Goal: Task Accomplishment & Management: Use online tool/utility

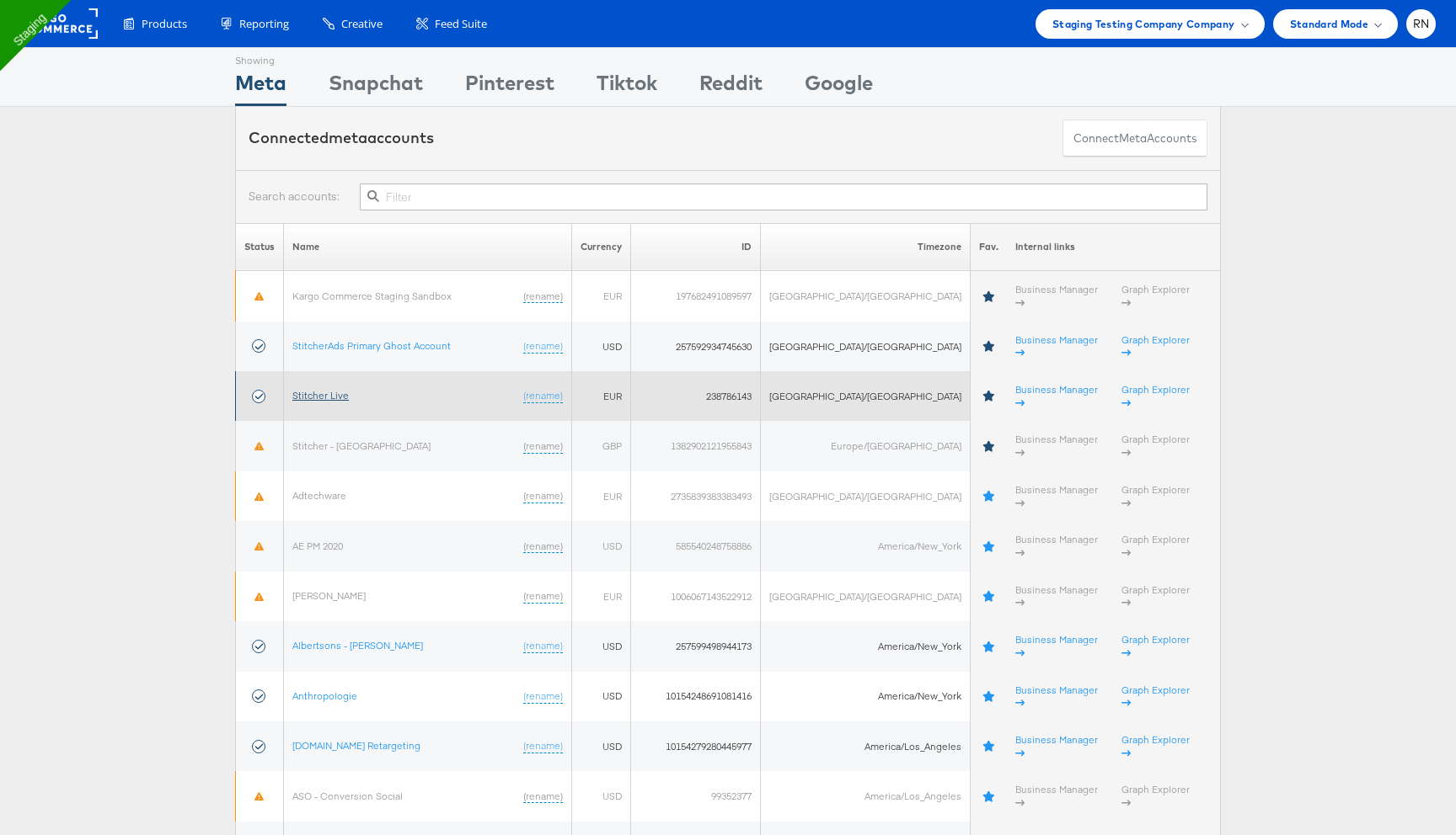
click at [336, 389] on link "Stitcher Live" at bounding box center [320, 395] width 57 height 12
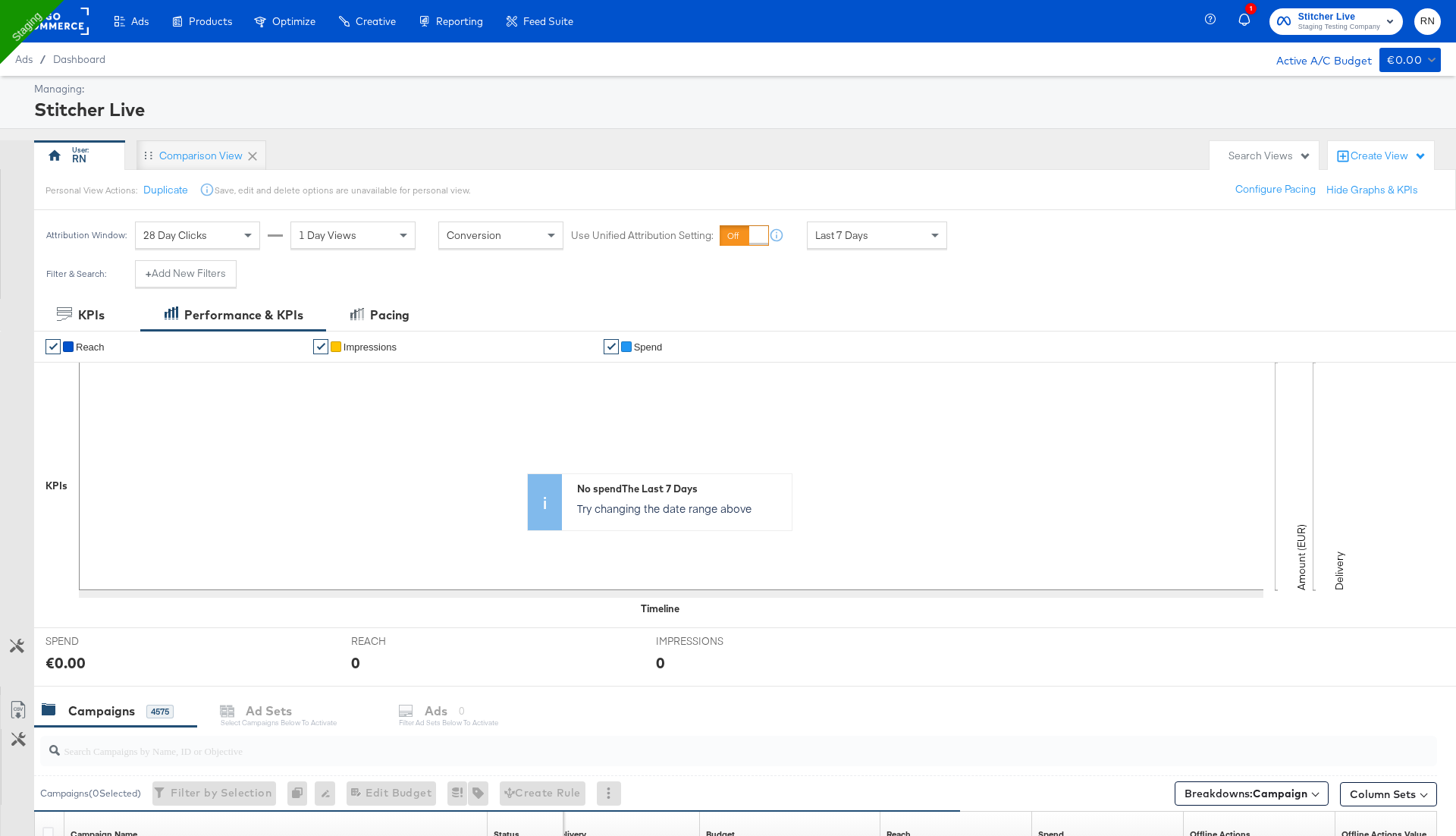
click at [67, 31] on rect at bounding box center [54, 22] width 70 height 28
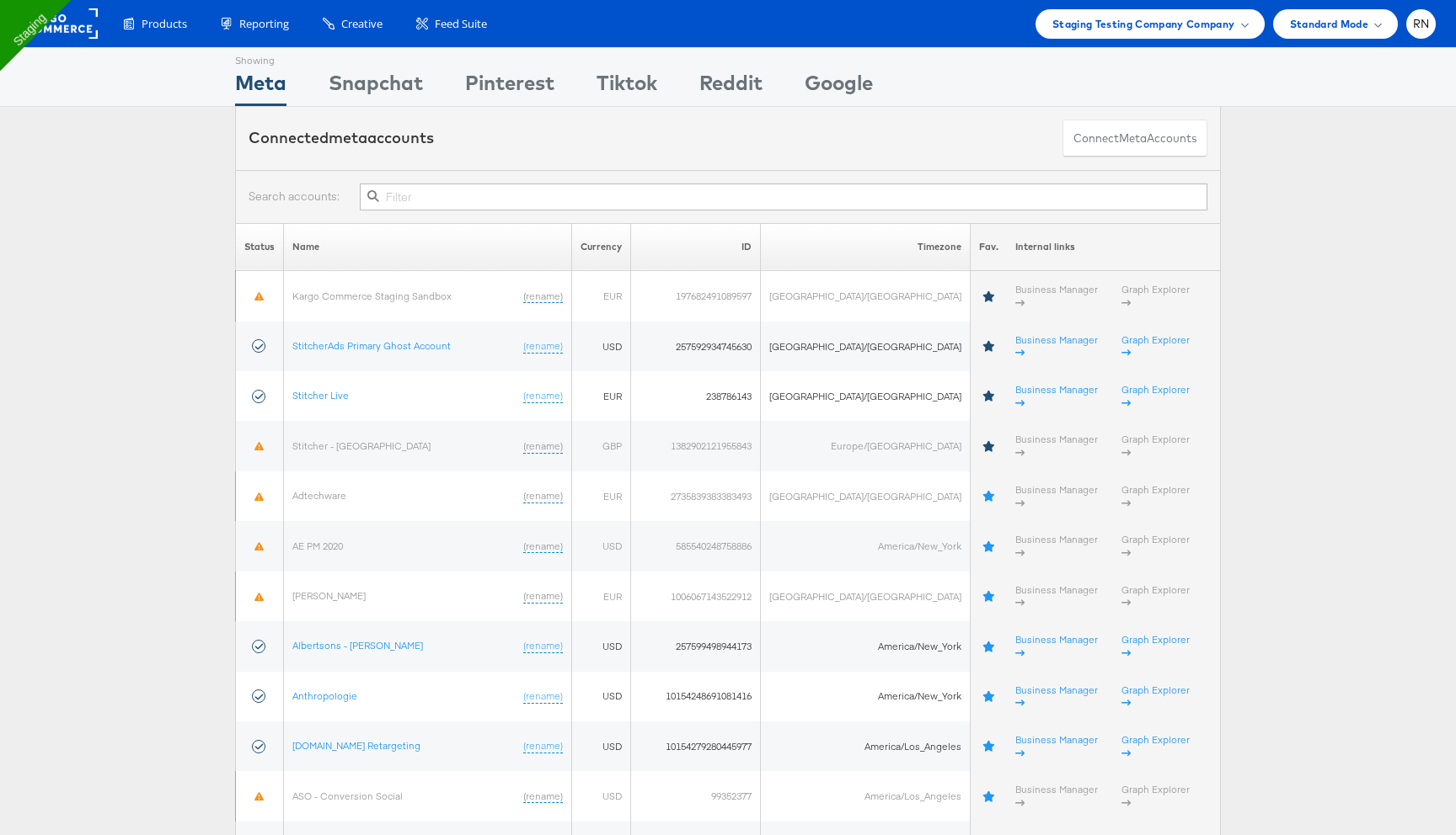
click at [613, 204] on input "text" at bounding box center [783, 197] width 848 height 27
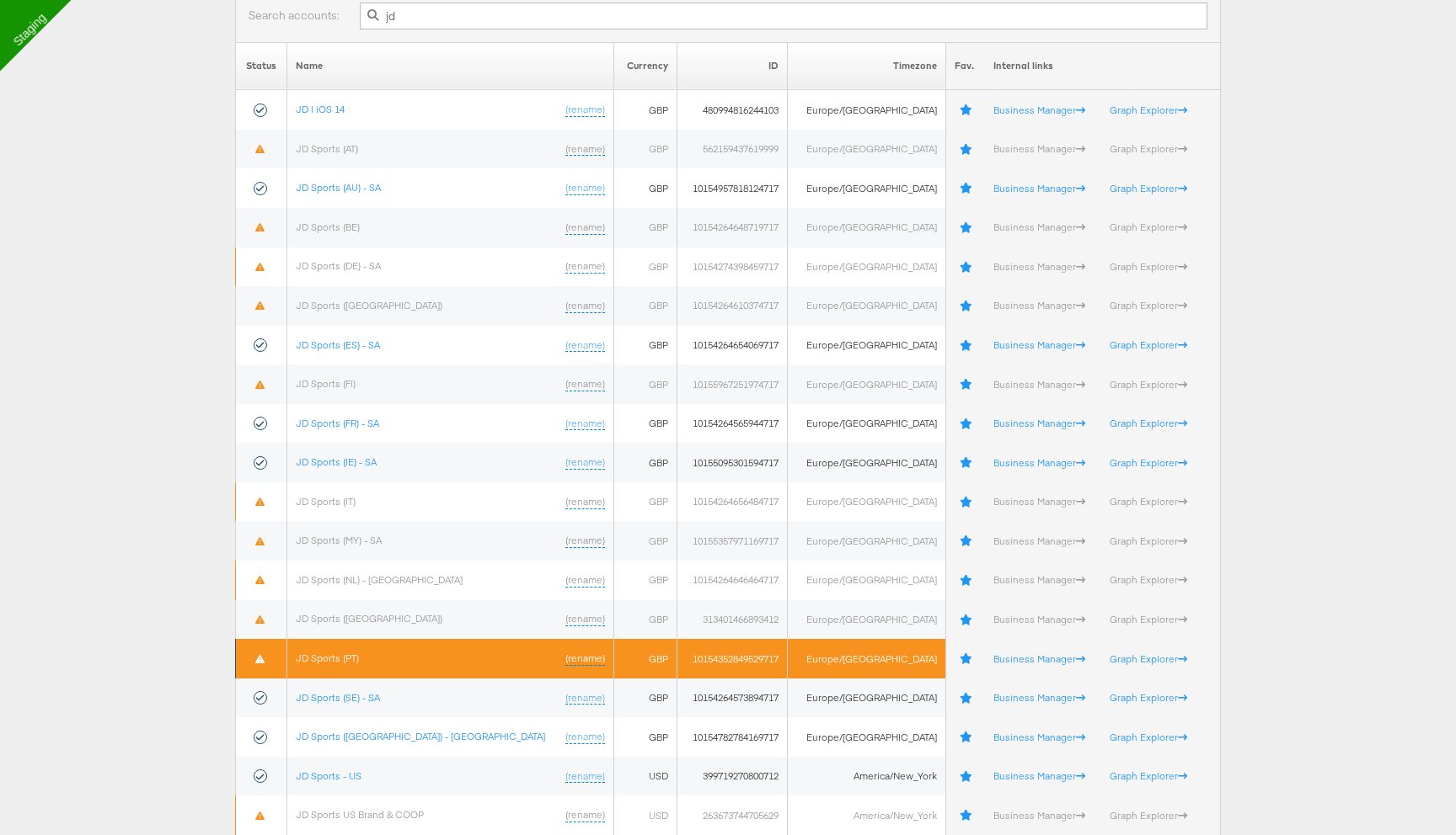
scroll to position [189, 0]
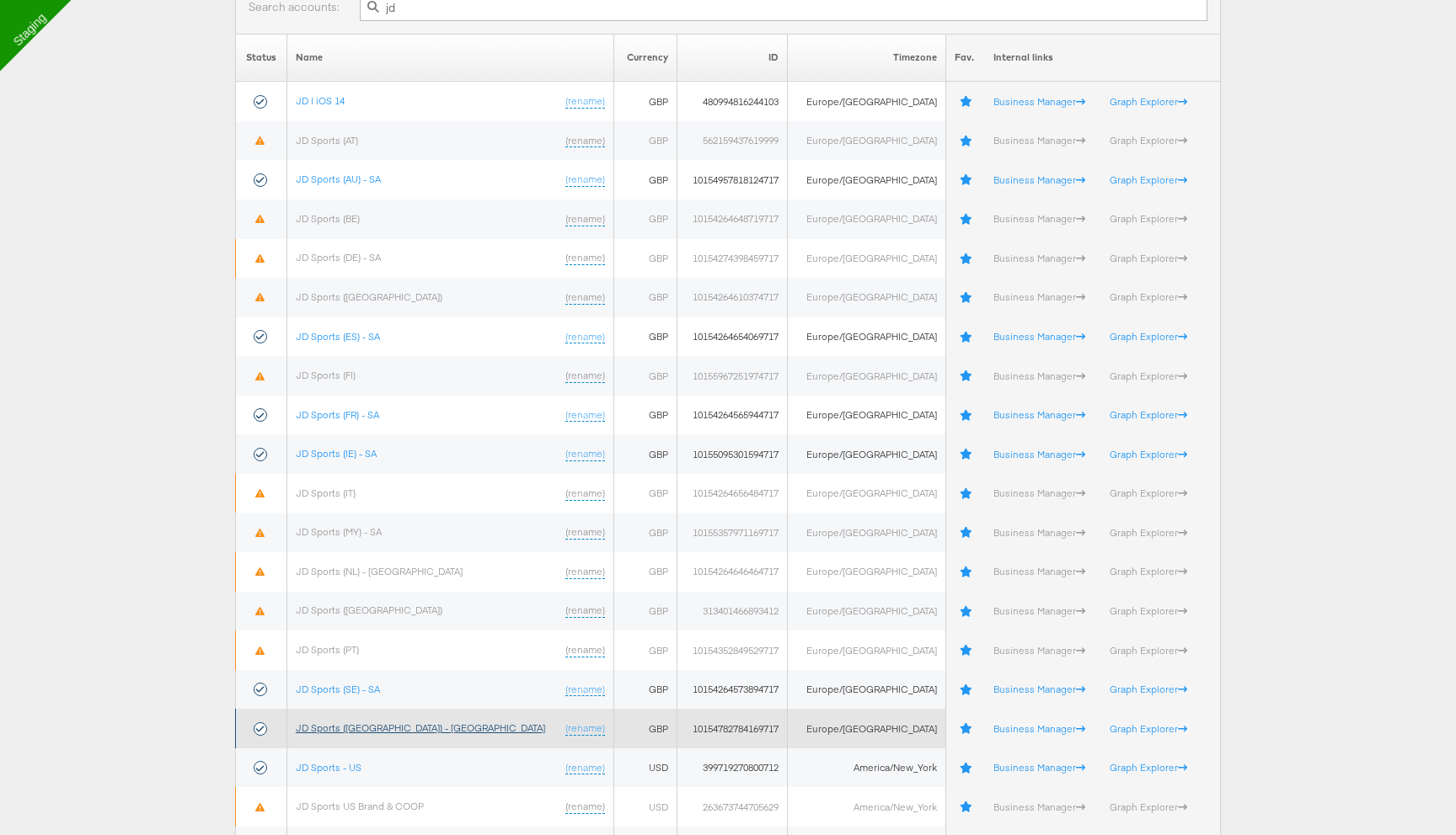
type input "jd"
click at [367, 727] on link "JD Sports (UK) - SA" at bounding box center [420, 727] width 249 height 12
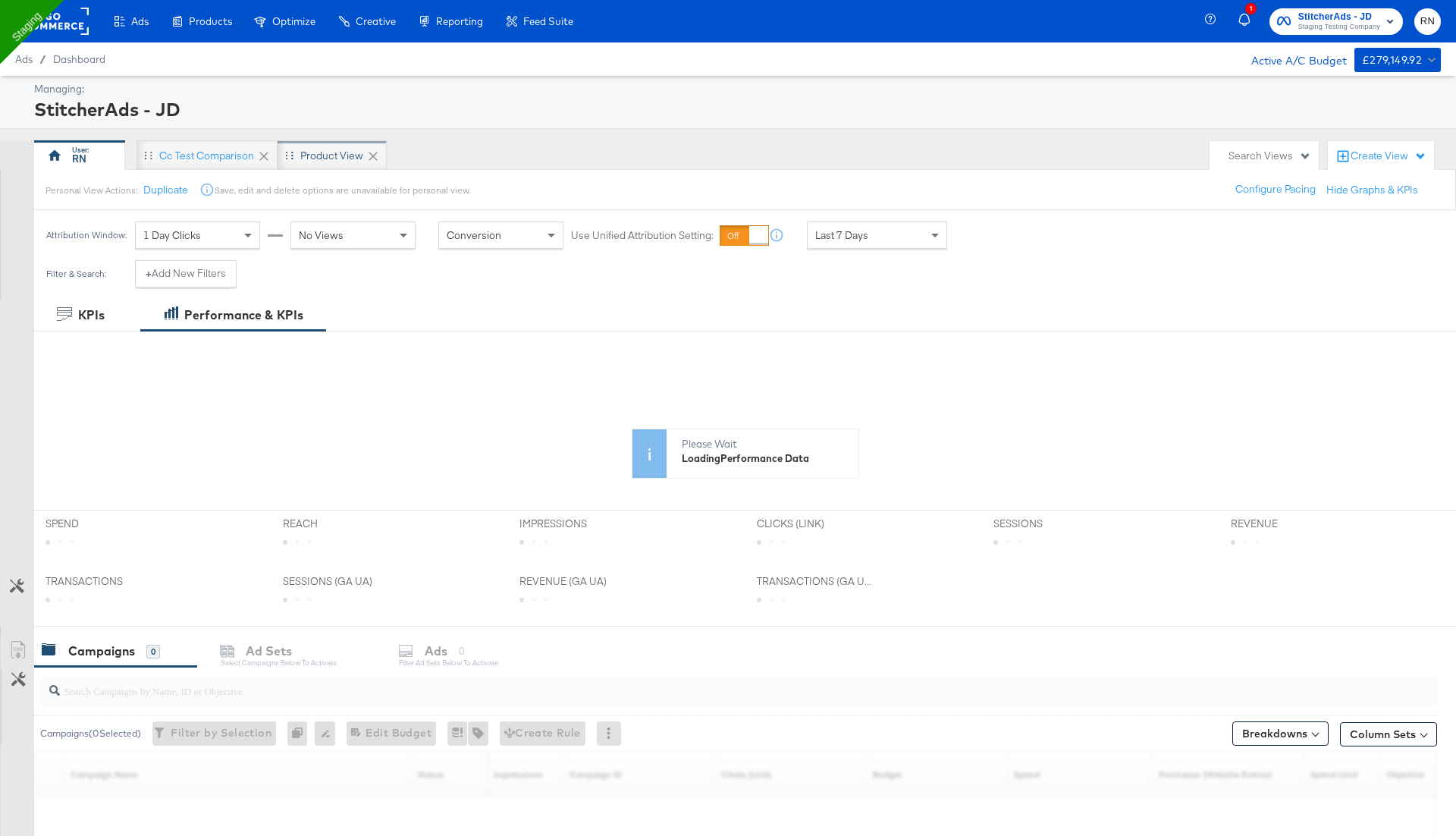
click at [321, 152] on div "Product View" at bounding box center [331, 156] width 63 height 15
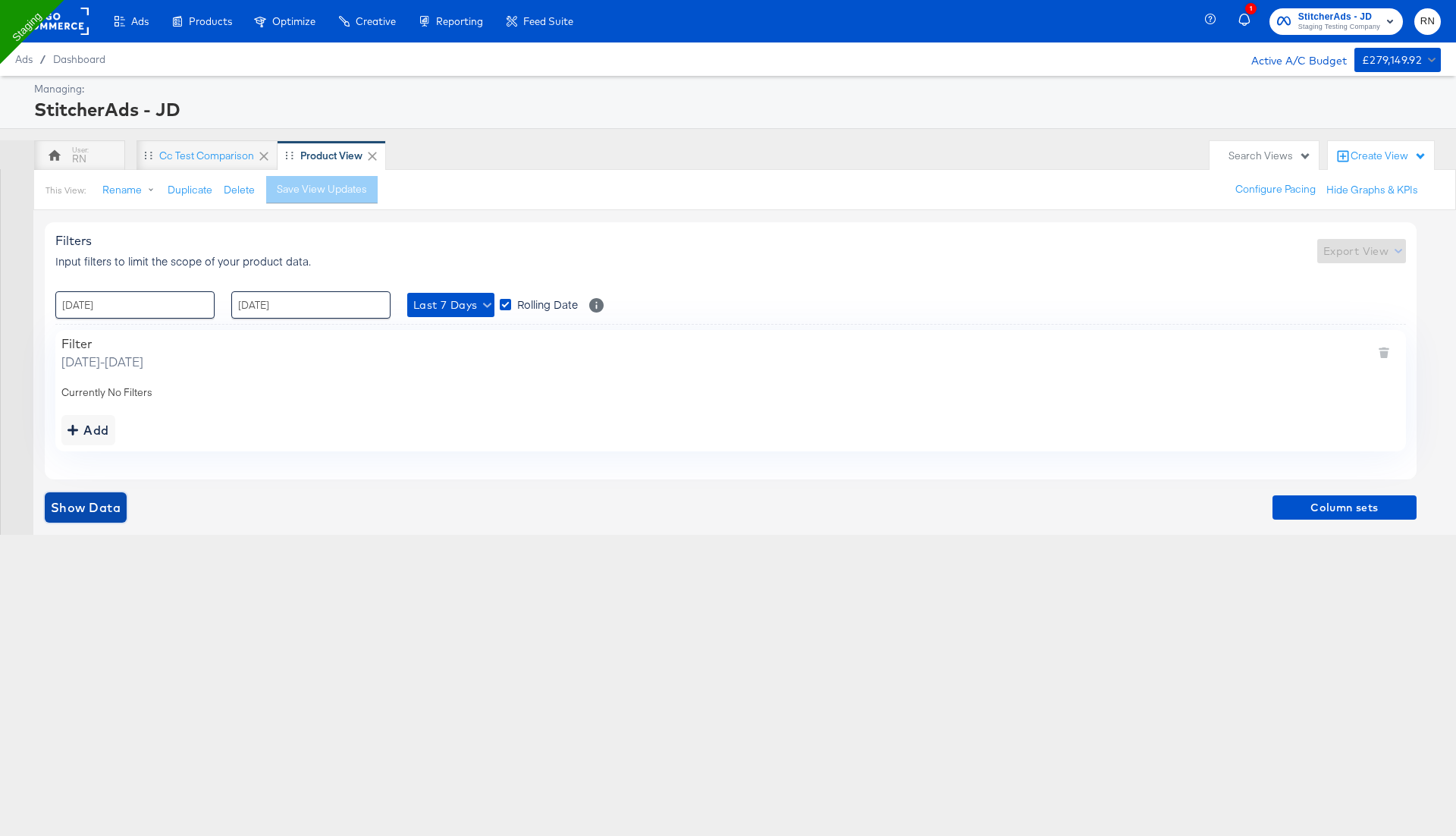
click at [103, 507] on span "Show Data" at bounding box center [86, 507] width 70 height 22
click at [71, 29] on rect at bounding box center [54, 22] width 70 height 28
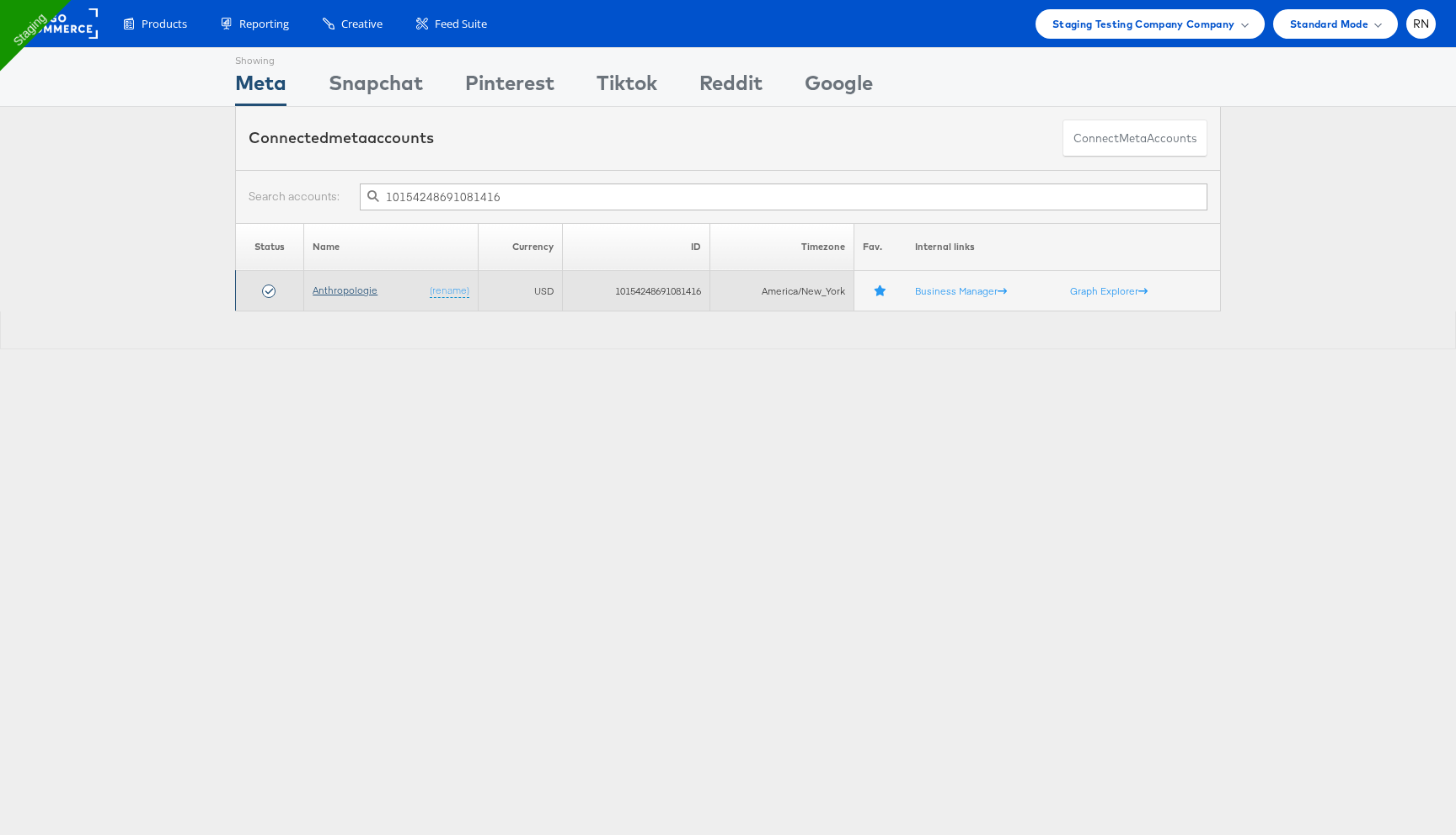
type input "10154248691081416"
click at [354, 293] on link "Anthropologie" at bounding box center [344, 289] width 64 height 12
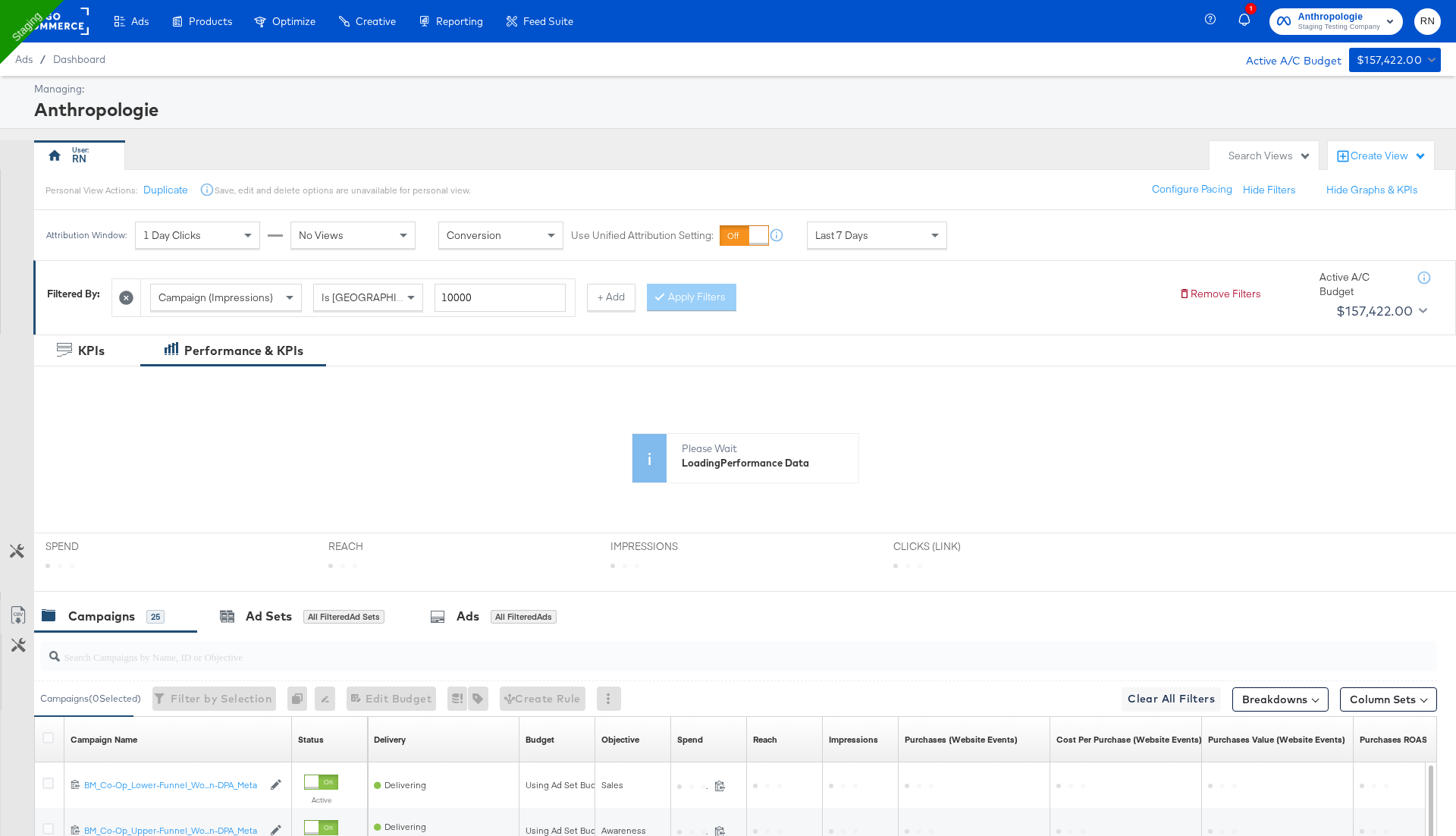
click at [1363, 151] on div "Create View" at bounding box center [1389, 157] width 76 height 16
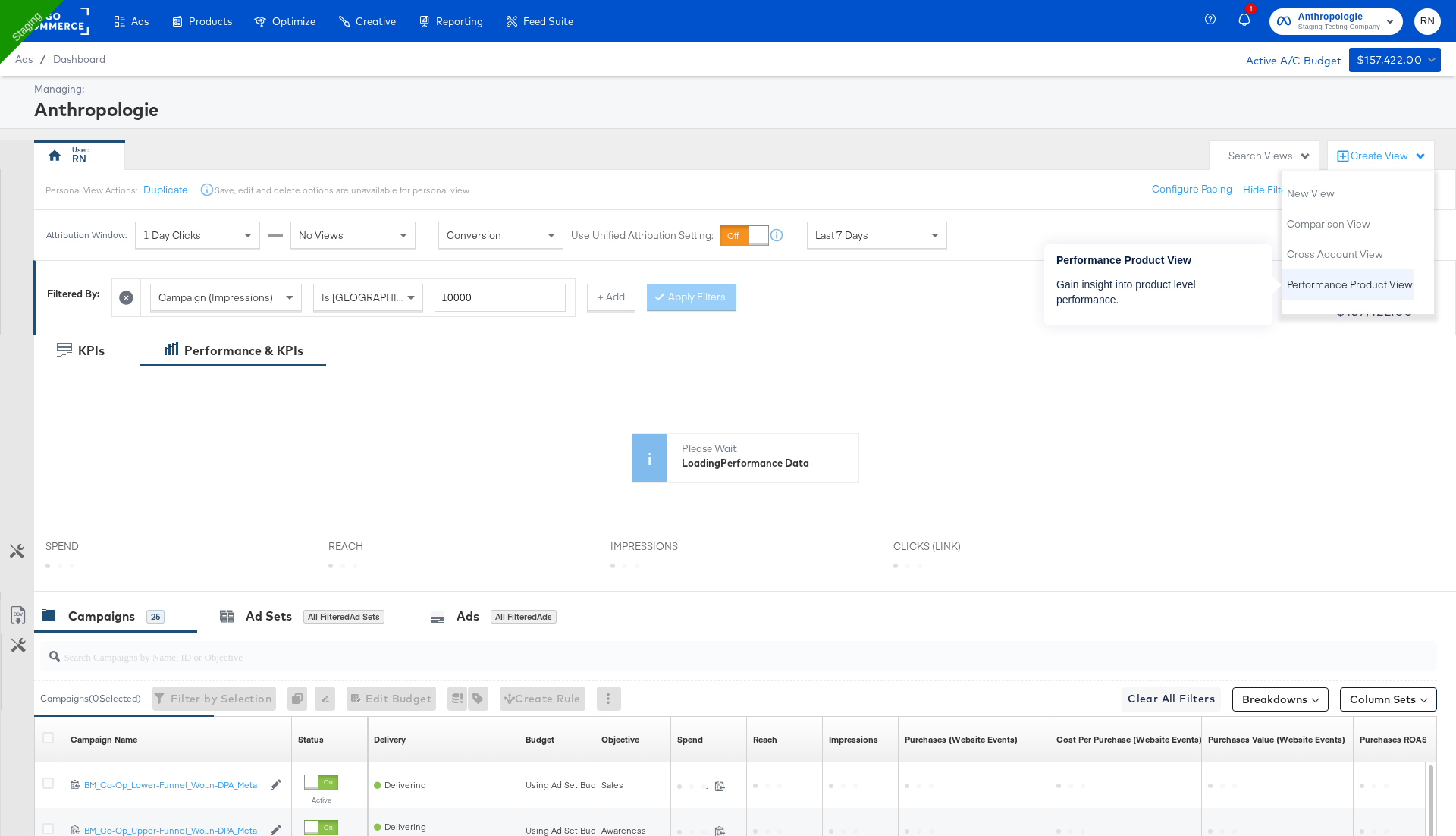
click at [1329, 283] on span "Performance Product View" at bounding box center [1349, 285] width 125 height 15
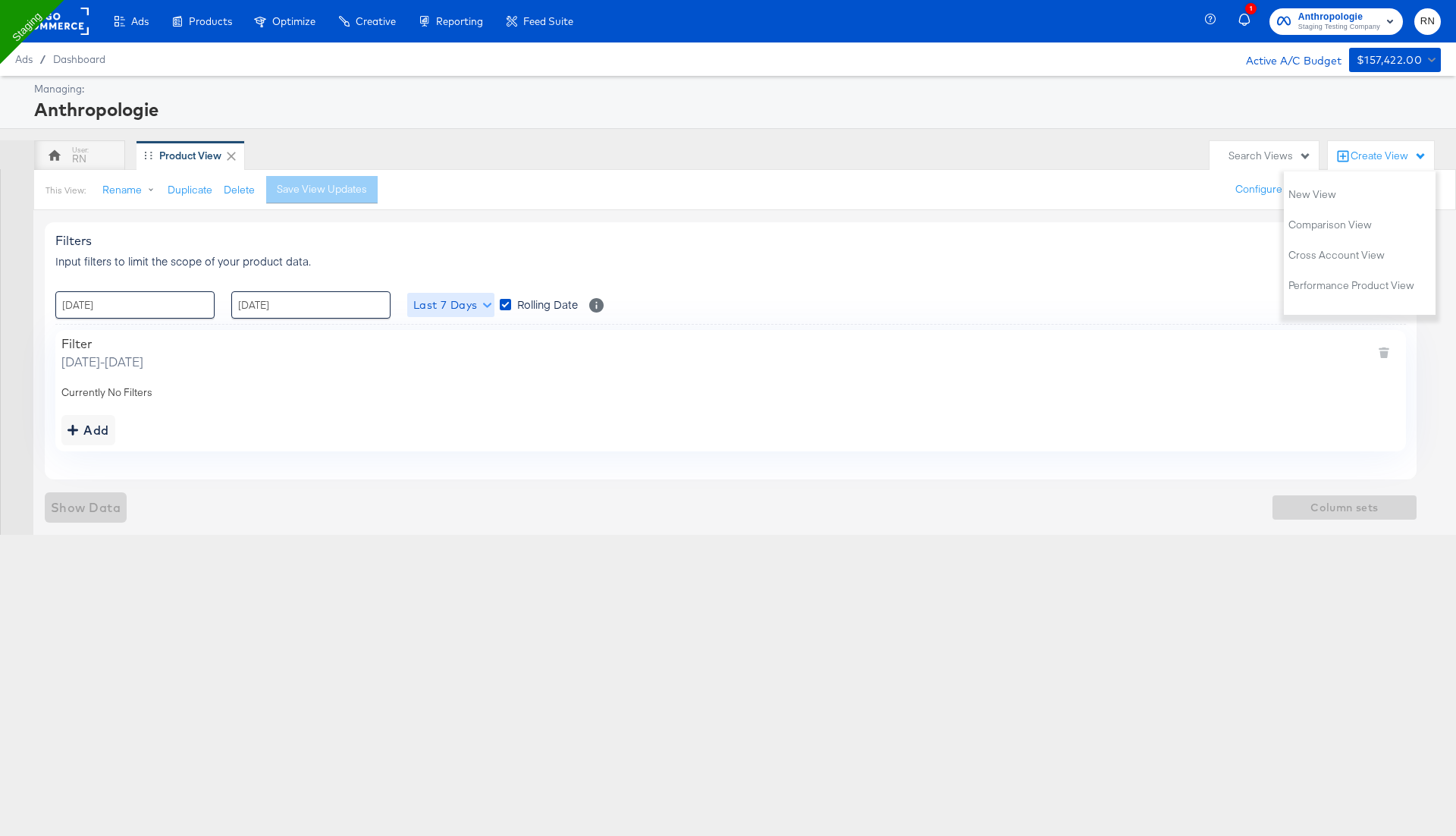
click at [451, 305] on span "Last 7 Days" at bounding box center [451, 305] width 75 height 19
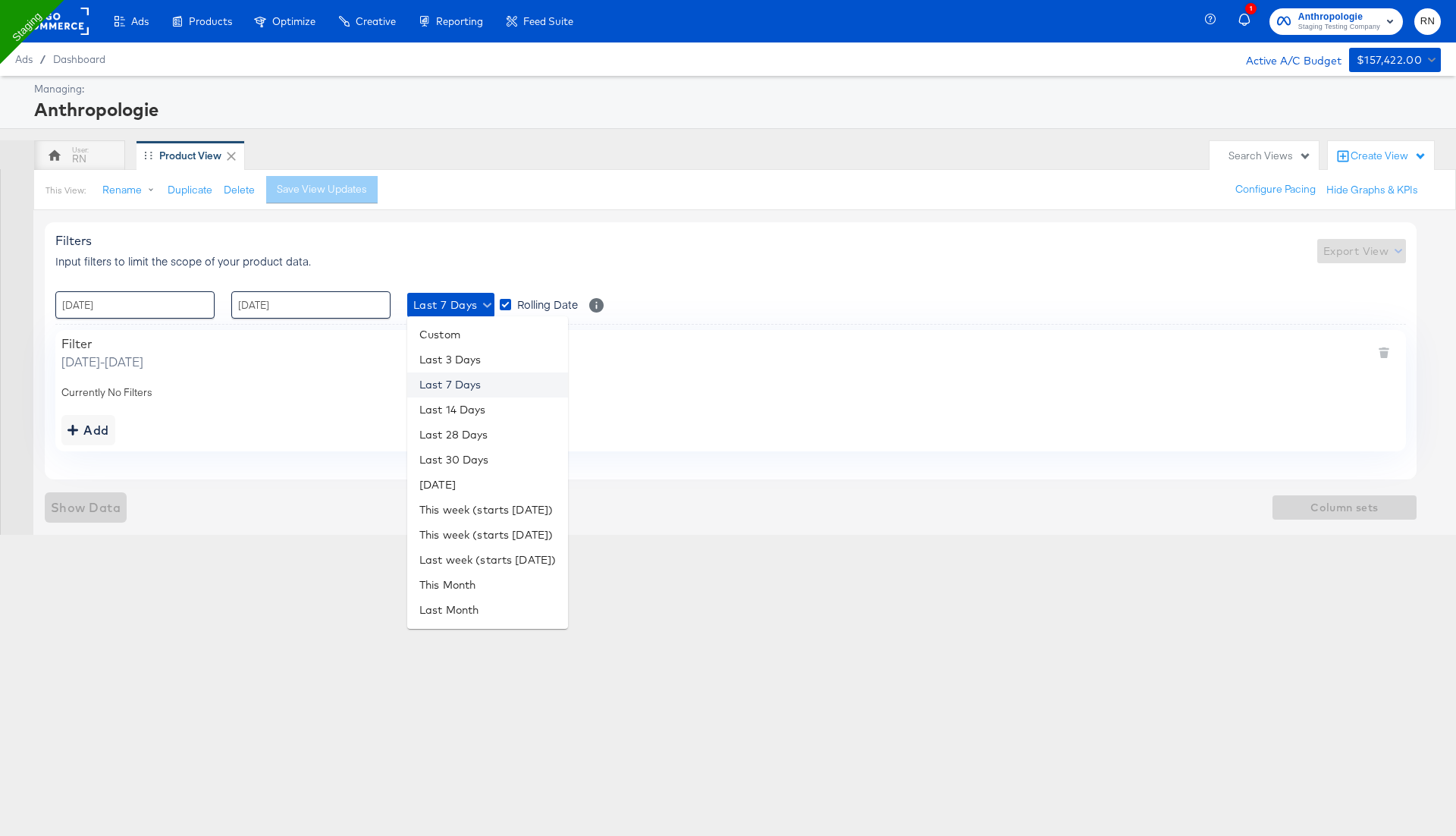
click at [476, 380] on li "Last 7 Days" at bounding box center [488, 384] width 161 height 25
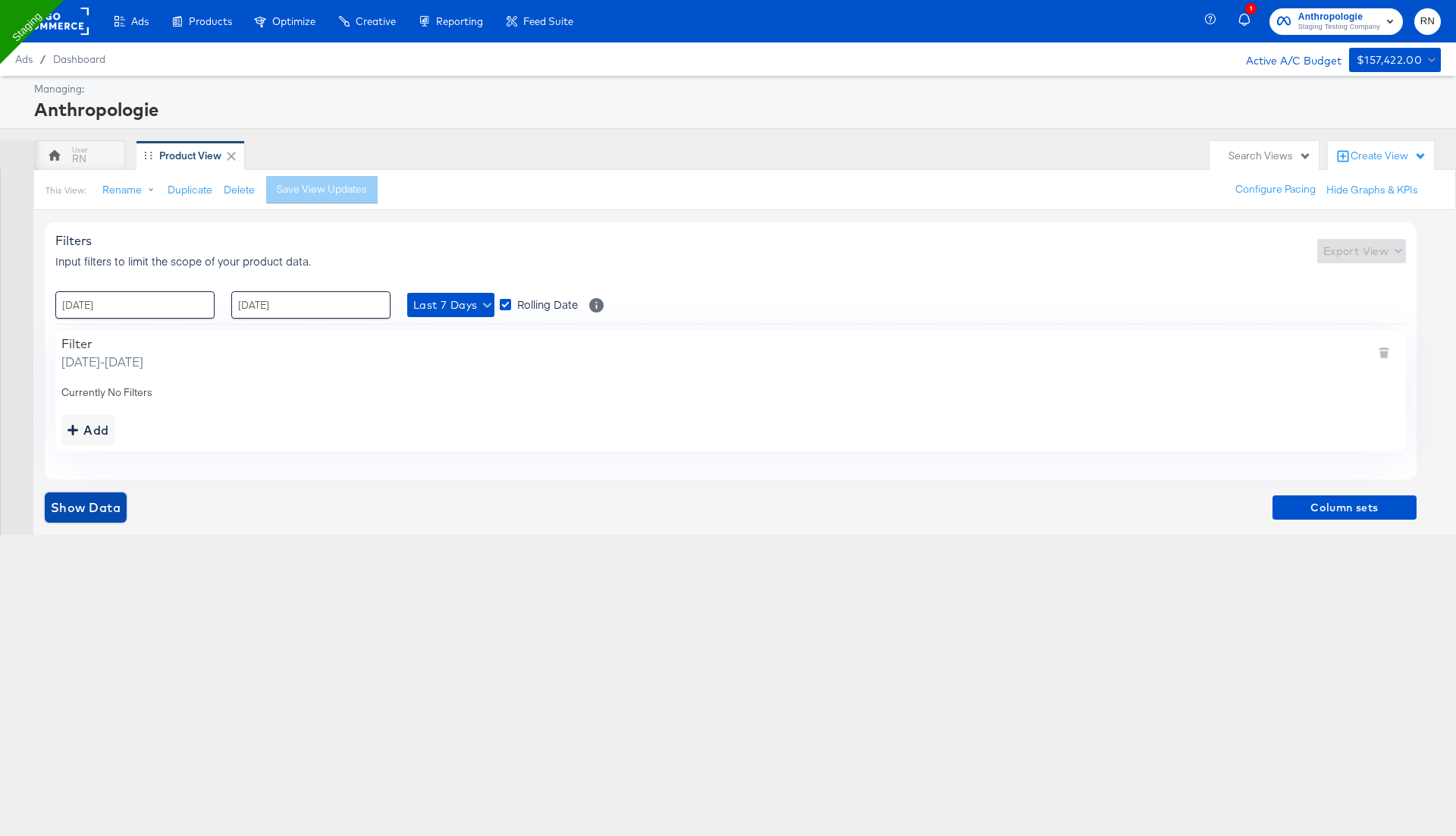
click at [106, 512] on span "Show Data" at bounding box center [86, 507] width 70 height 22
click at [90, 151] on div "RN" at bounding box center [79, 155] width 91 height 30
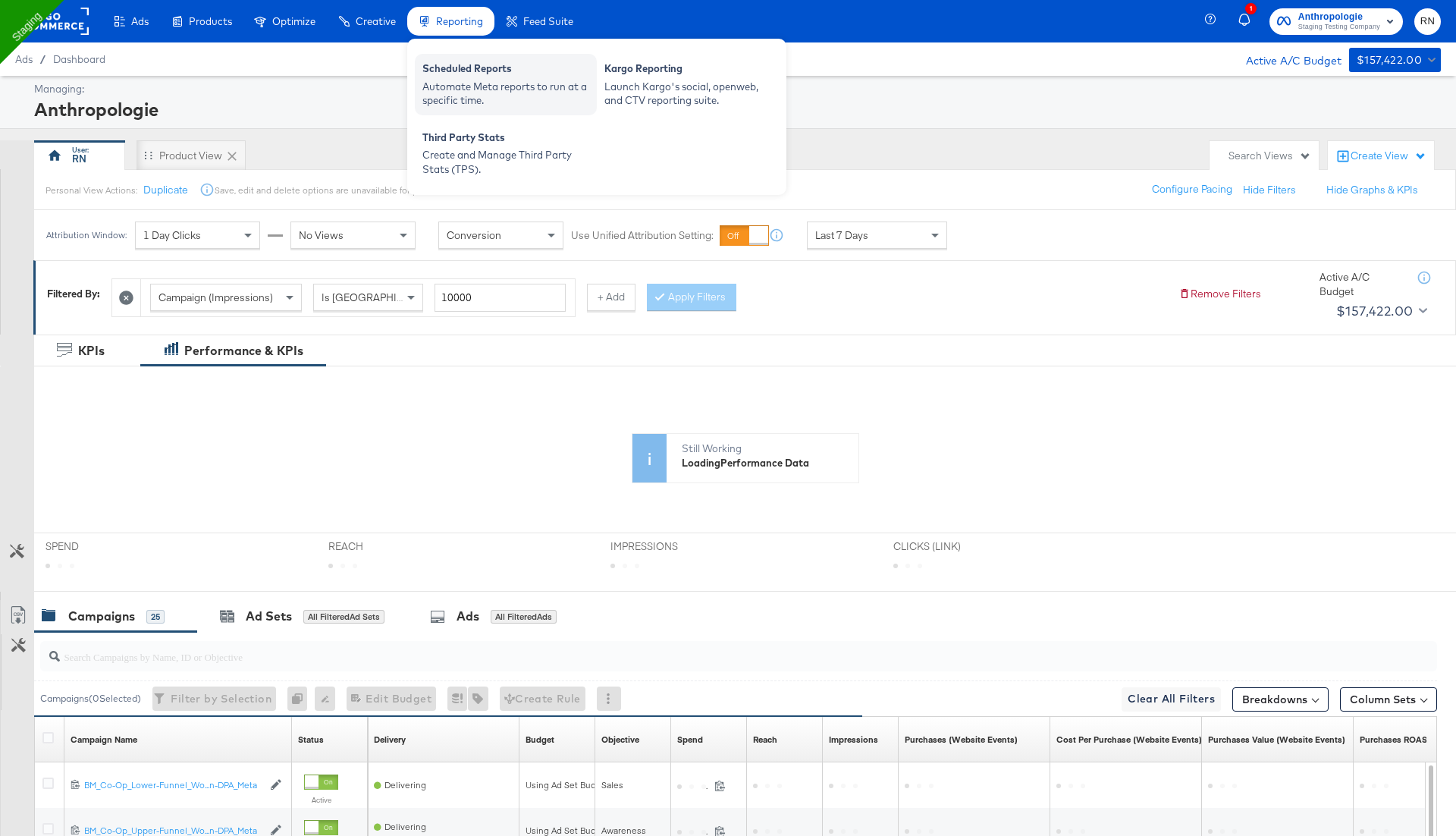
click at [455, 72] on div "Scheduled Reports" at bounding box center [505, 70] width 167 height 18
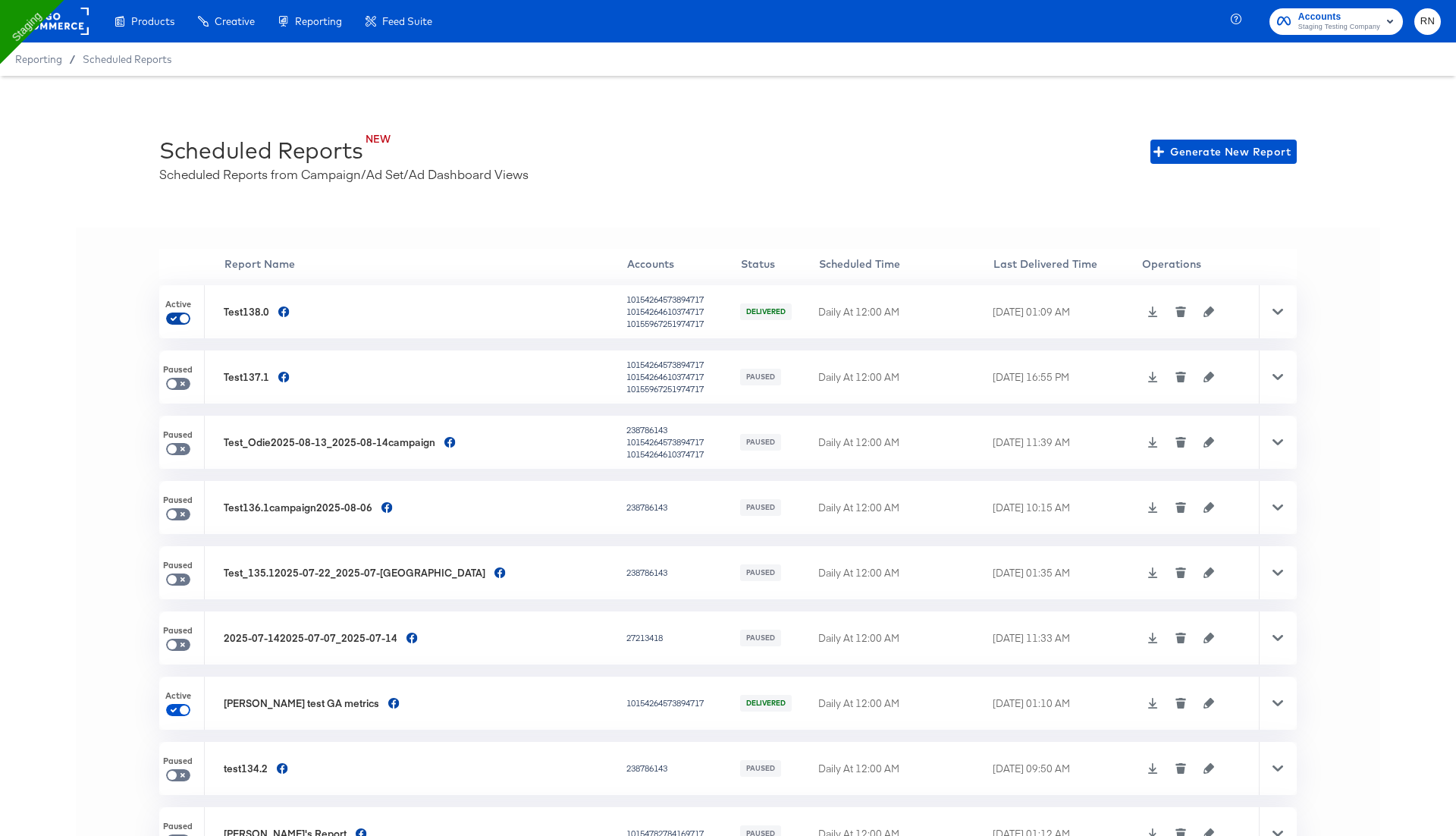
click at [181, 321] on input "checkbox" at bounding box center [184, 322] width 36 height 12
checkbox input "false"
click at [1198, 149] on span "Generate New Report" at bounding box center [1223, 152] width 134 height 19
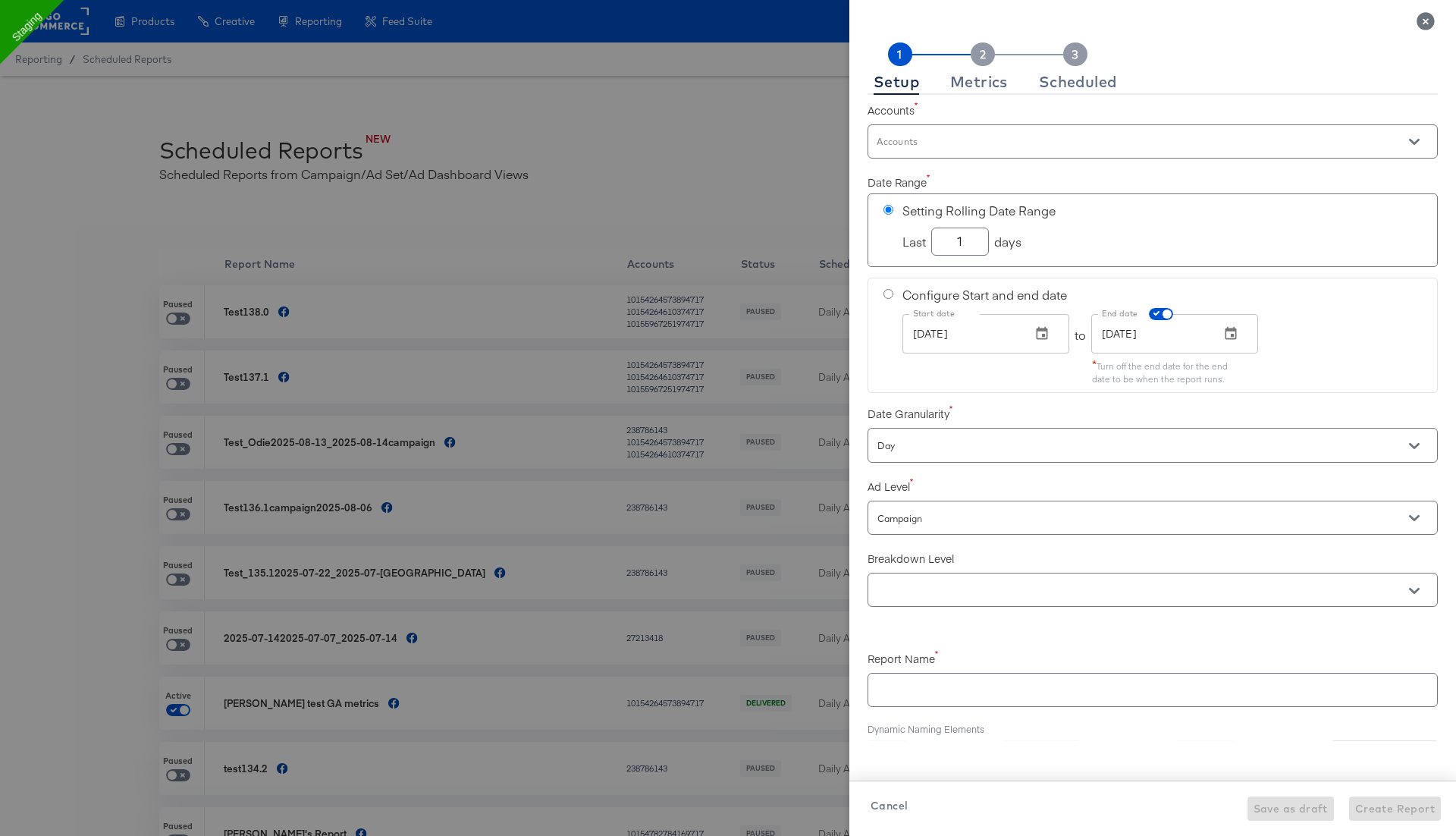
click at [905, 132] on div at bounding box center [1152, 141] width 570 height 34
click at [980, 148] on input "Accounts" at bounding box center [1131, 148] width 513 height 17
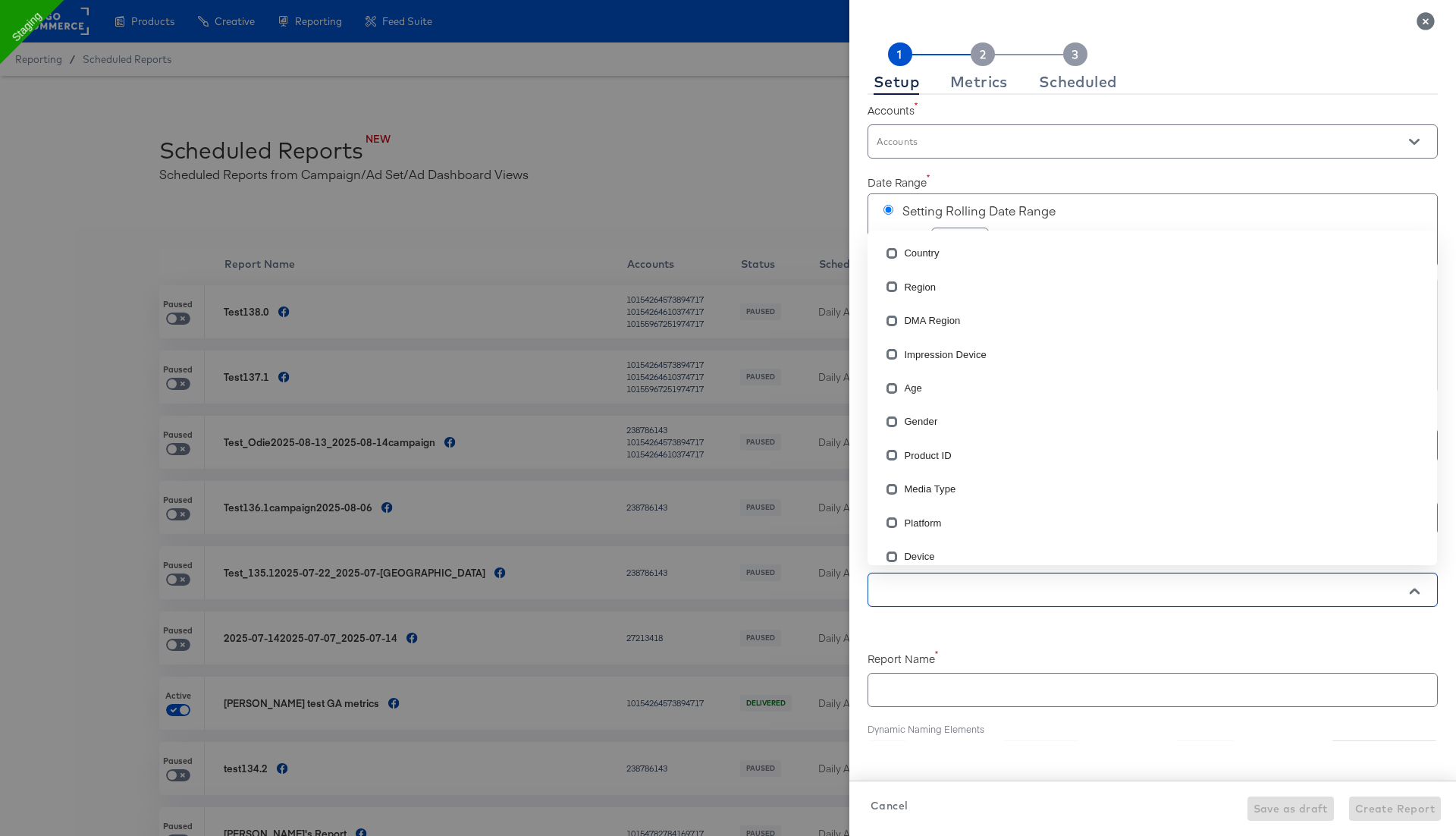
click at [990, 582] on input "text" at bounding box center [1131, 590] width 513 height 17
click at [917, 633] on div "Accounts Accounts Date Range Setting Rolling Date Range Last 1 days Configure S…" at bounding box center [1152, 418] width 570 height 646
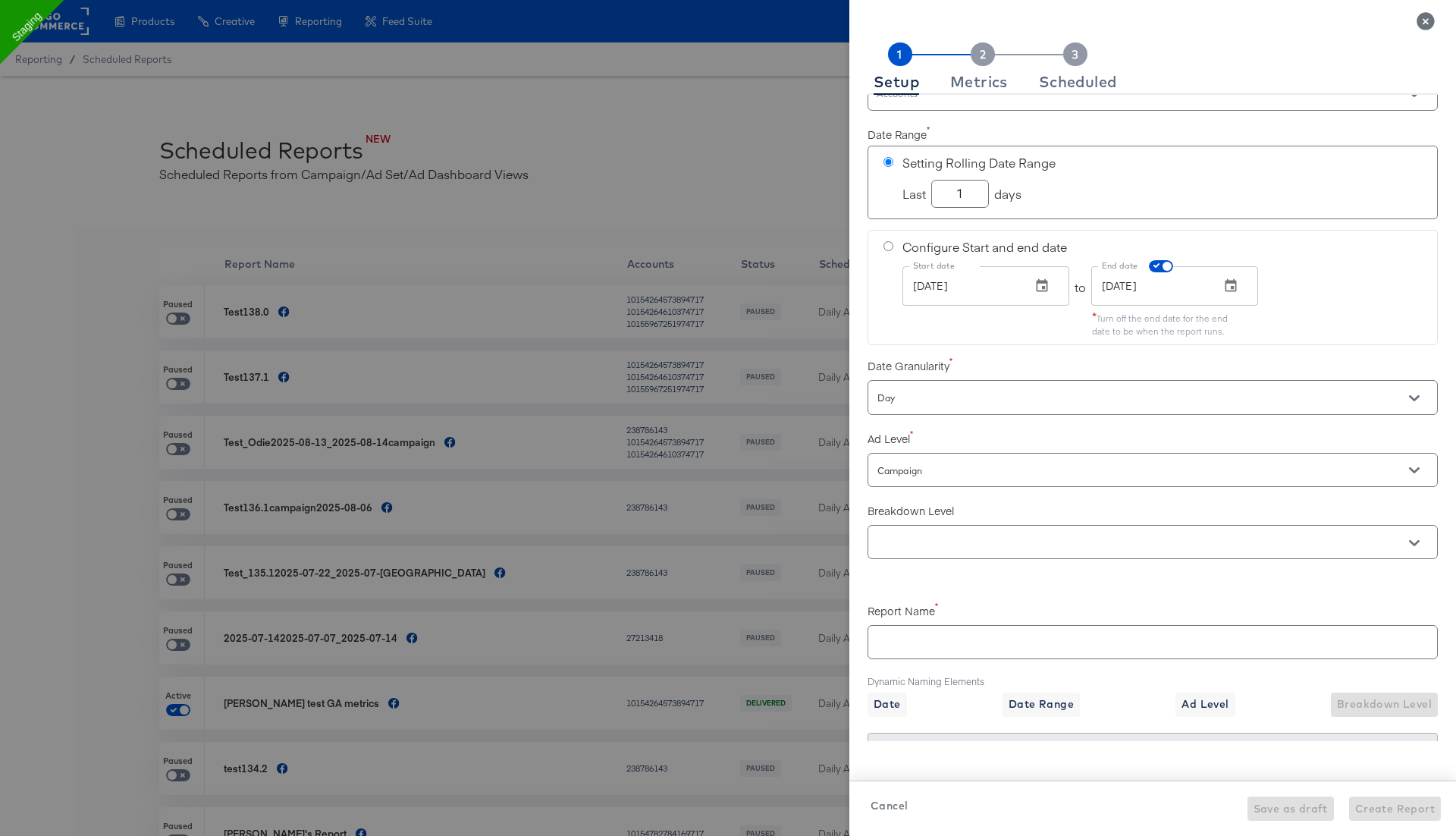
scroll to position [62, 0]
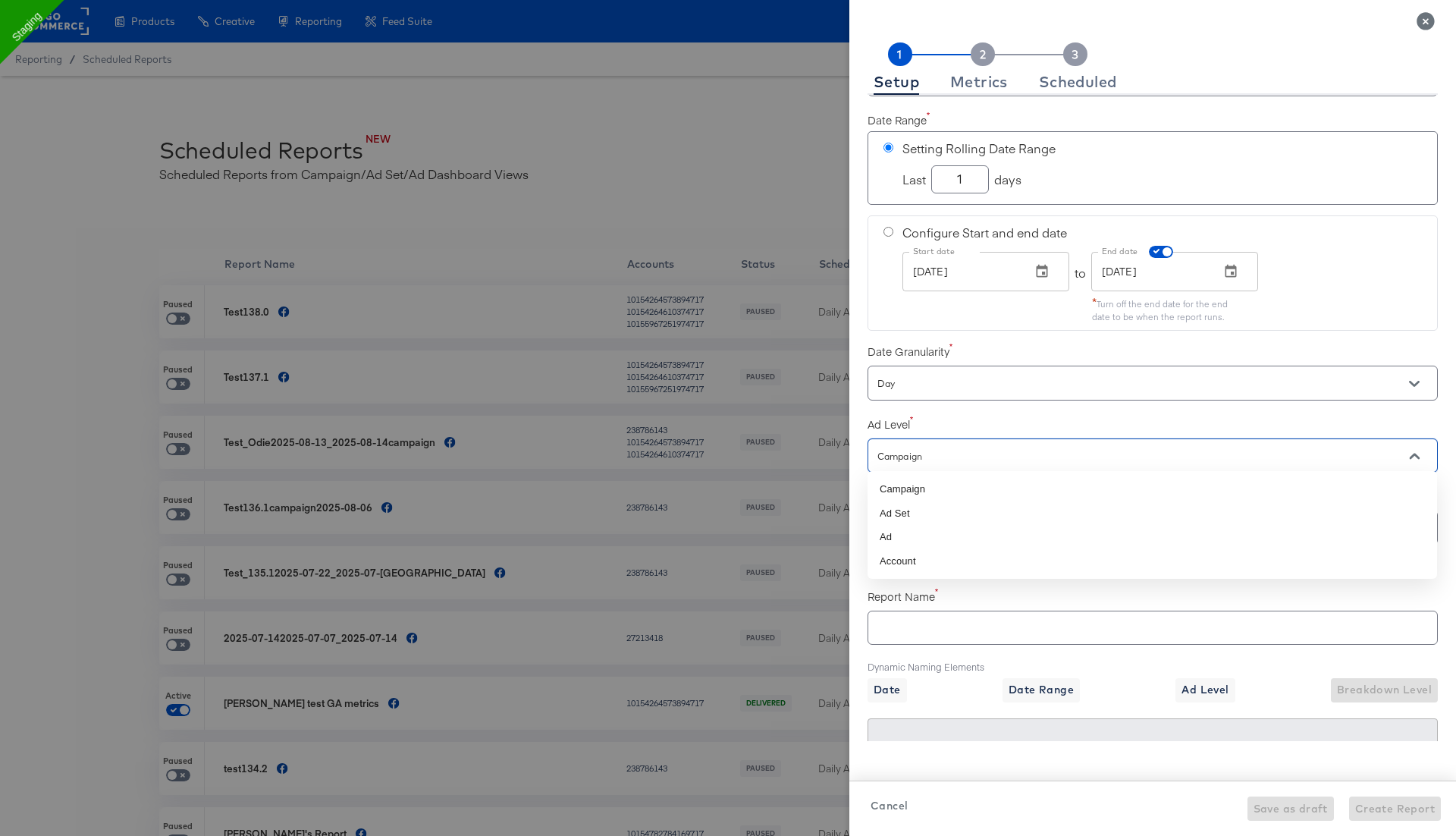
click at [944, 447] on input "Campaign" at bounding box center [1131, 456] width 513 height 17
click at [954, 375] on input "Day" at bounding box center [1131, 383] width 513 height 17
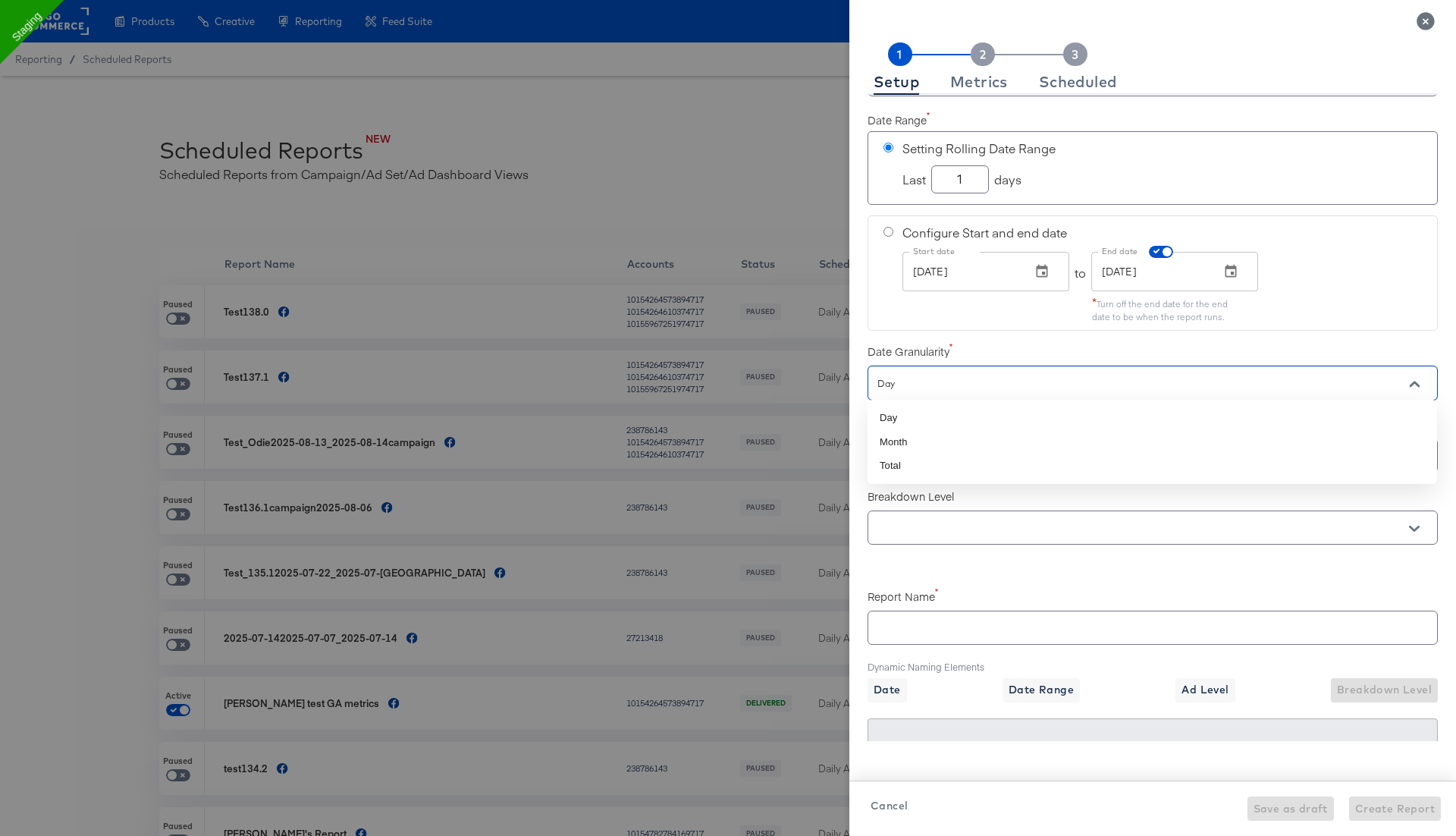
click at [964, 336] on div "Date Granularity Day" at bounding box center [1152, 369] width 570 height 67
click at [933, 519] on input "text" at bounding box center [1131, 528] width 513 height 17
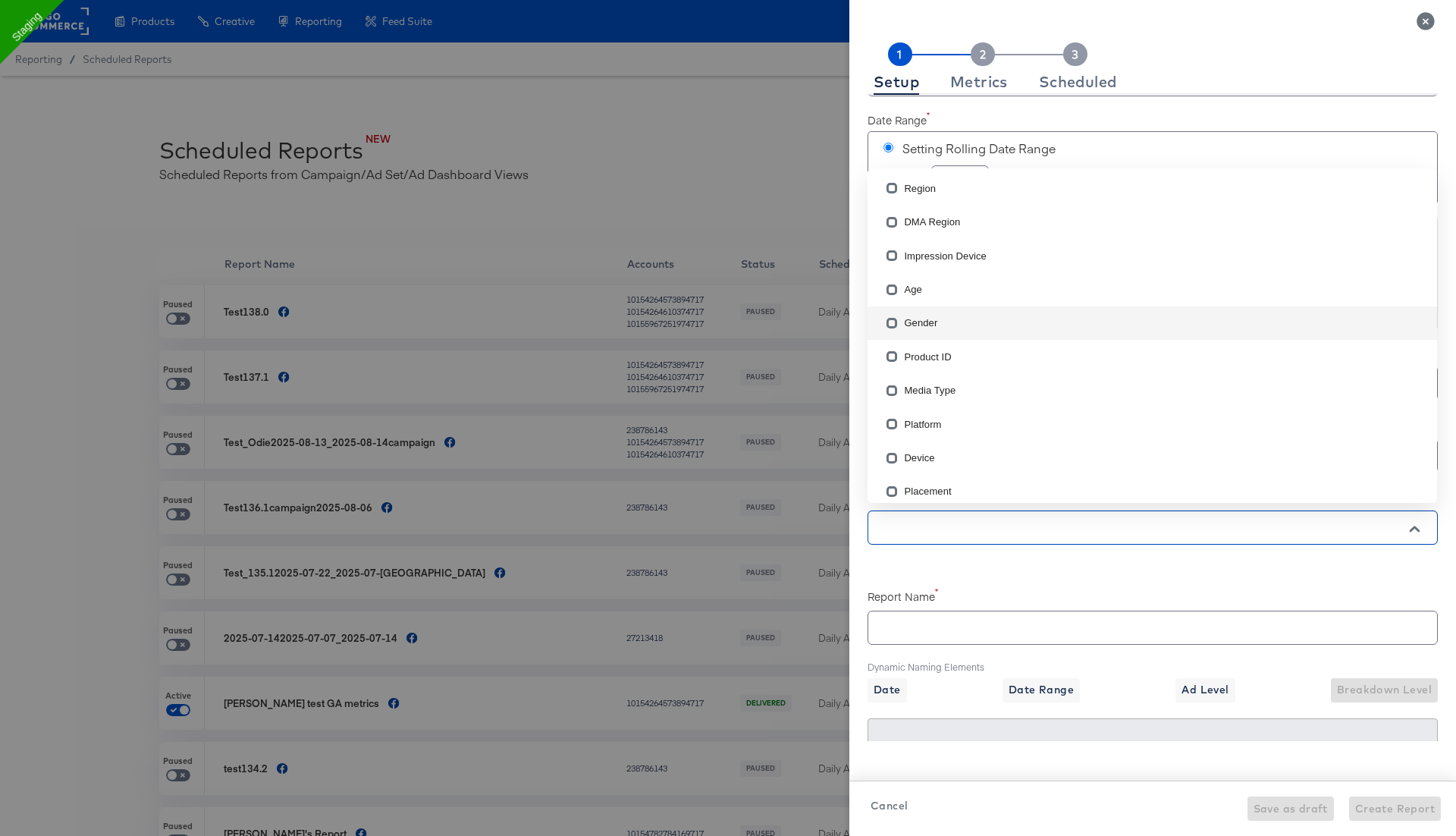
scroll to position [47, 0]
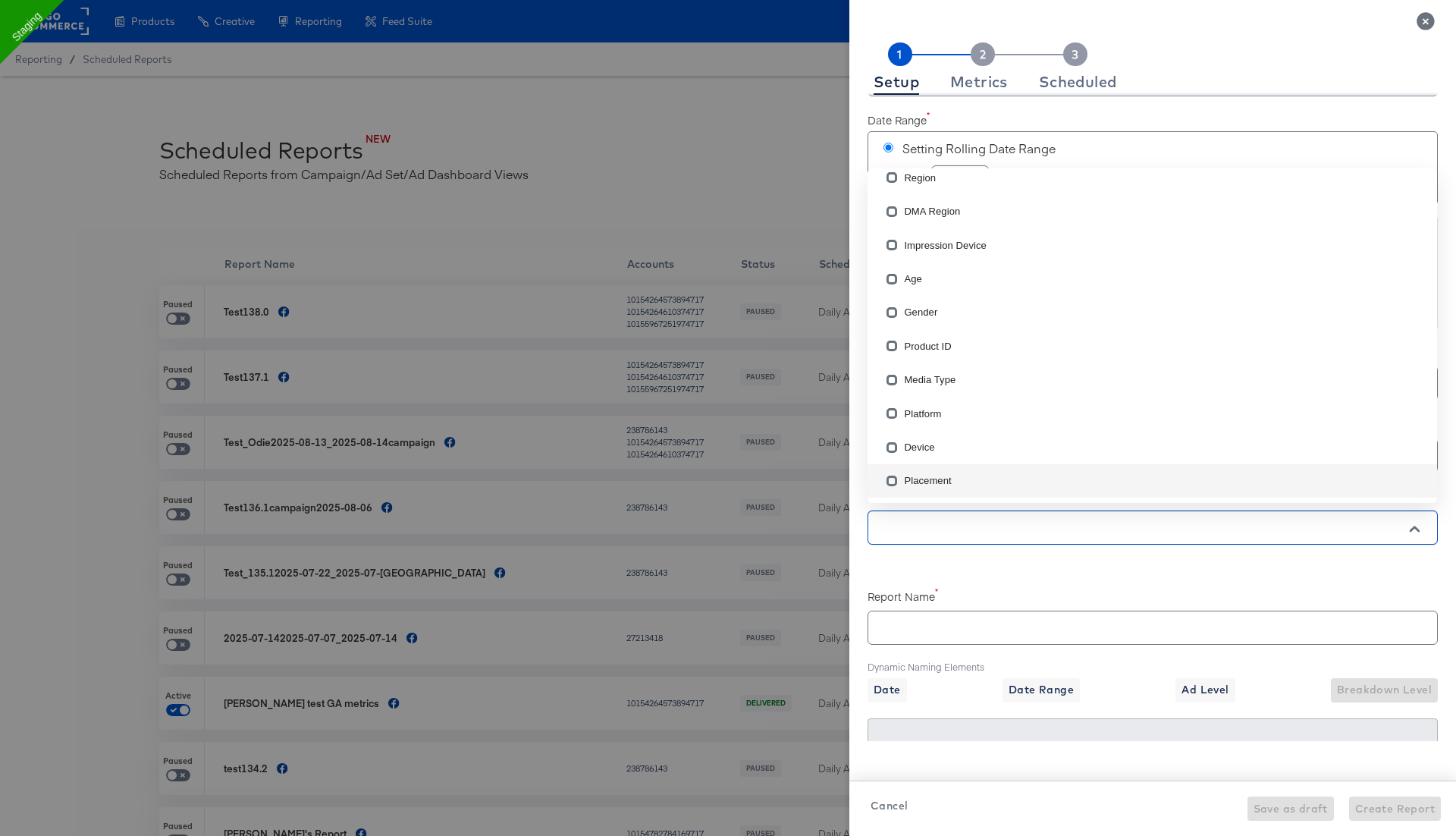
click at [908, 553] on div "Accounts Accounts Date Range Setting Rolling Date Range Last 1 days Configure S…" at bounding box center [1152, 418] width 570 height 646
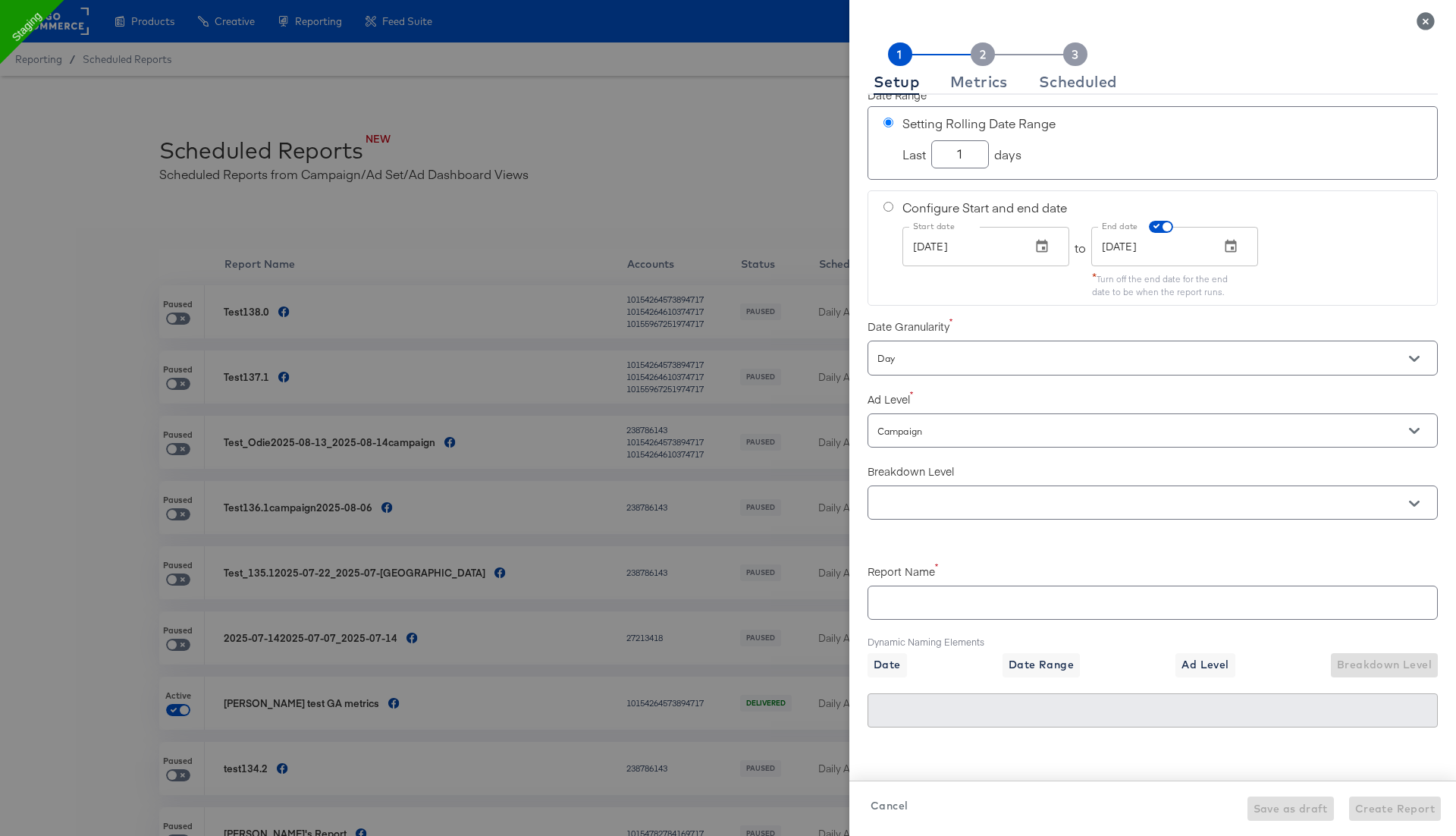
scroll to position [0, 0]
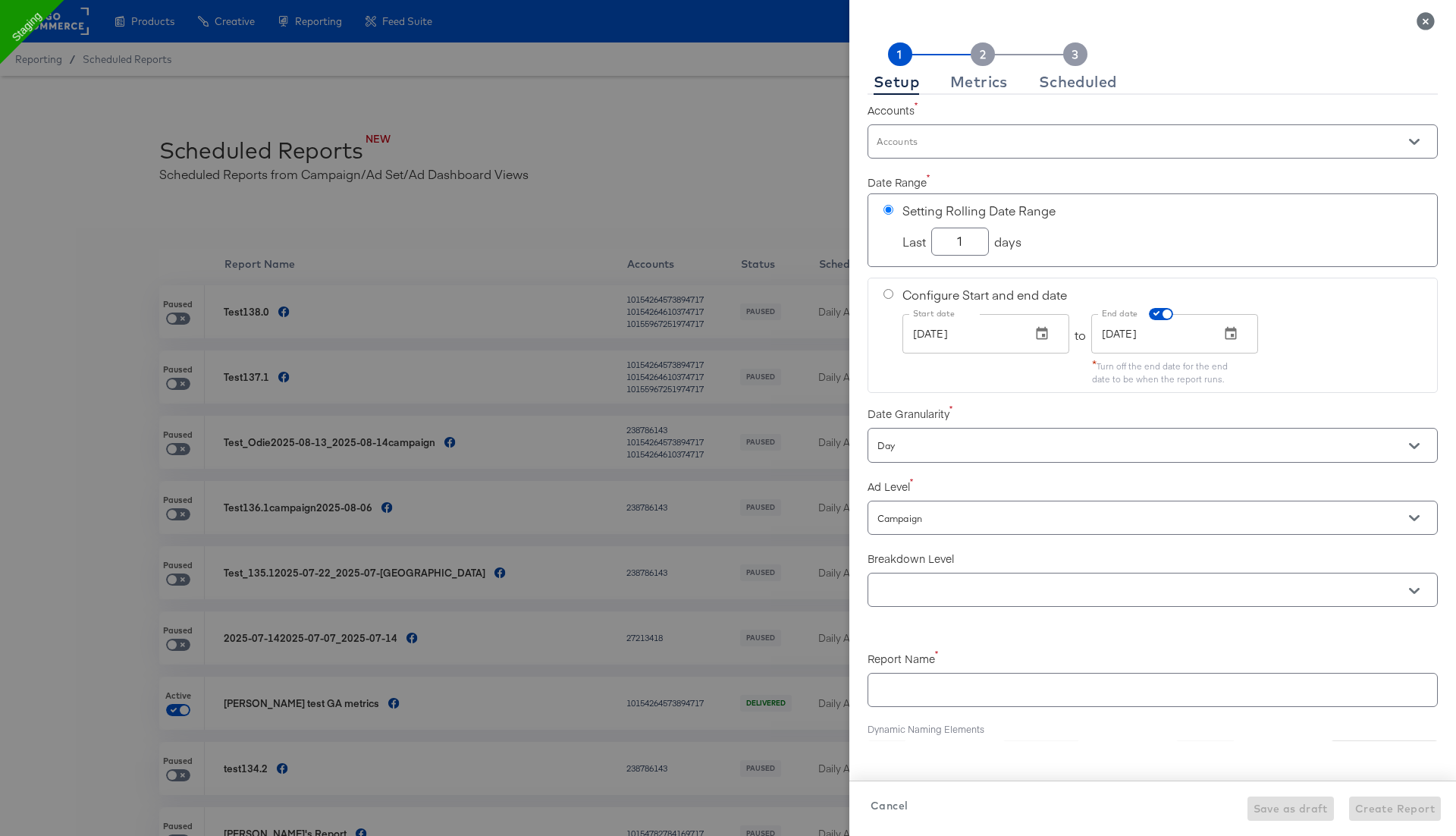
checkbox input "true"
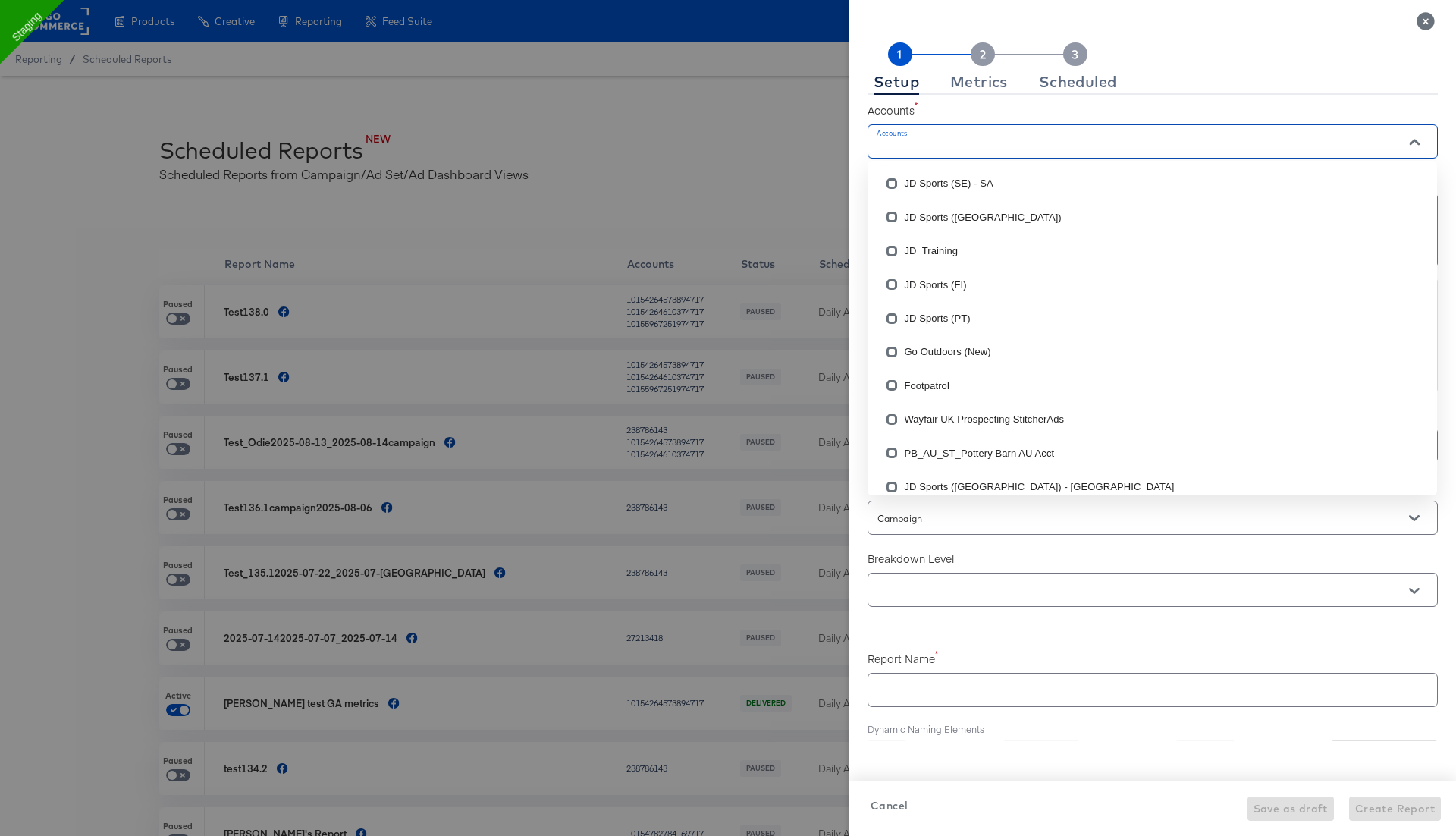
click at [981, 142] on input "Accounts" at bounding box center [1131, 148] width 513 height 17
type input "cr"
checkbox input "true"
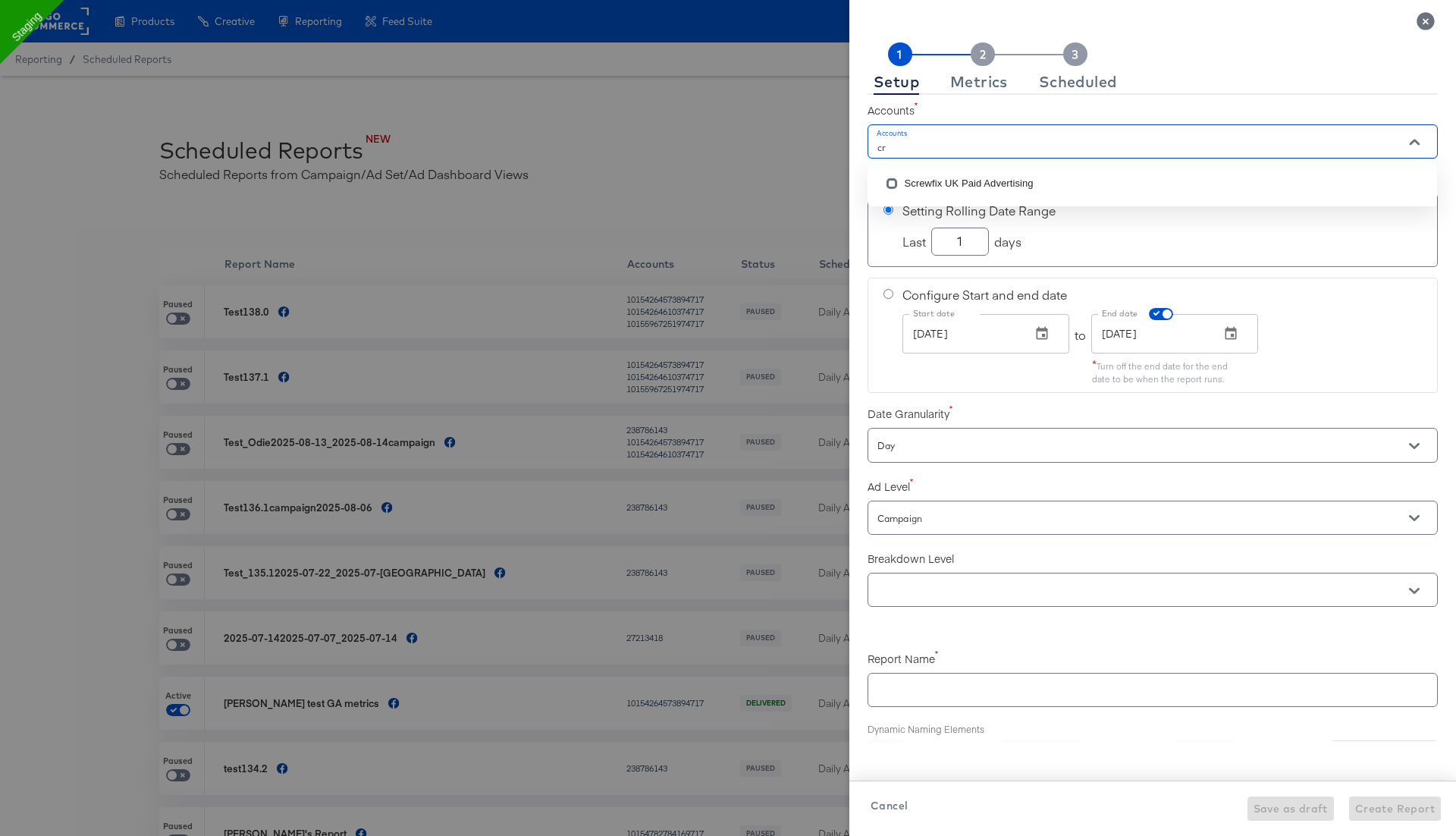
type input "c"
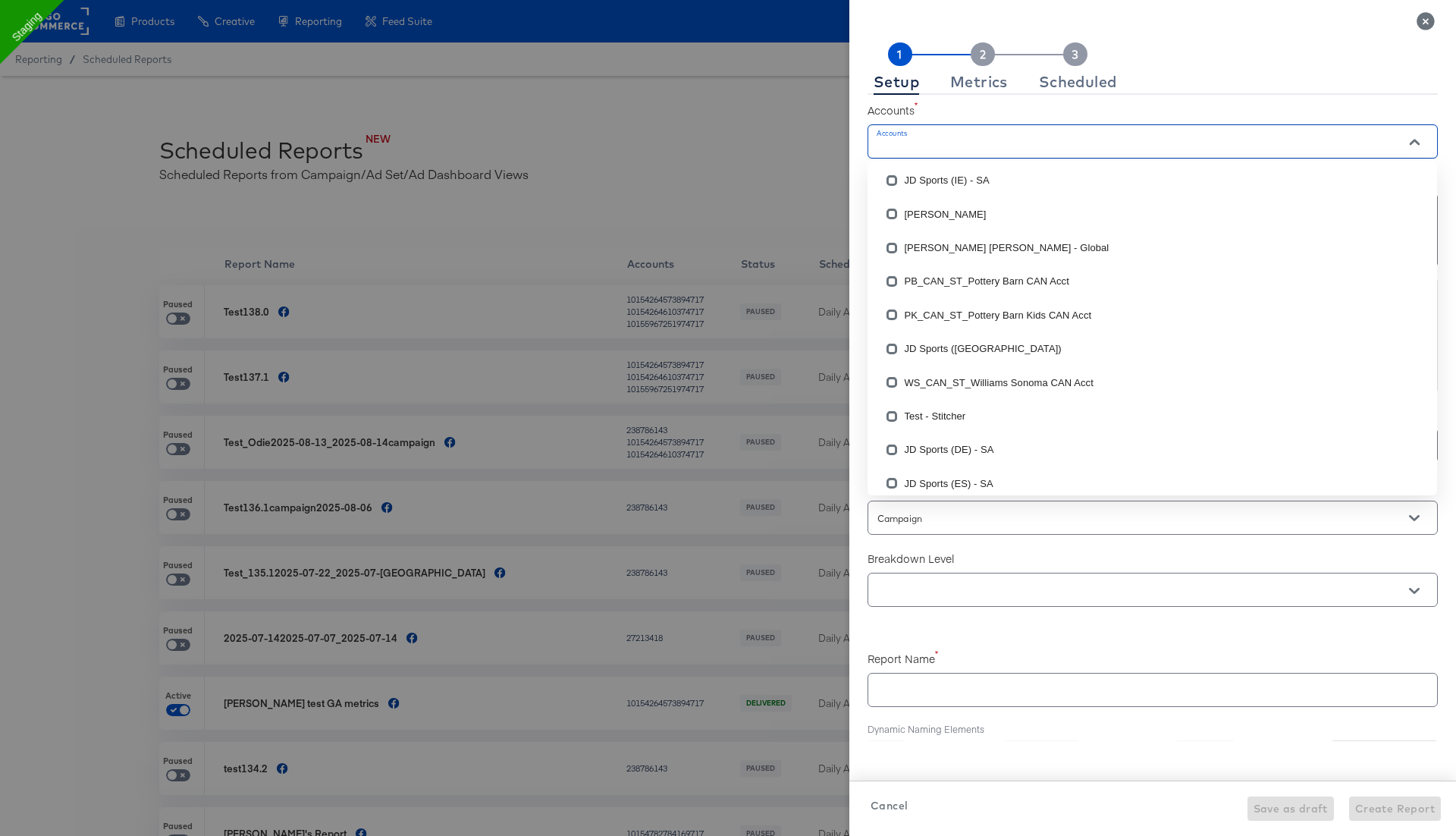
scroll to position [678, 0]
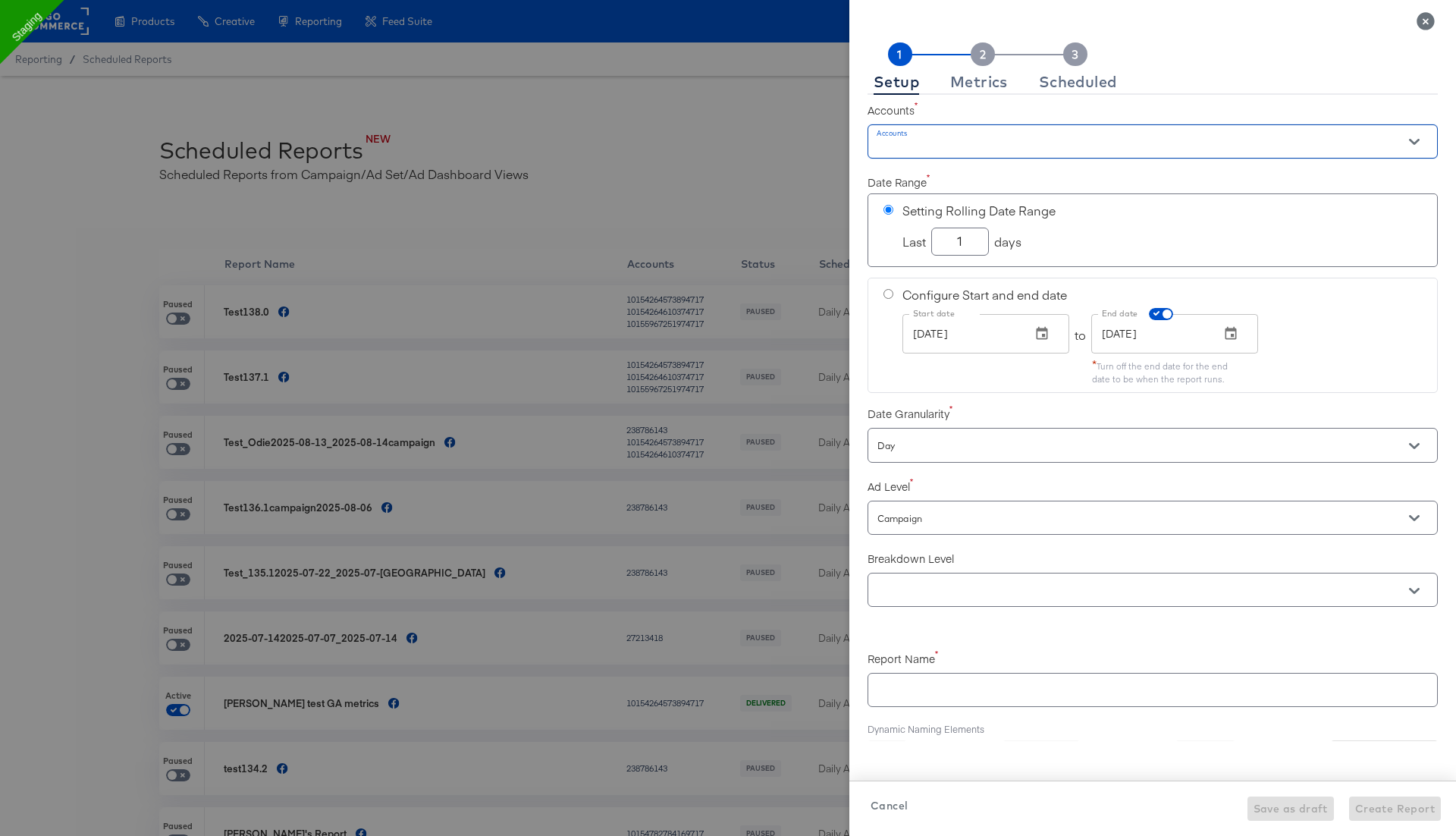
checkbox input "true"
click at [1429, 20] on icon "Close" at bounding box center [1425, 21] width 17 height 17
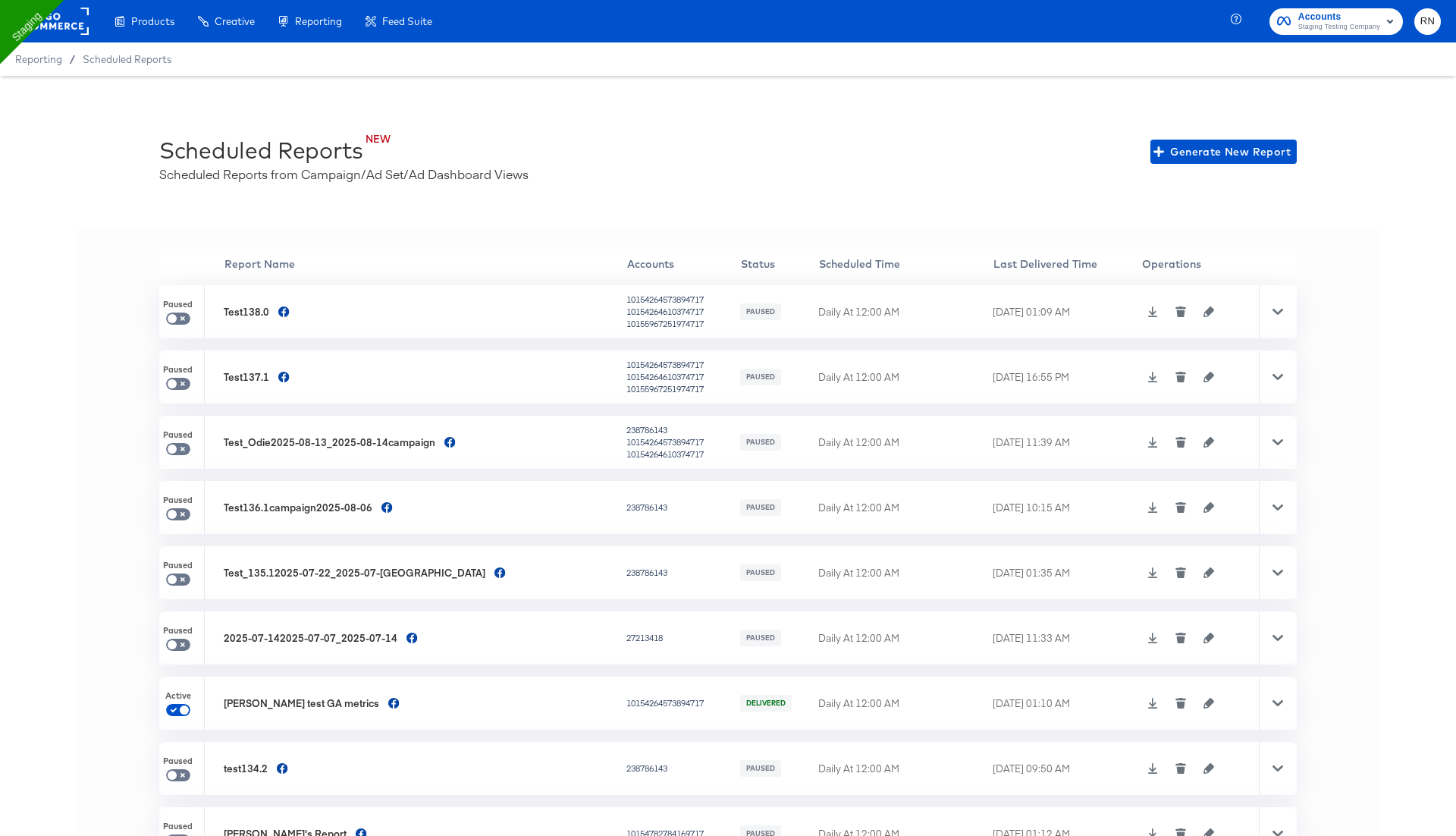
click at [1203, 309] on icon "button" at bounding box center [1209, 312] width 10 height 10
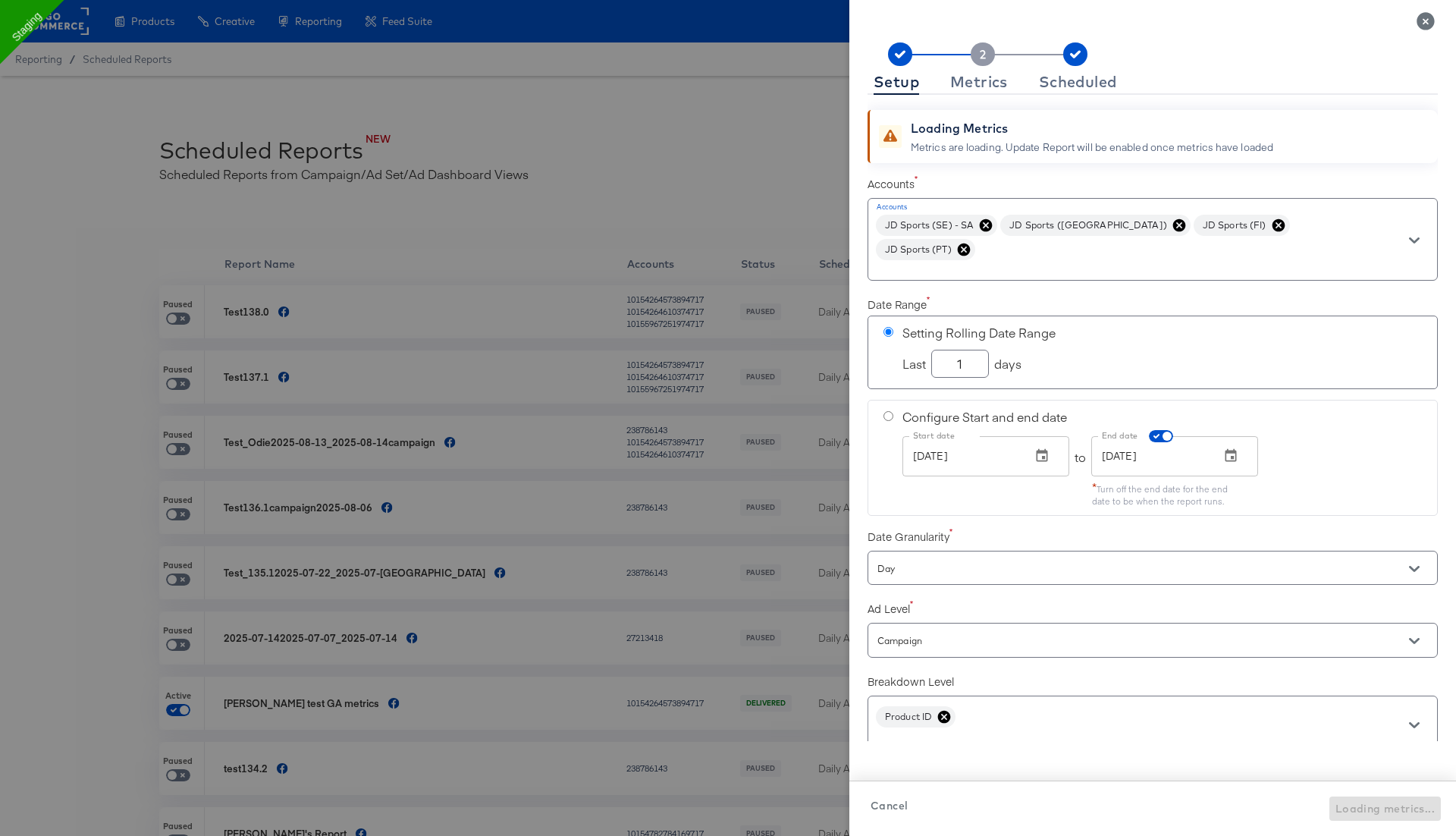
checkbox input "true"
click at [994, 83] on div "Metrics" at bounding box center [978, 82] width 58 height 12
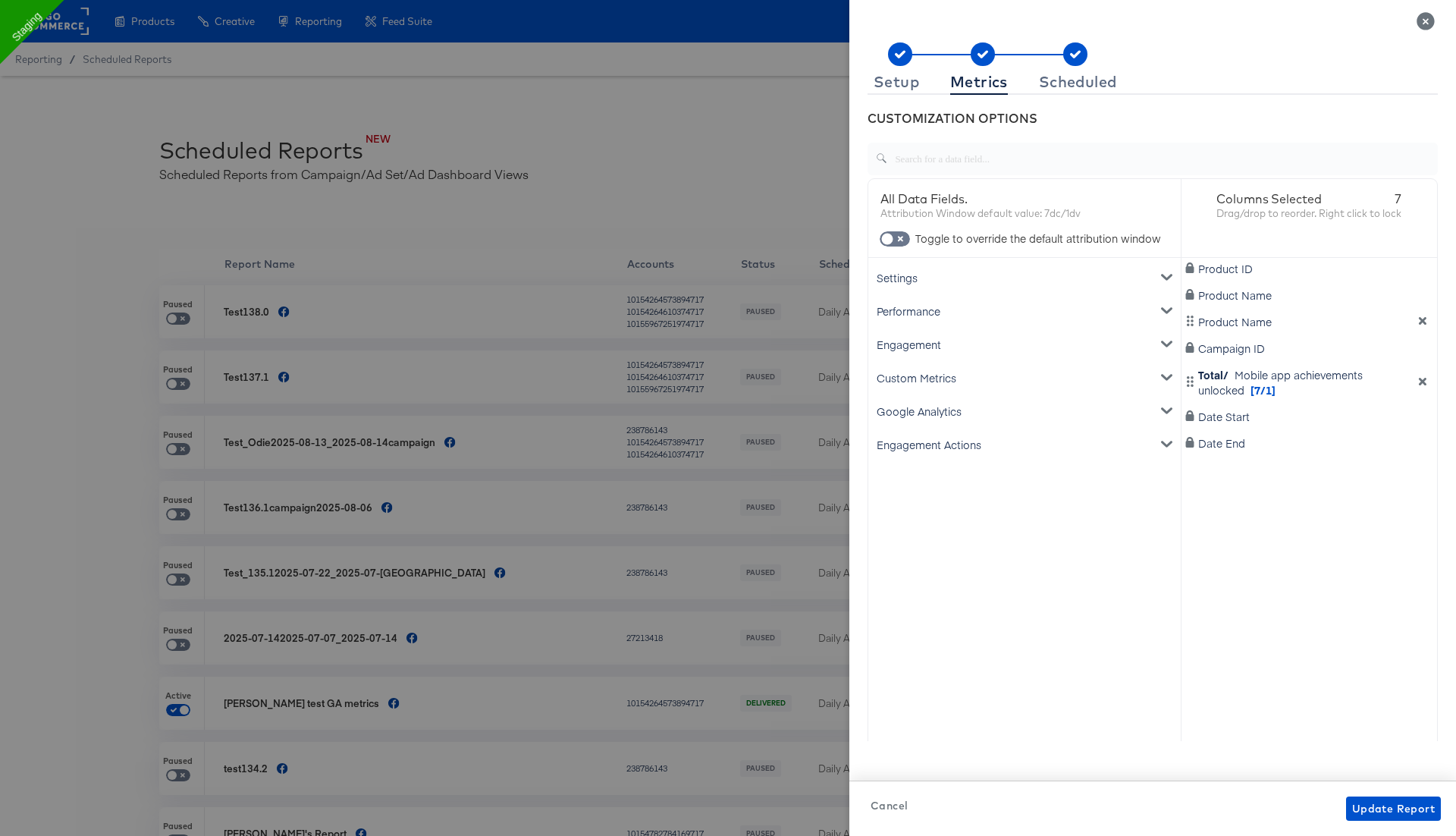
click at [1429, 16] on icon "Close" at bounding box center [1425, 21] width 17 height 17
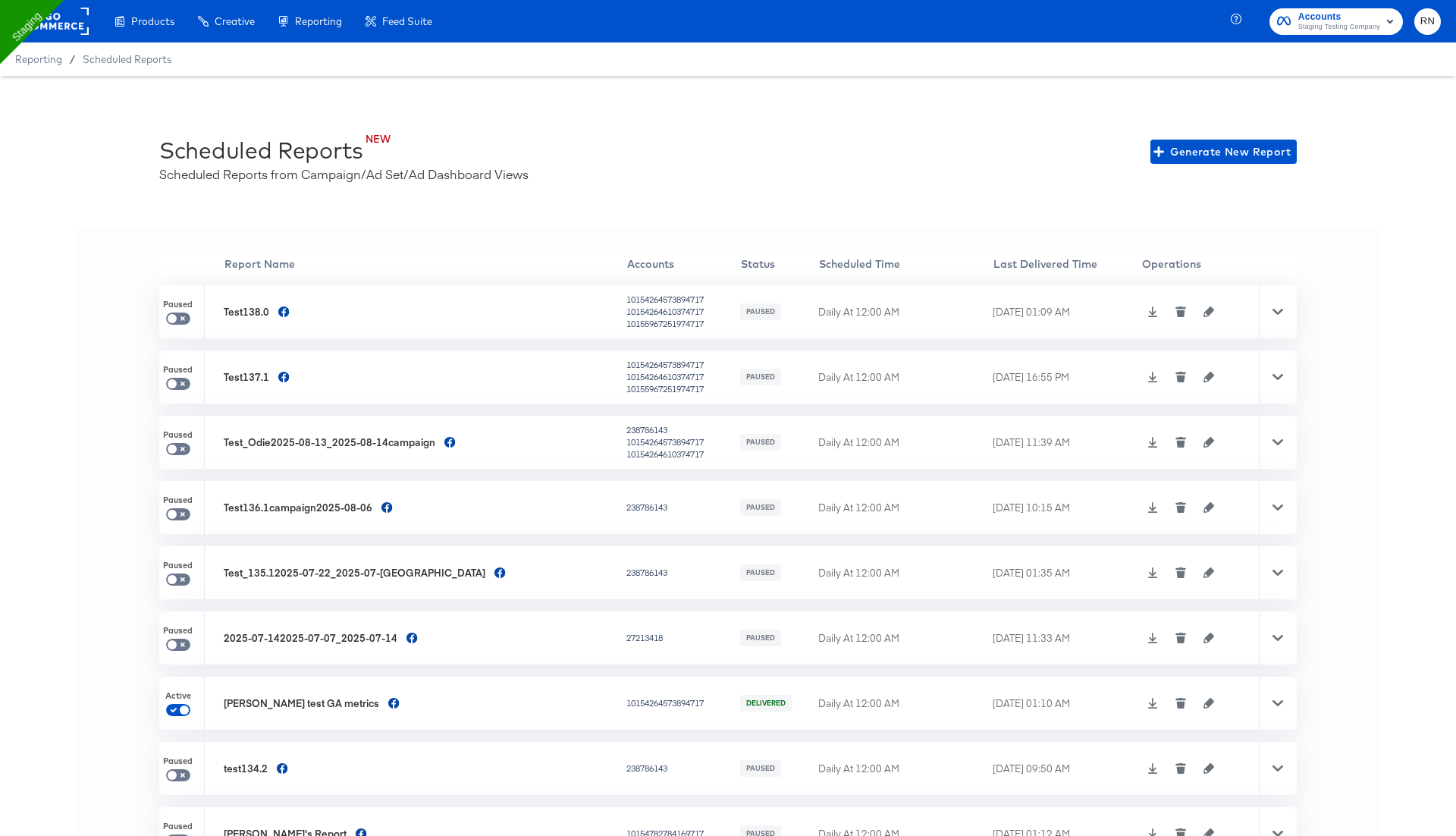
click at [1204, 306] on icon "button" at bounding box center [1209, 312] width 10 height 10
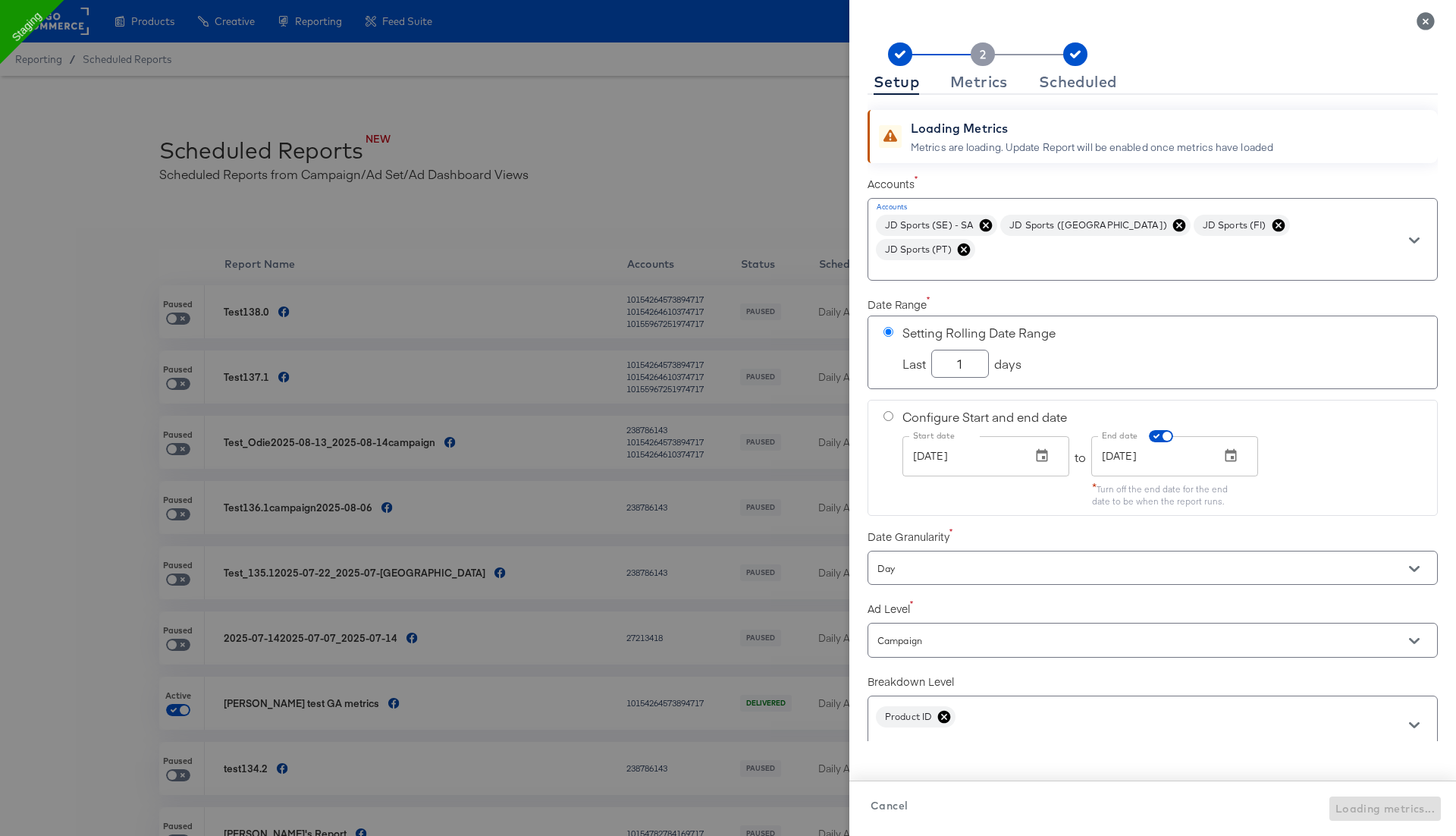
checkbox input "true"
click at [985, 83] on div "Metrics" at bounding box center [978, 82] width 58 height 12
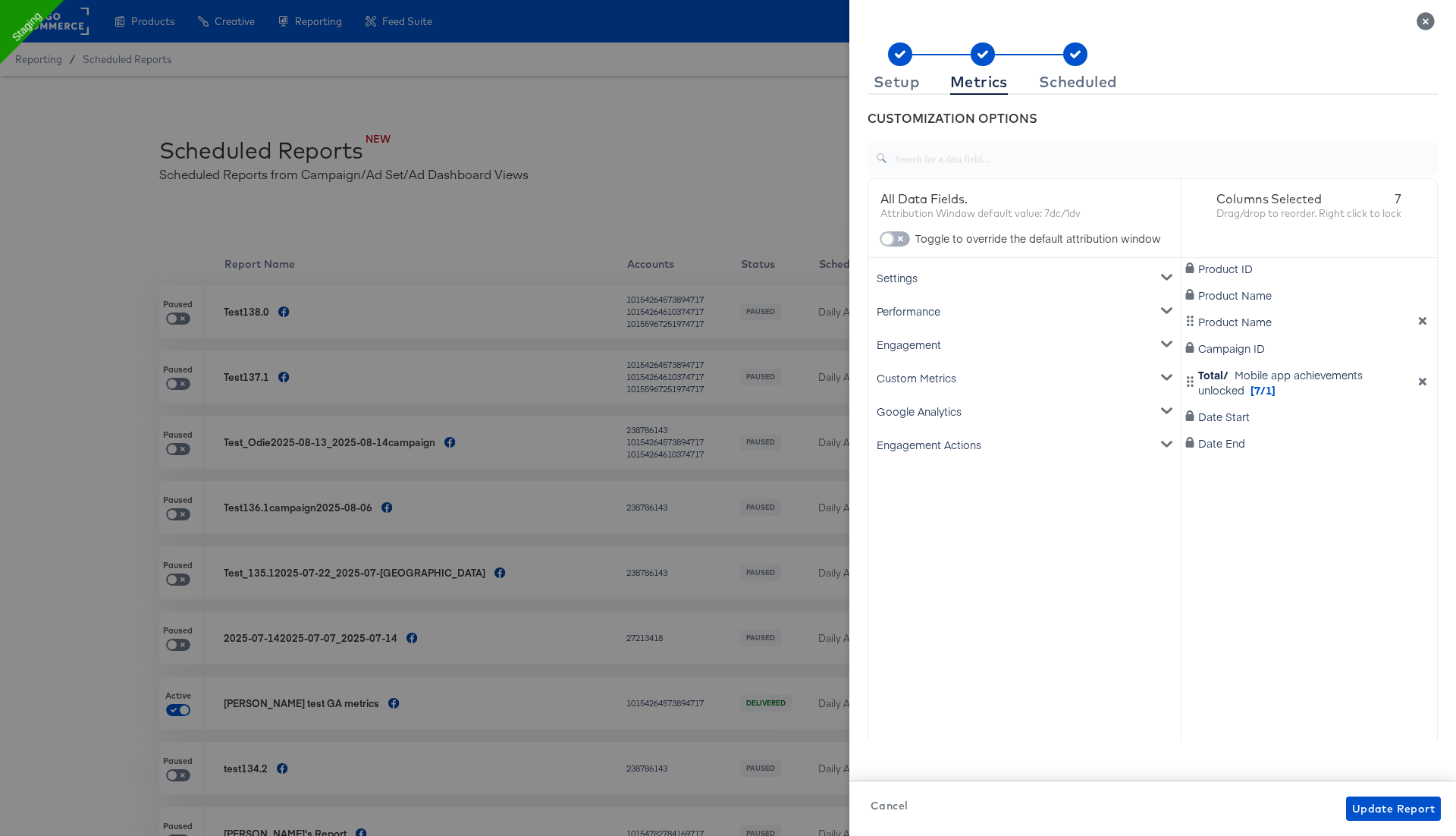
click at [897, 239] on input "checkbox" at bounding box center [887, 243] width 46 height 16
checkbox input "true"
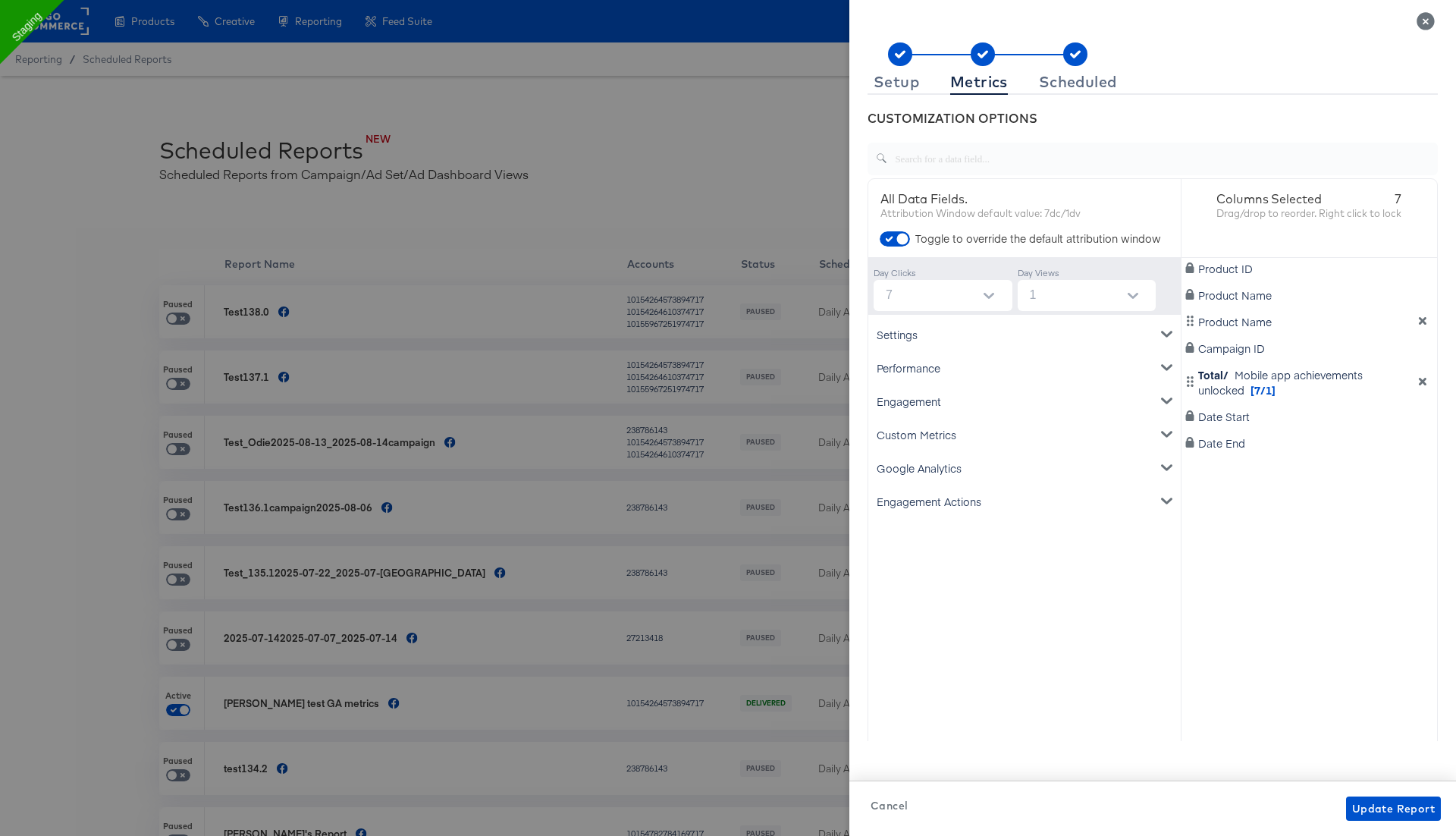
click at [910, 294] on input "7" at bounding box center [946, 295] width 132 height 31
click at [912, 329] on li "none" at bounding box center [942, 331] width 138 height 24
type input "none"
click at [1043, 289] on input "1" at bounding box center [1089, 295] width 132 height 31
click at [1053, 345] on li "1" at bounding box center [1086, 356] width 138 height 24
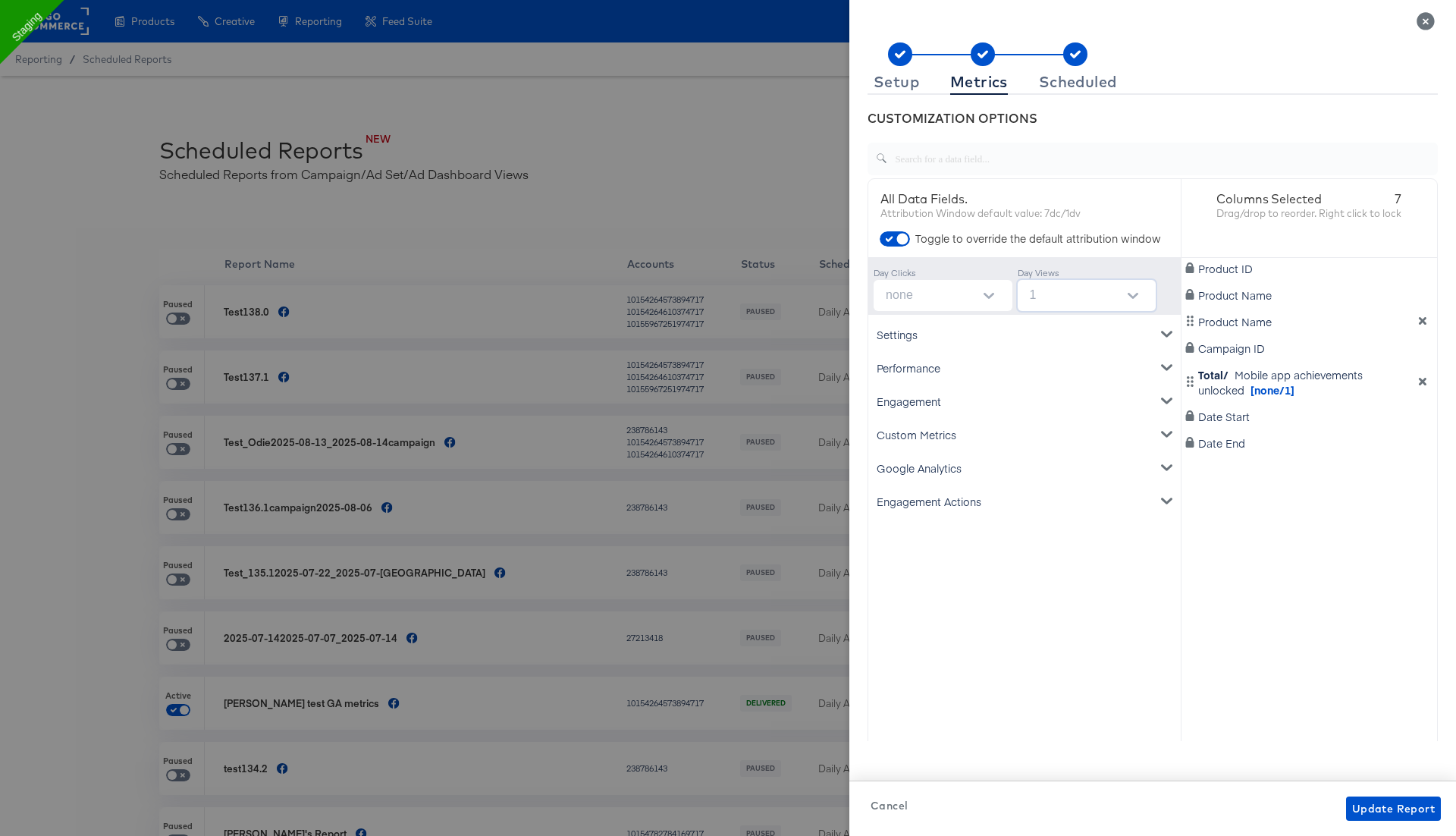
click at [1046, 299] on input "1" at bounding box center [1089, 295] width 132 height 31
click at [1044, 326] on li "none" at bounding box center [1086, 331] width 138 height 24
type input "none"
click at [898, 235] on input "checkbox" at bounding box center [902, 243] width 46 height 16
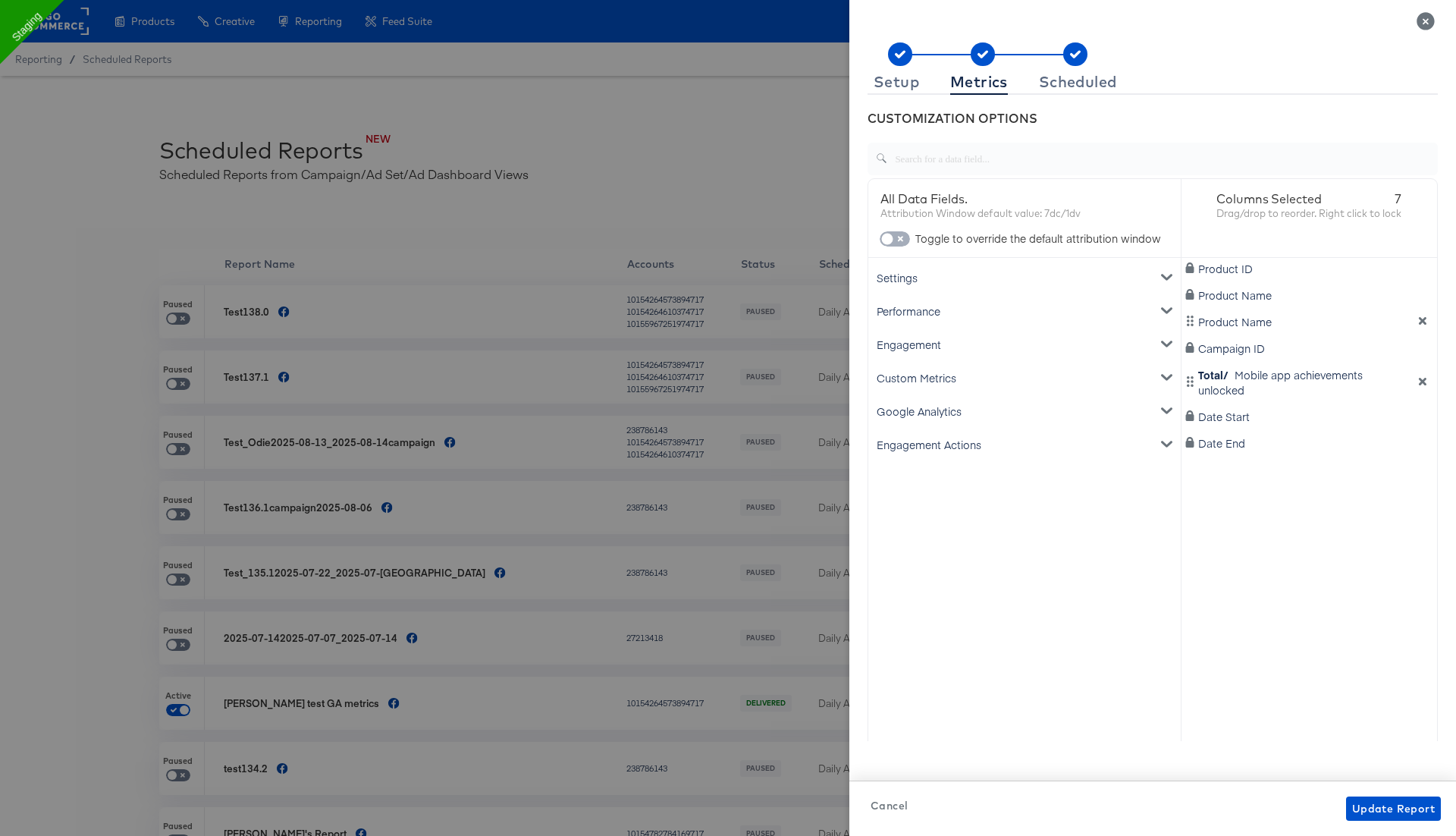
click at [898, 235] on input "checkbox" at bounding box center [887, 243] width 46 height 16
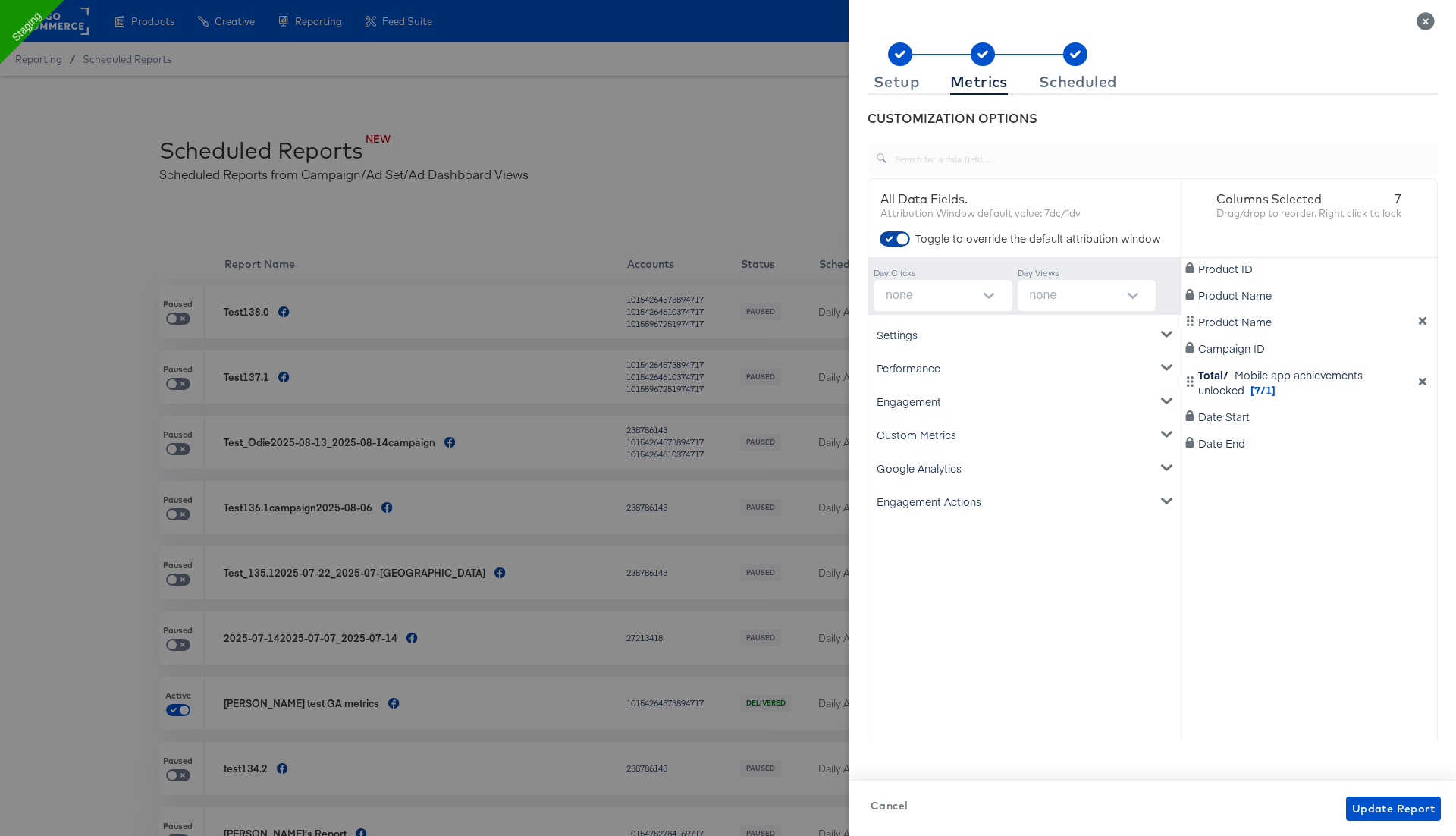
click at [898, 235] on input "checkbox" at bounding box center [902, 243] width 46 height 16
checkbox input "false"
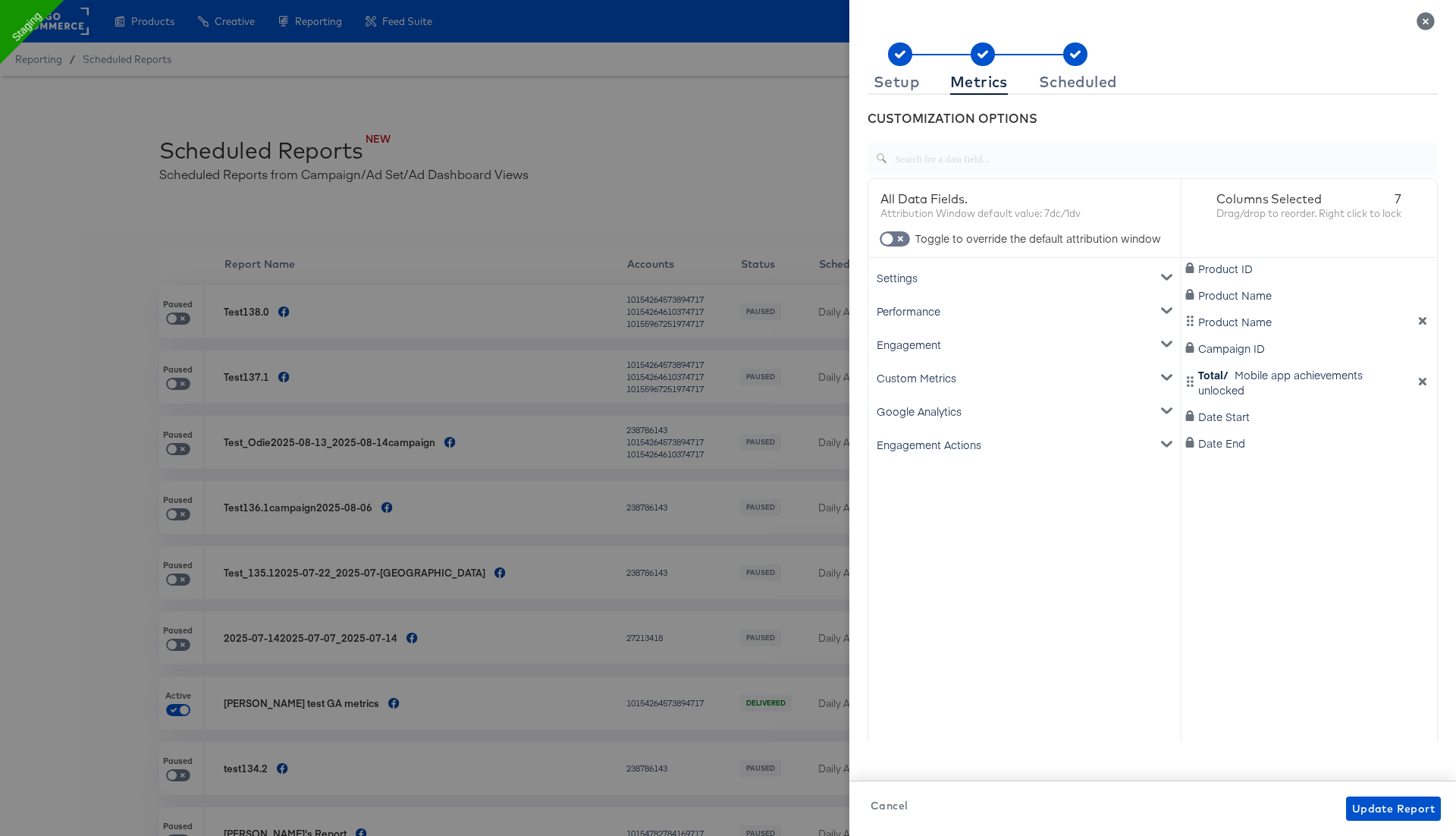
click at [927, 377] on div "Custom Metrics" at bounding box center [1024, 377] width 306 height 34
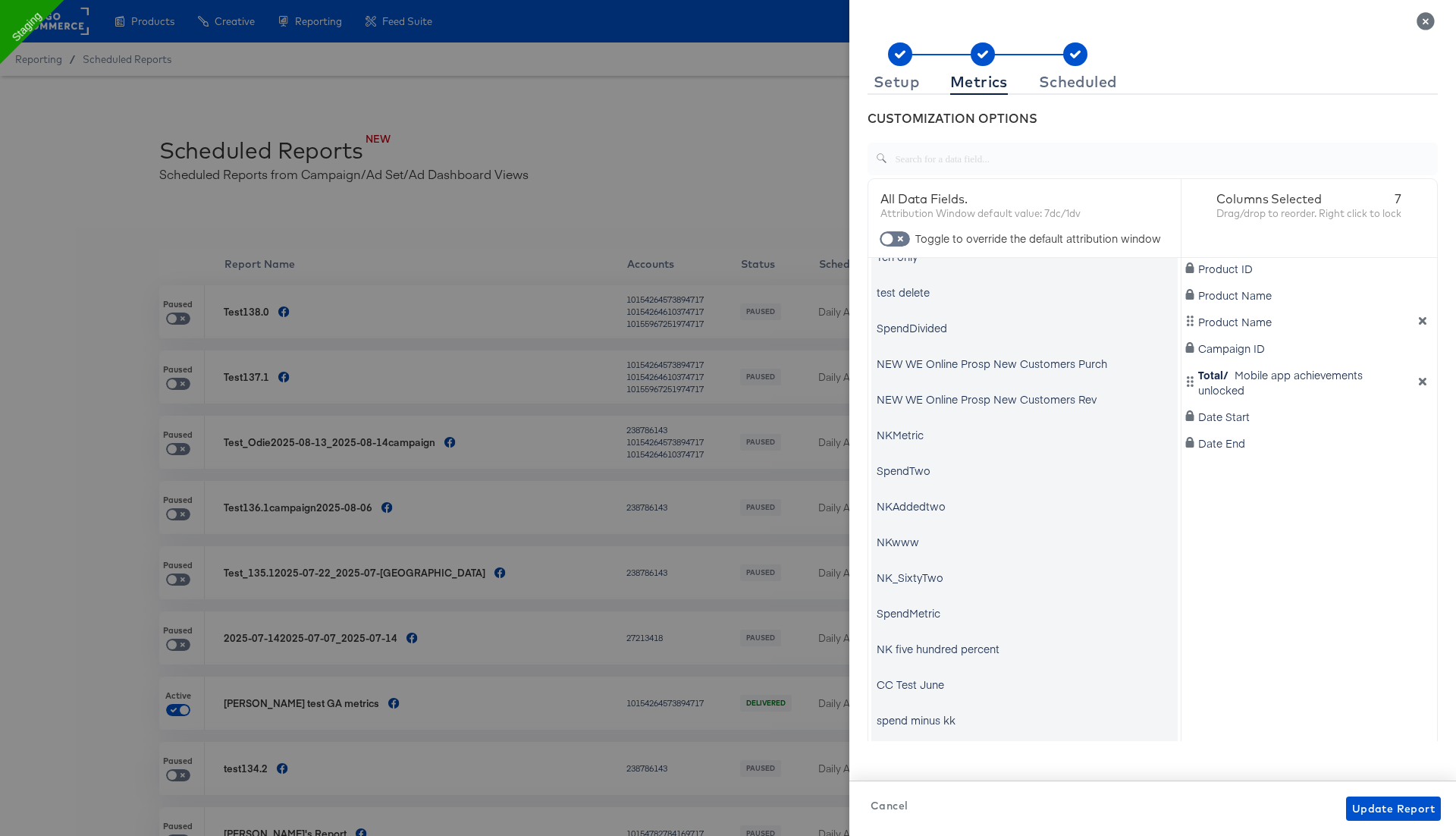
scroll to position [754, 0]
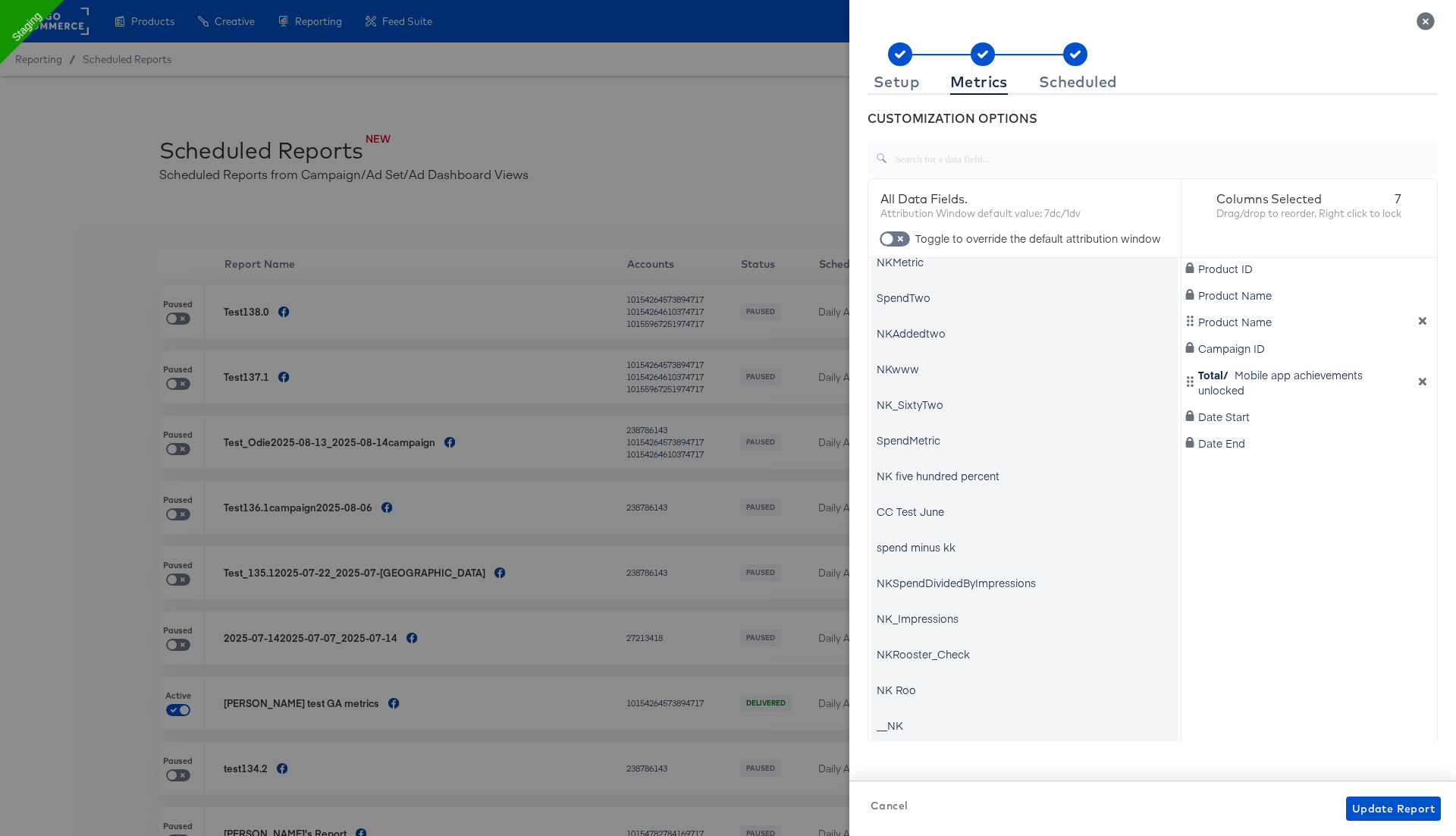
click at [1429, 18] on icon "Close" at bounding box center [1425, 21] width 17 height 17
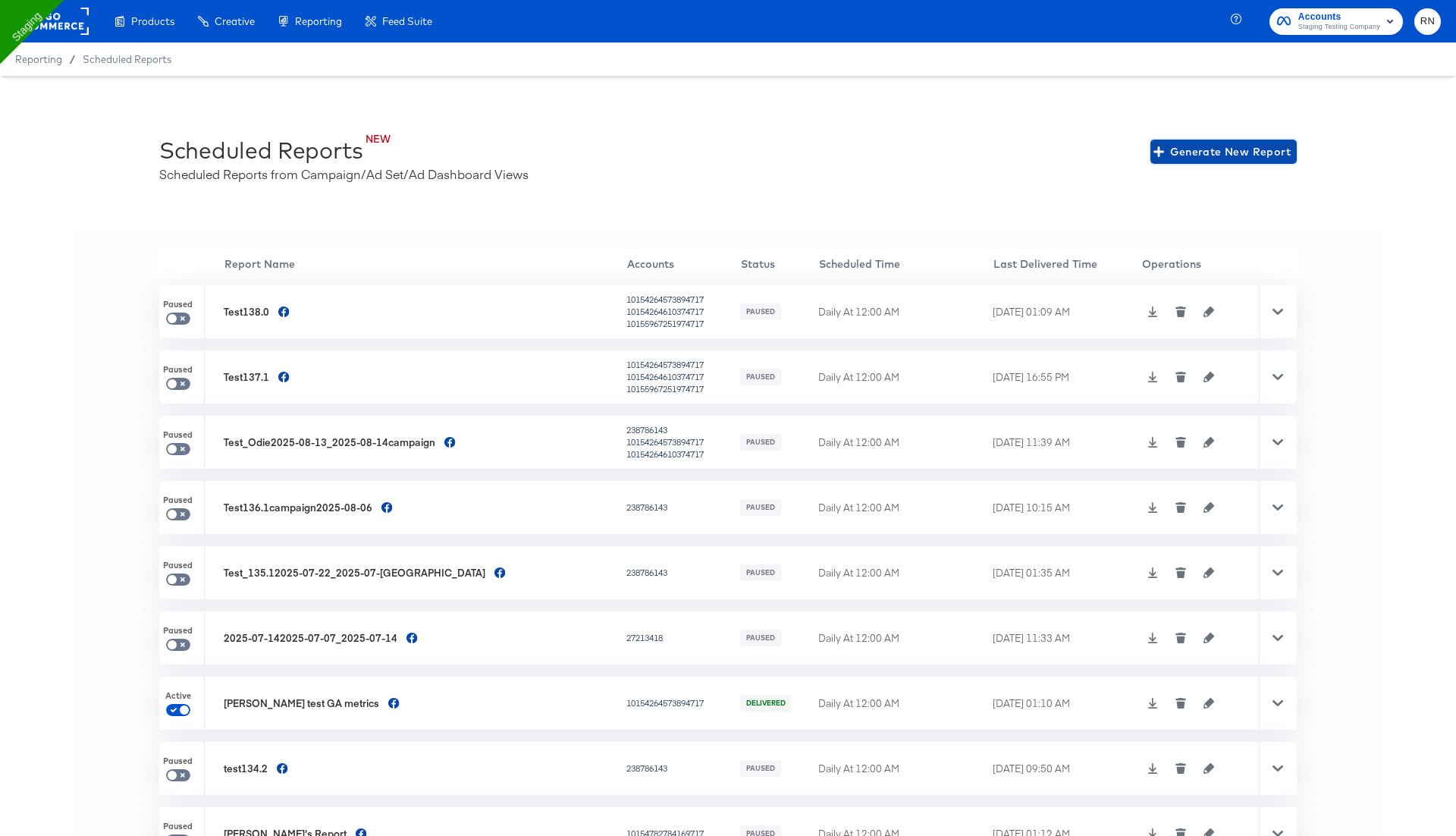
click at [1196, 143] on span "Generate New Report" at bounding box center [1223, 152] width 134 height 19
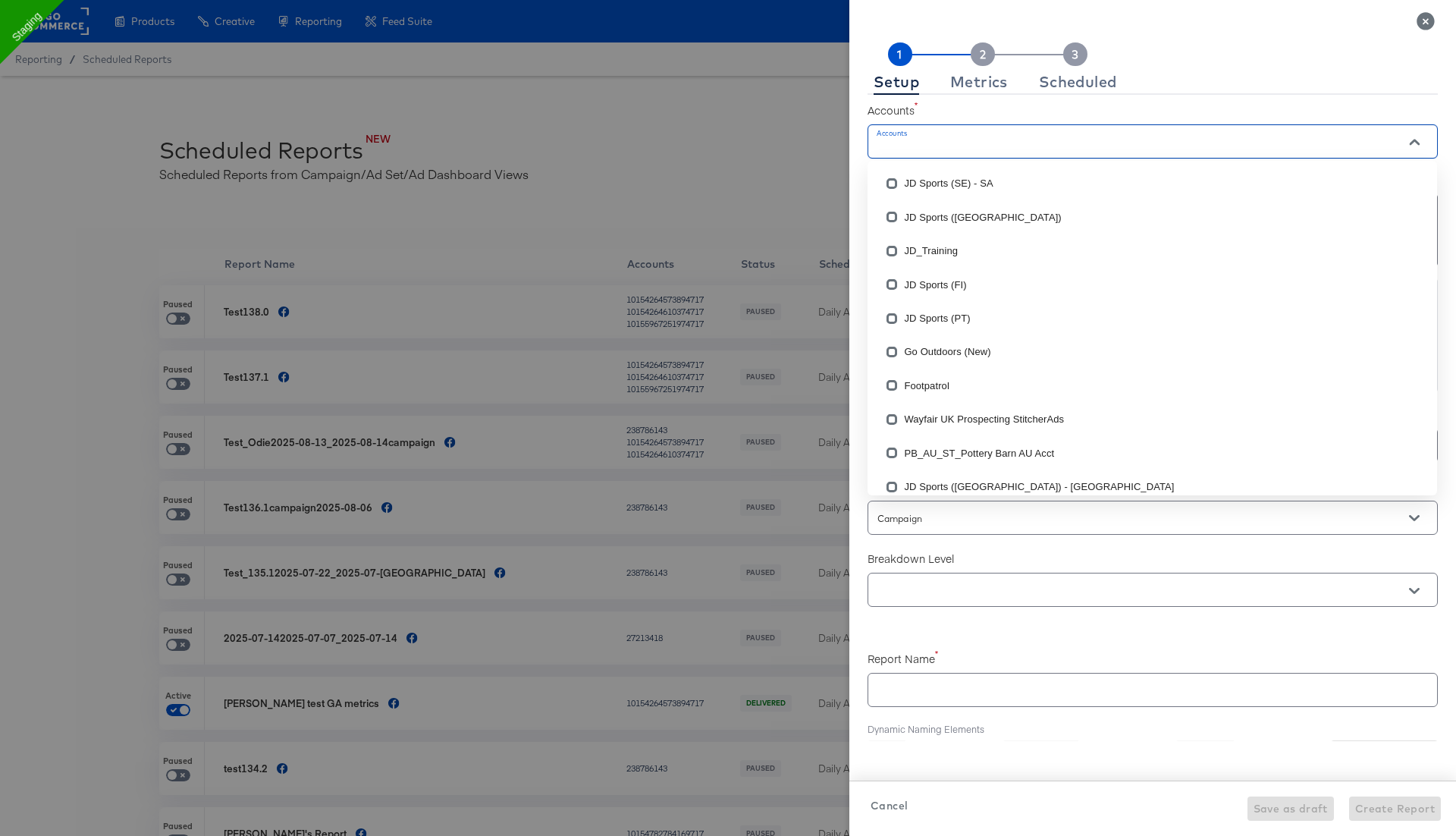
click at [959, 140] on input "Accounts" at bounding box center [1131, 148] width 513 height 17
click at [946, 167] on li "JD Sports (SE) - SA" at bounding box center [1152, 183] width 569 height 34
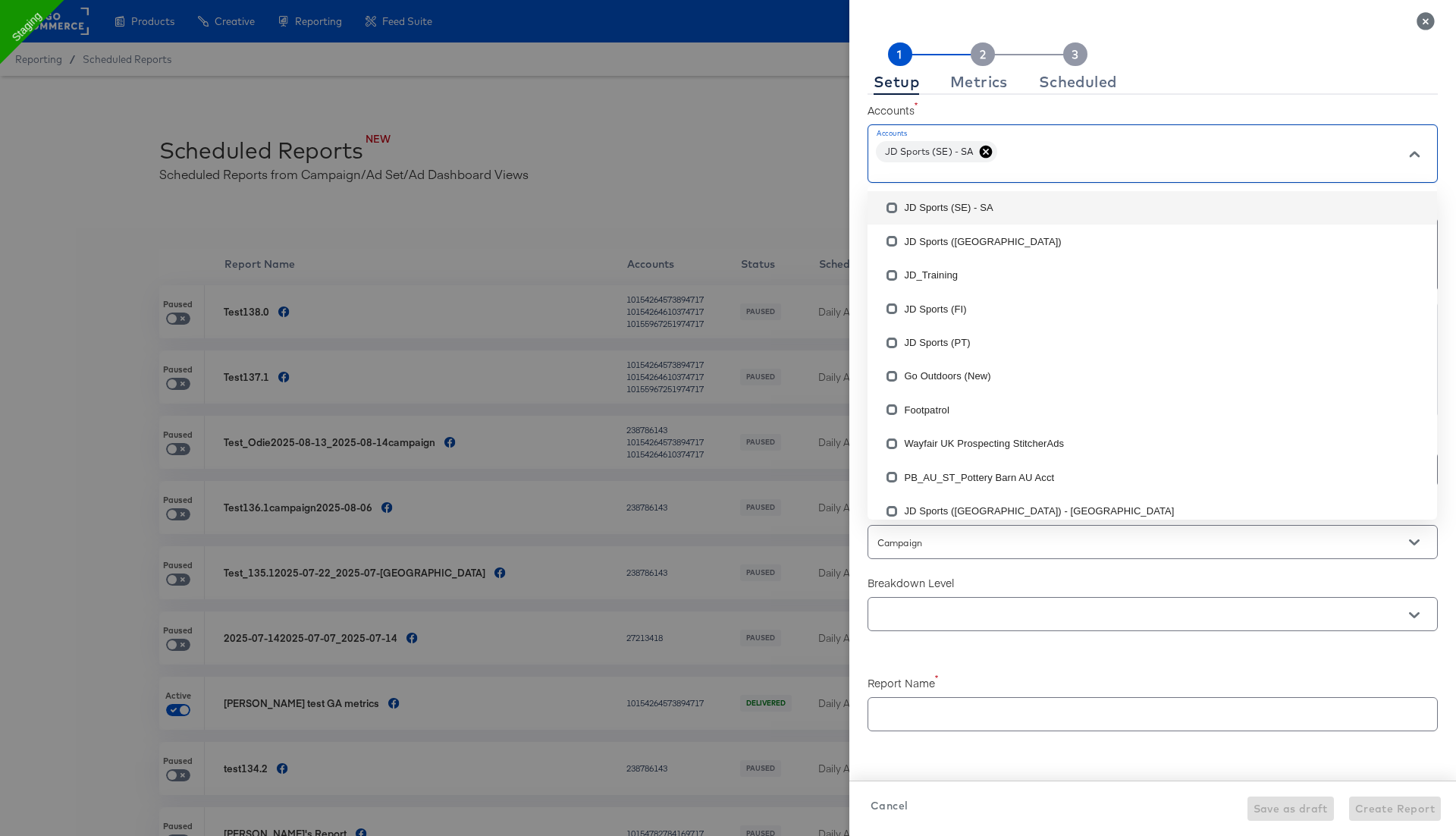
click at [1069, 114] on label "Accounts" at bounding box center [1152, 110] width 570 height 16
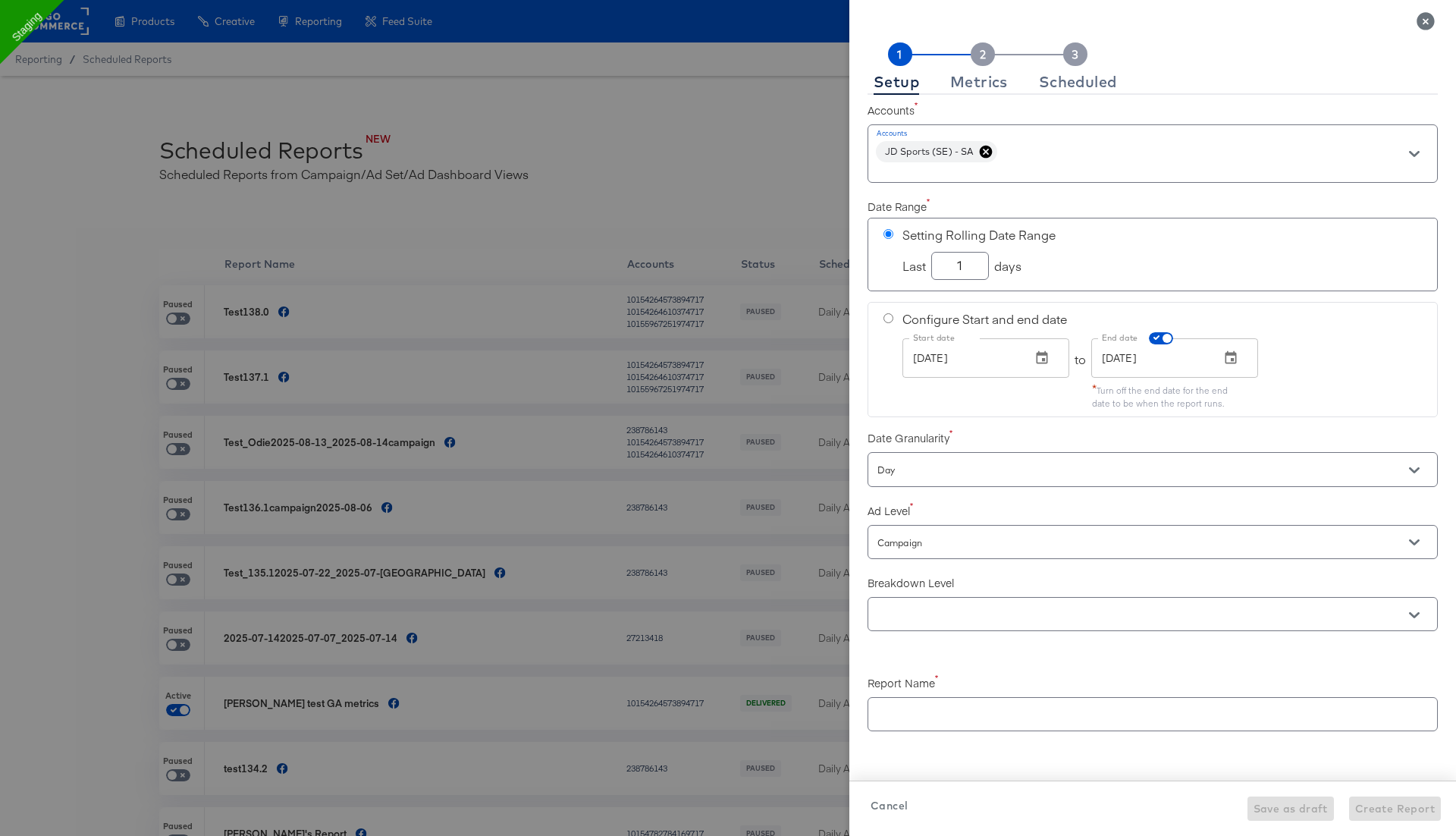
click at [971, 606] on input "text" at bounding box center [1131, 614] width 513 height 17
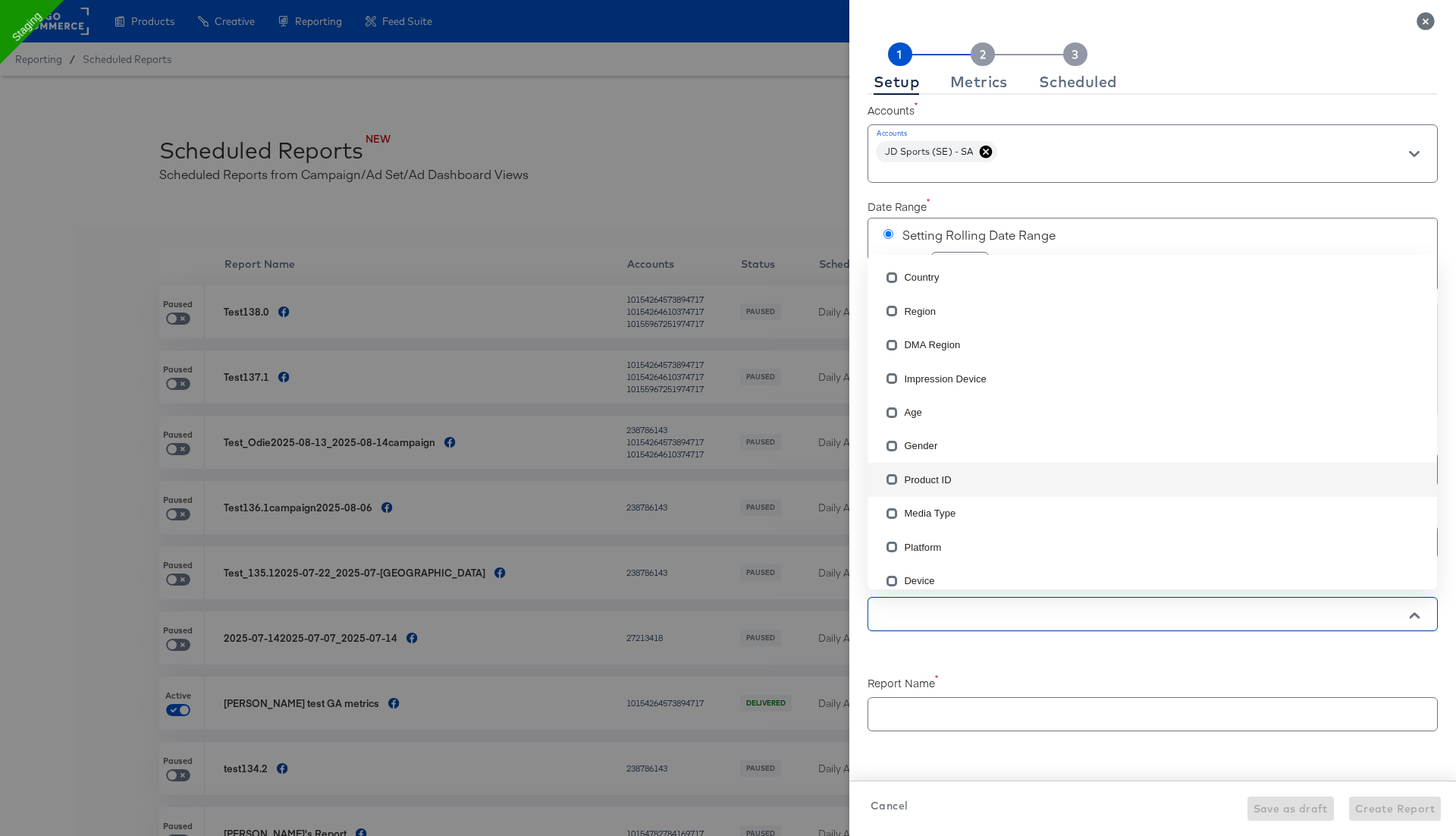
click at [929, 482] on li "Product ID" at bounding box center [1152, 479] width 569 height 34
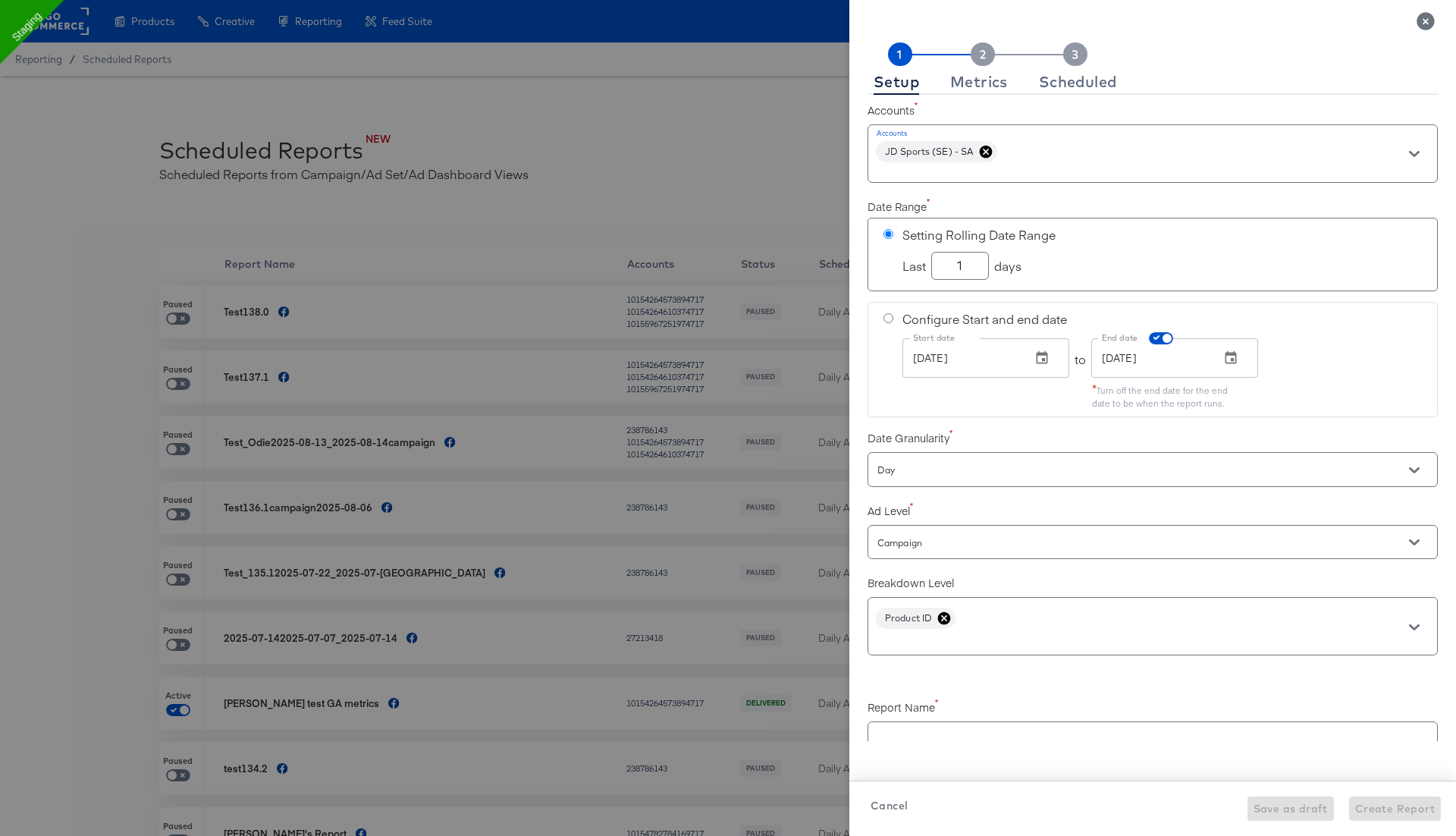
click at [920, 746] on div "Setup Metrics Scheduled Accounts Accounts JD Sports (SE) - SA Date Range Settin…" at bounding box center [1152, 430] width 606 height 812
click at [914, 732] on input "text" at bounding box center [1152, 732] width 568 height 33
checkbox input "true"
type input "t"
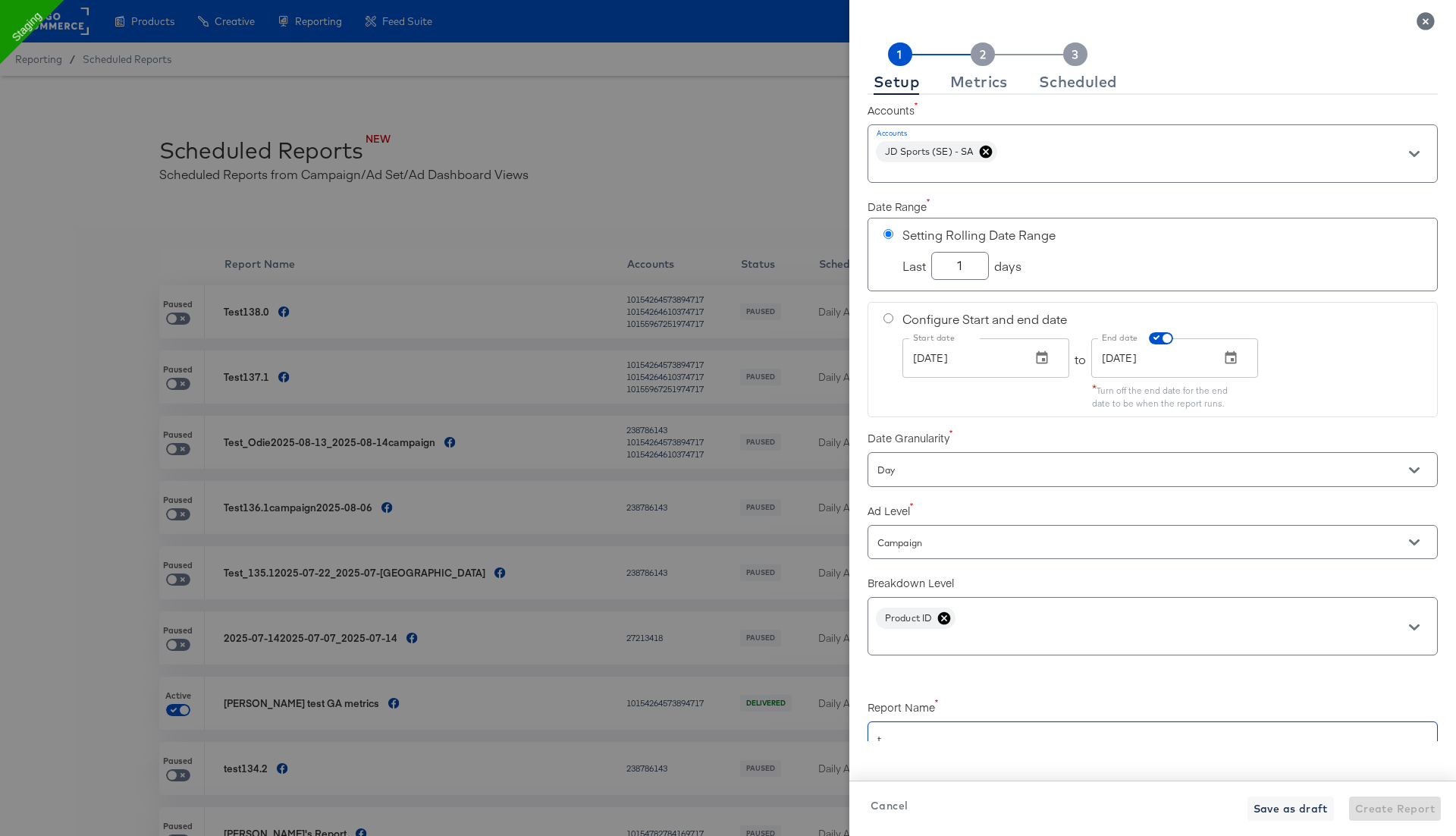
checkbox input "true"
type input "te"
checkbox input "true"
type input "tes"
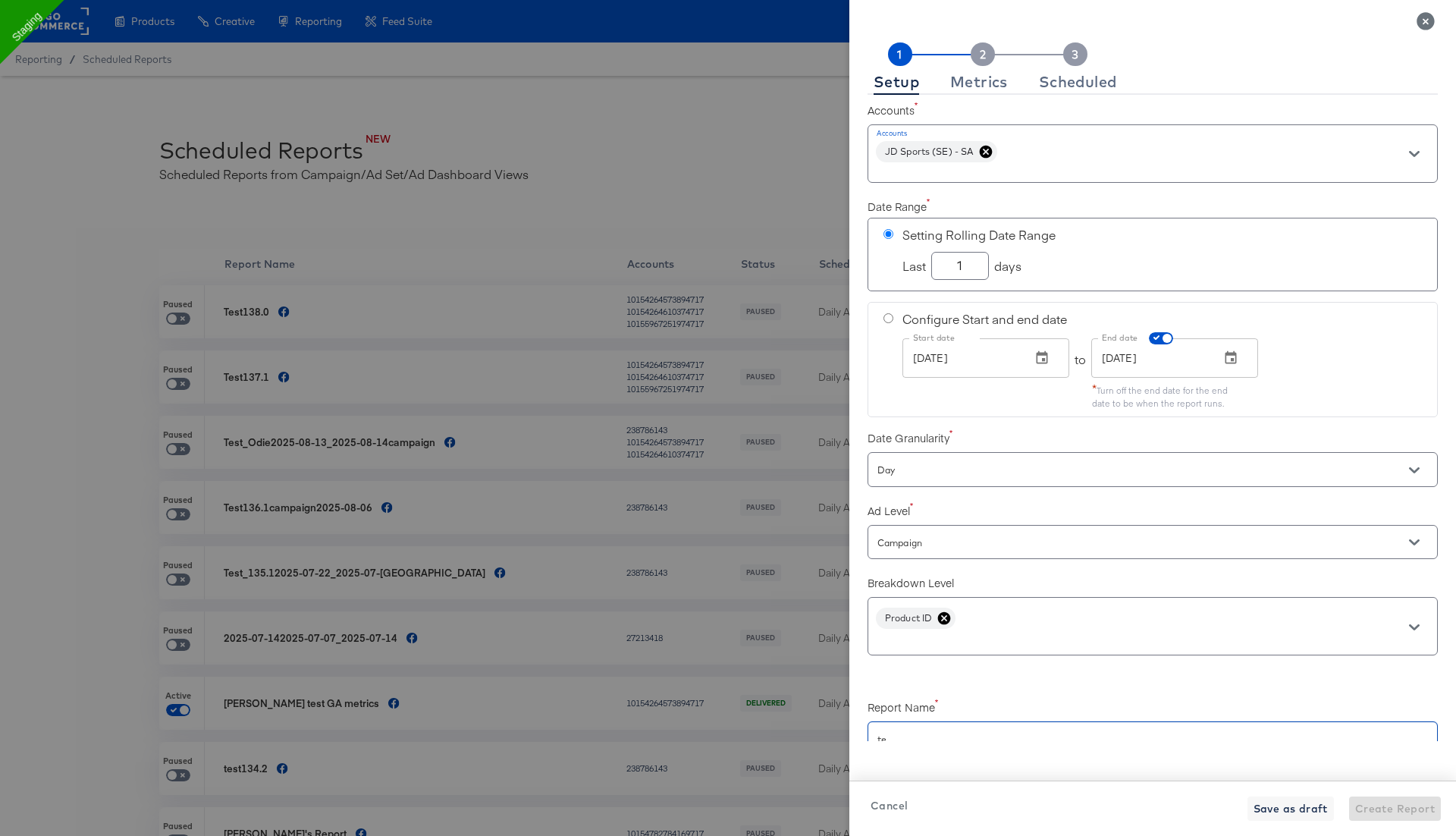
type input "tes"
checkbox input "true"
type input "test"
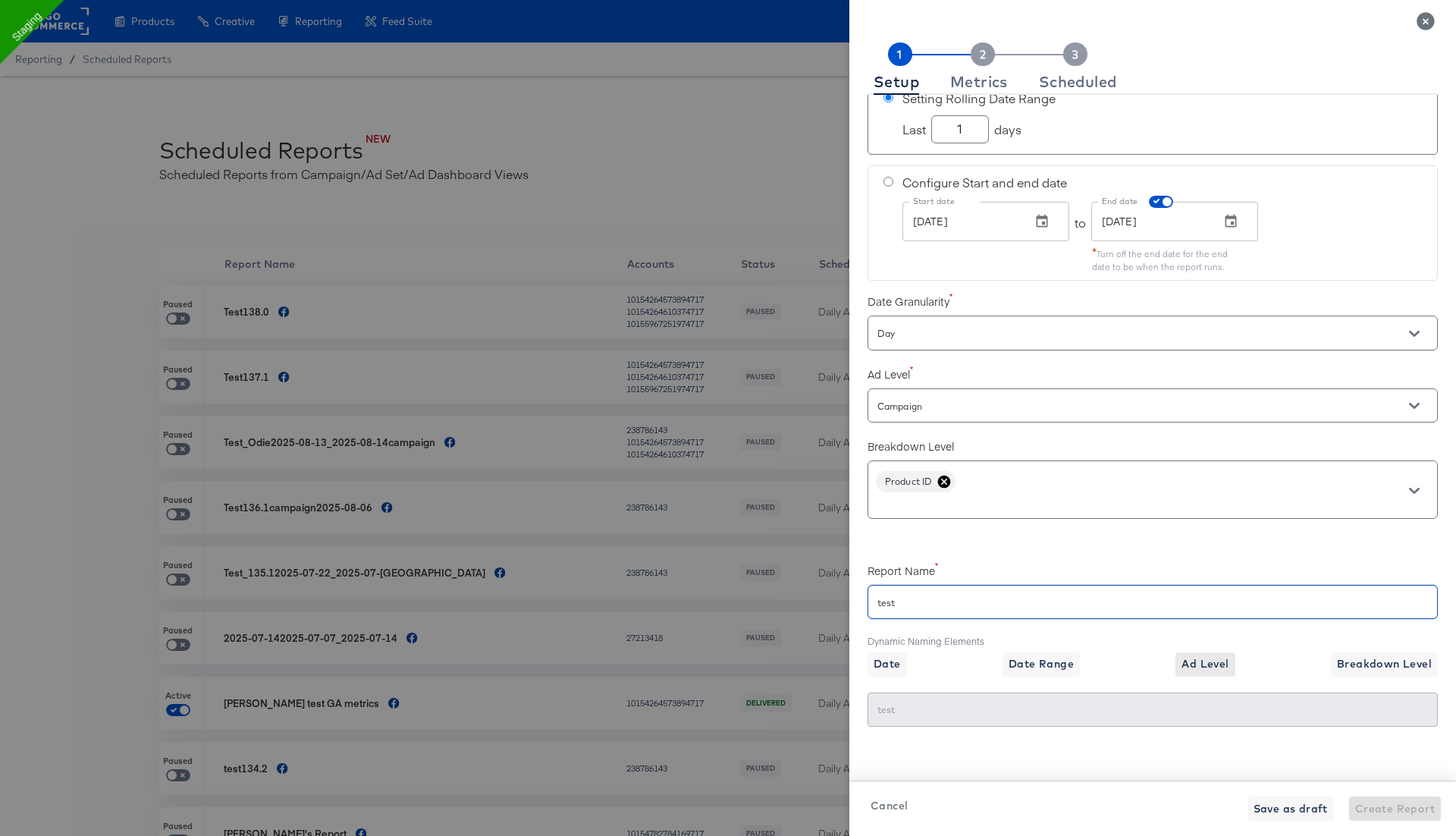
type input "test"
click at [1202, 654] on span "Ad Level" at bounding box center [1205, 664] width 47 height 19
checkbox input "true"
type input "test{{level}}"
type input "testCampaign"
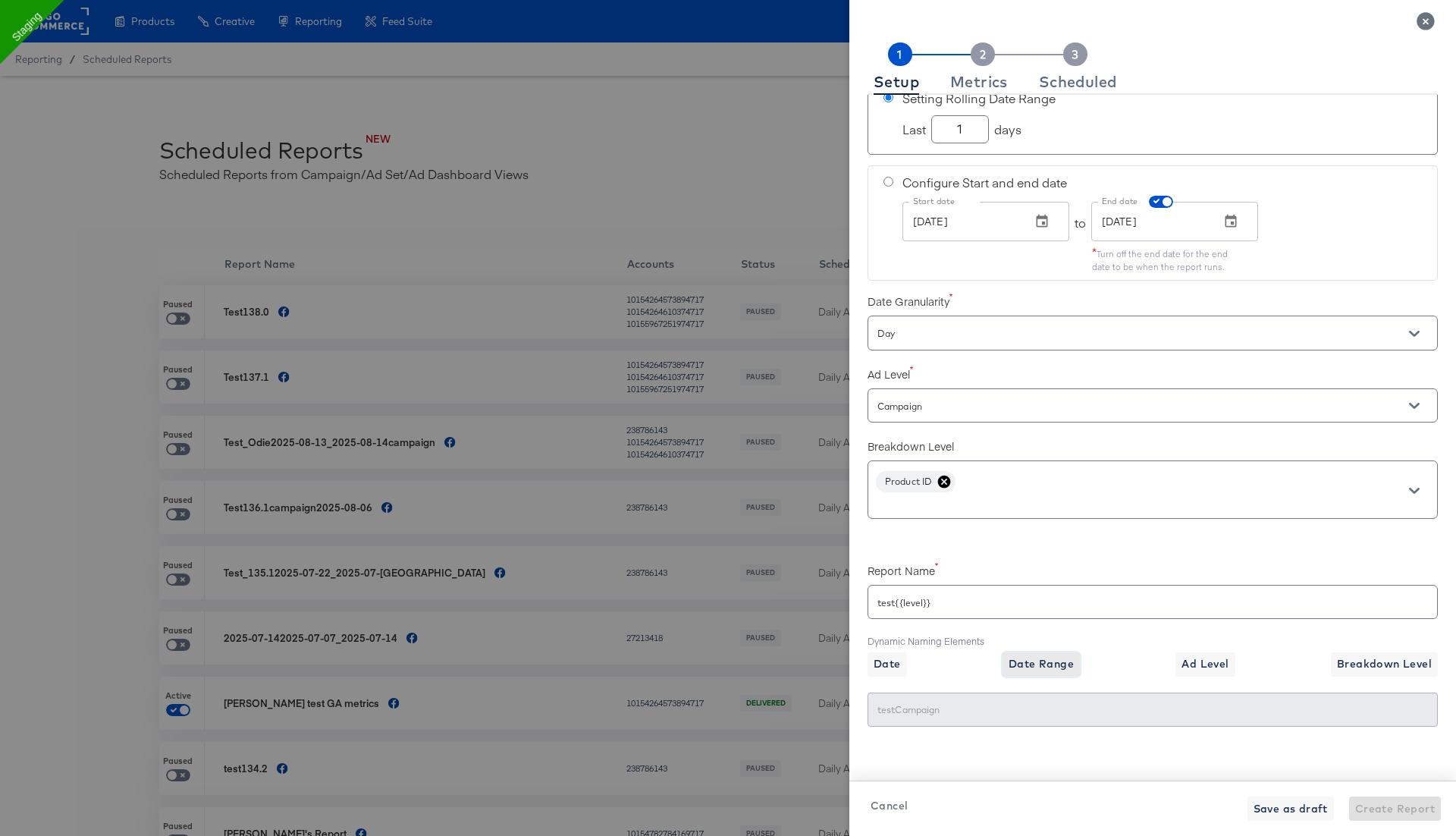
click at [1052, 661] on span "Date Range" at bounding box center [1041, 664] width 65 height 19
checkbox input "true"
type input "test{{level}}{{date_range}}"
type input "testCampaign09/22/2025-09/23/2025"
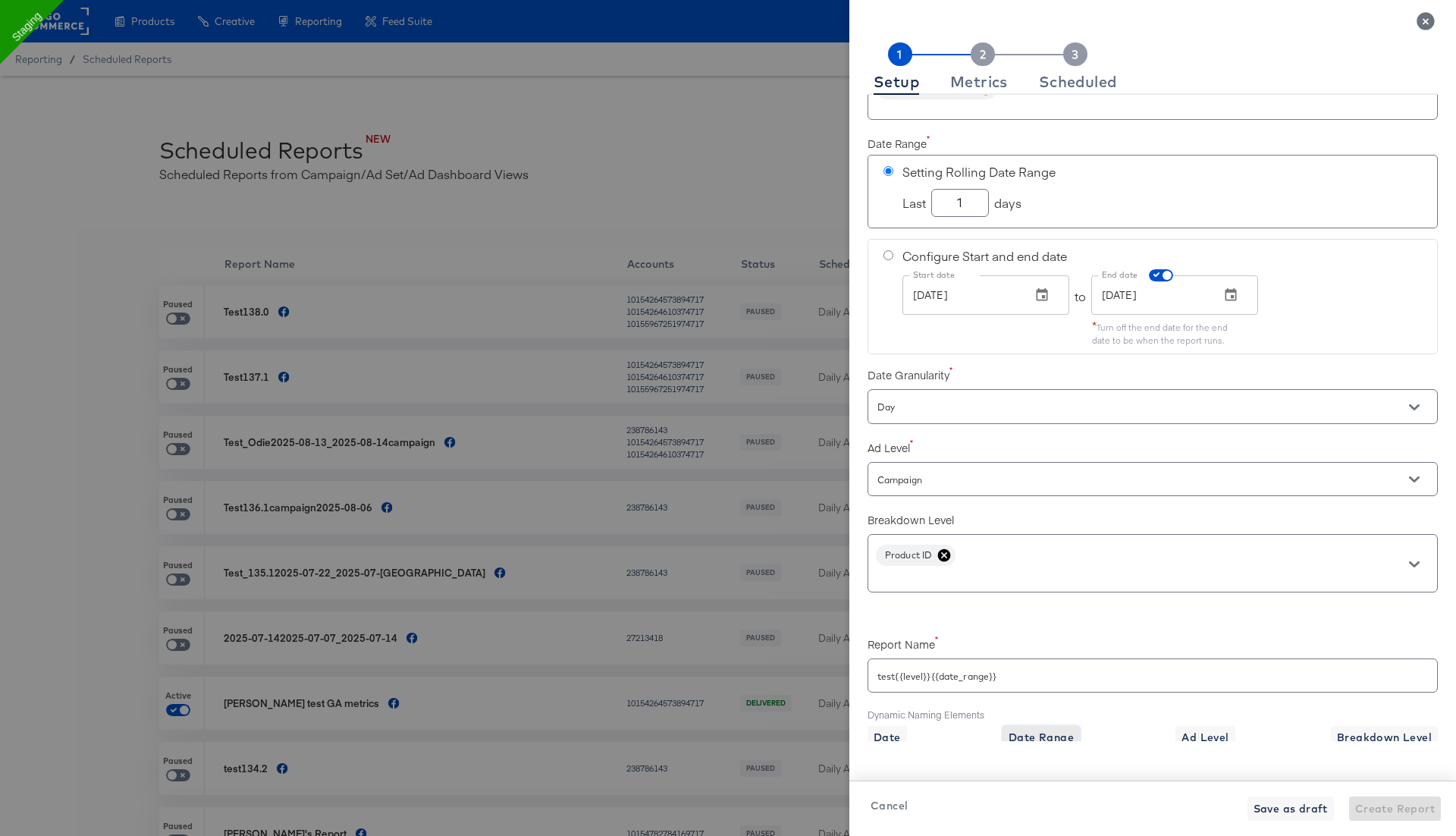
scroll to position [0, 0]
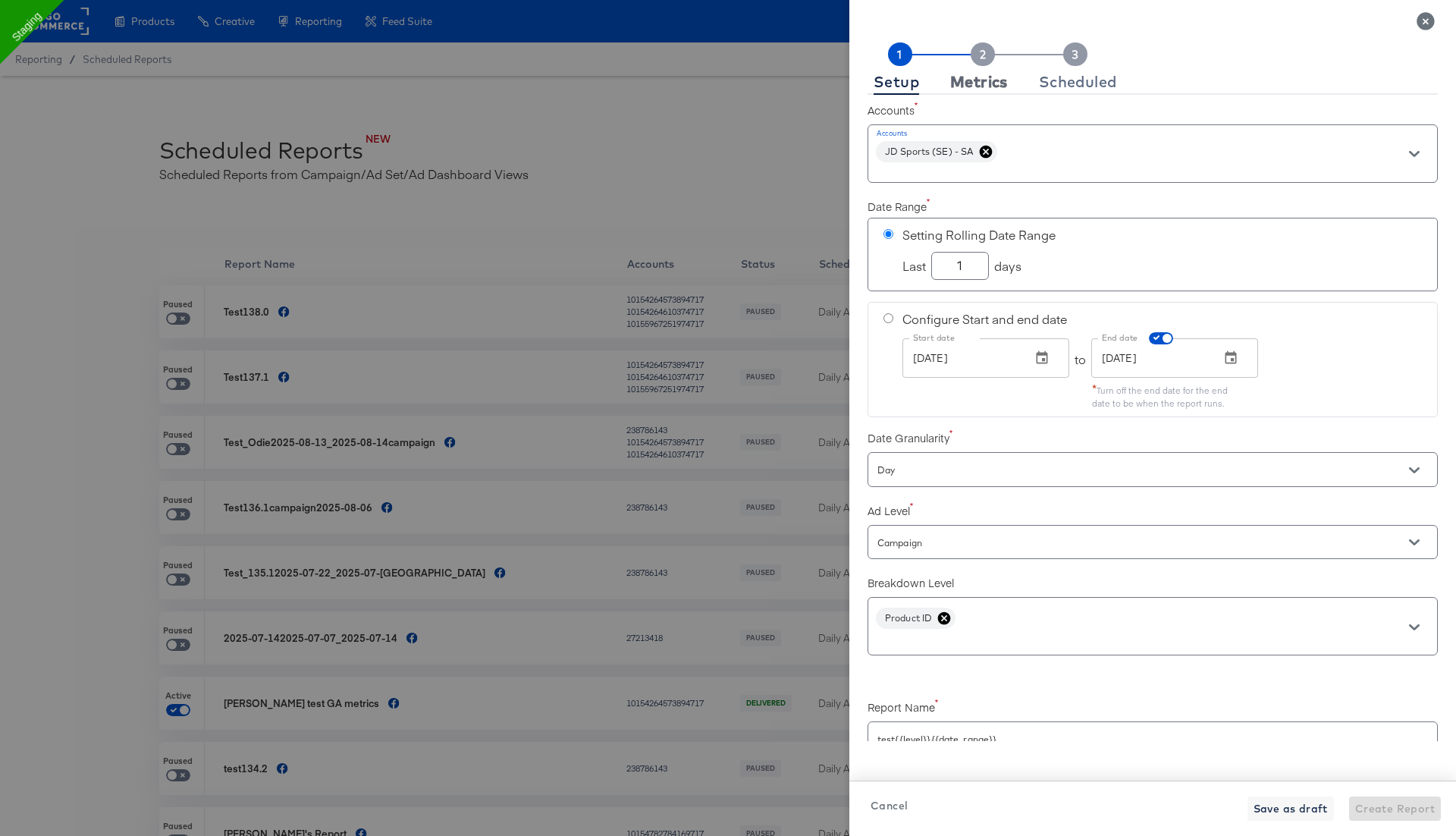
click at [987, 84] on div "Metrics" at bounding box center [978, 82] width 58 height 12
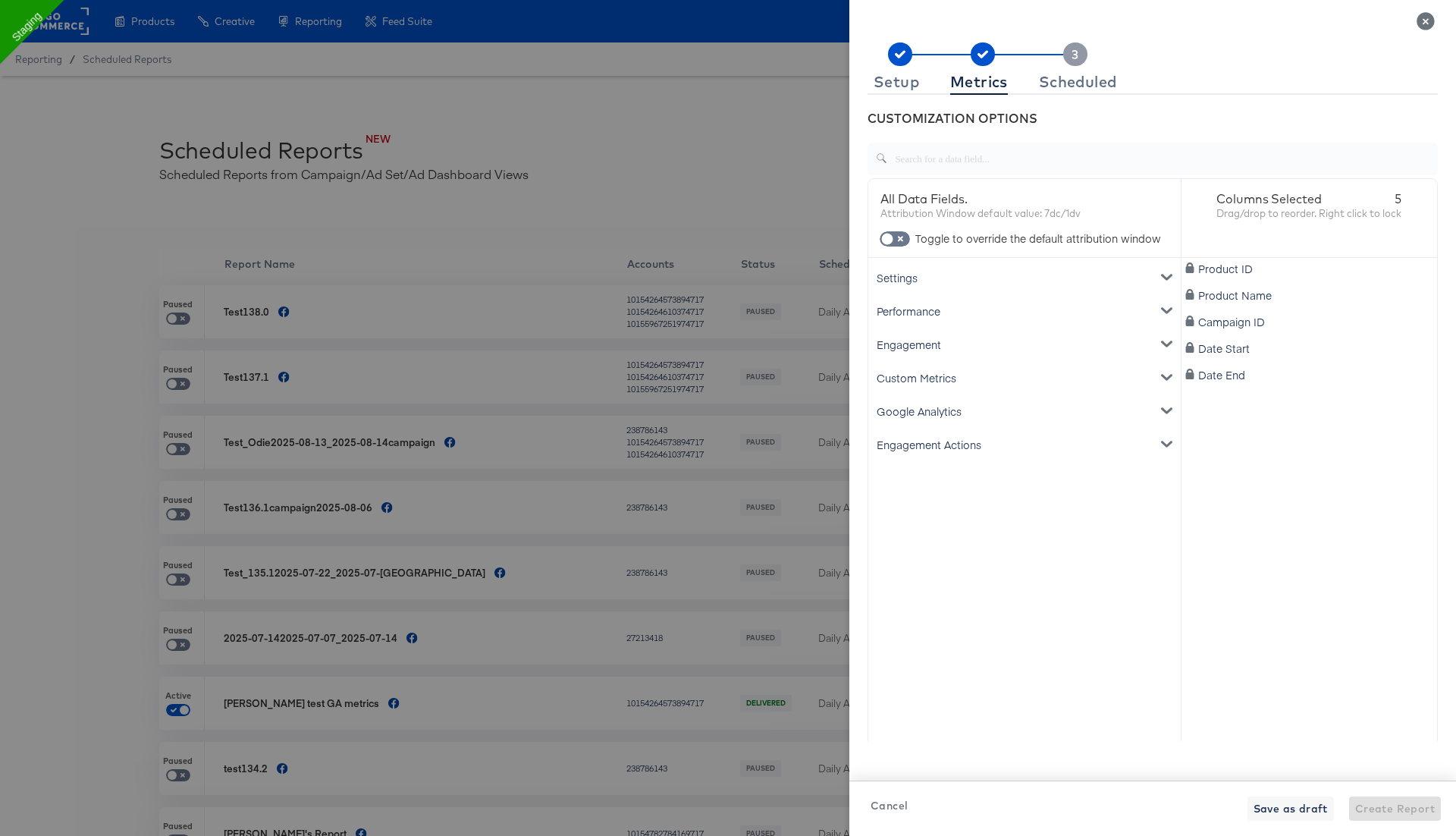
click at [935, 377] on div "Custom Metrics" at bounding box center [1024, 377] width 306 height 34
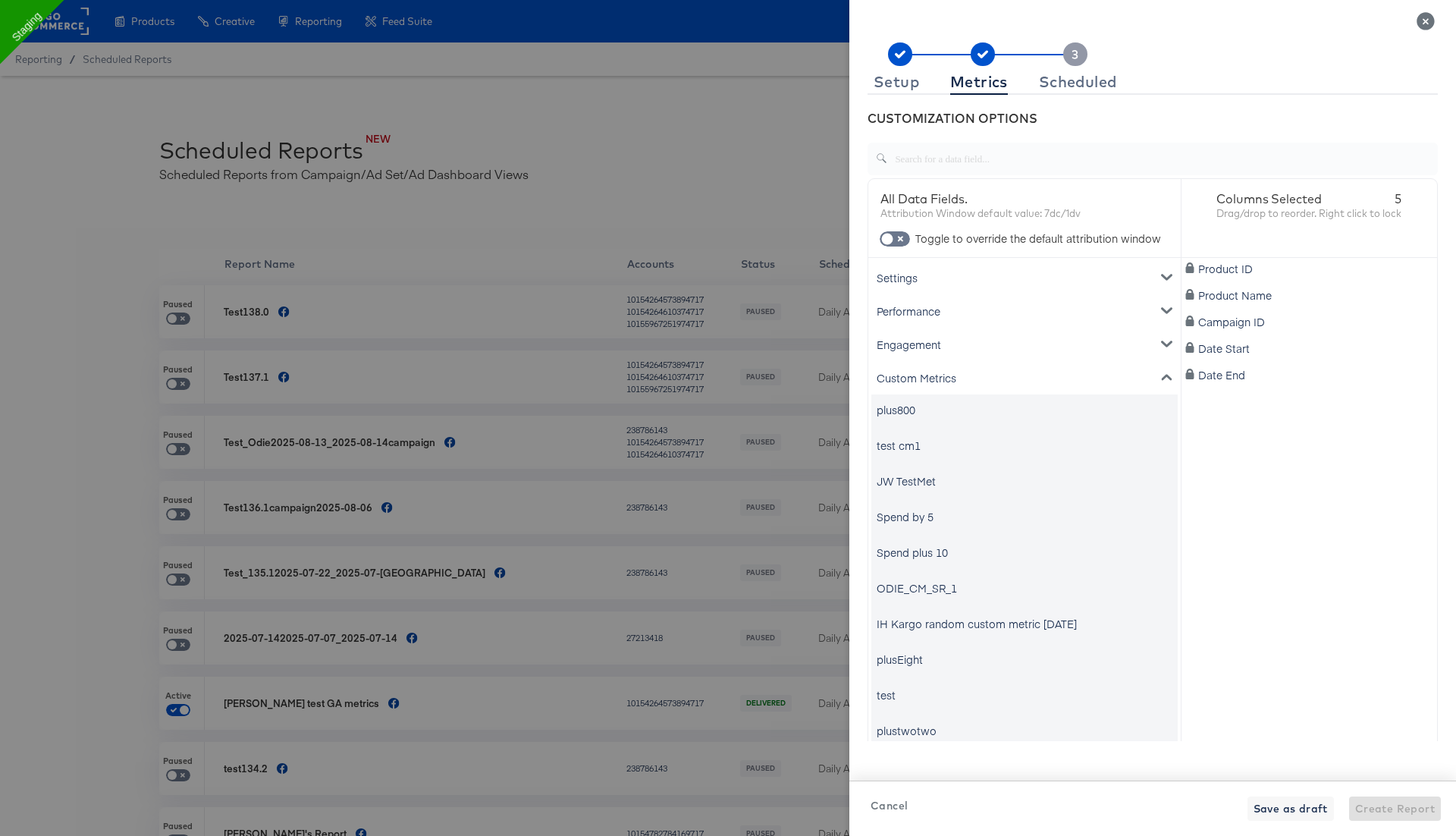
click at [917, 448] on div "test cm1" at bounding box center [898, 446] width 44 height 16
click at [1420, 347] on icon "dimension-list" at bounding box center [1422, 347] width 10 height 10
click at [1100, 381] on div "Custom Metrics" at bounding box center [1024, 377] width 306 height 34
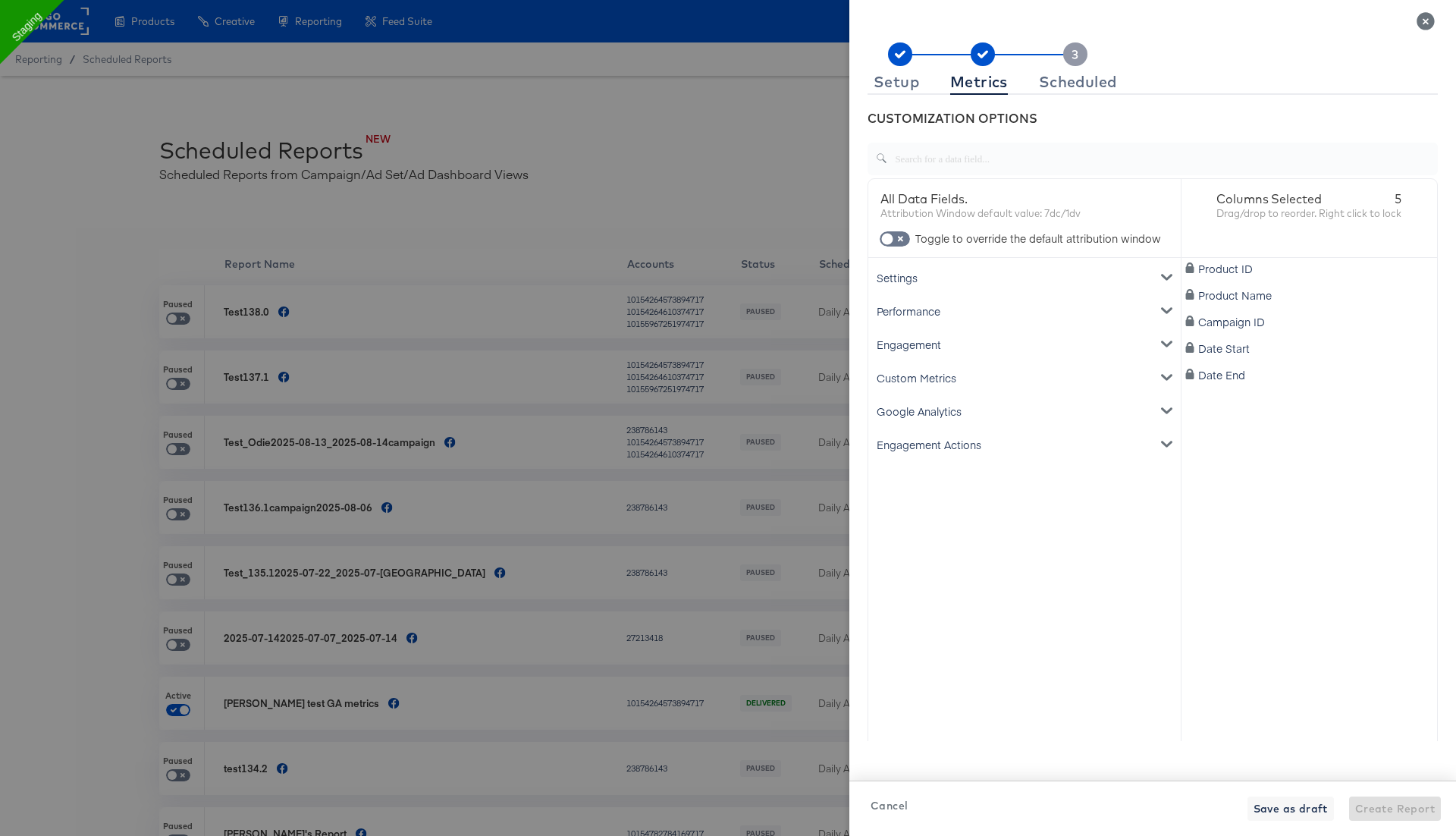
click at [1046, 435] on div "Engagement Actions" at bounding box center [1024, 444] width 306 height 34
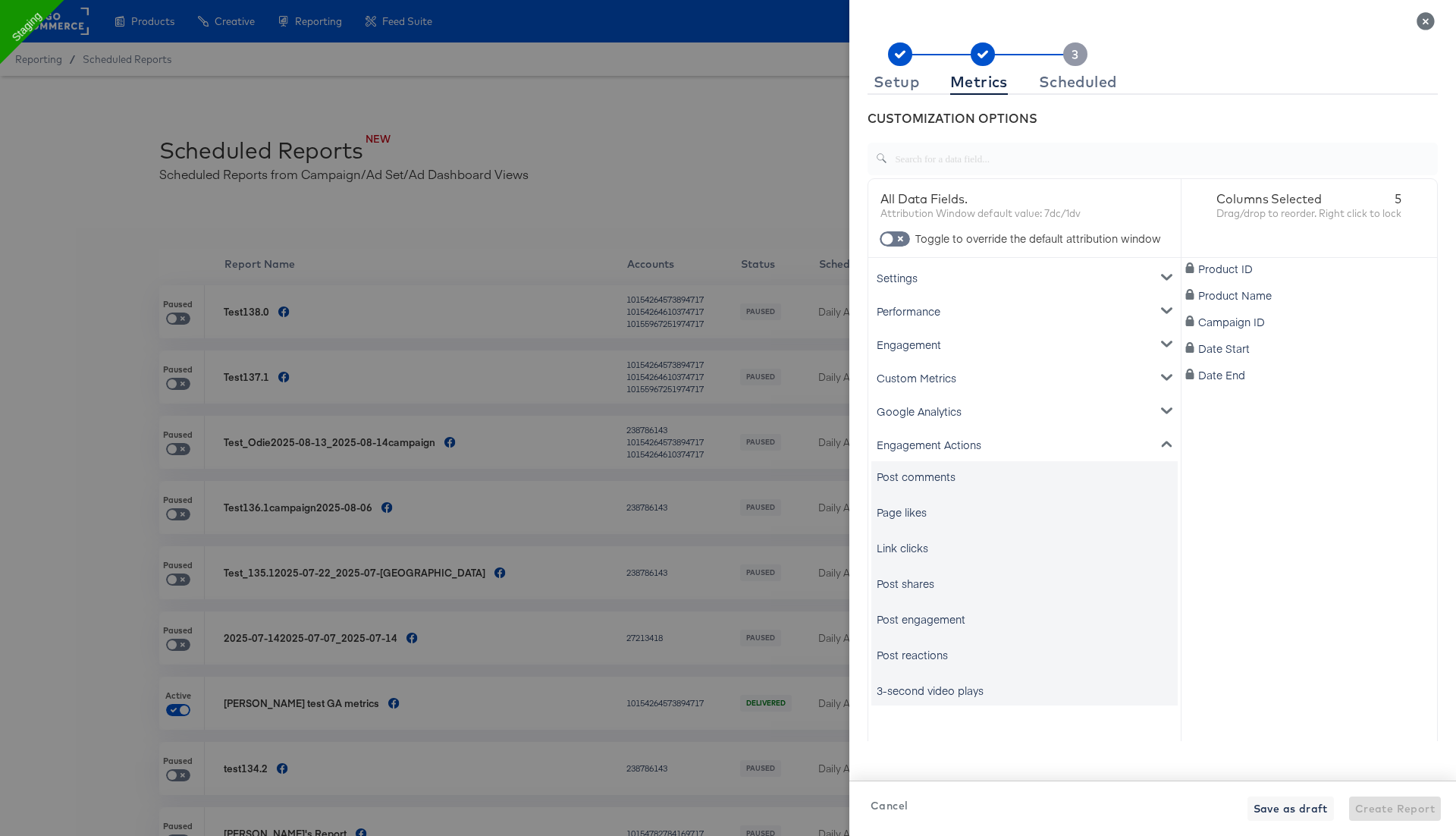
click at [1046, 435] on div "Engagement Actions" at bounding box center [1024, 444] width 306 height 34
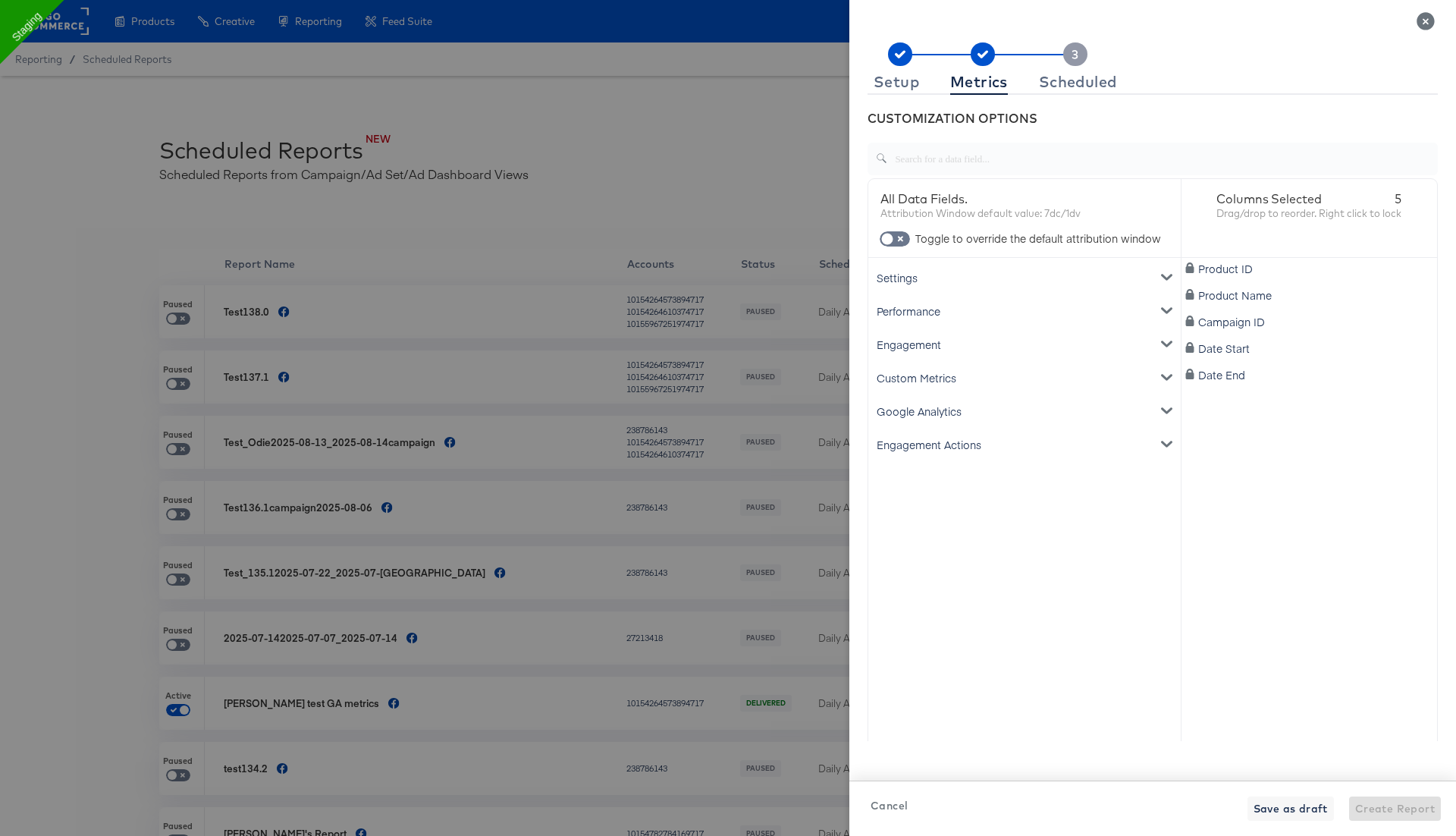
click at [1041, 428] on div "Engagement Actions" at bounding box center [1024, 444] width 306 height 34
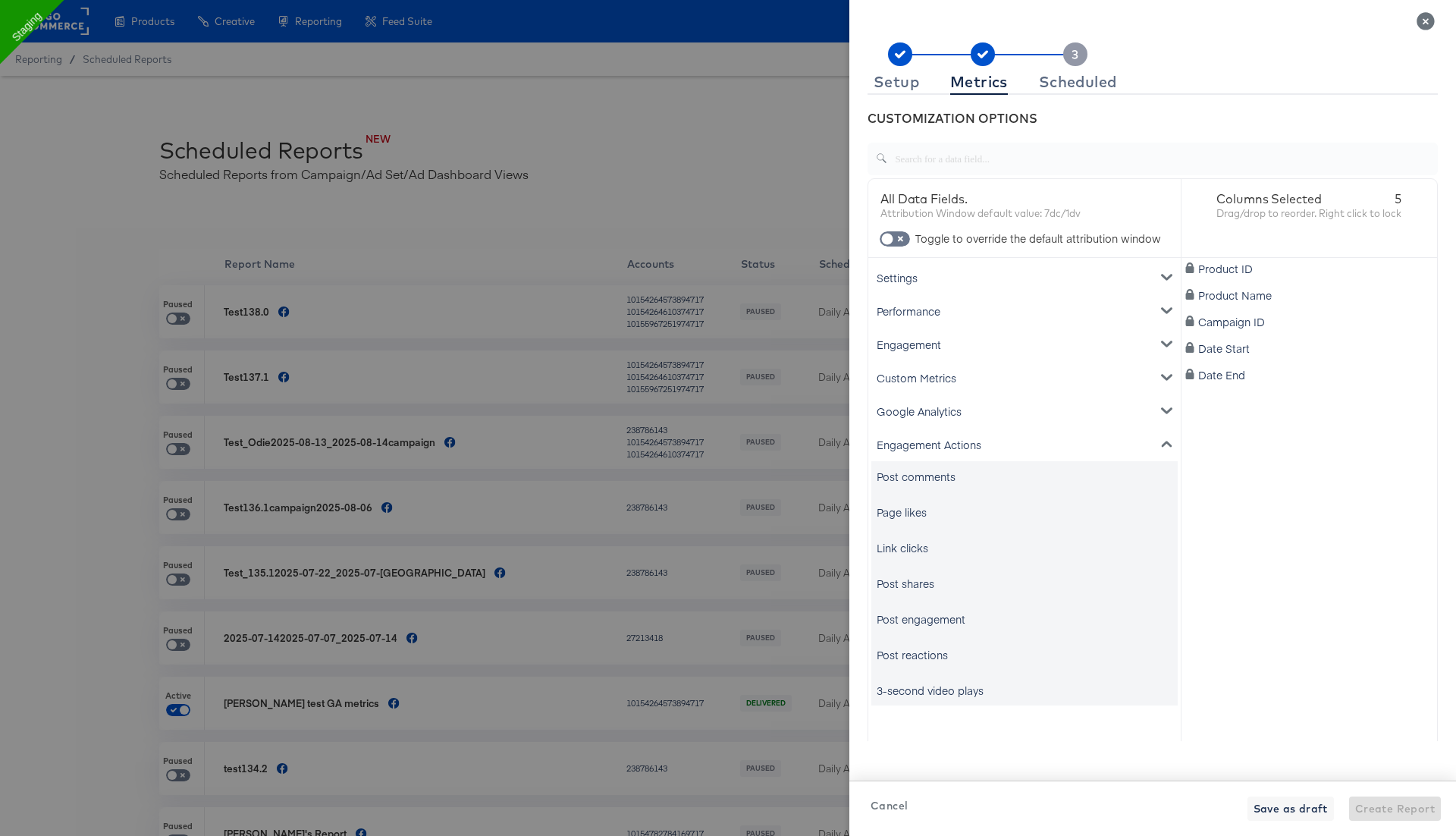
click at [1041, 428] on div "Engagement Actions" at bounding box center [1024, 444] width 306 height 34
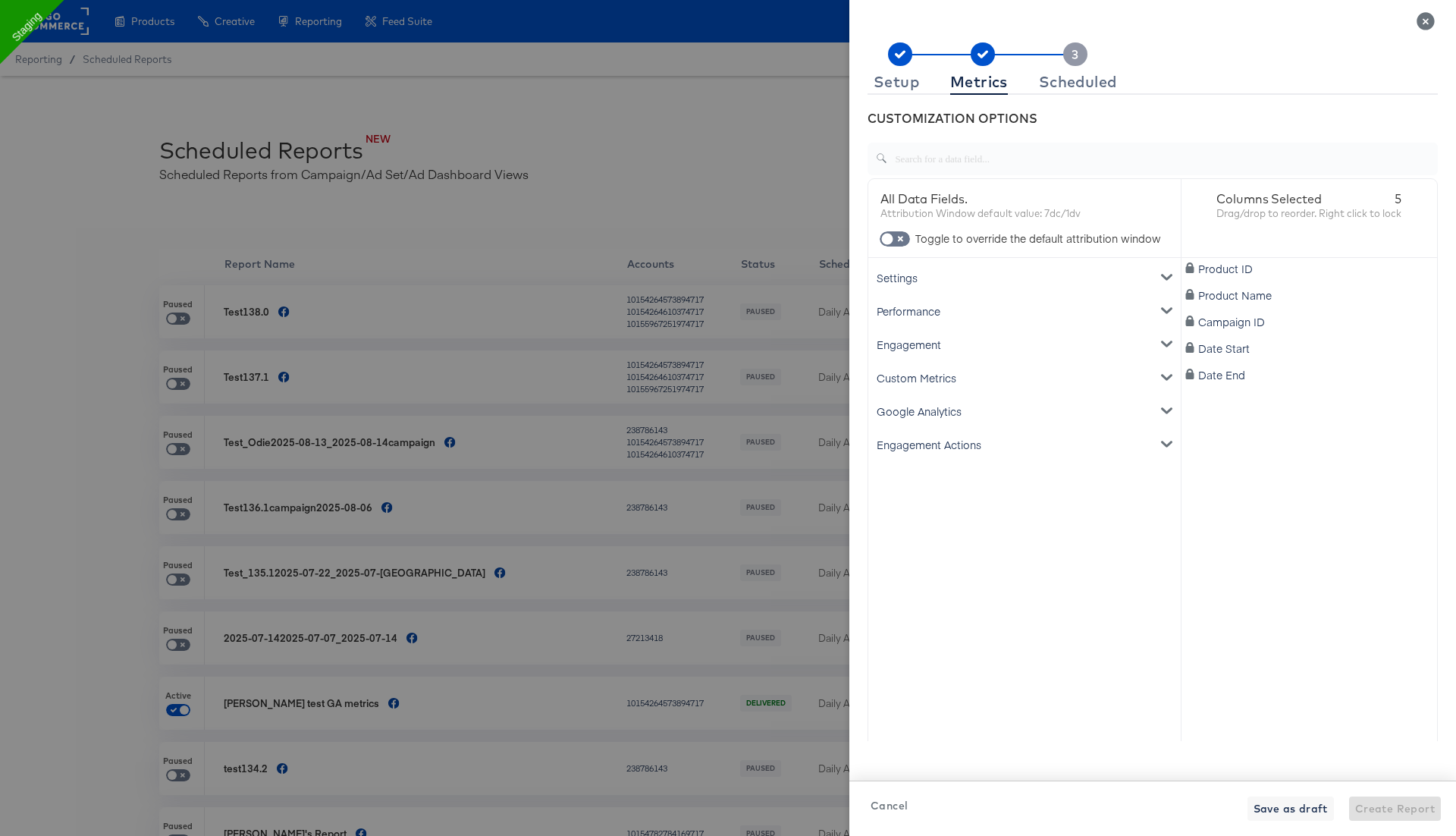
click at [1029, 414] on div "Google Analytics" at bounding box center [1024, 411] width 306 height 34
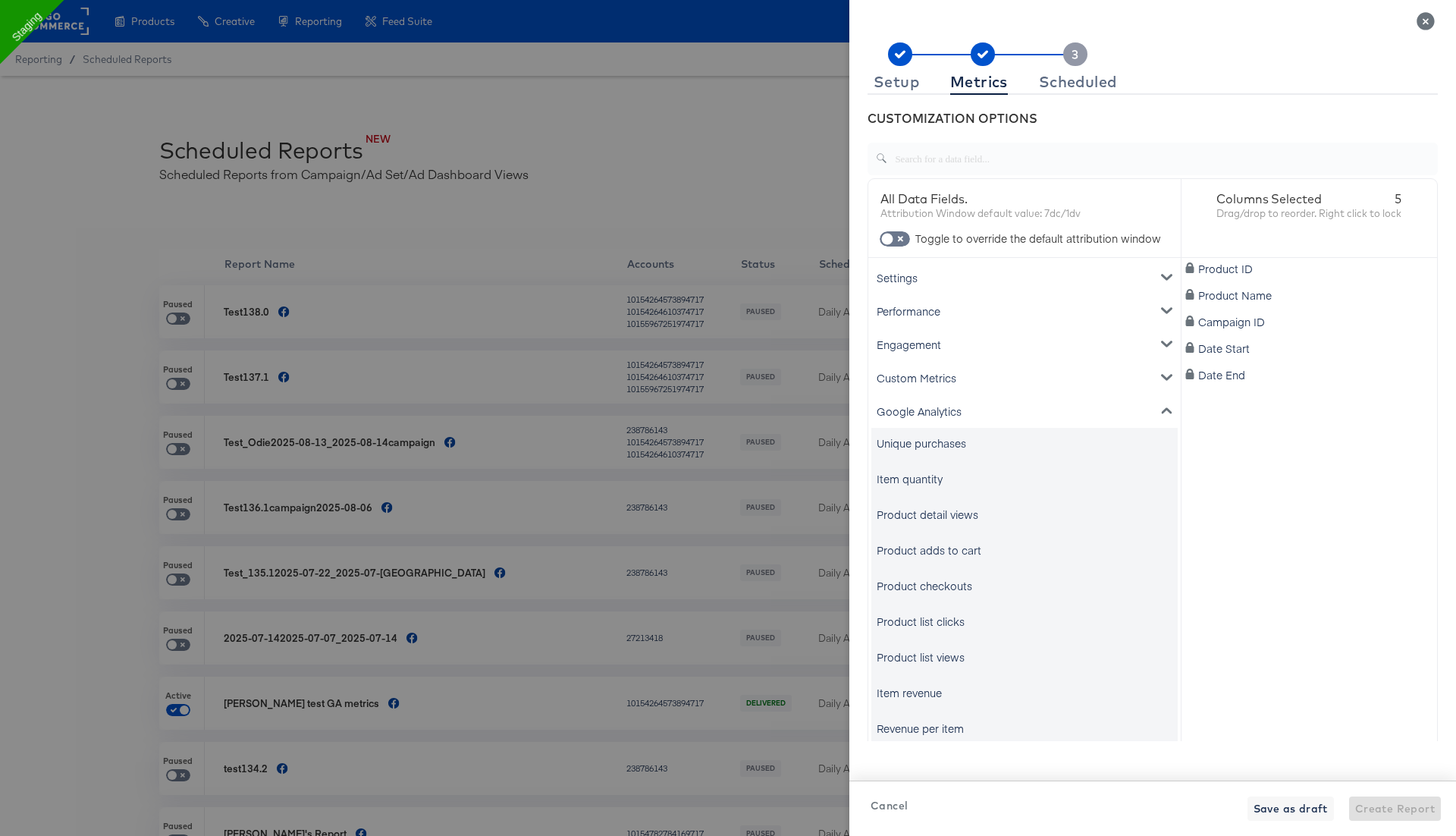
click at [960, 519] on div "Product detail views" at bounding box center [927, 514] width 101 height 16
click at [950, 413] on div "Google Analytics" at bounding box center [1024, 411] width 306 height 34
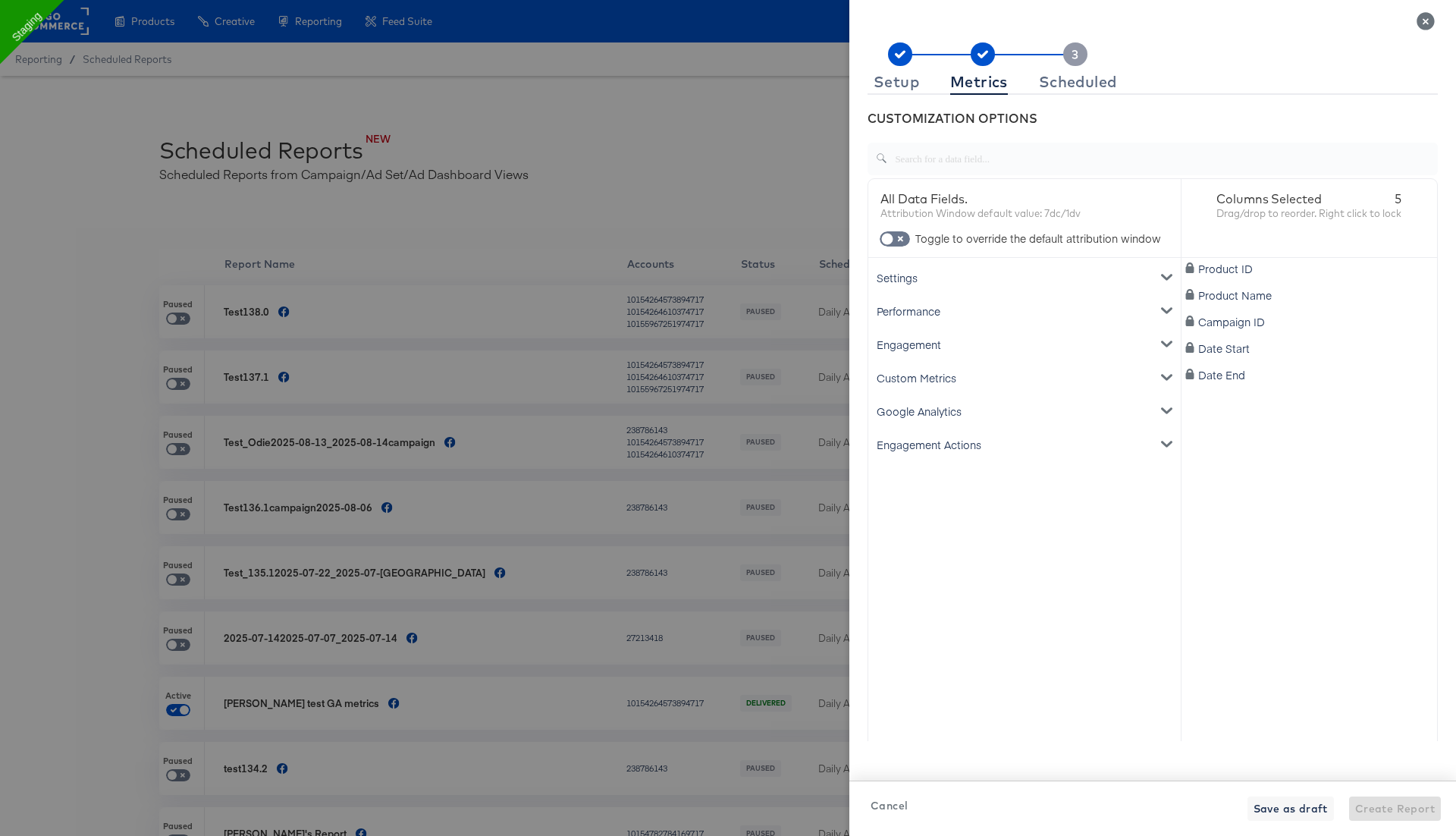
click at [942, 344] on div "Engagement" at bounding box center [1024, 344] width 306 height 34
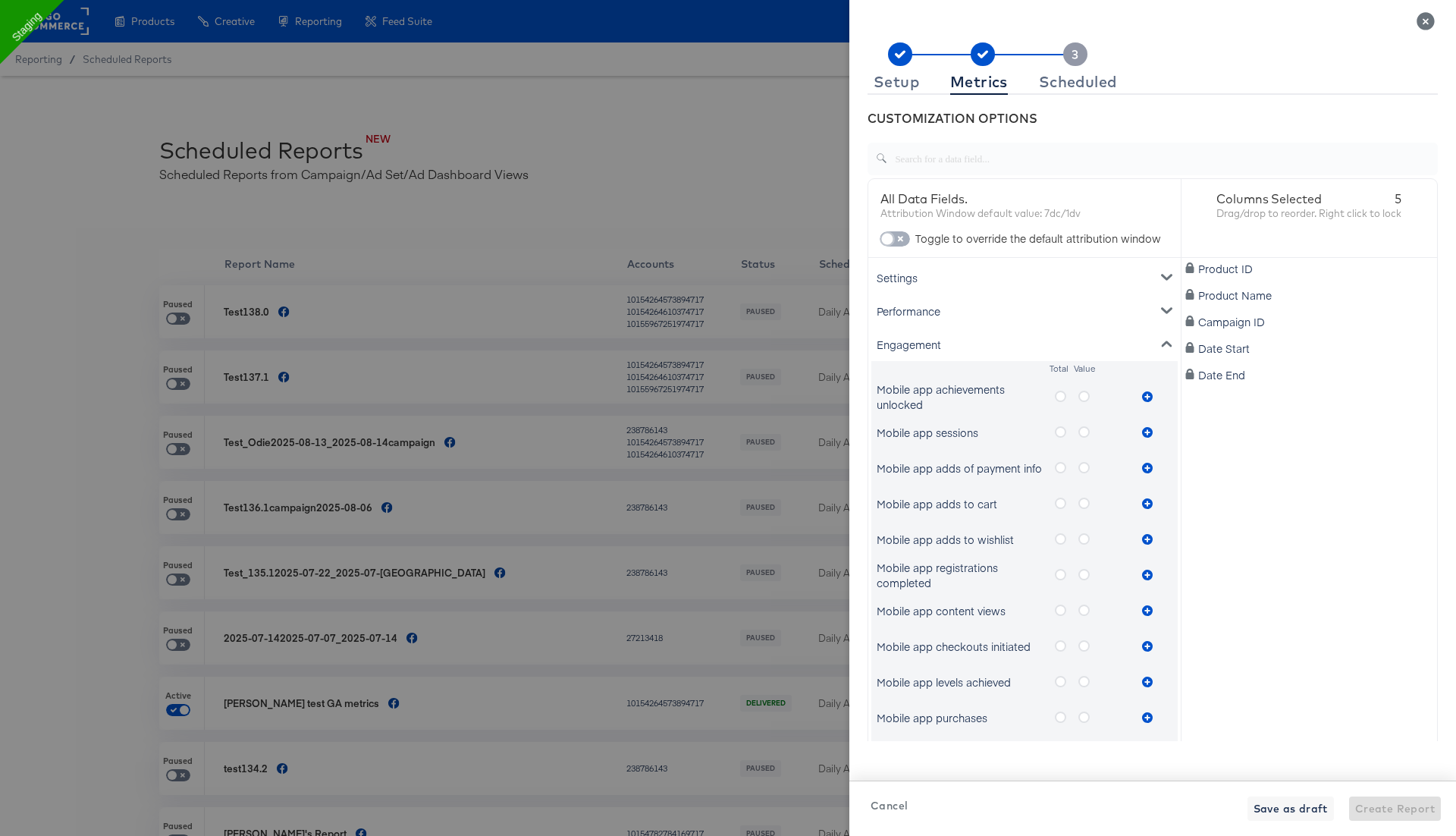
click at [889, 235] on input "checkbox" at bounding box center [887, 243] width 46 height 16
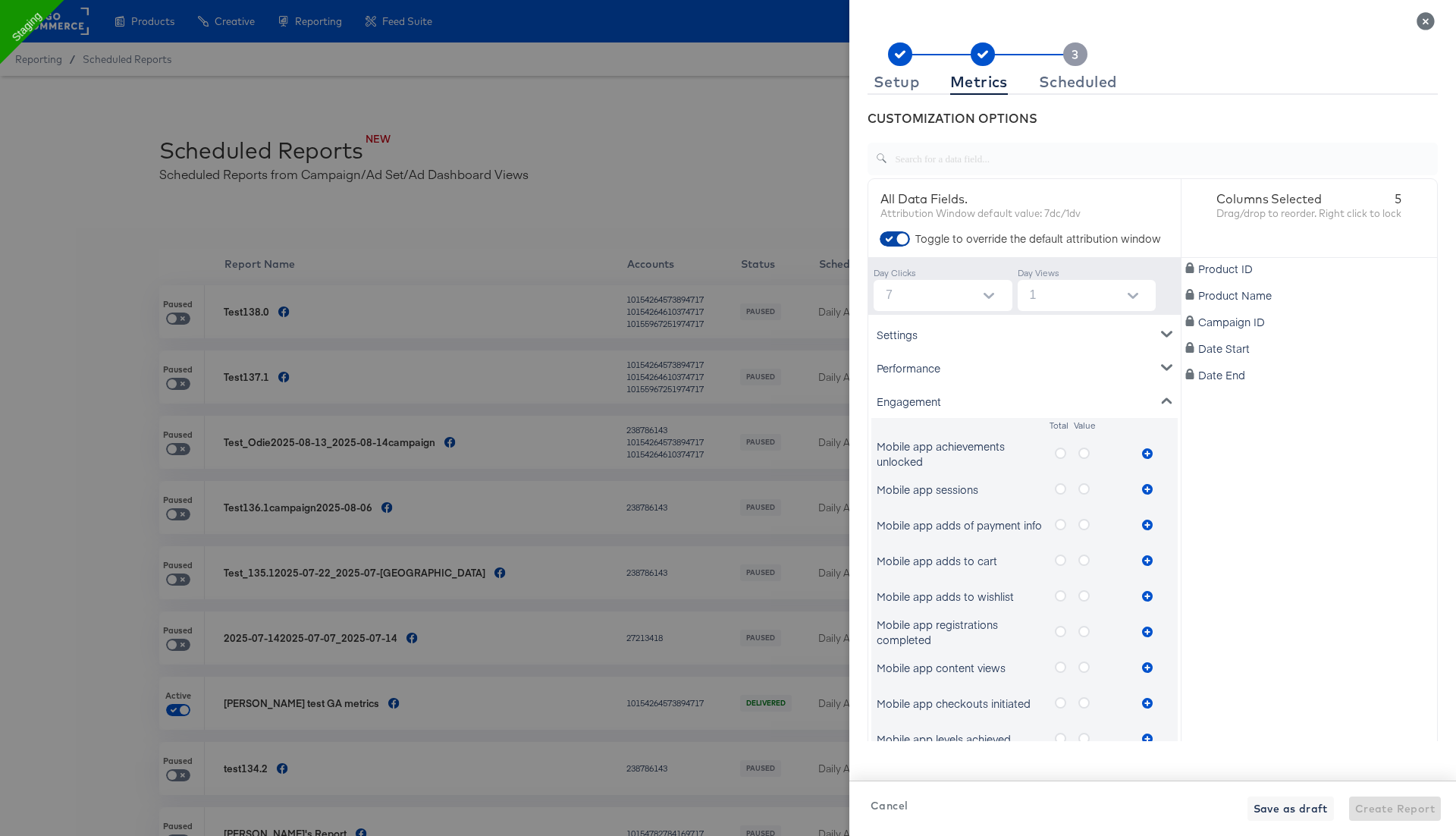
click at [889, 235] on input "checkbox" at bounding box center [902, 243] width 46 height 16
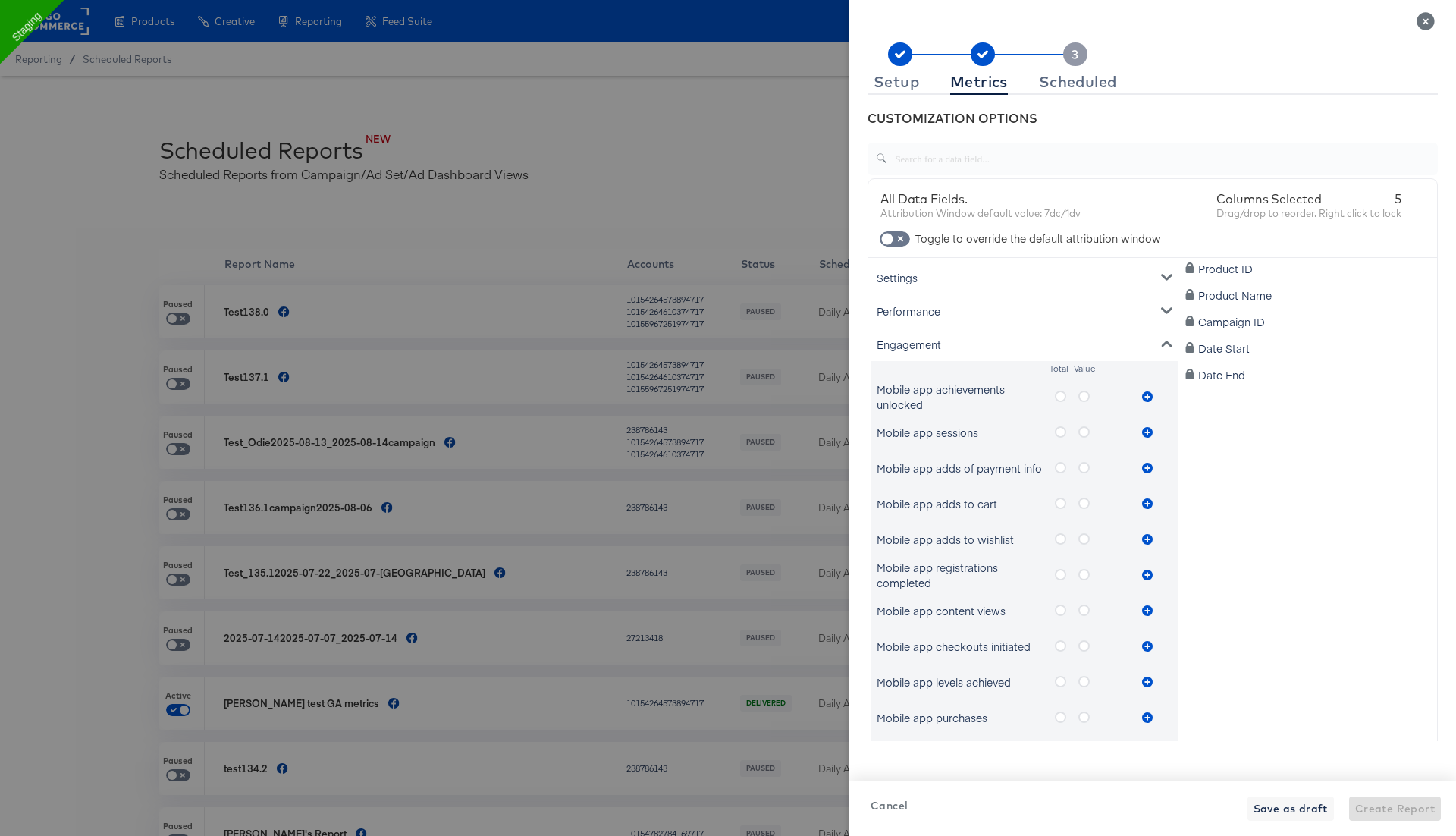
click at [1060, 388] on label "metrics-list" at bounding box center [1066, 396] width 23 height 19
click at [0, 0] on input "metrics-list" at bounding box center [0, 0] width 0 height 0
click at [1083, 398] on icon "metrics-list" at bounding box center [1083, 395] width 11 height 11
click at [0, 0] on input "metrics-list" at bounding box center [0, 0] width 0 height 0
click at [1150, 394] on icon "metrics-list" at bounding box center [1147, 396] width 10 height 10
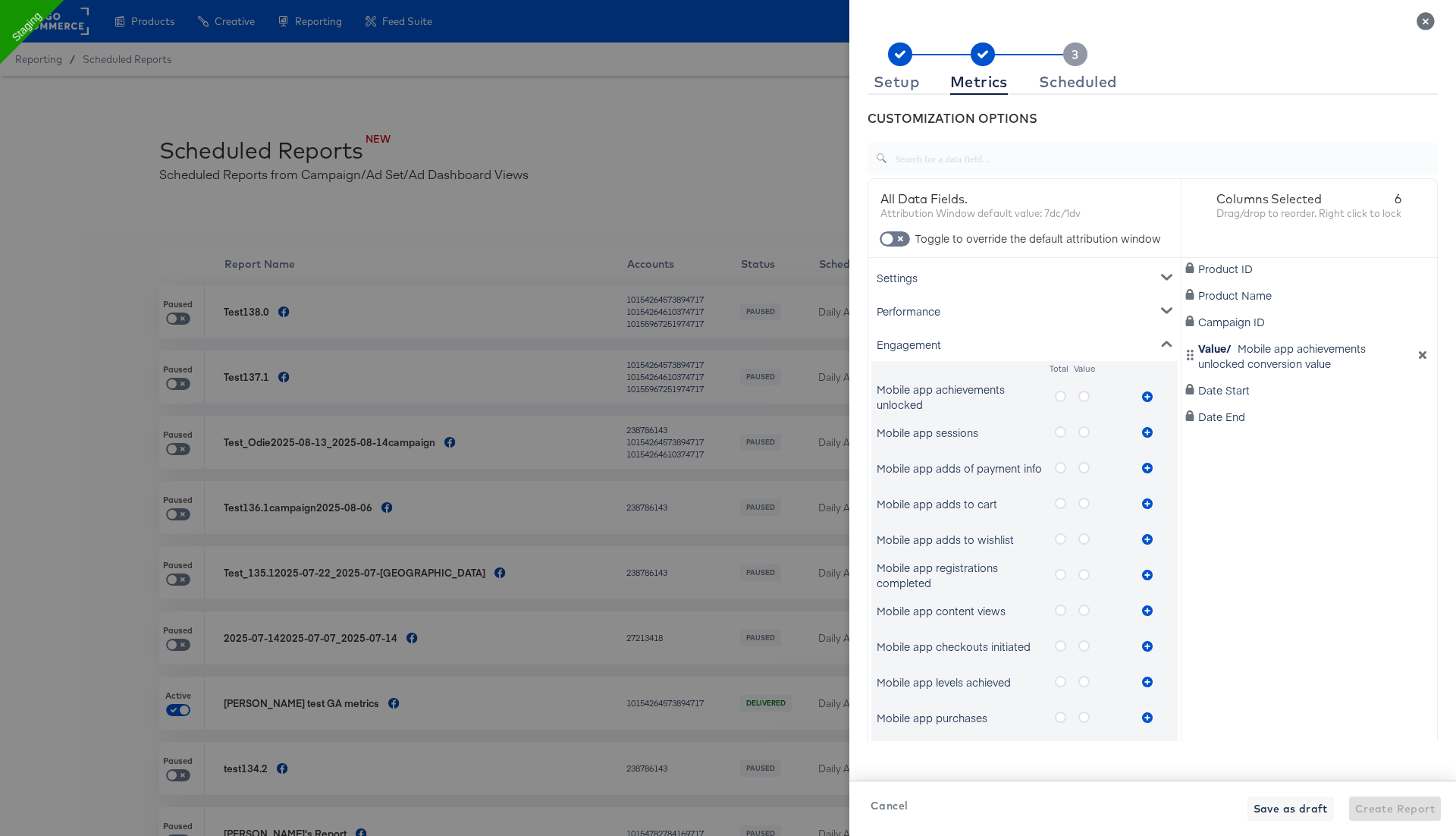
click at [1059, 393] on icon "metrics-list" at bounding box center [1060, 395] width 11 height 11
click at [0, 0] on input "metrics-list" at bounding box center [0, 0] width 0 height 0
click at [1153, 393] on button "metrics-list" at bounding box center [1147, 396] width 22 height 30
click at [899, 239] on input "checkbox" at bounding box center [887, 243] width 46 height 16
checkbox input "true"
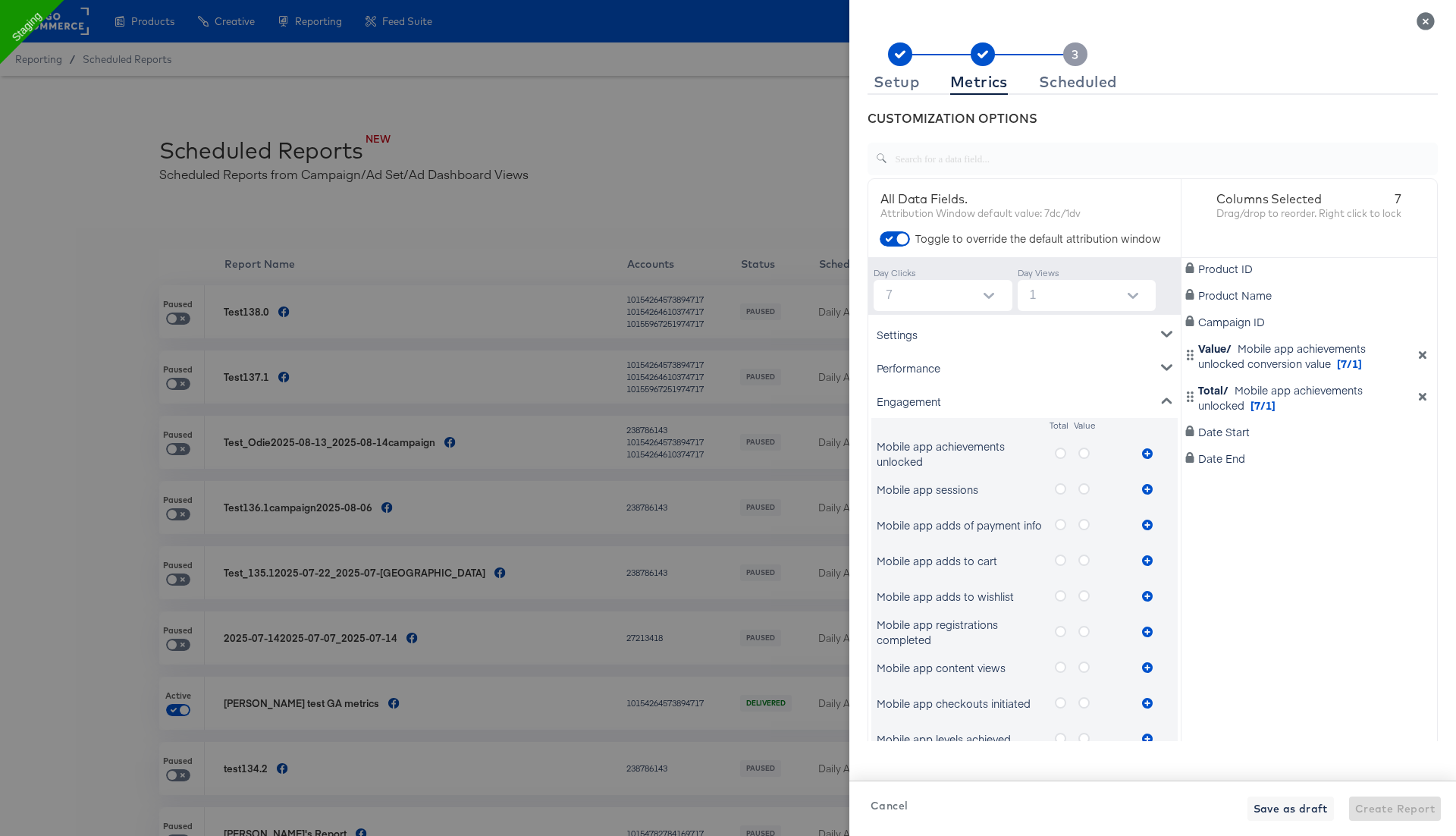
click at [1165, 395] on icon "metrics-list" at bounding box center [1166, 401] width 10 height 10
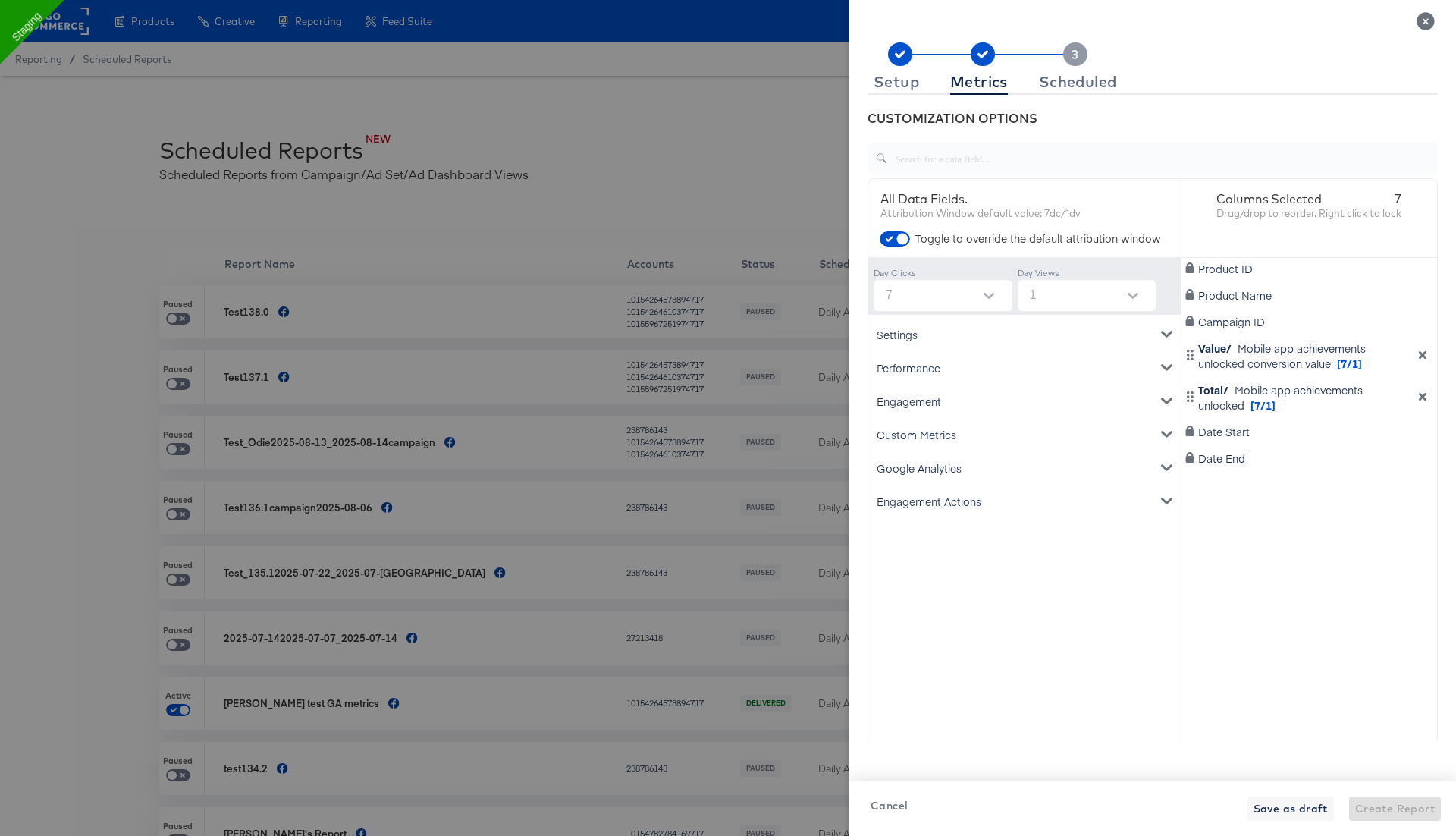
click at [1051, 438] on div "Custom Metrics" at bounding box center [1024, 434] width 306 height 34
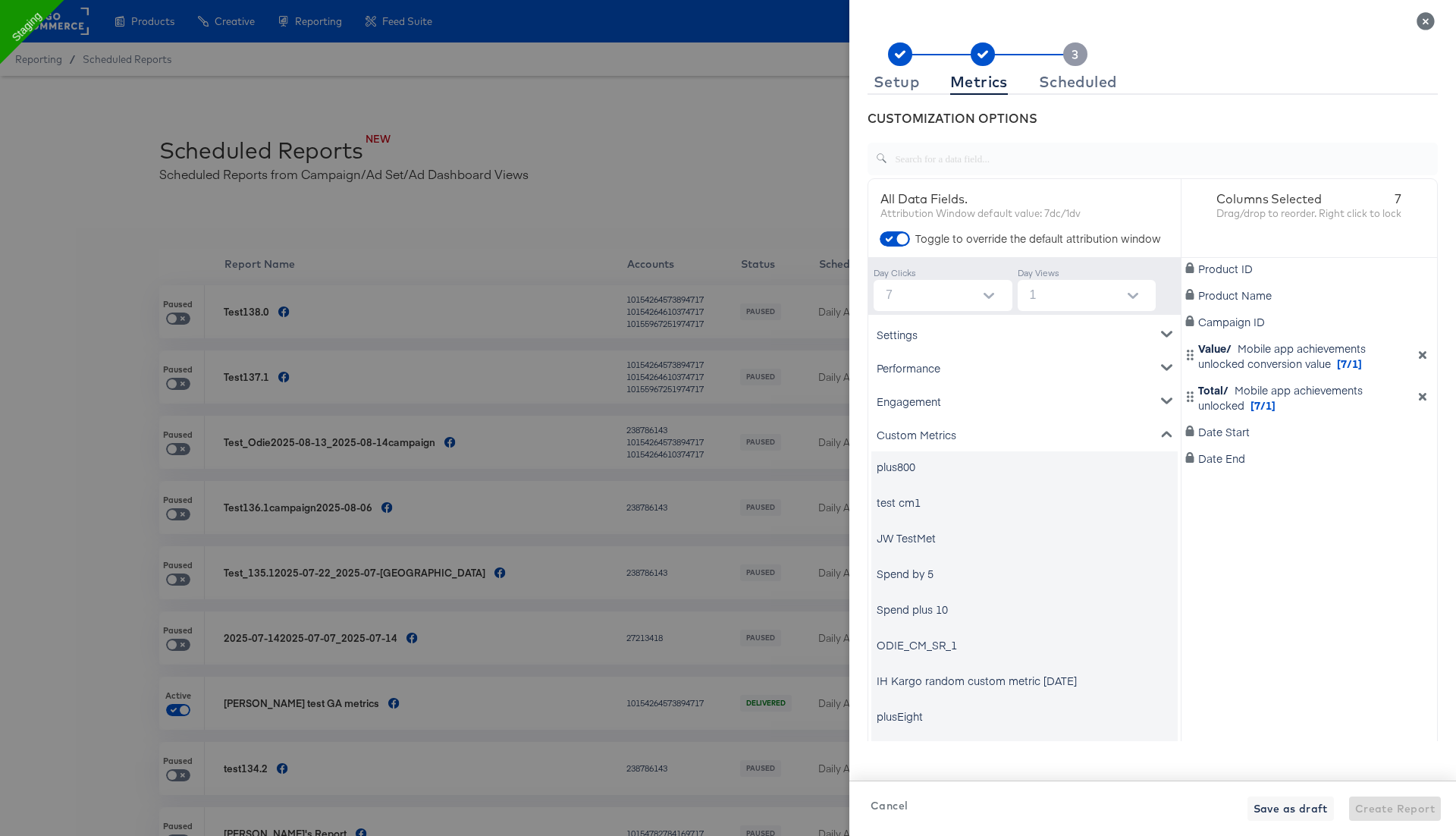
click at [1051, 438] on div "Custom Metrics" at bounding box center [1024, 434] width 306 height 34
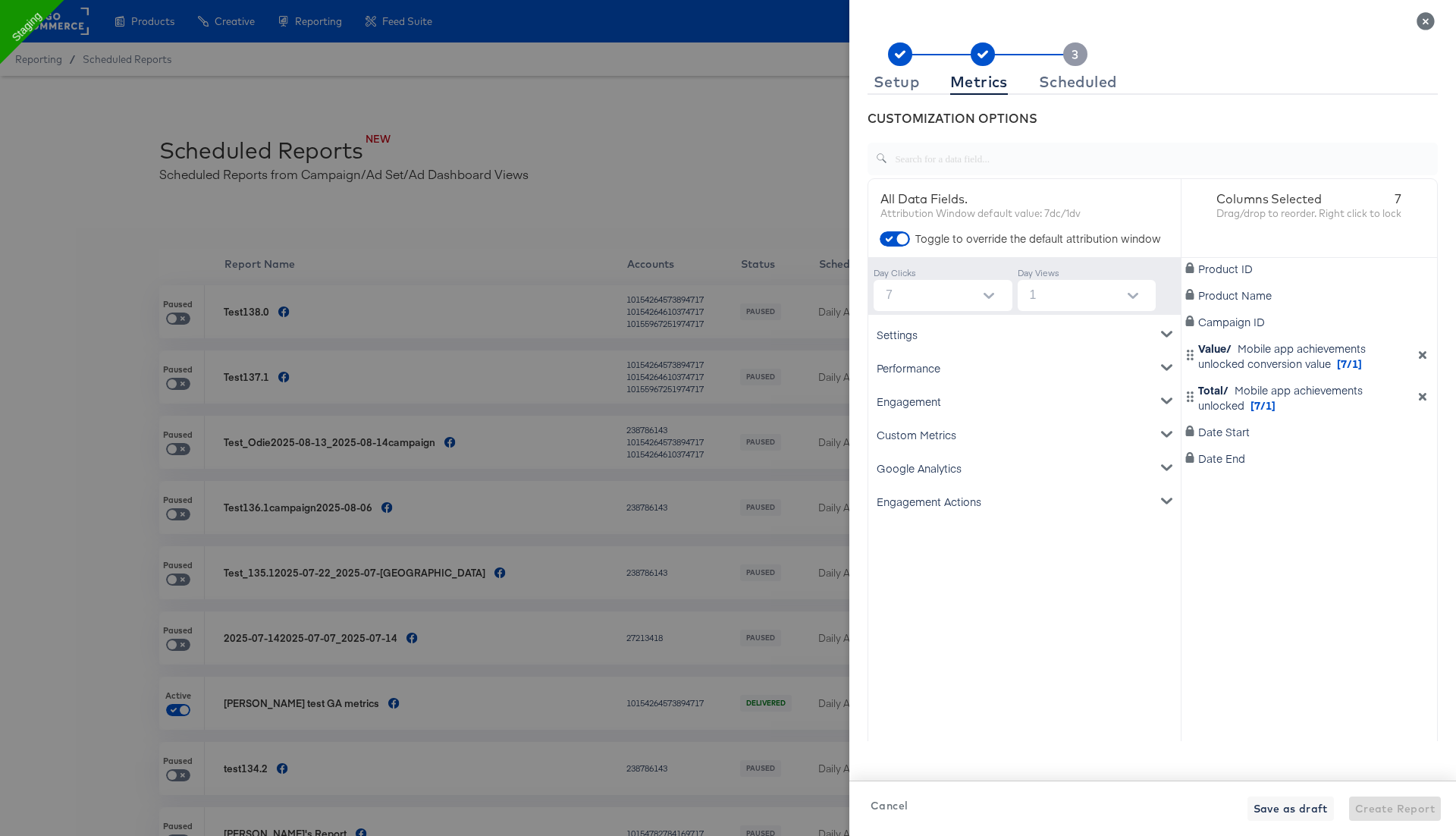
click at [1428, 16] on icon "Close" at bounding box center [1425, 21] width 17 height 17
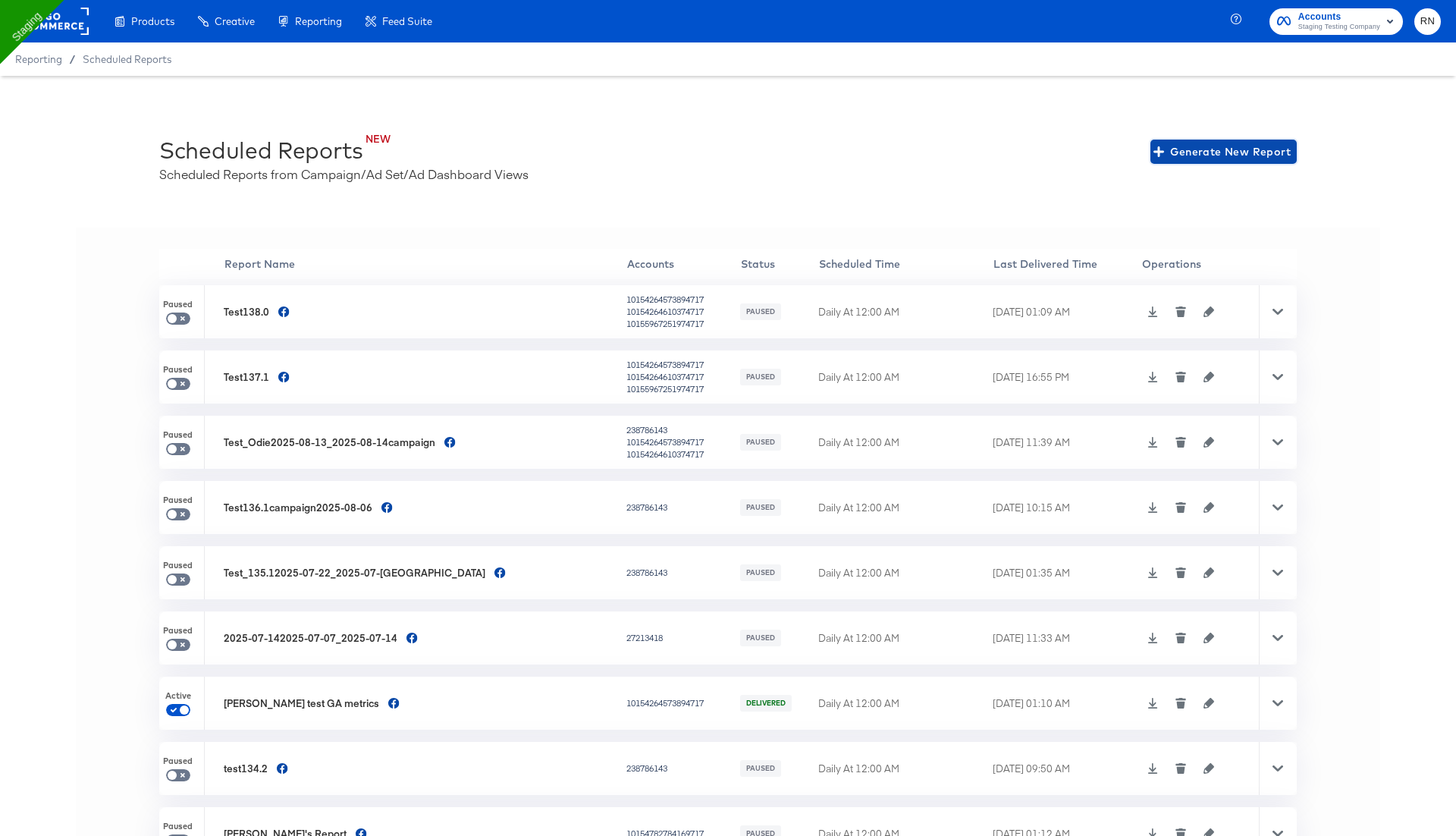
click at [1193, 152] on span "Generate New Report" at bounding box center [1223, 152] width 134 height 19
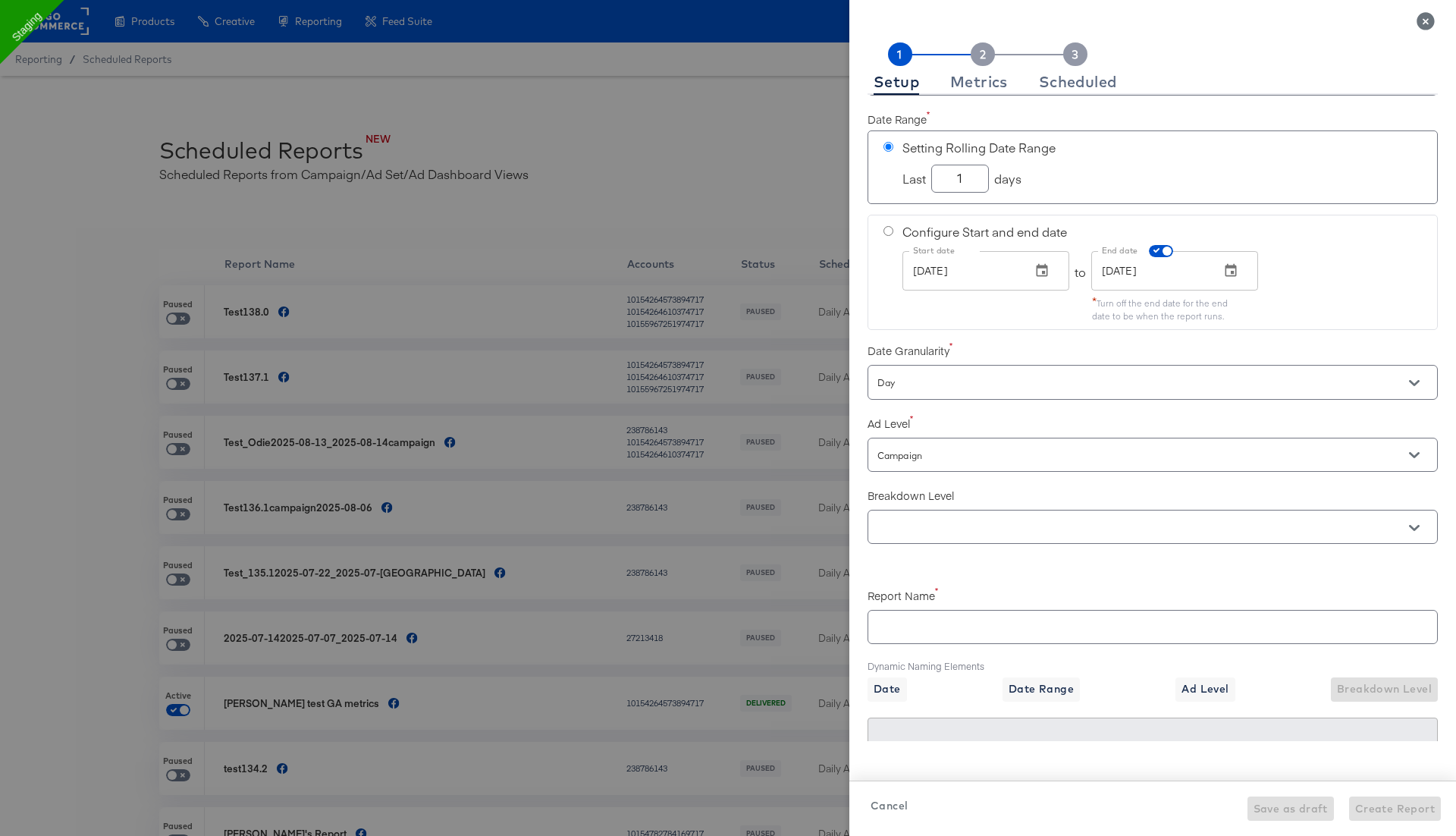
scroll to position [87, 0]
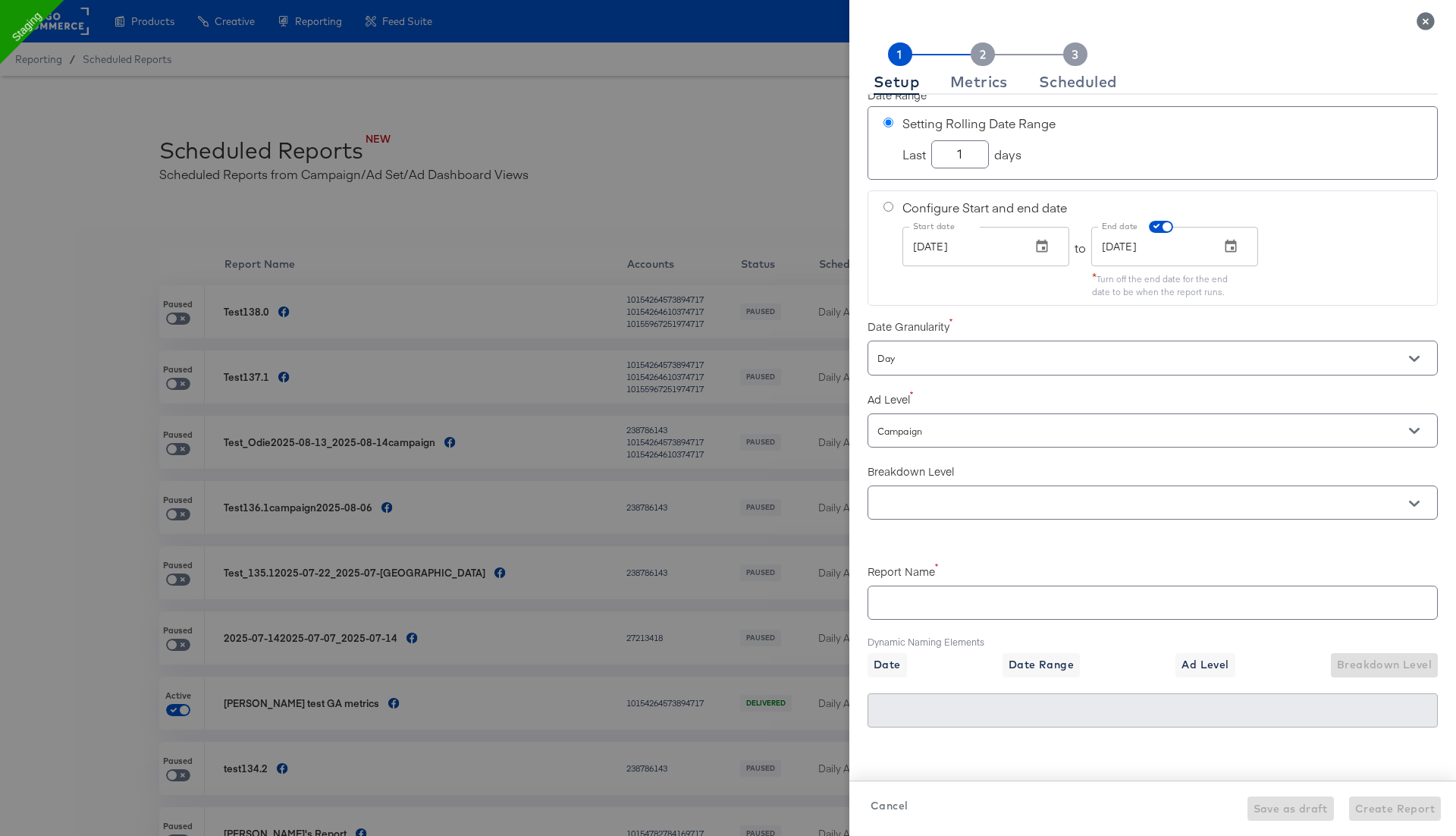
click at [1003, 507] on div at bounding box center [1152, 502] width 570 height 34
click at [1003, 494] on input "text" at bounding box center [1131, 503] width 513 height 17
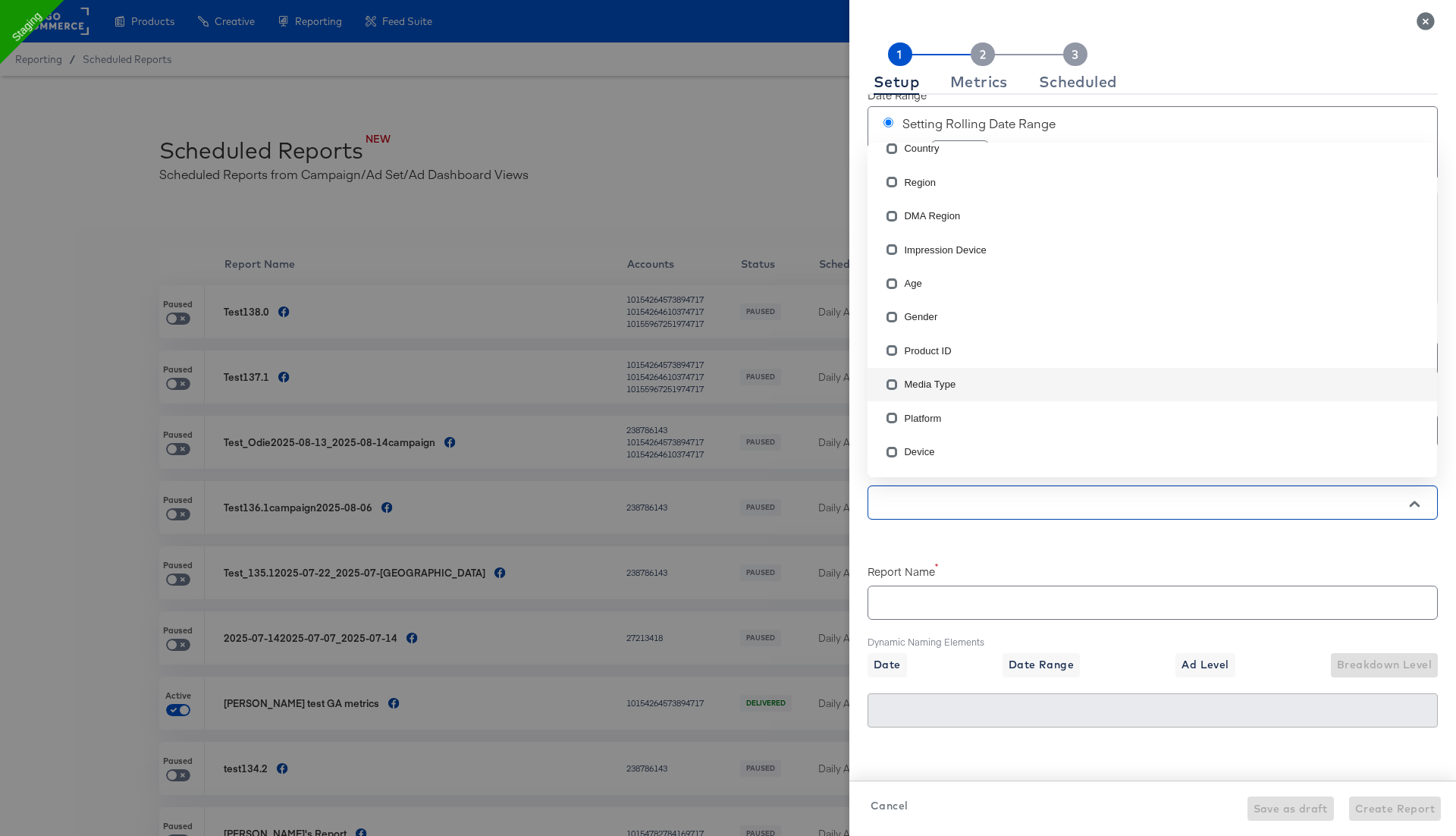
scroll to position [0, 0]
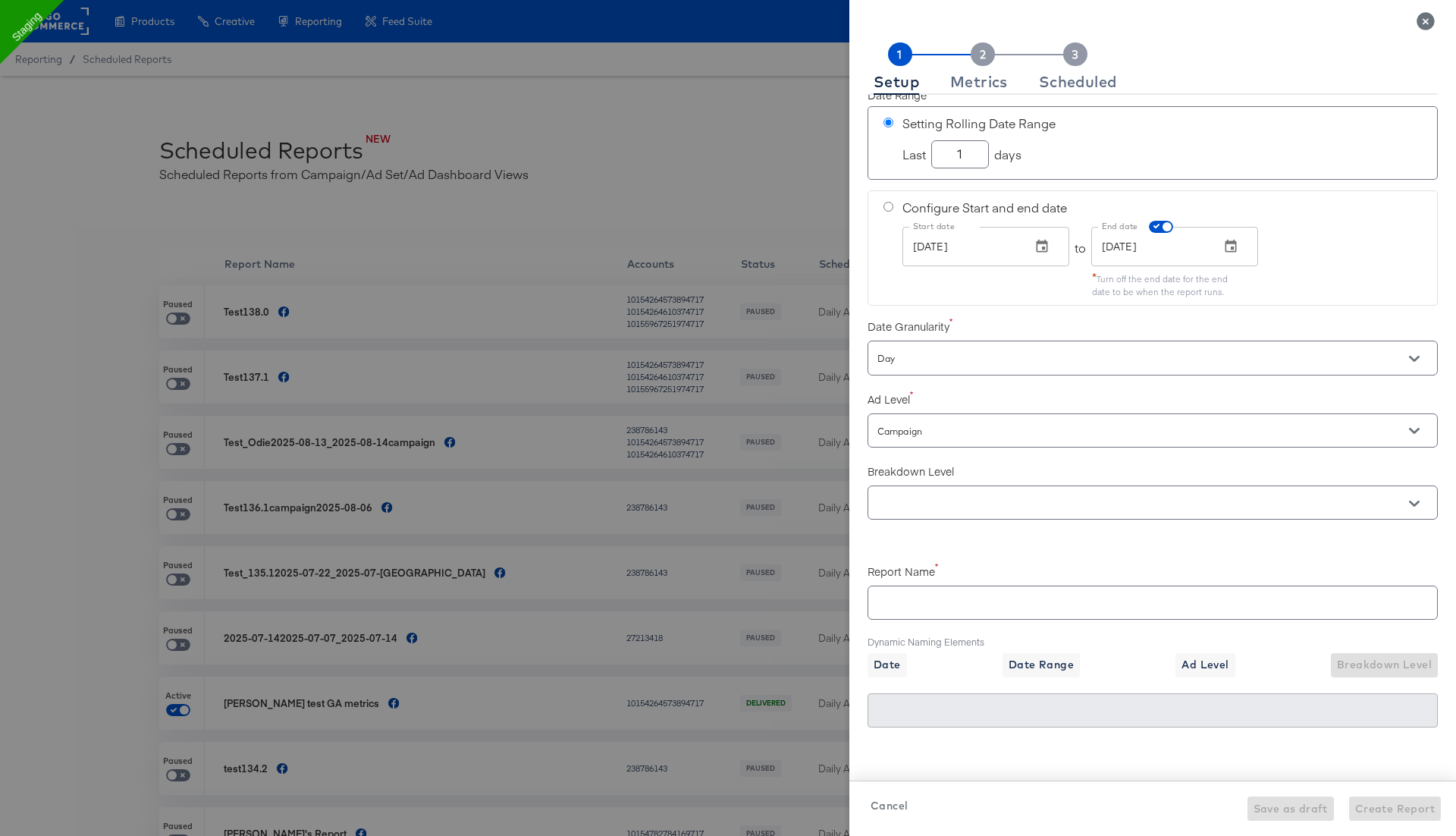
click at [966, 520] on div "Accounts Accounts Date Range Setting Rolling Date Range Last 1 days Configure S…" at bounding box center [1152, 418] width 570 height 646
click at [1003, 486] on div at bounding box center [1152, 502] width 570 height 34
click at [1025, 497] on input "text" at bounding box center [1131, 503] width 513 height 17
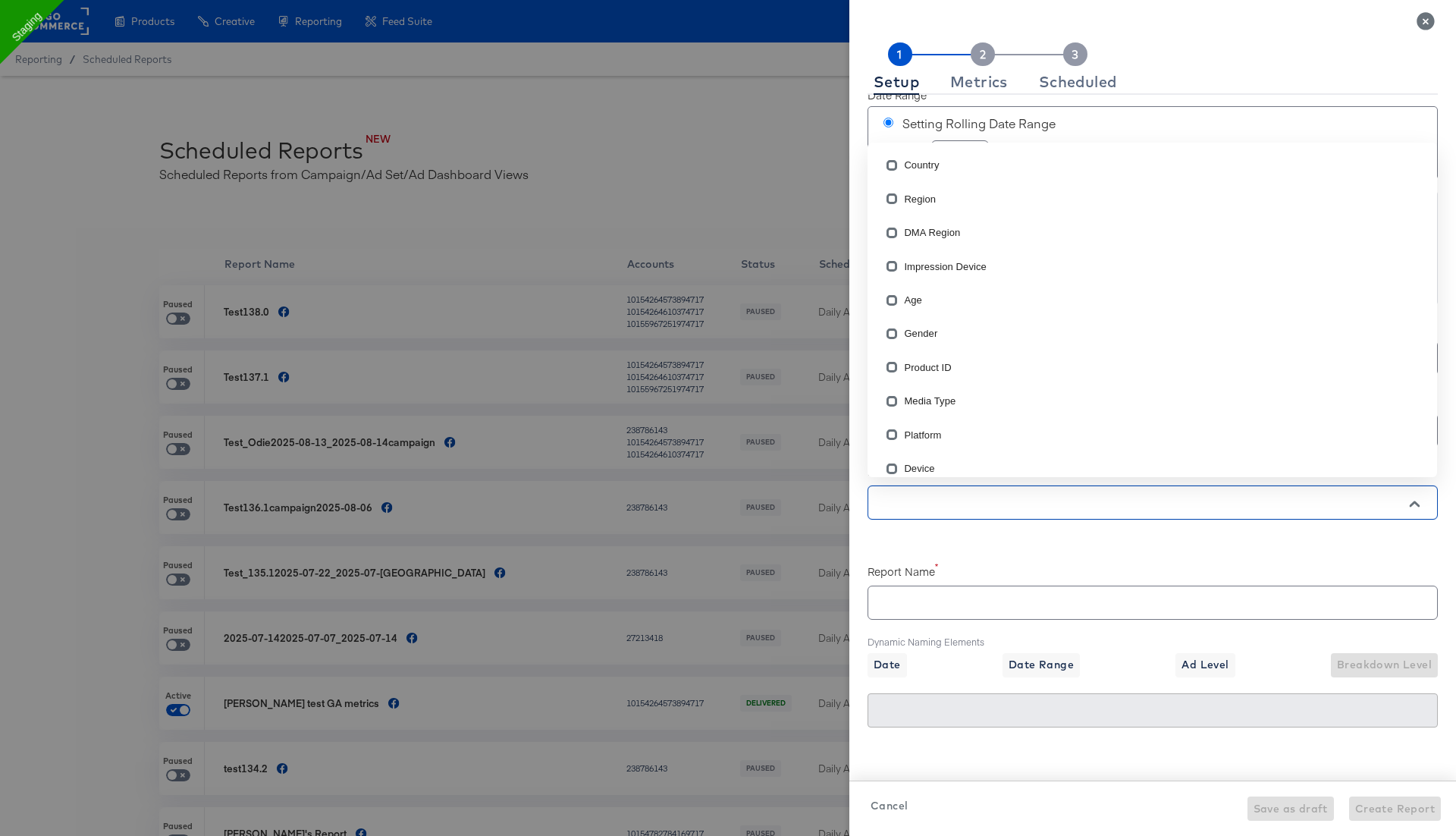
checkbox input "true"
click at [1022, 542] on div "Accounts Accounts Date Range Setting Rolling Date Range Last 1 days Configure S…" at bounding box center [1152, 418] width 570 height 646
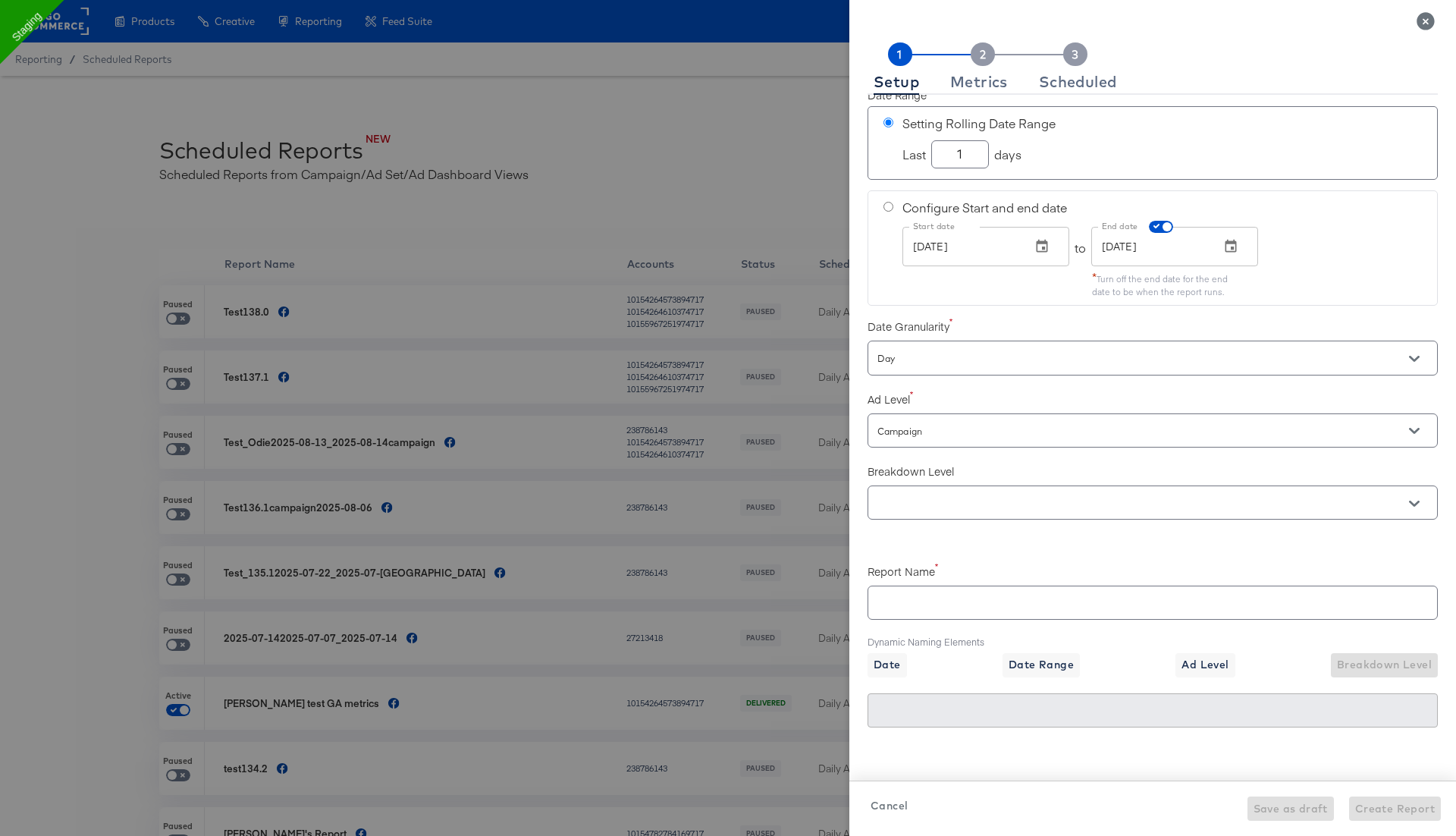
click at [1007, 431] on input "Campaign" at bounding box center [1131, 431] width 513 height 17
click at [994, 88] on div "Metrics" at bounding box center [978, 82] width 58 height 12
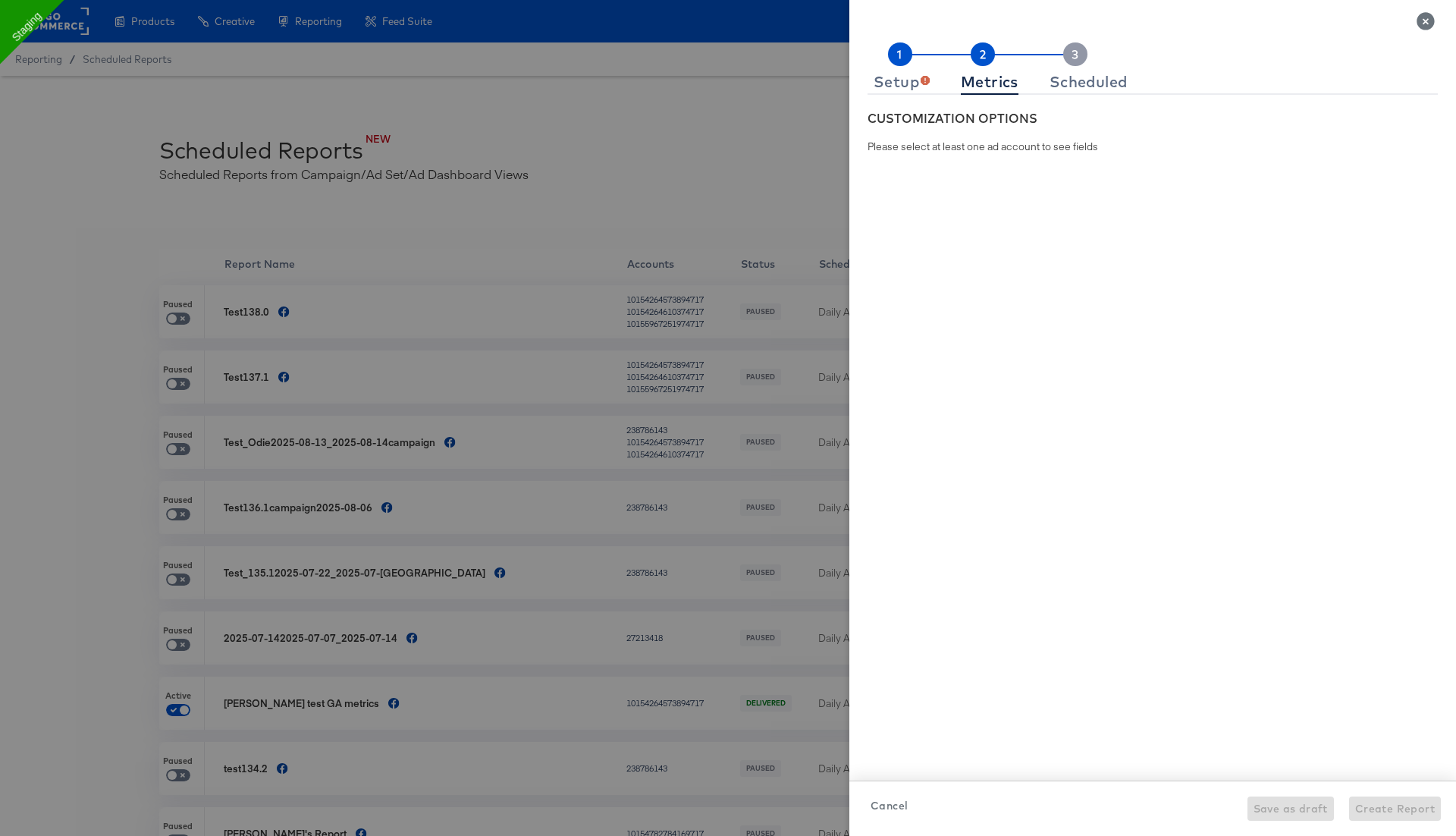
click at [1426, 16] on icon "Close" at bounding box center [1425, 21] width 17 height 17
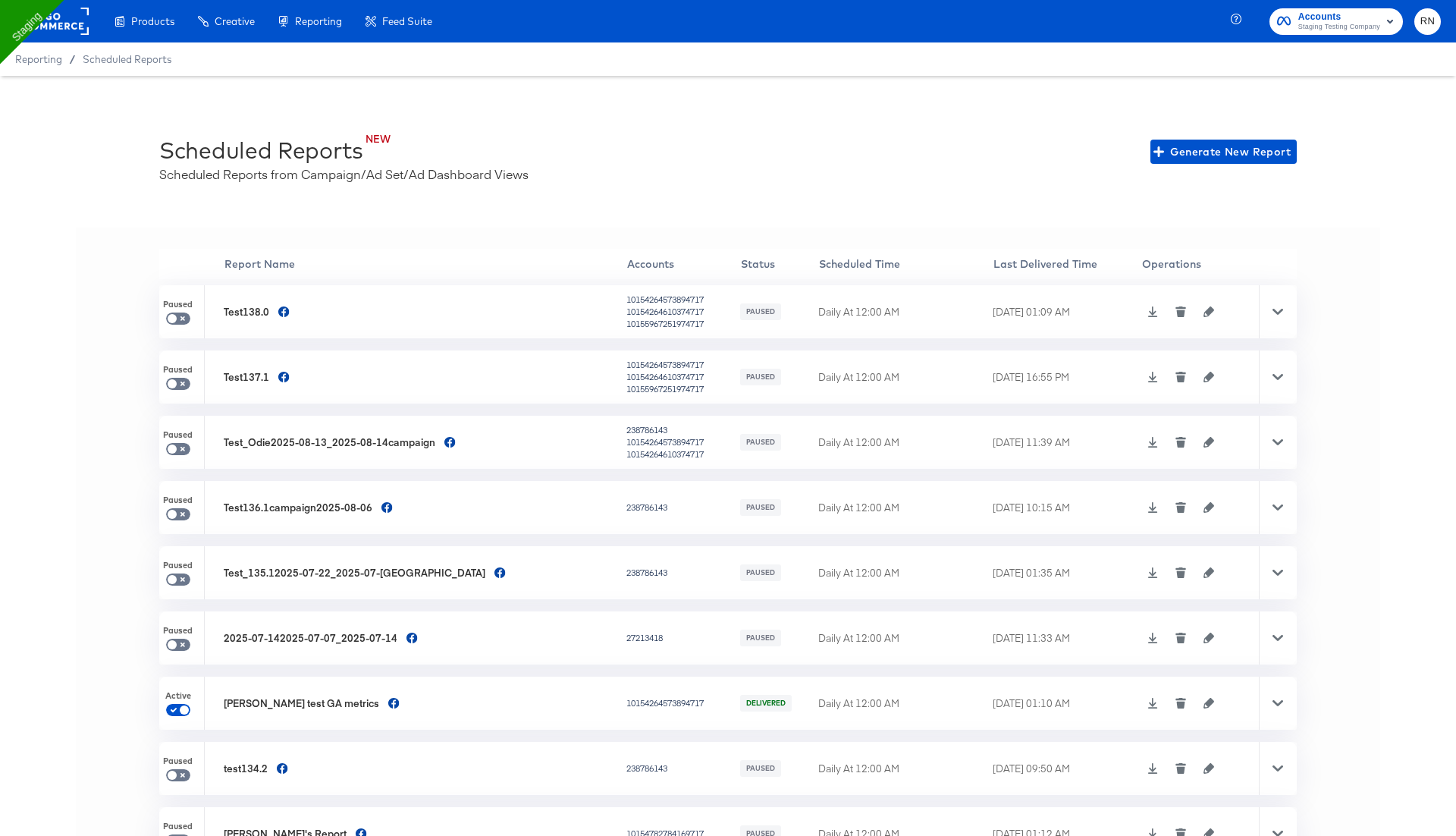
click at [80, 34] on rect at bounding box center [54, 22] width 70 height 28
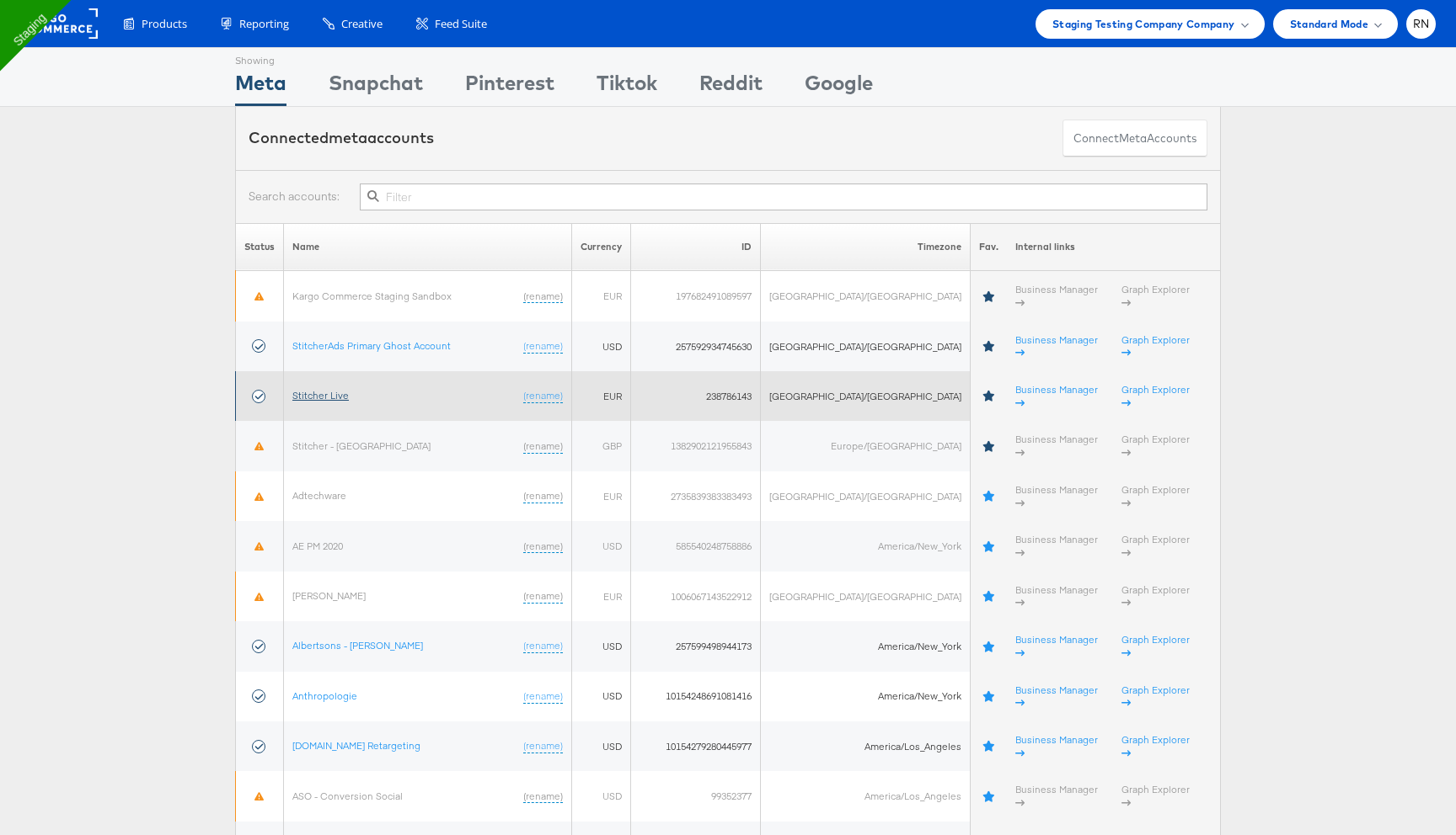
click at [339, 389] on link "Stitcher Live" at bounding box center [320, 395] width 57 height 12
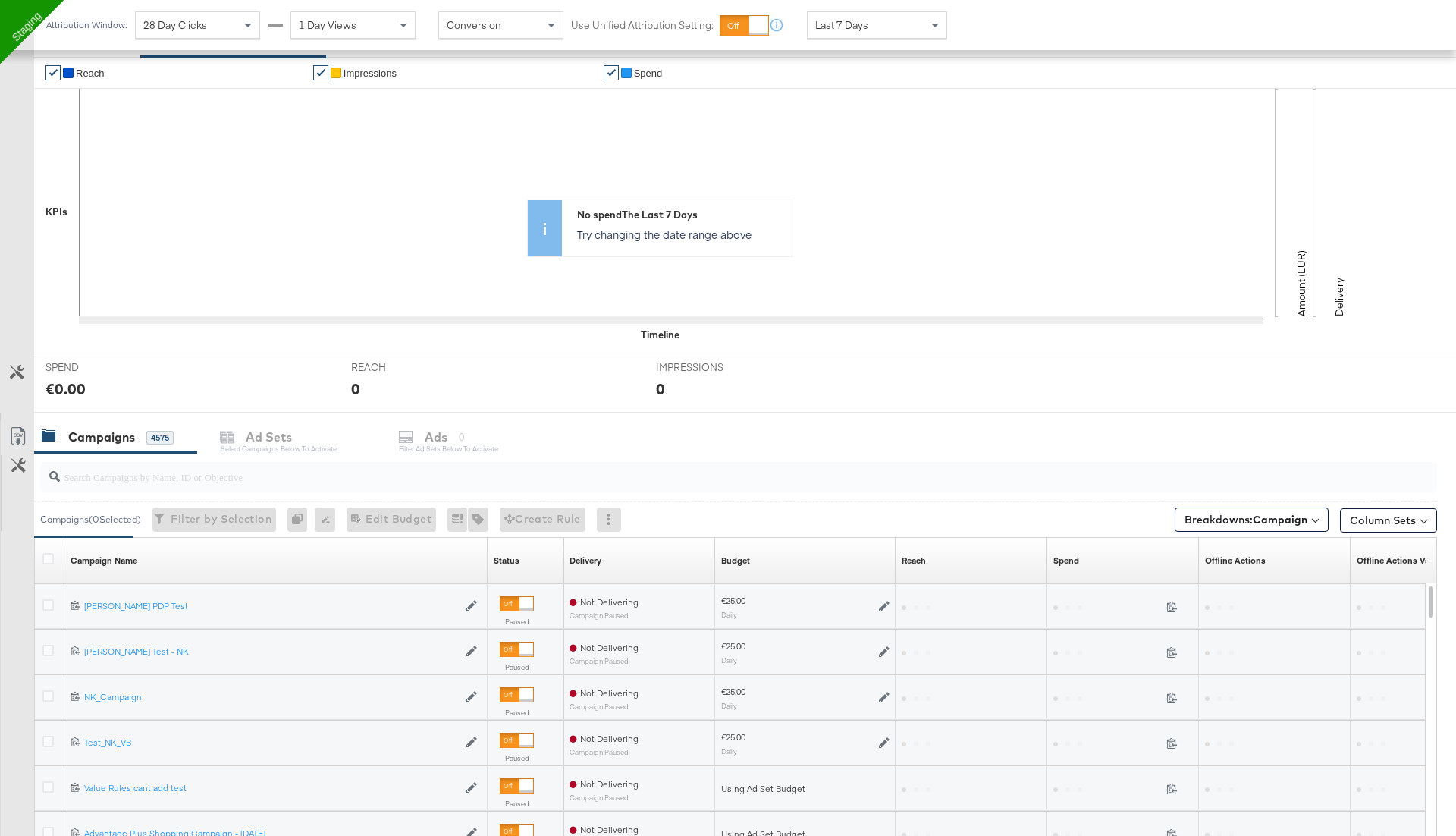
scroll to position [280, 0]
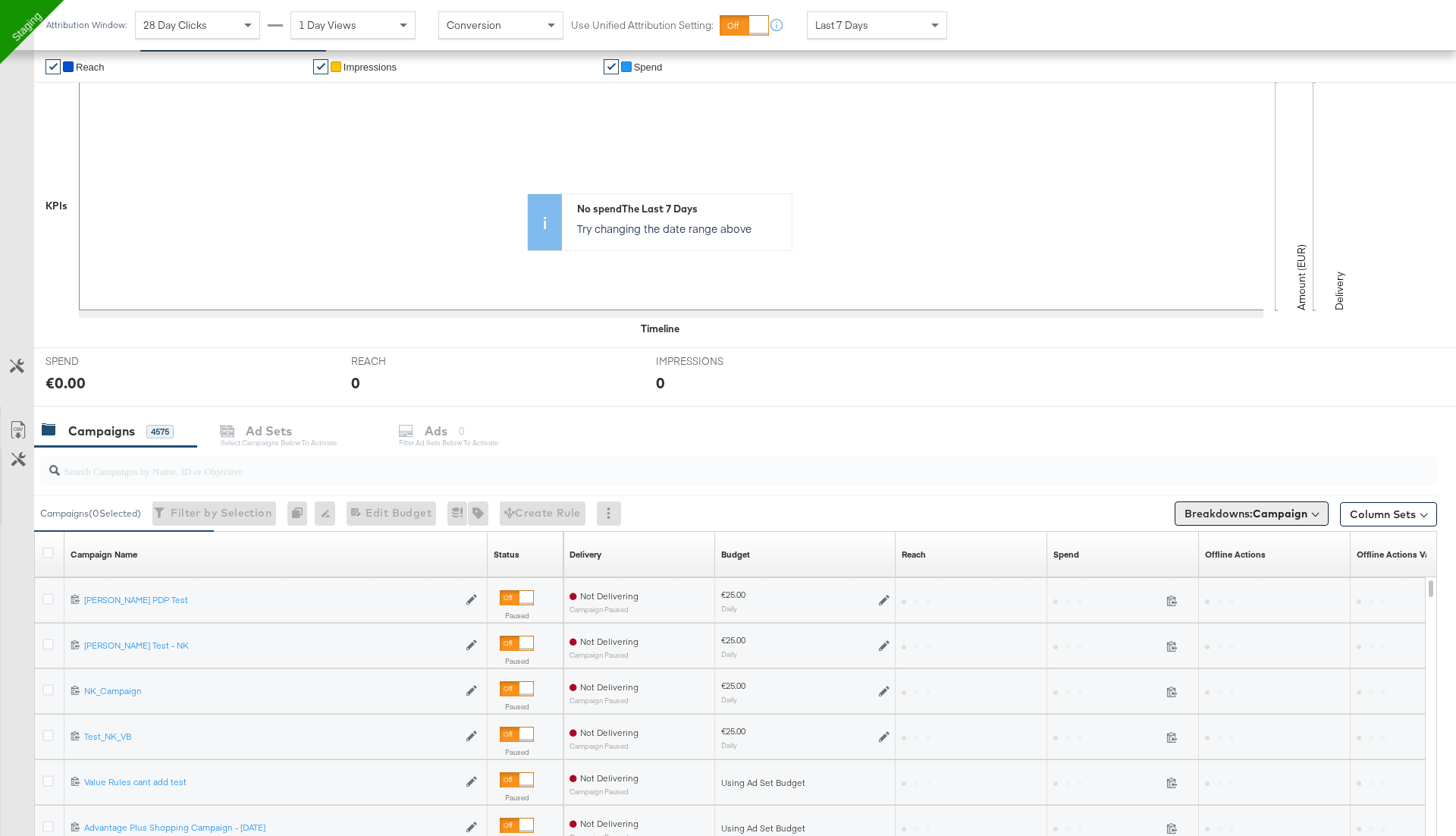
click at [1267, 512] on b "Campaign" at bounding box center [1280, 513] width 55 height 14
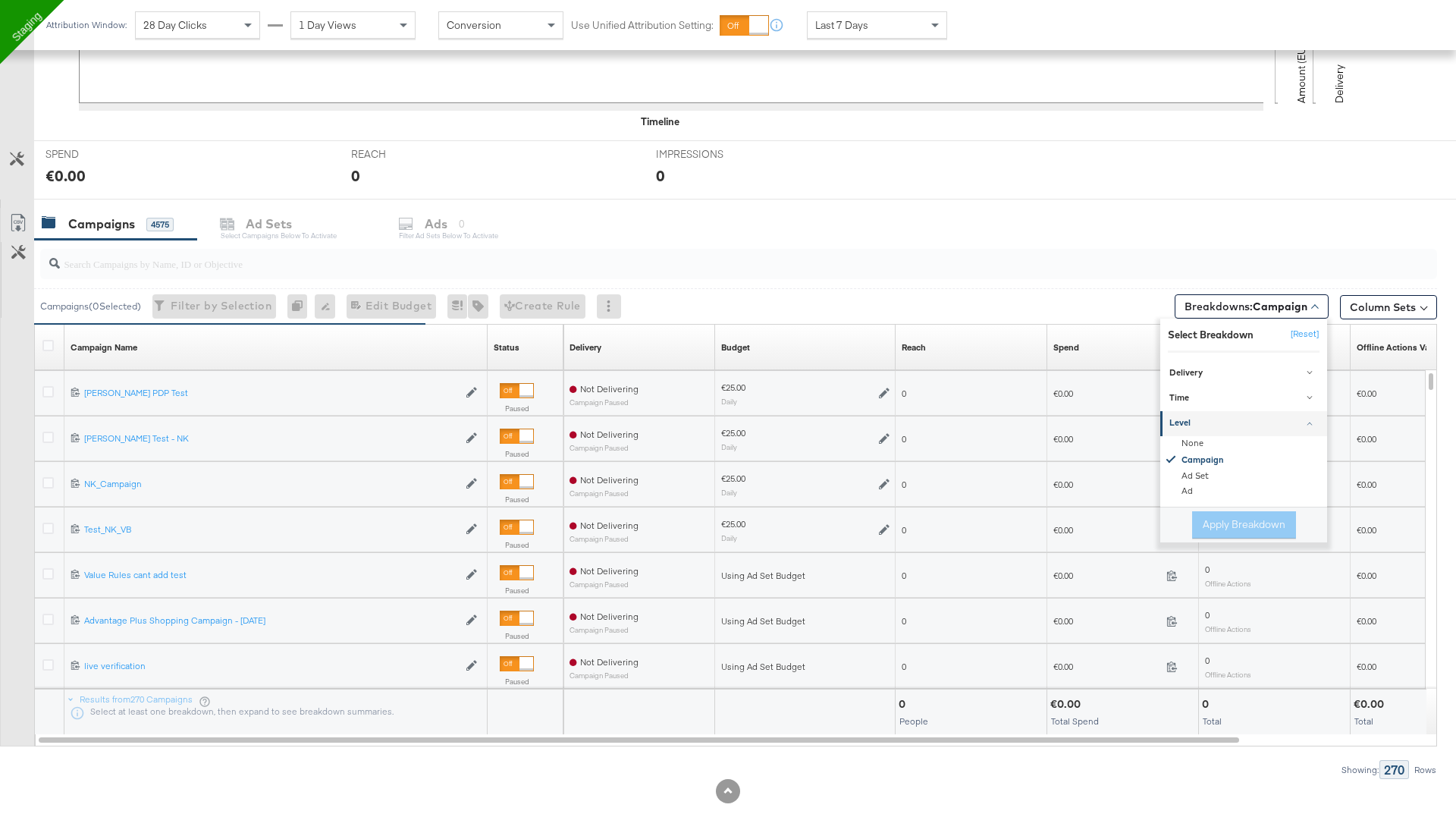
scroll to position [491, 0]
click at [926, 263] on input "search" at bounding box center [684, 254] width 1249 height 29
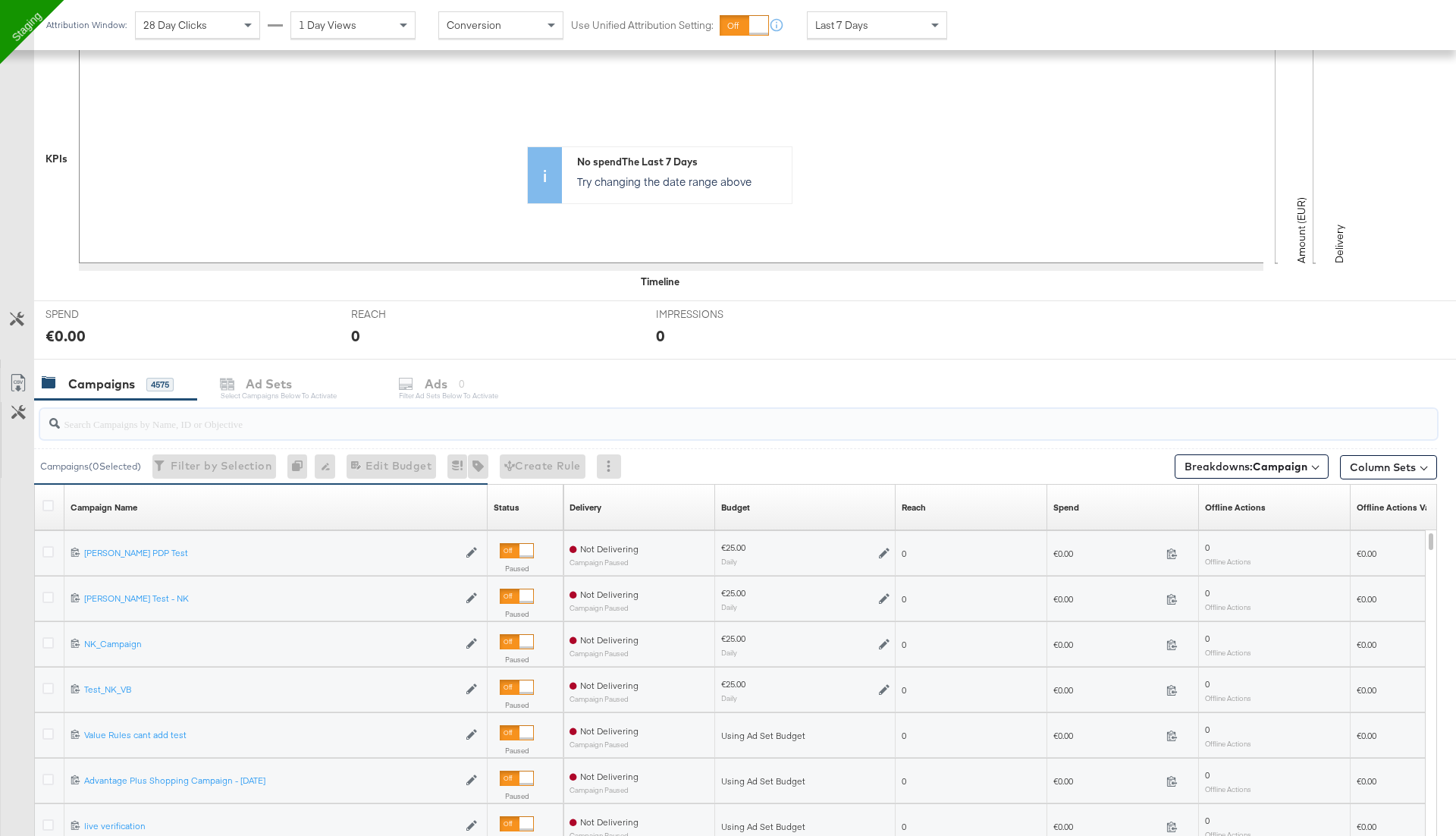
scroll to position [270, 0]
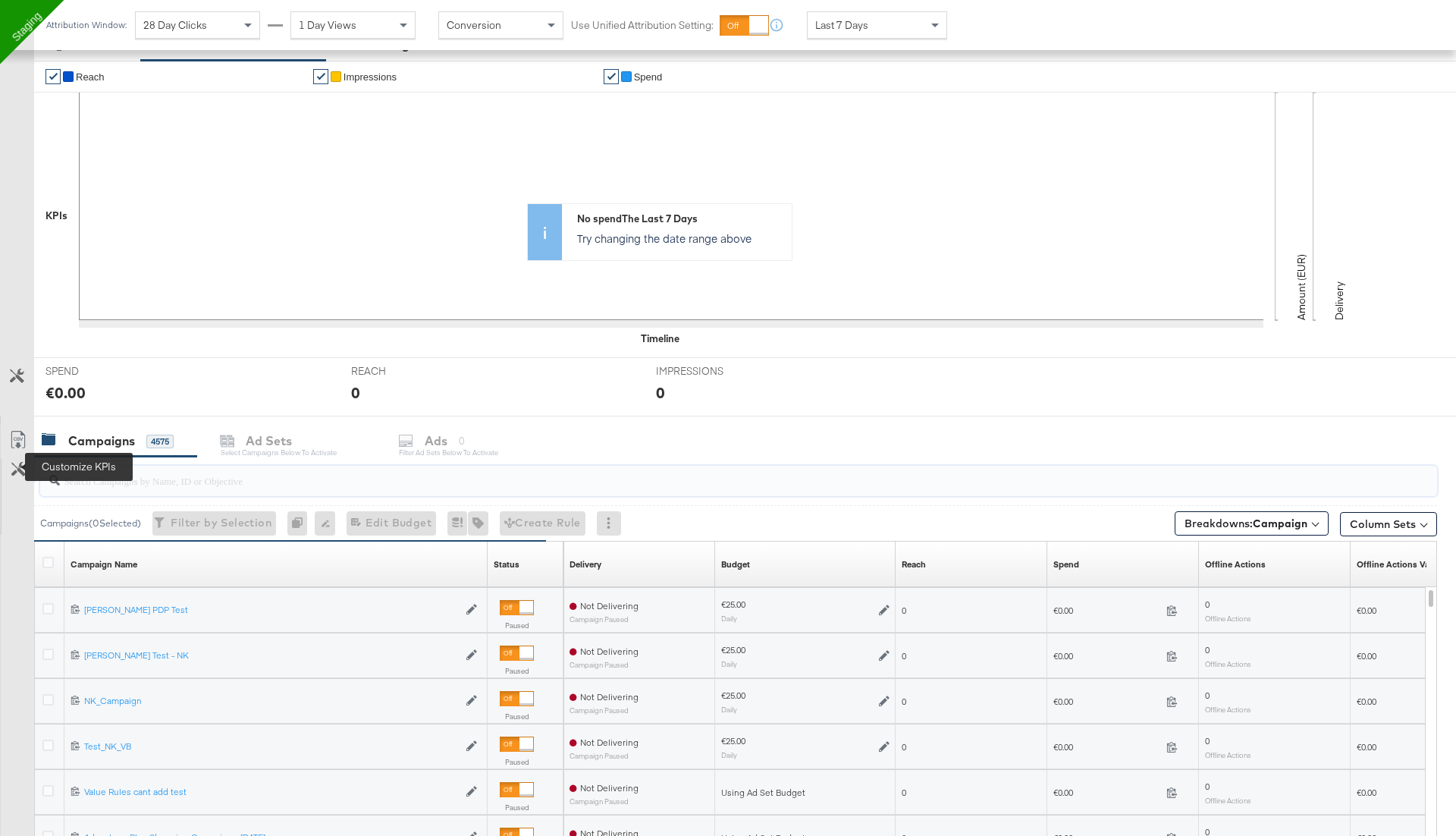
click at [21, 468] on icon at bounding box center [18, 469] width 15 height 15
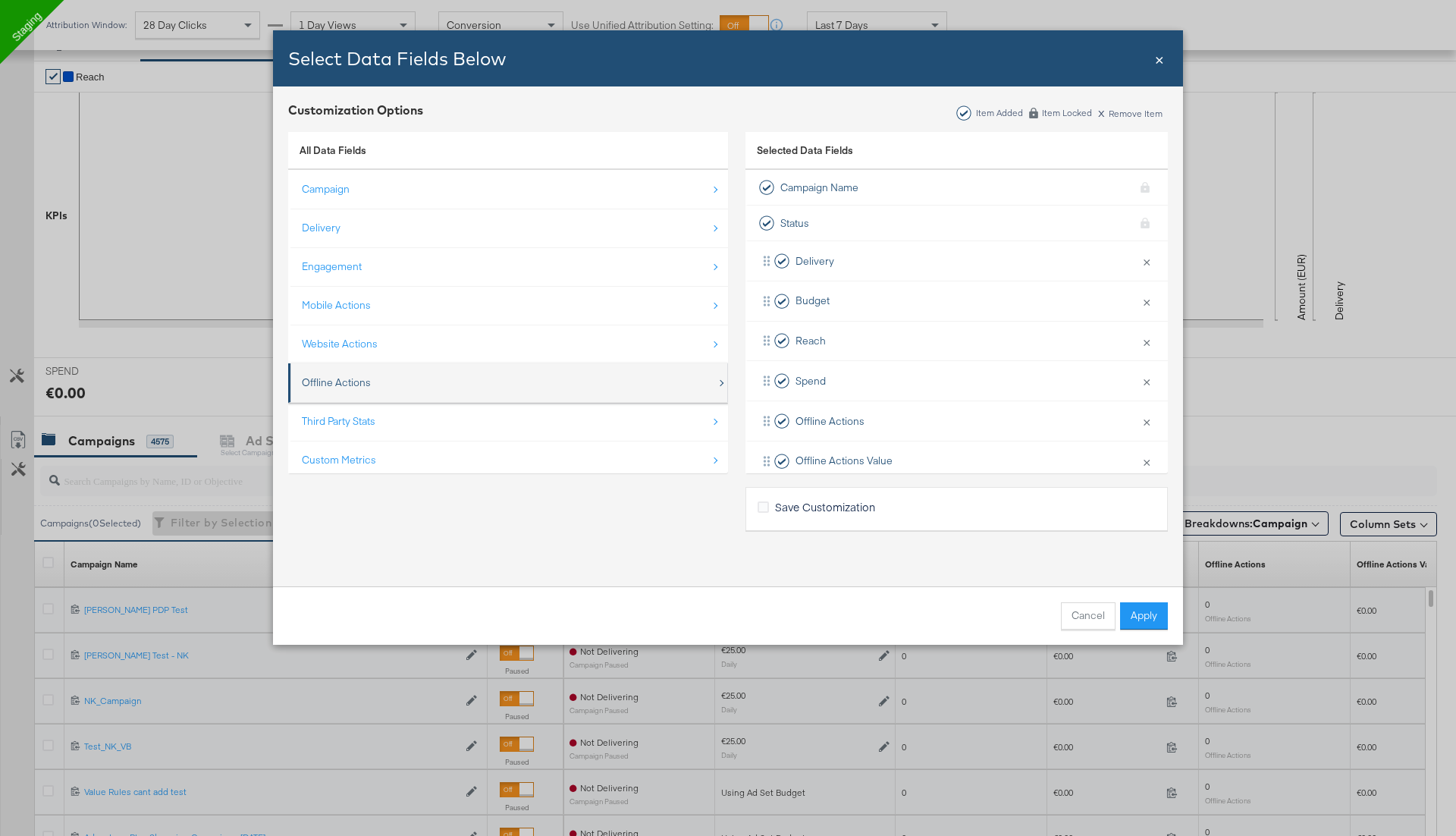
scroll to position [19, 0]
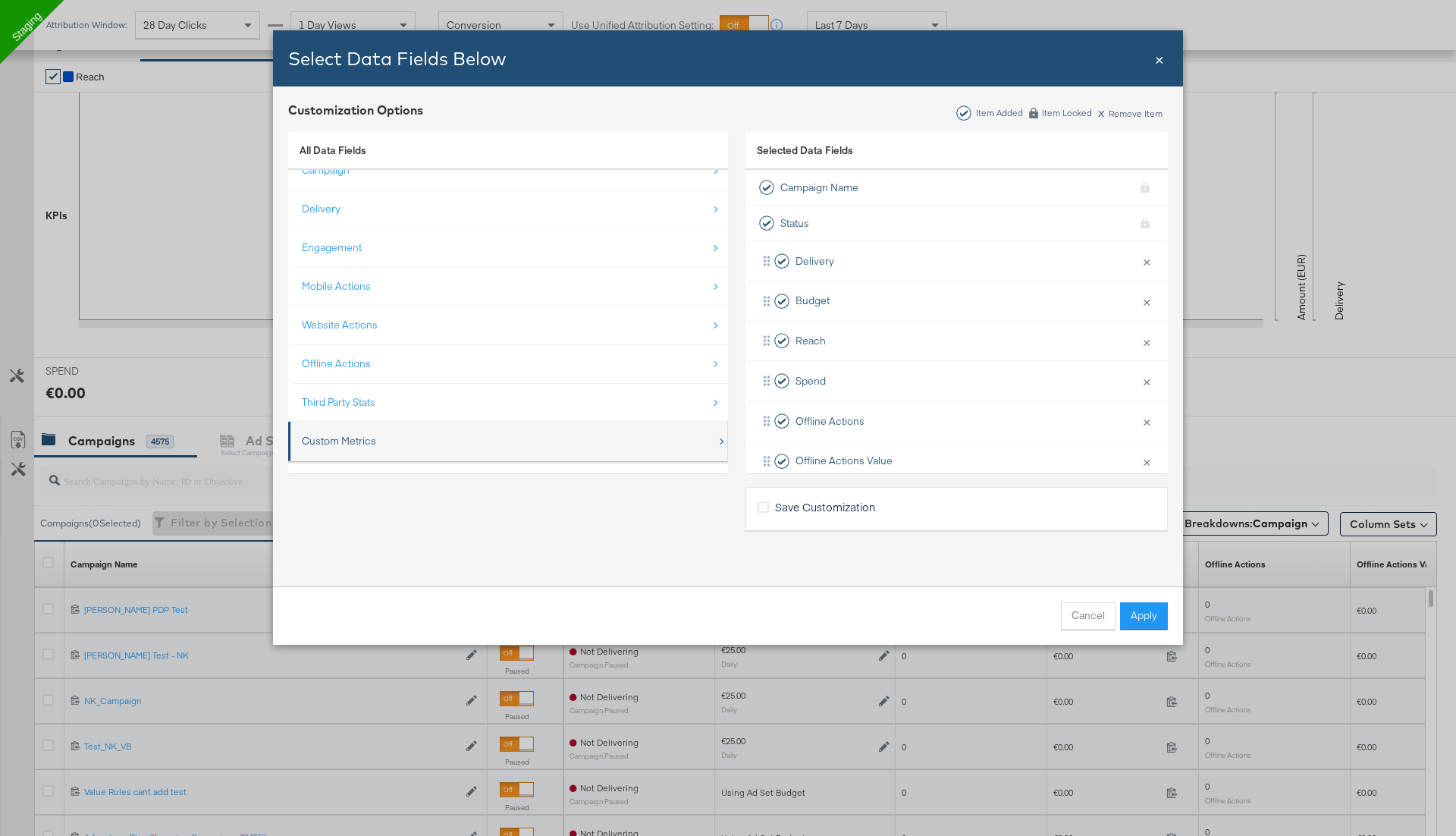
click at [368, 434] on div "Custom Metrics" at bounding box center [339, 441] width 74 height 15
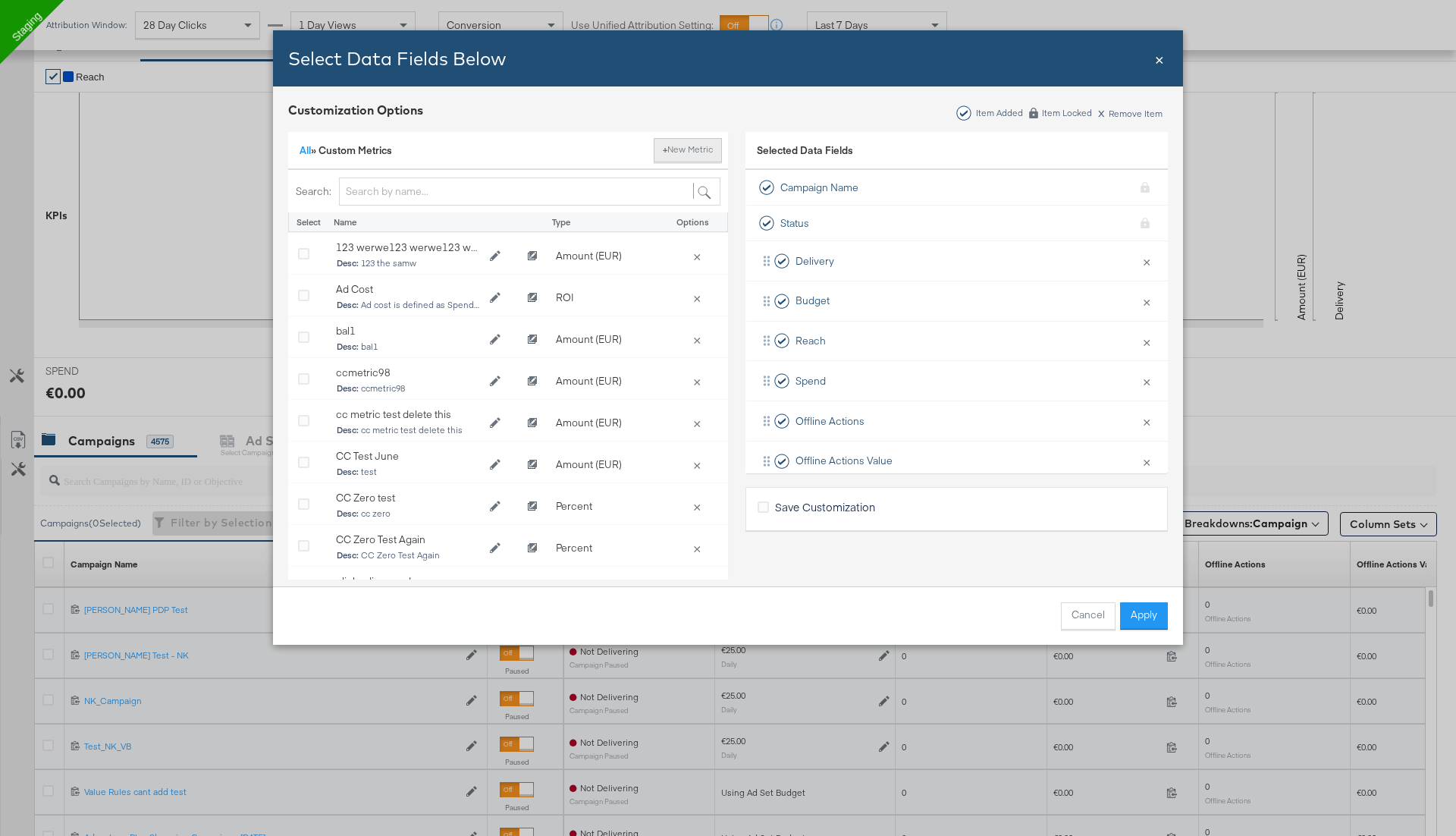
click at [687, 148] on button "+ New Metric" at bounding box center [688, 151] width 68 height 24
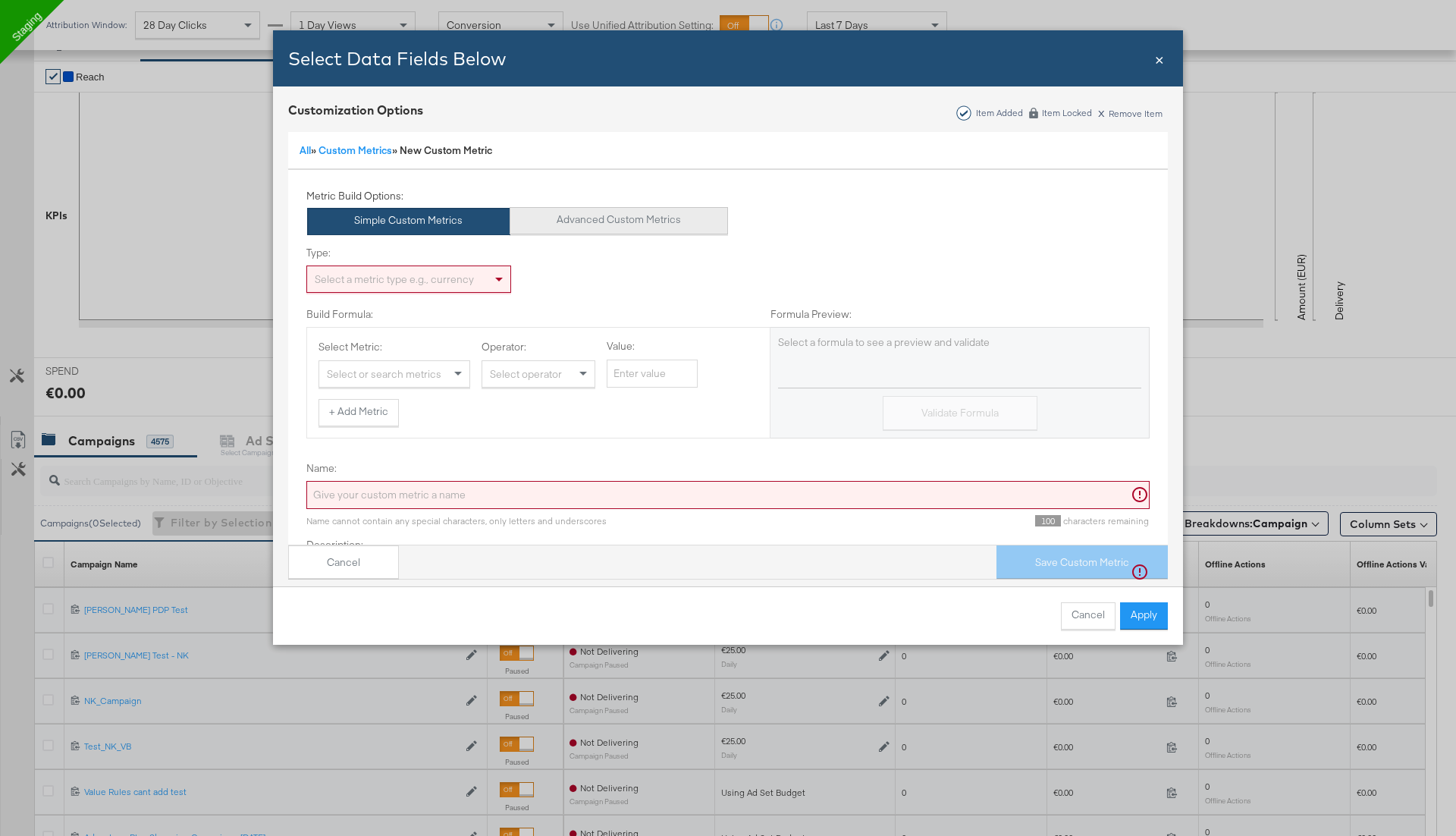
click at [575, 216] on button "Advanced Custom Metrics" at bounding box center [619, 221] width 219 height 28
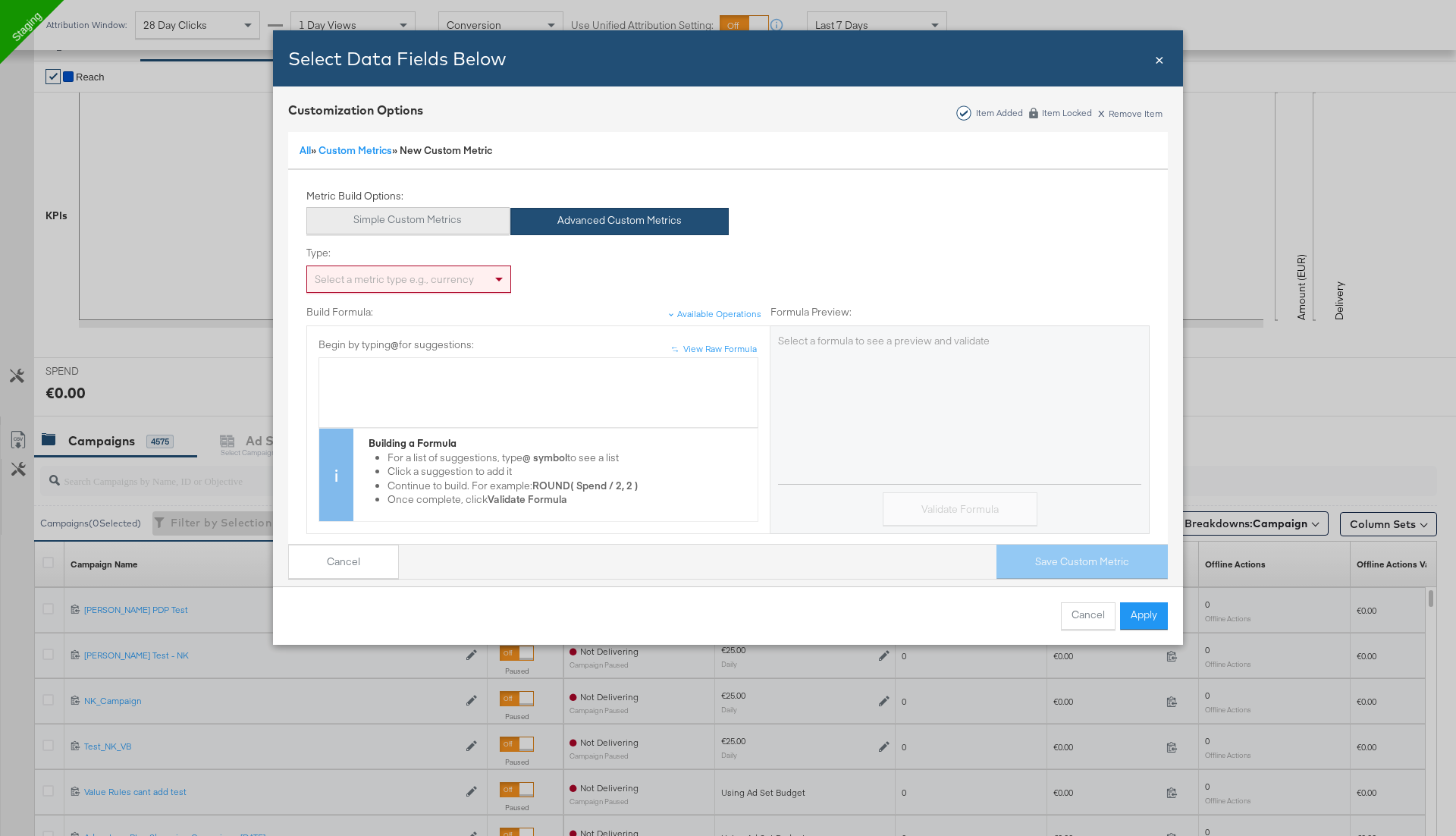
click at [458, 217] on button "Simple Custom Metrics" at bounding box center [407, 221] width 203 height 28
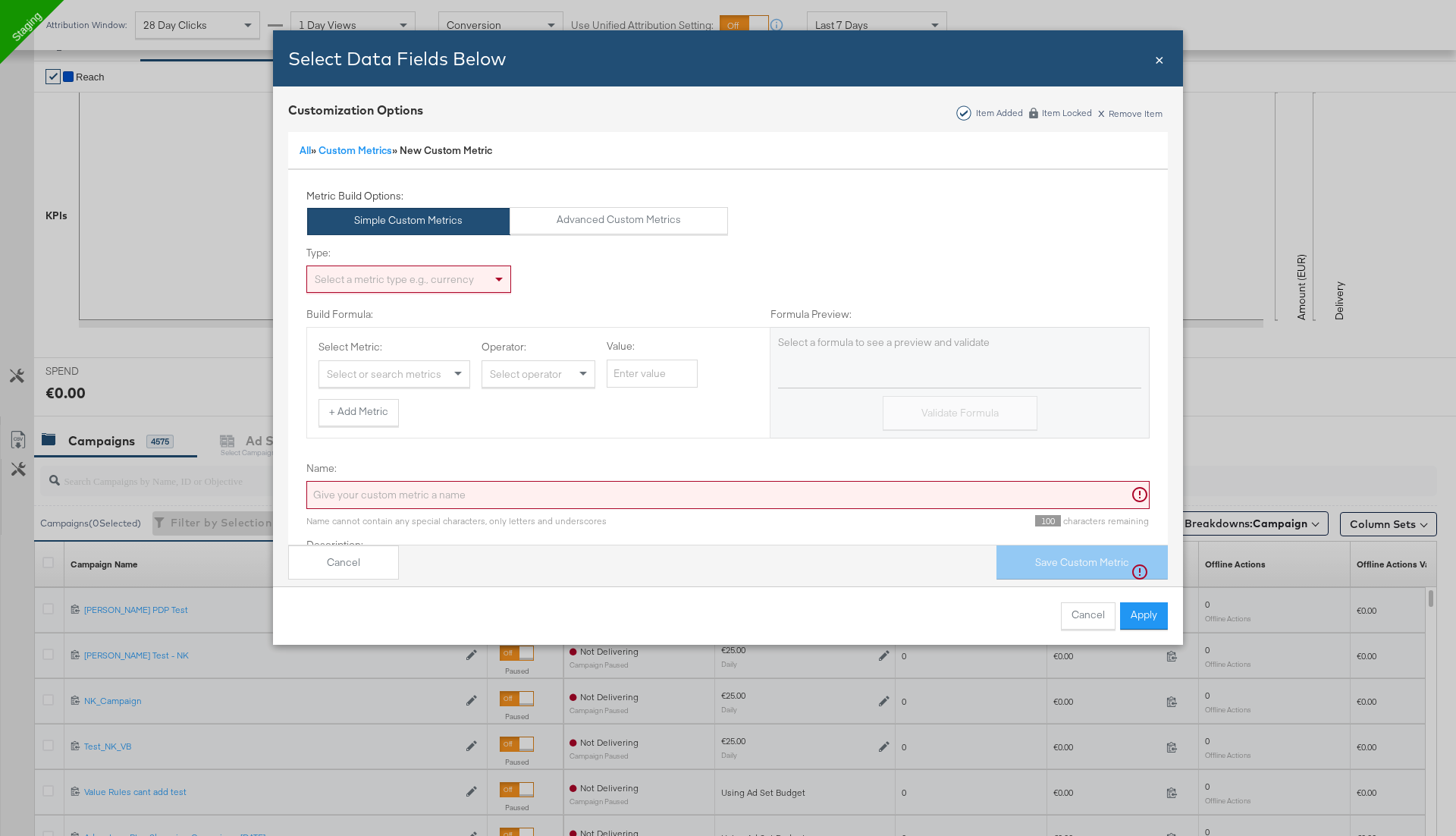
scroll to position [77, 0]
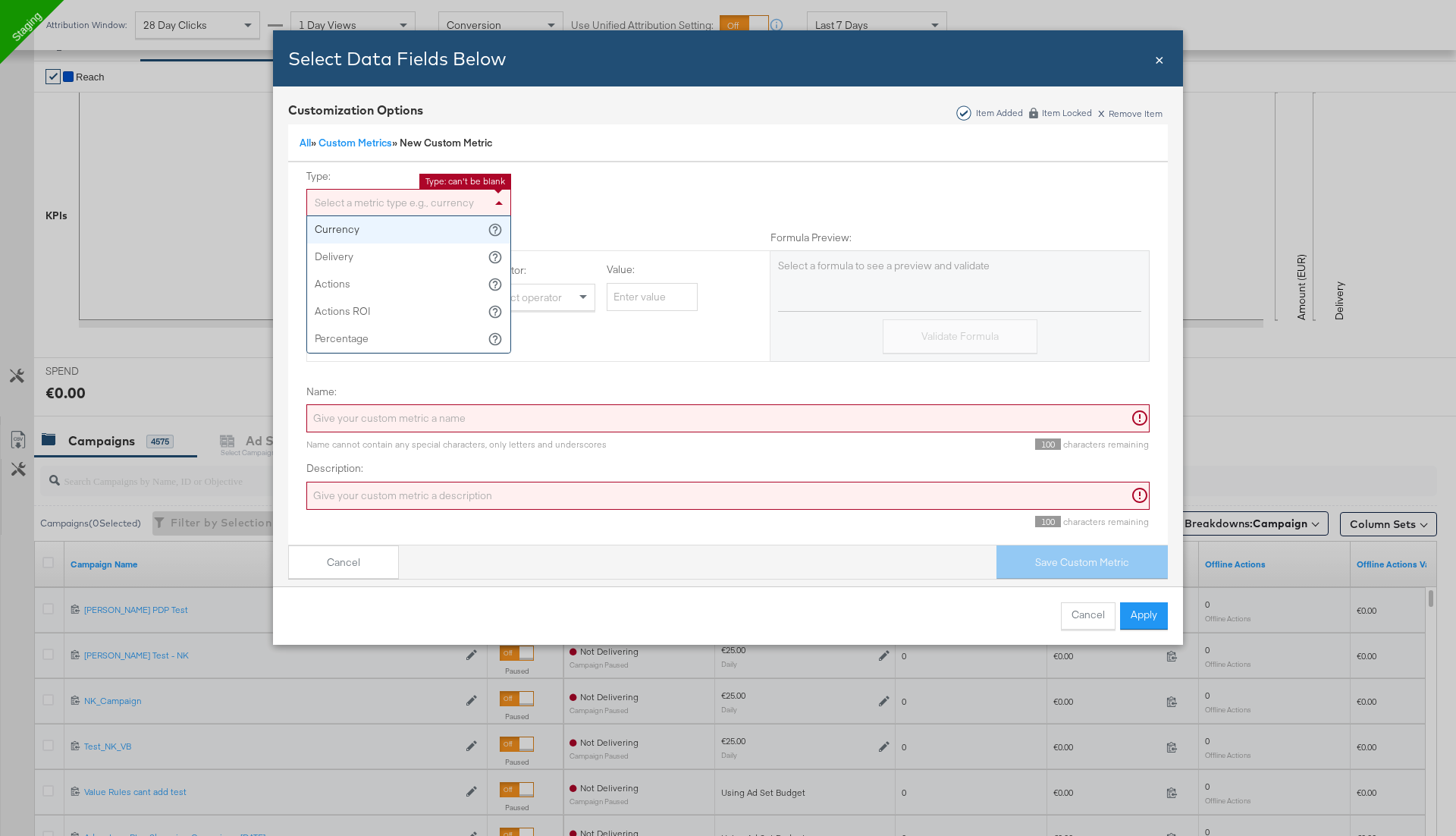
click at [423, 197] on div "Select a metric type e.g., currency" at bounding box center [408, 203] width 203 height 26
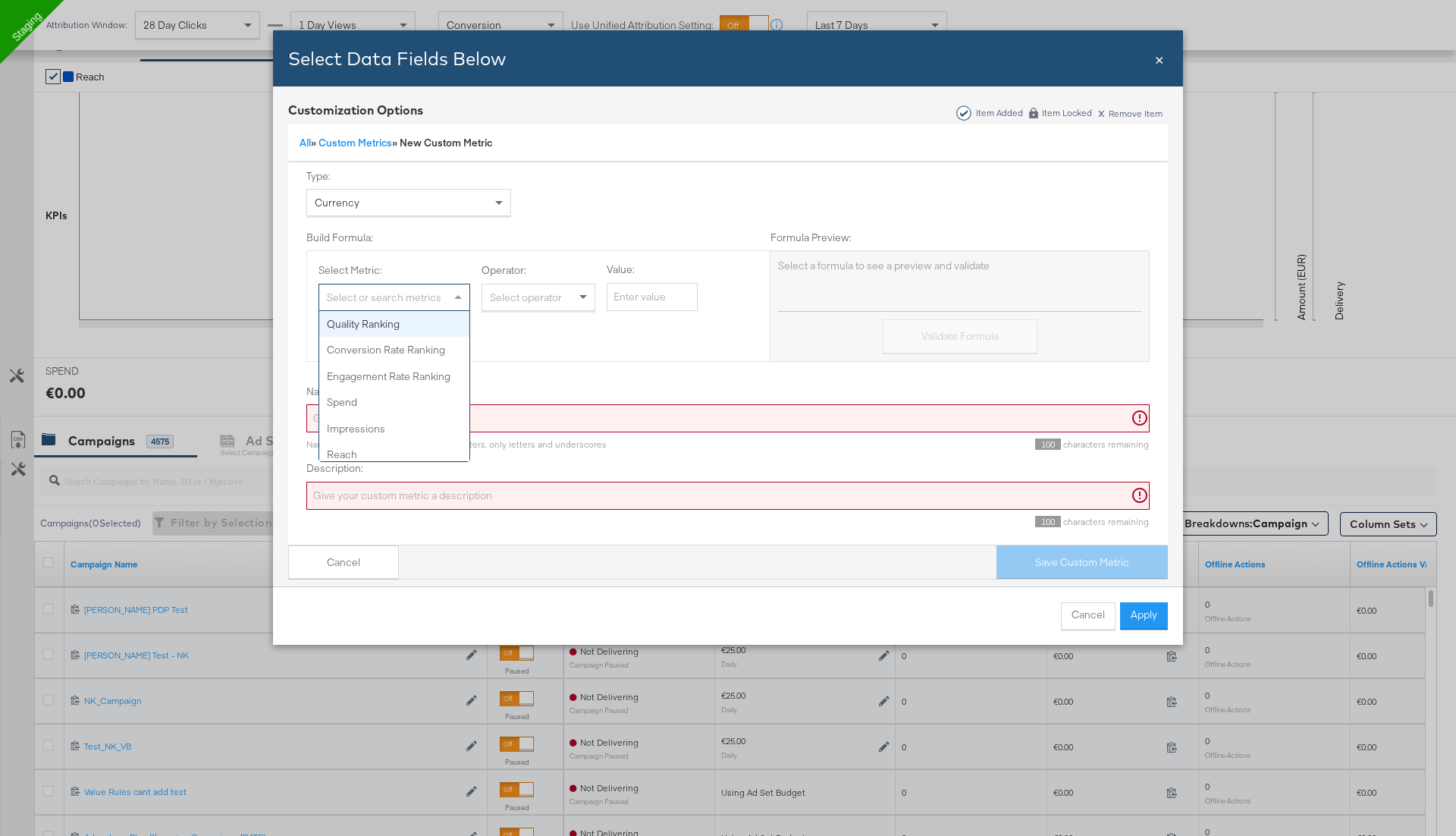
click at [420, 294] on div "Select or search metrics" at bounding box center [394, 298] width 151 height 26
click at [517, 298] on div "Select operator" at bounding box center [538, 298] width 112 height 26
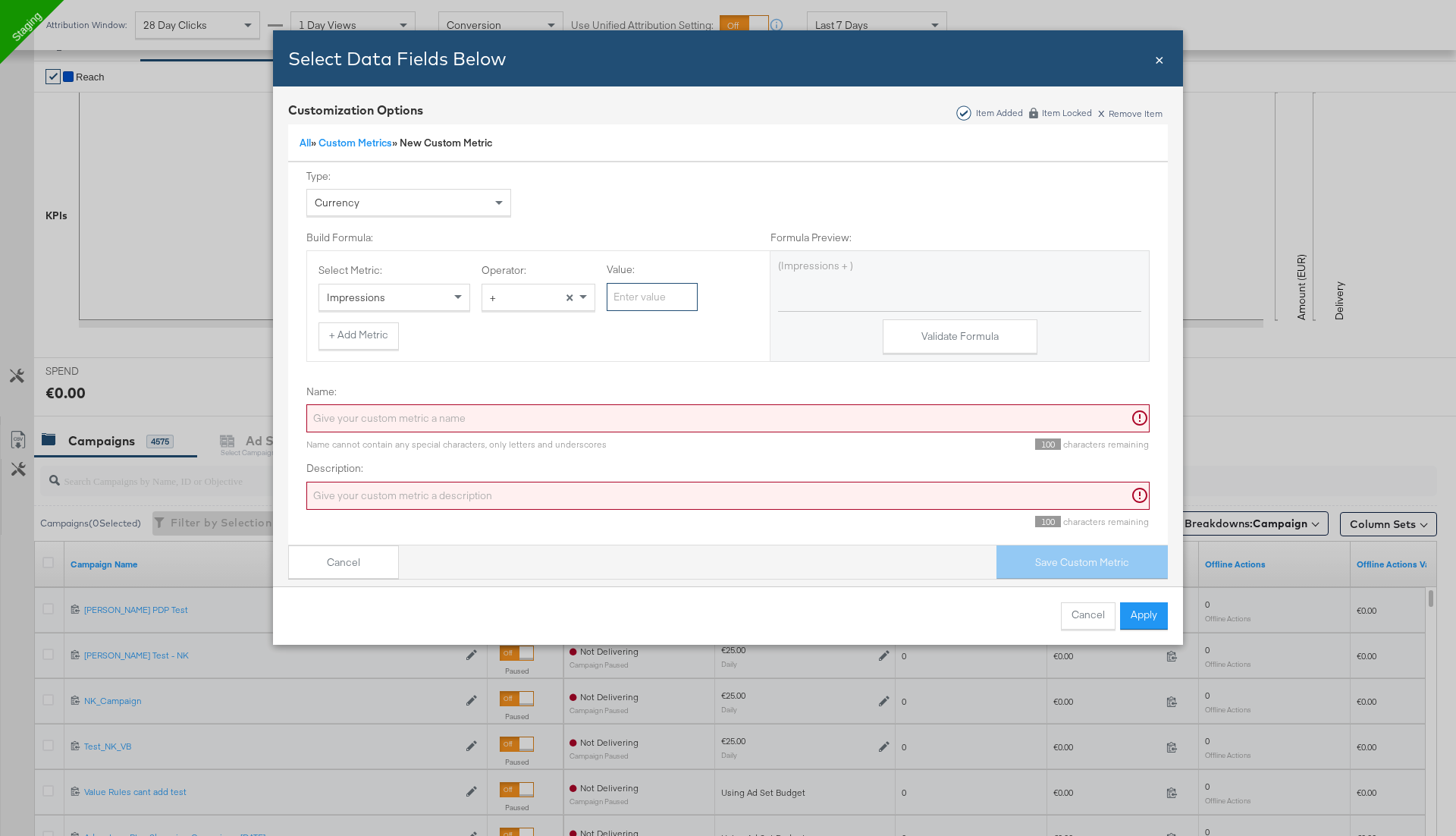
click at [647, 289] on input "Value:" at bounding box center [651, 297] width 91 height 28
click at [978, 330] on button "Validate Formula" at bounding box center [959, 336] width 155 height 34
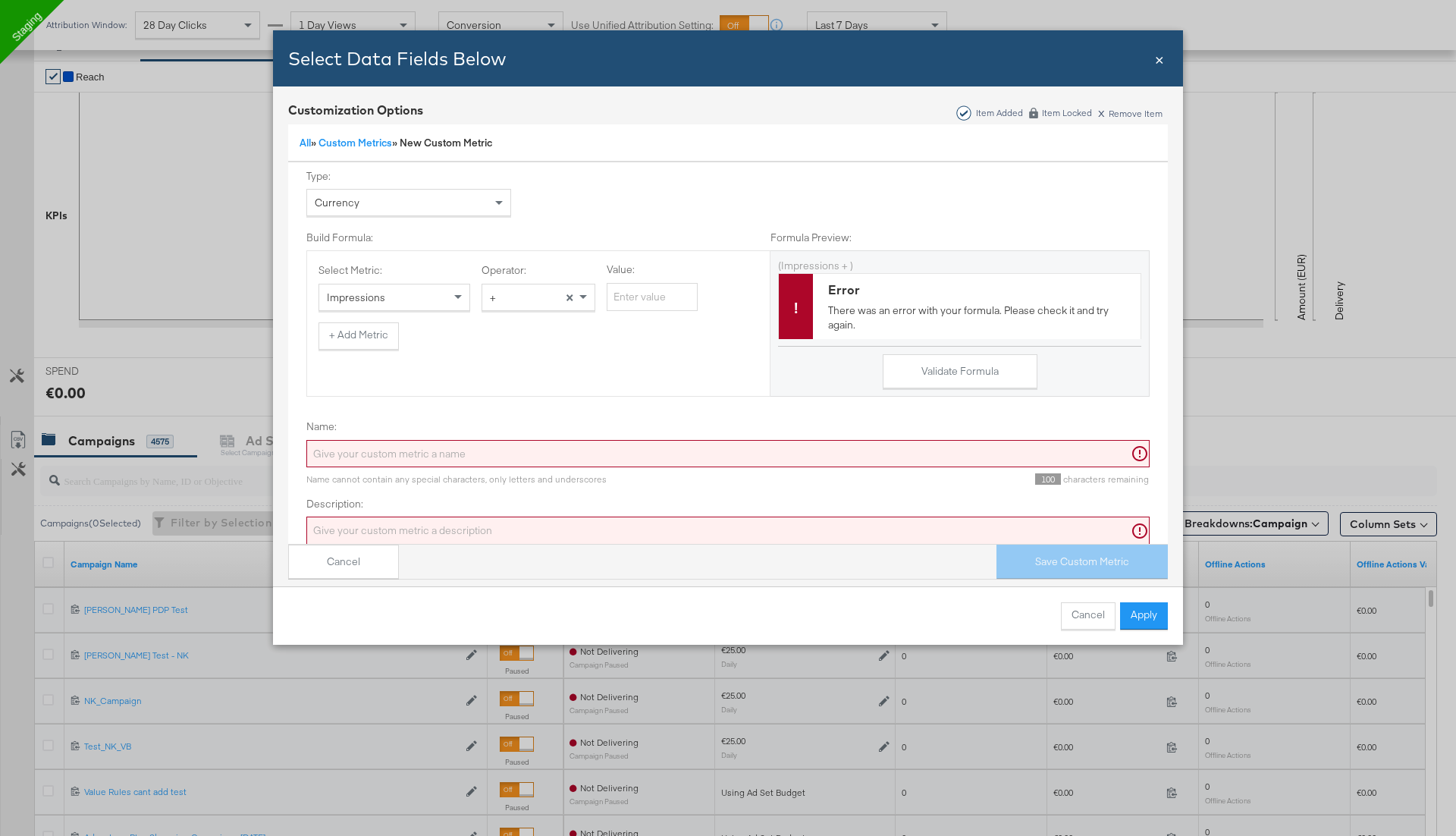
click at [1160, 61] on span "×" at bounding box center [1159, 58] width 10 height 21
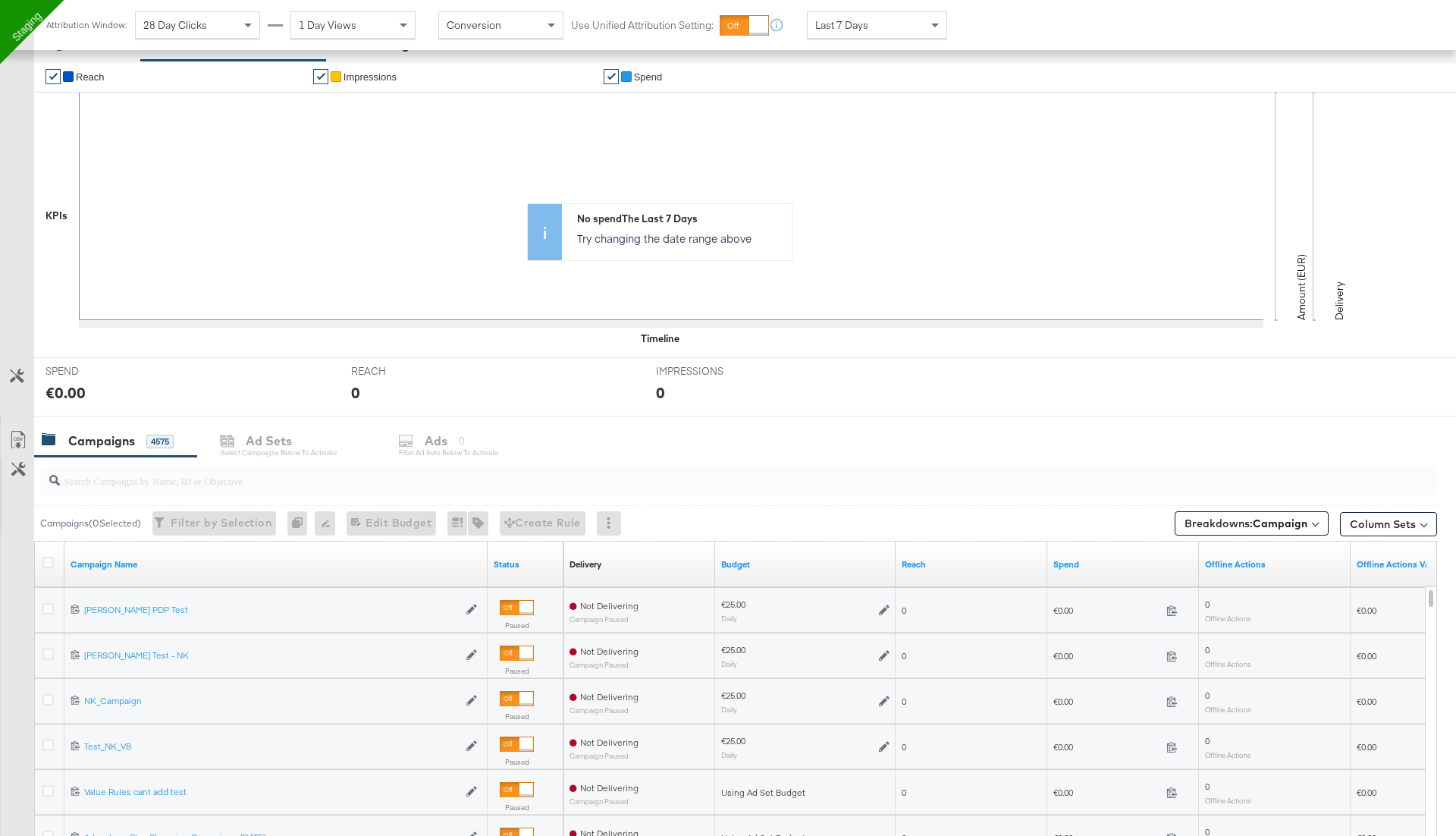
scroll to position [0, 0]
click at [16, 464] on icon at bounding box center [18, 469] width 15 height 15
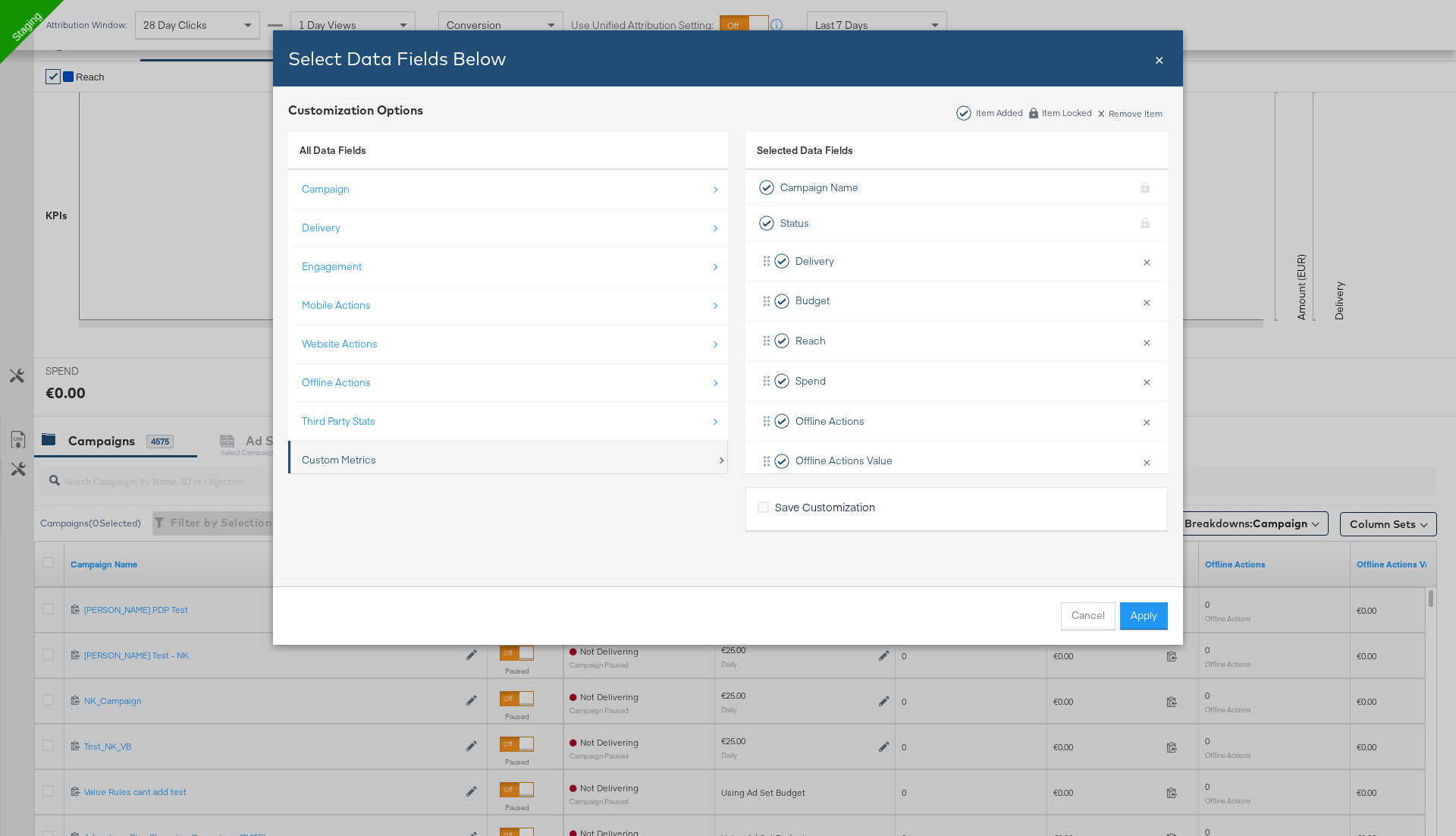
click at [376, 449] on div "Custom Metrics" at bounding box center [509, 460] width 414 height 31
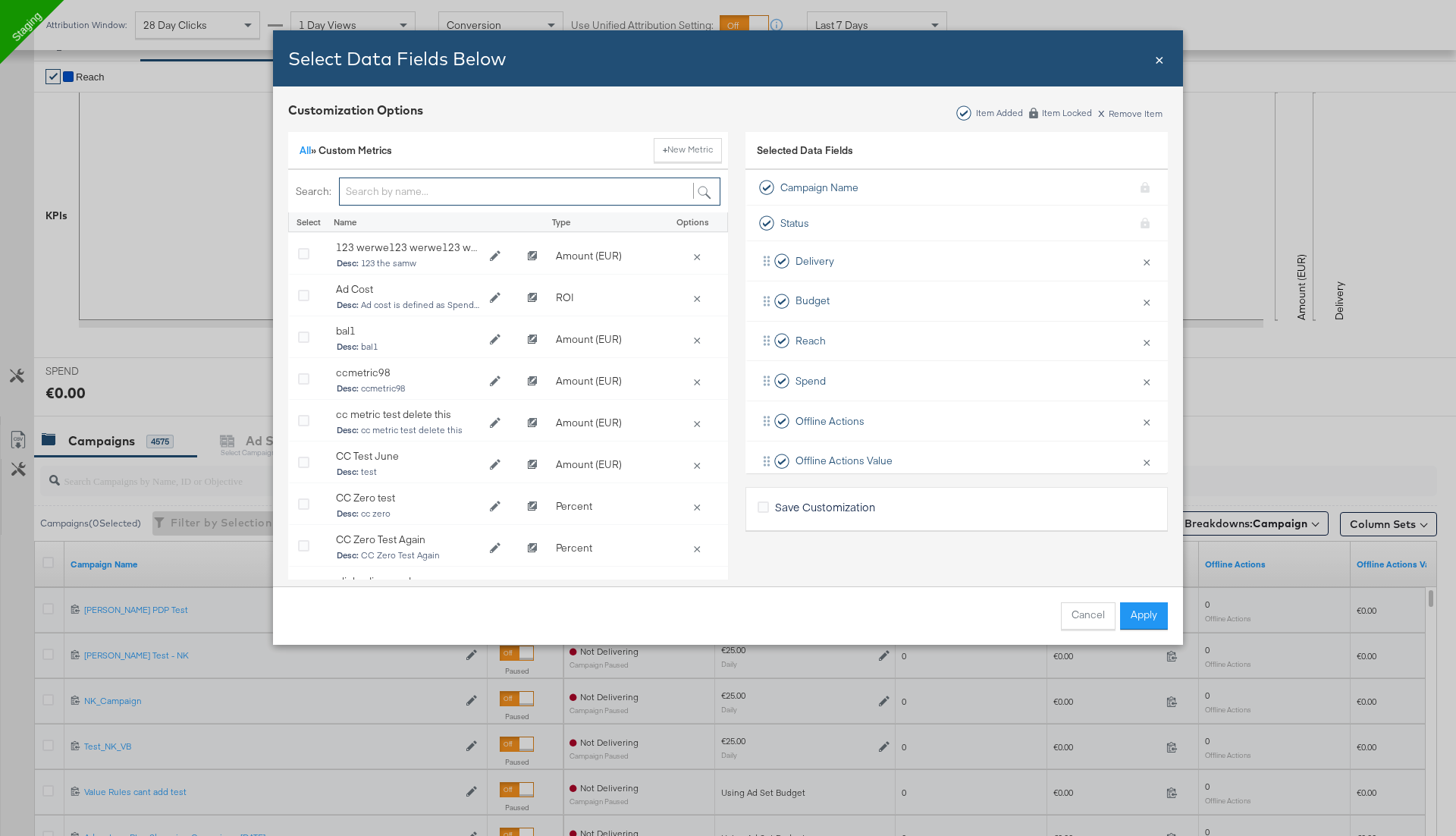
click at [472, 195] on input "Bulk Add Locations Modal" at bounding box center [529, 191] width 382 height 28
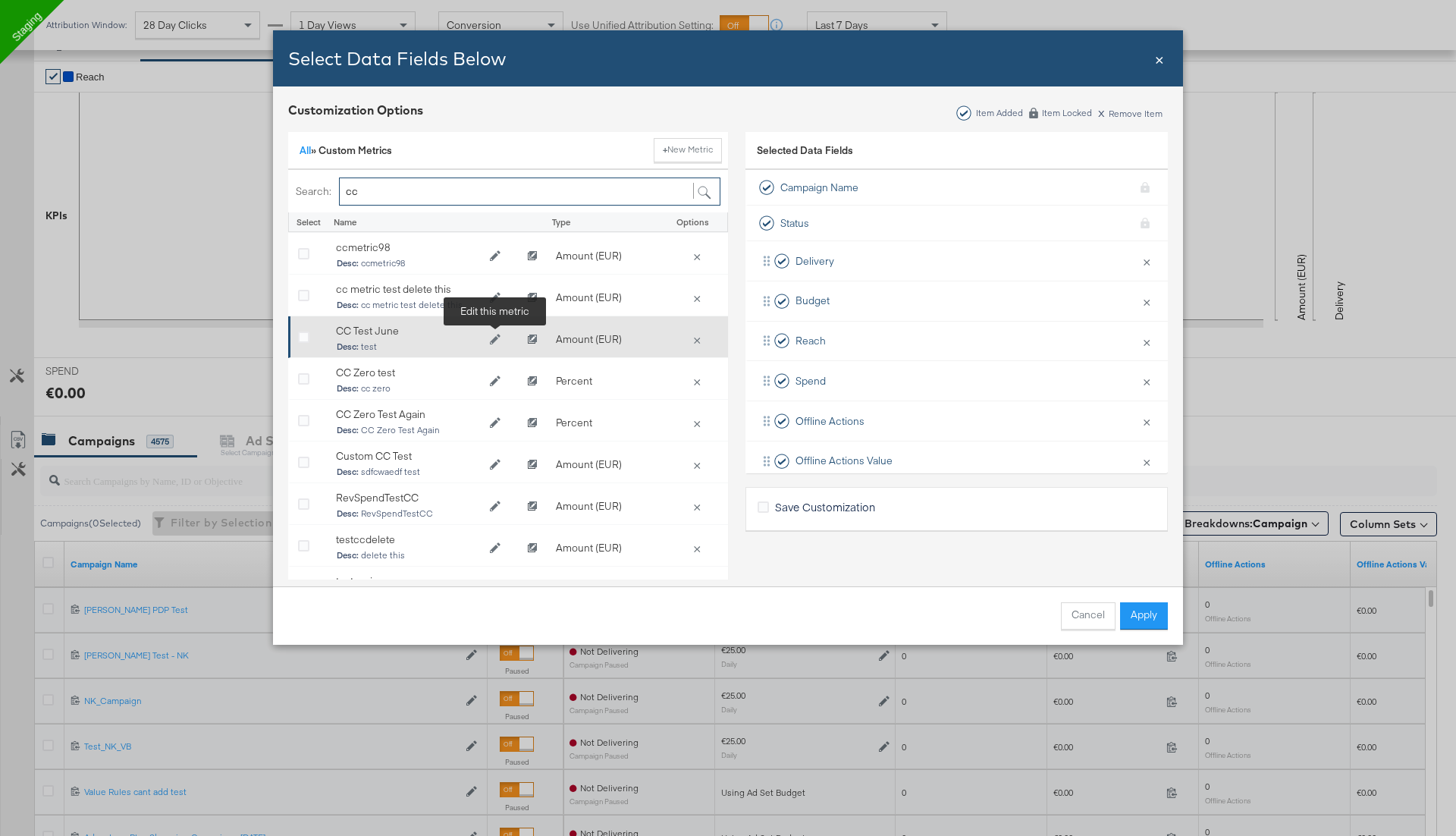
type input "cc"
click at [497, 331] on button "Edit CC Test June" at bounding box center [495, 340] width 30 height 23
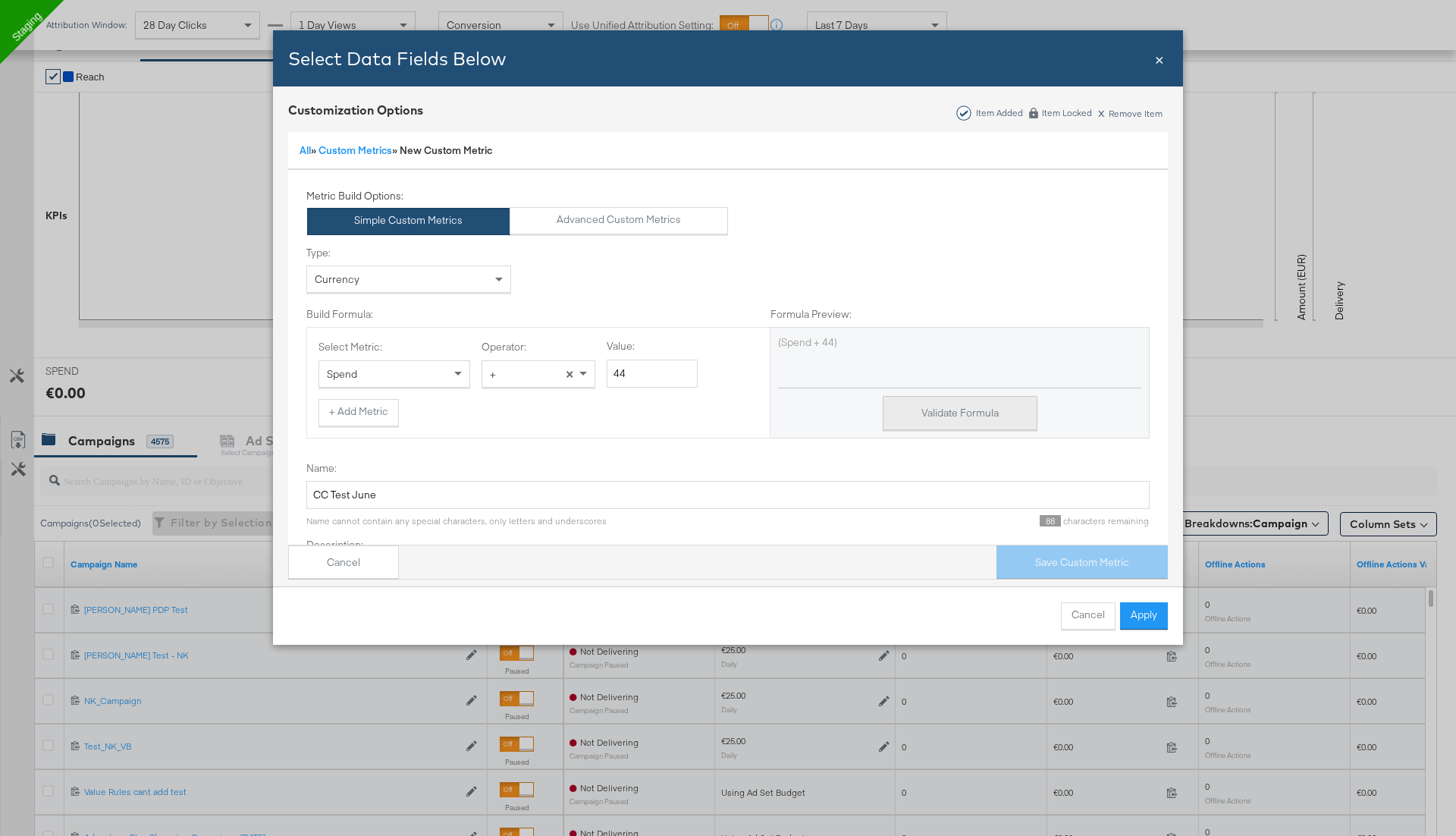
click at [946, 415] on button "Validate Formula" at bounding box center [959, 413] width 155 height 34
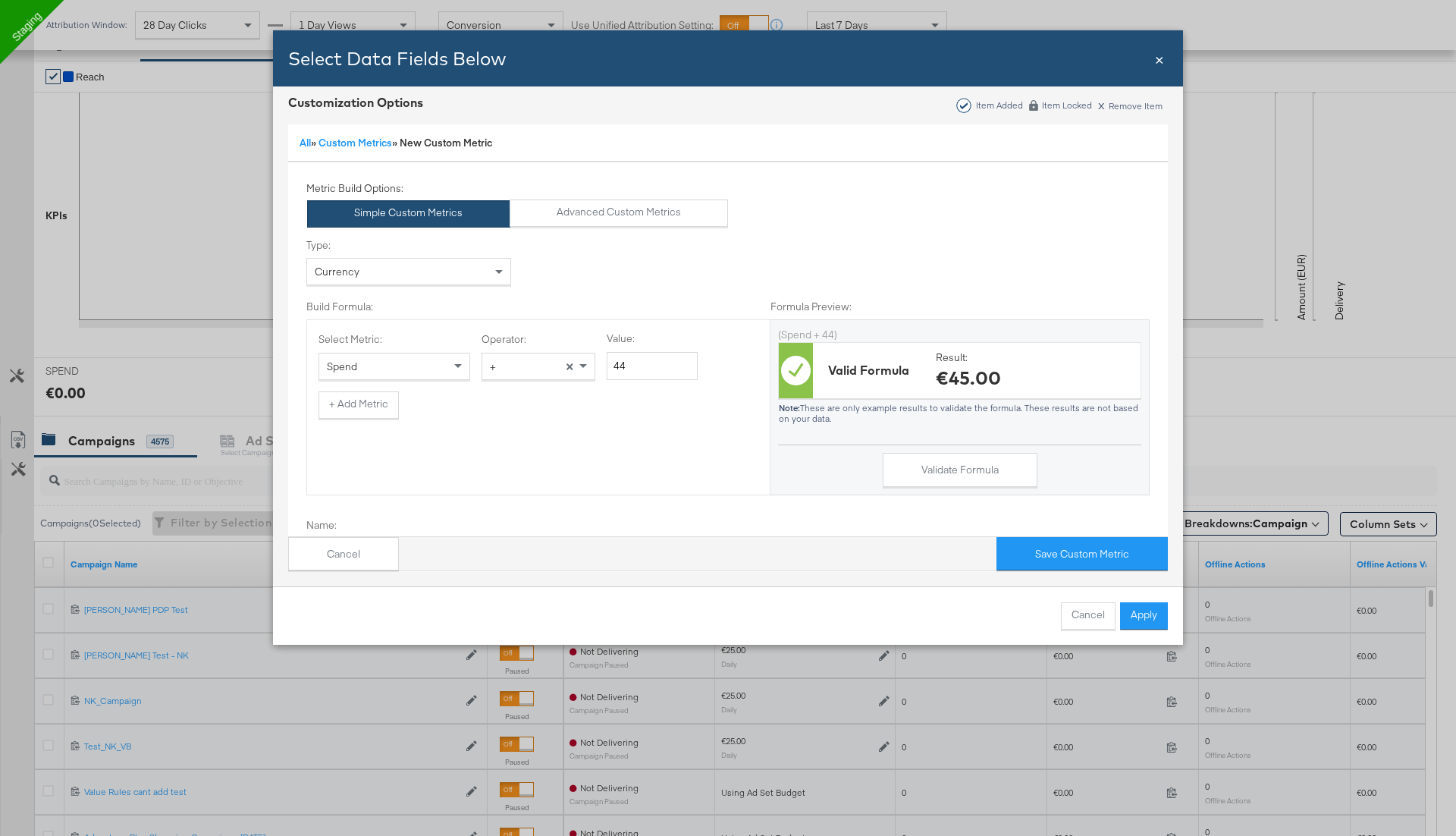
click at [686, 229] on div "Type: Currency Build Formula: Formula Preview: Select Metric: Spend Operator: +…" at bounding box center [728, 366] width 843 height 280
click at [676, 216] on button "Advanced Custom Metrics" at bounding box center [619, 214] width 219 height 28
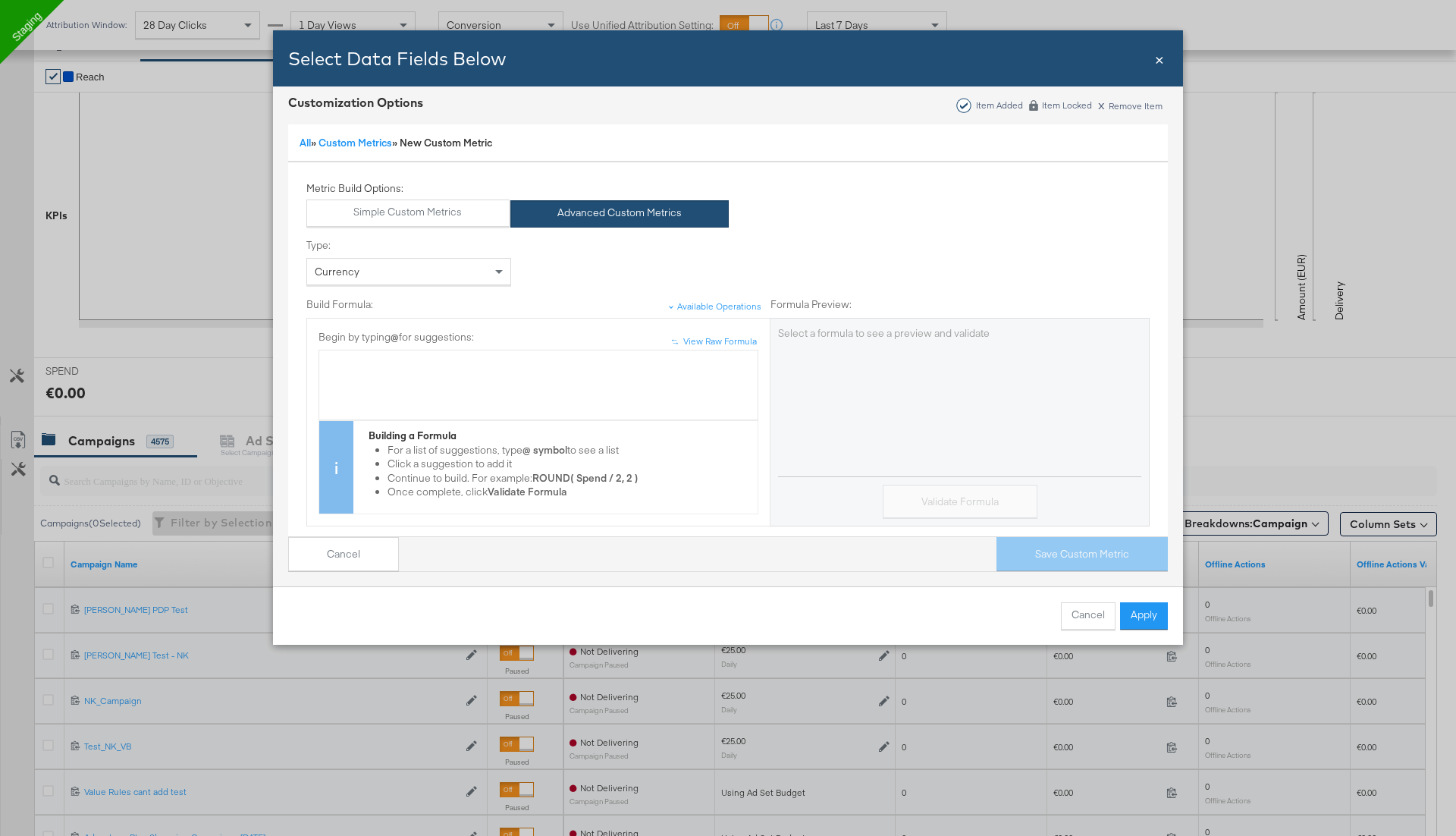
click at [1161, 64] on span "×" at bounding box center [1159, 58] width 10 height 21
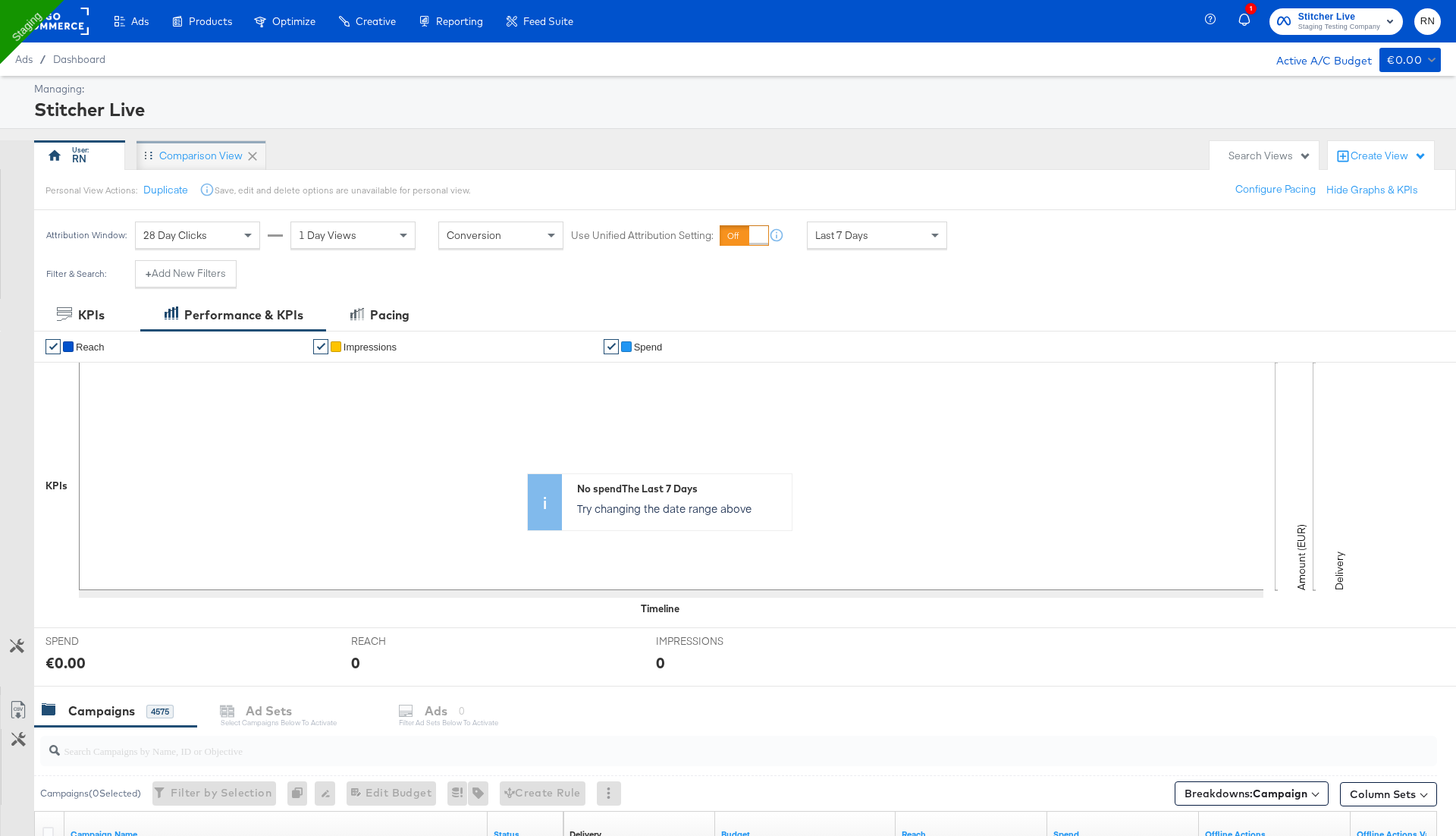
click at [198, 158] on div "Comparison View" at bounding box center [201, 156] width 83 height 15
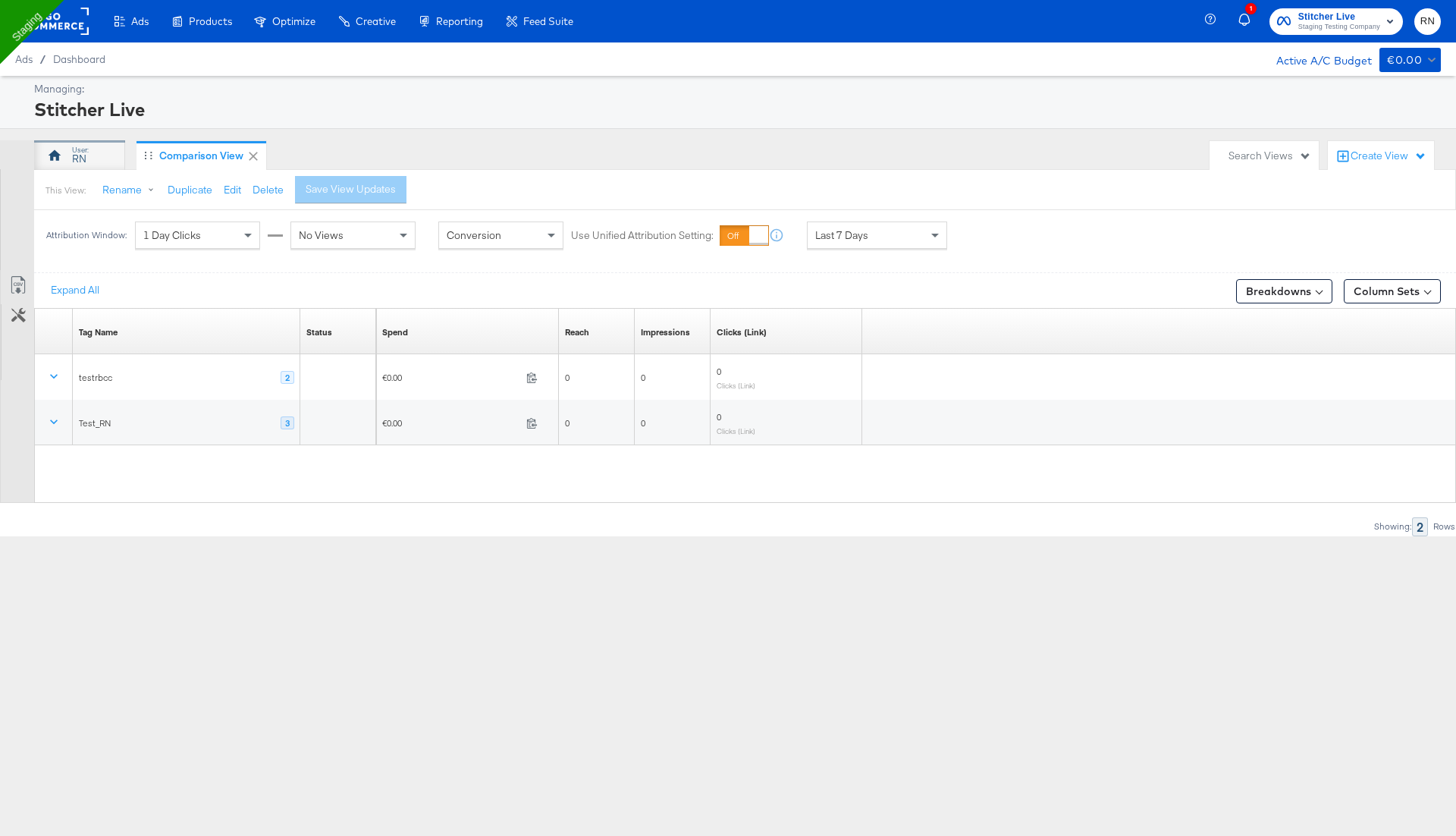
click at [91, 145] on div "RN" at bounding box center [79, 155] width 91 height 30
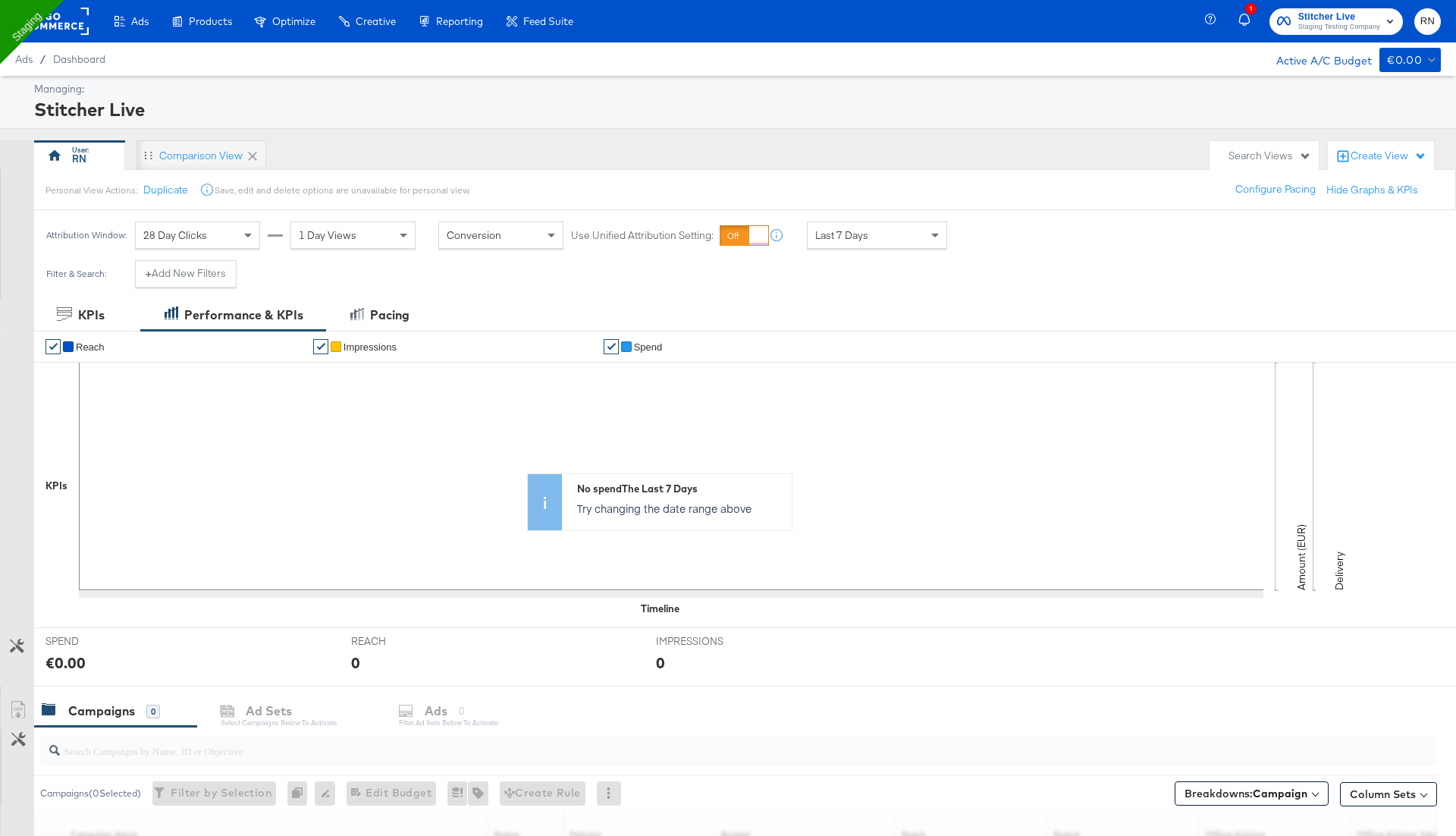
click at [73, 25] on rect at bounding box center [54, 22] width 70 height 28
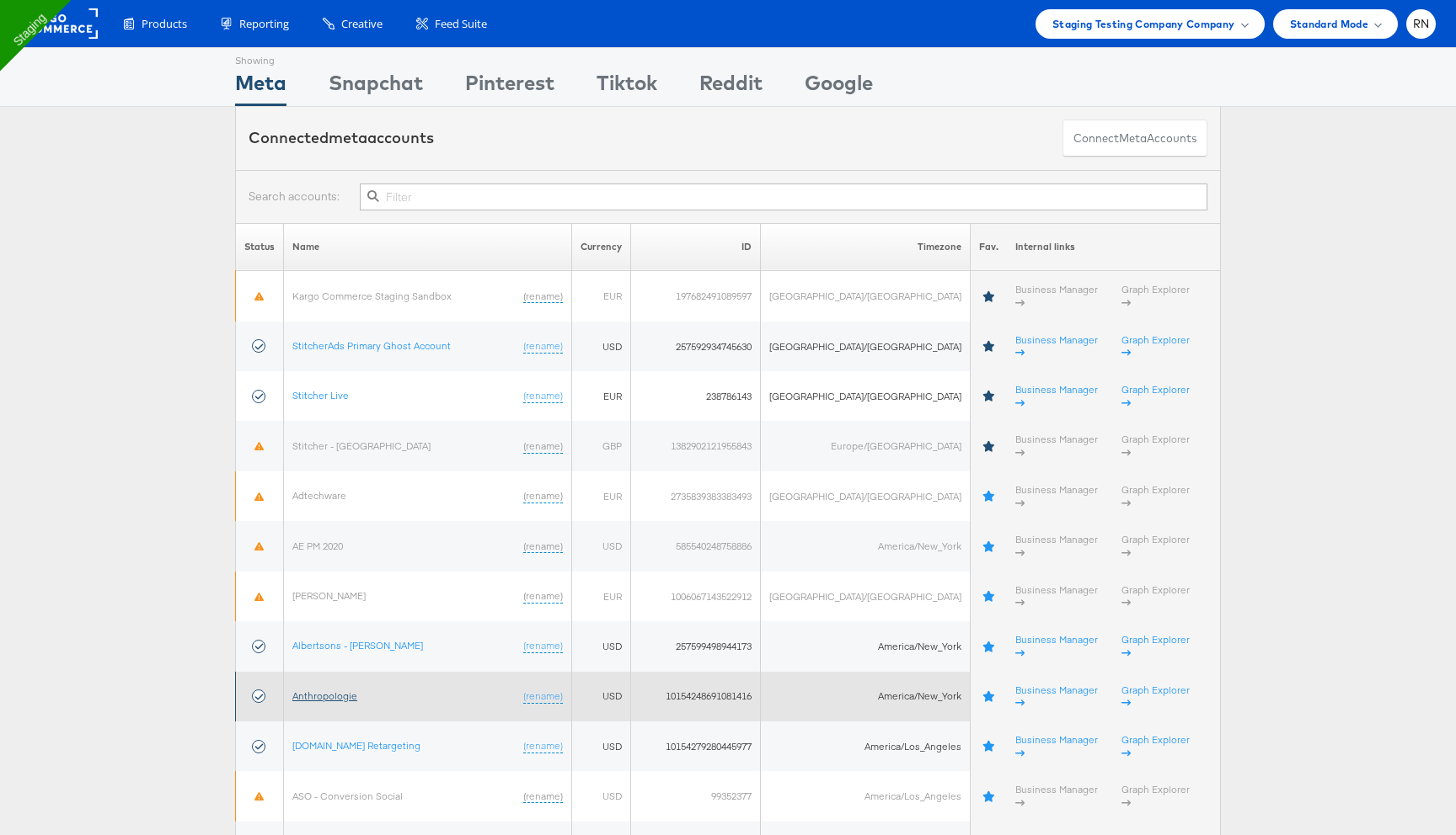
click at [348, 690] on link "Anthropologie" at bounding box center [324, 696] width 64 height 12
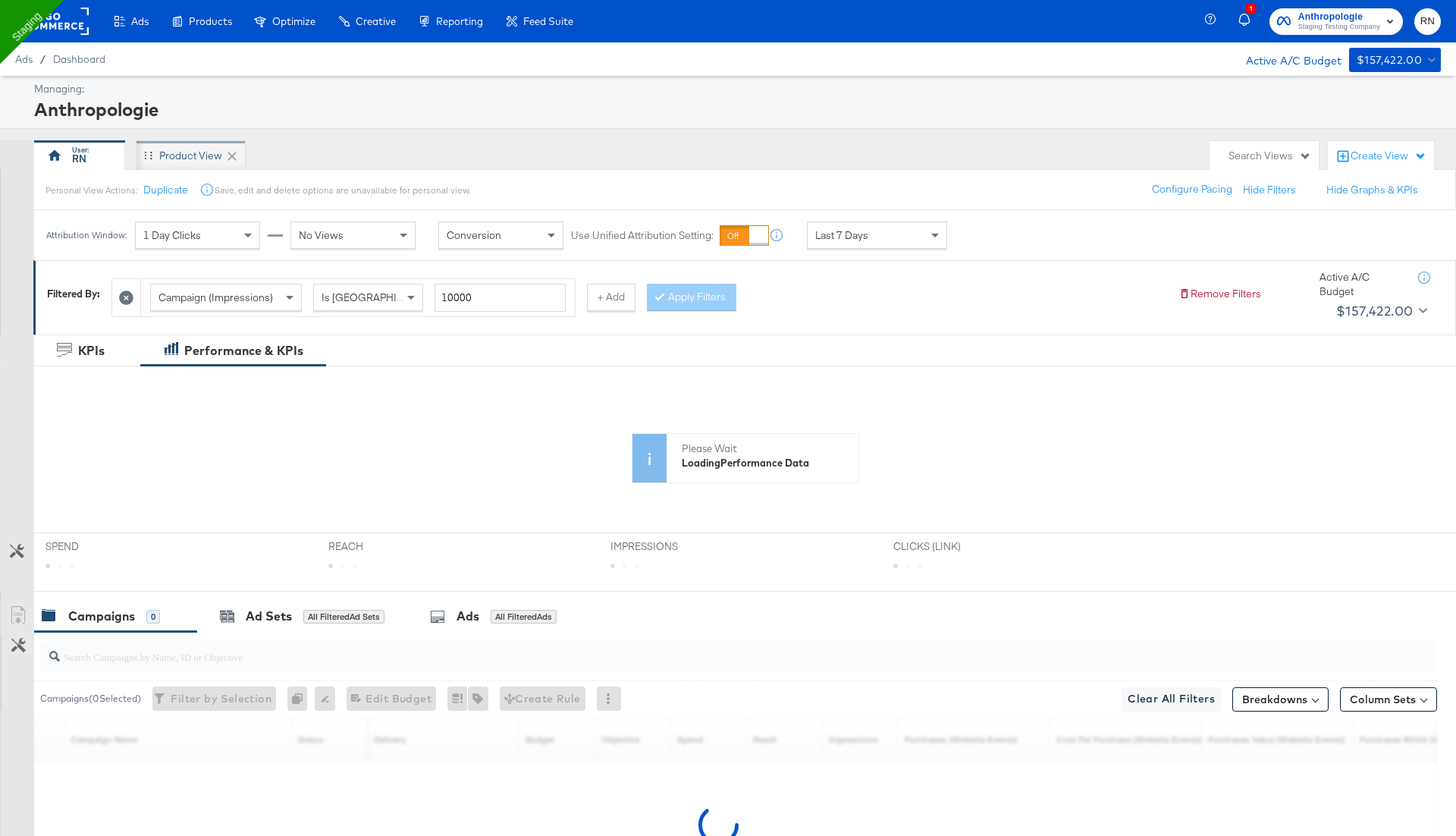
click at [202, 155] on div "Product View" at bounding box center [190, 156] width 63 height 15
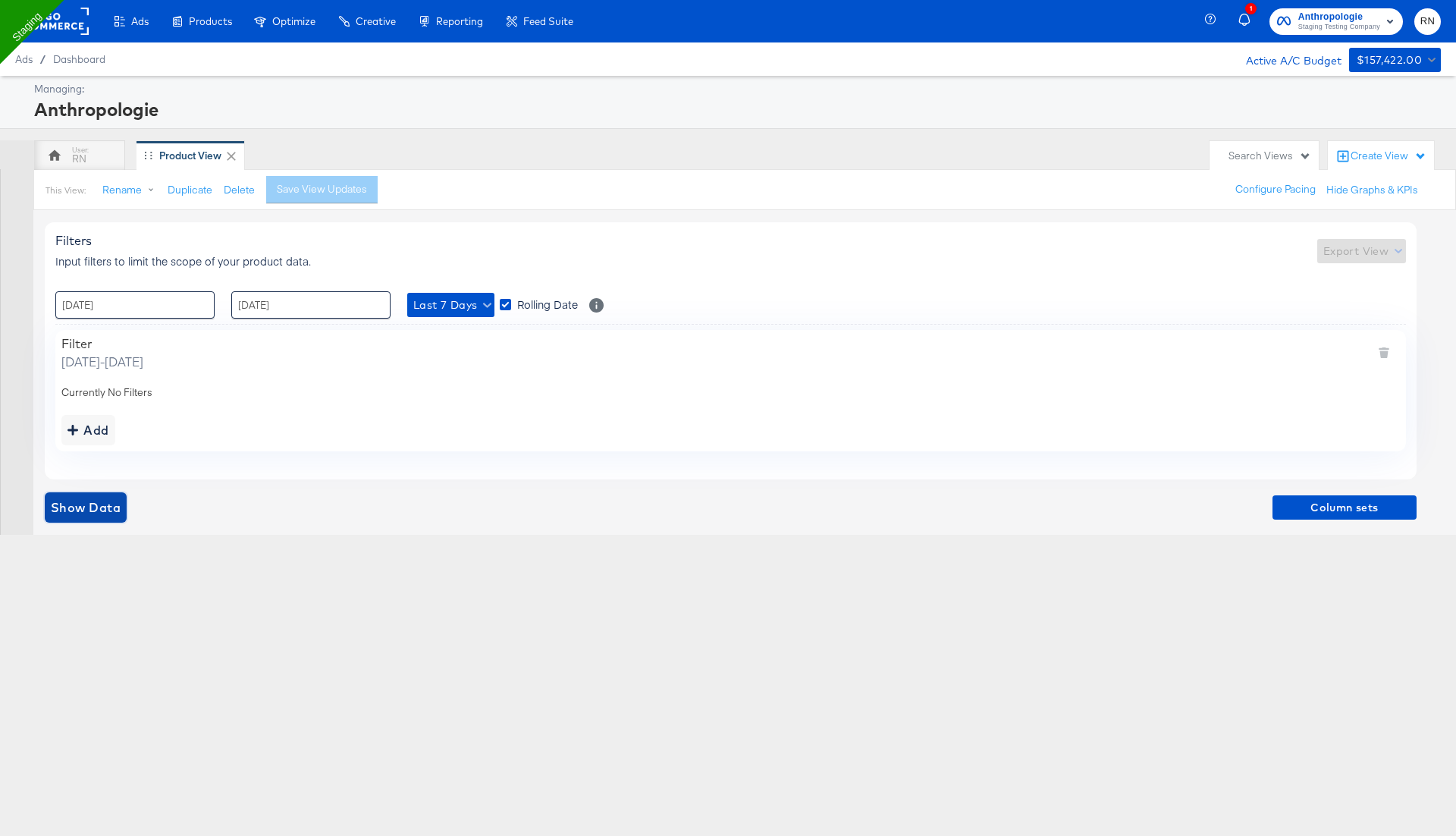
click at [77, 511] on span "Show Data" at bounding box center [86, 507] width 70 height 22
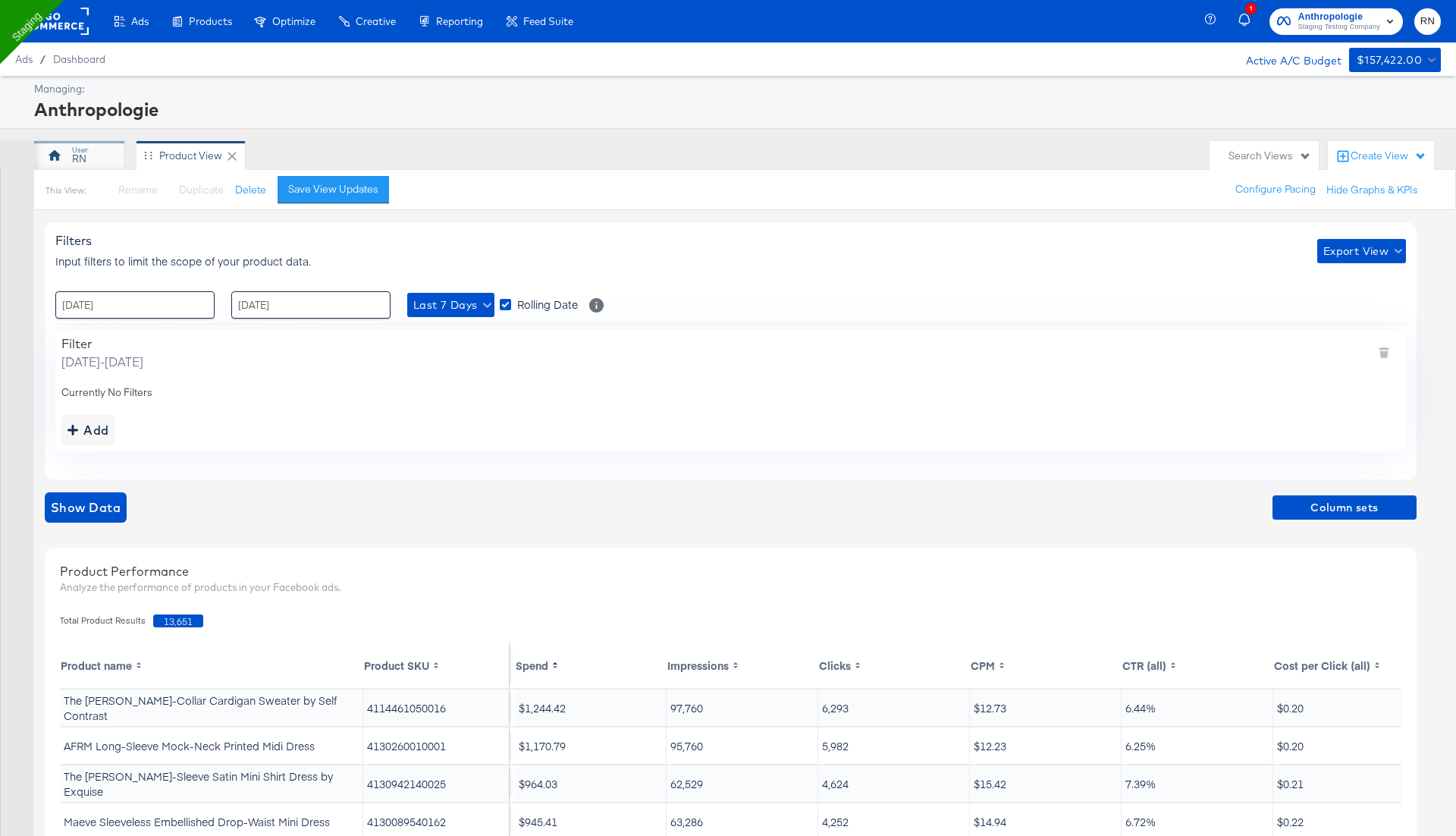
click at [82, 160] on div "RN" at bounding box center [79, 158] width 15 height 15
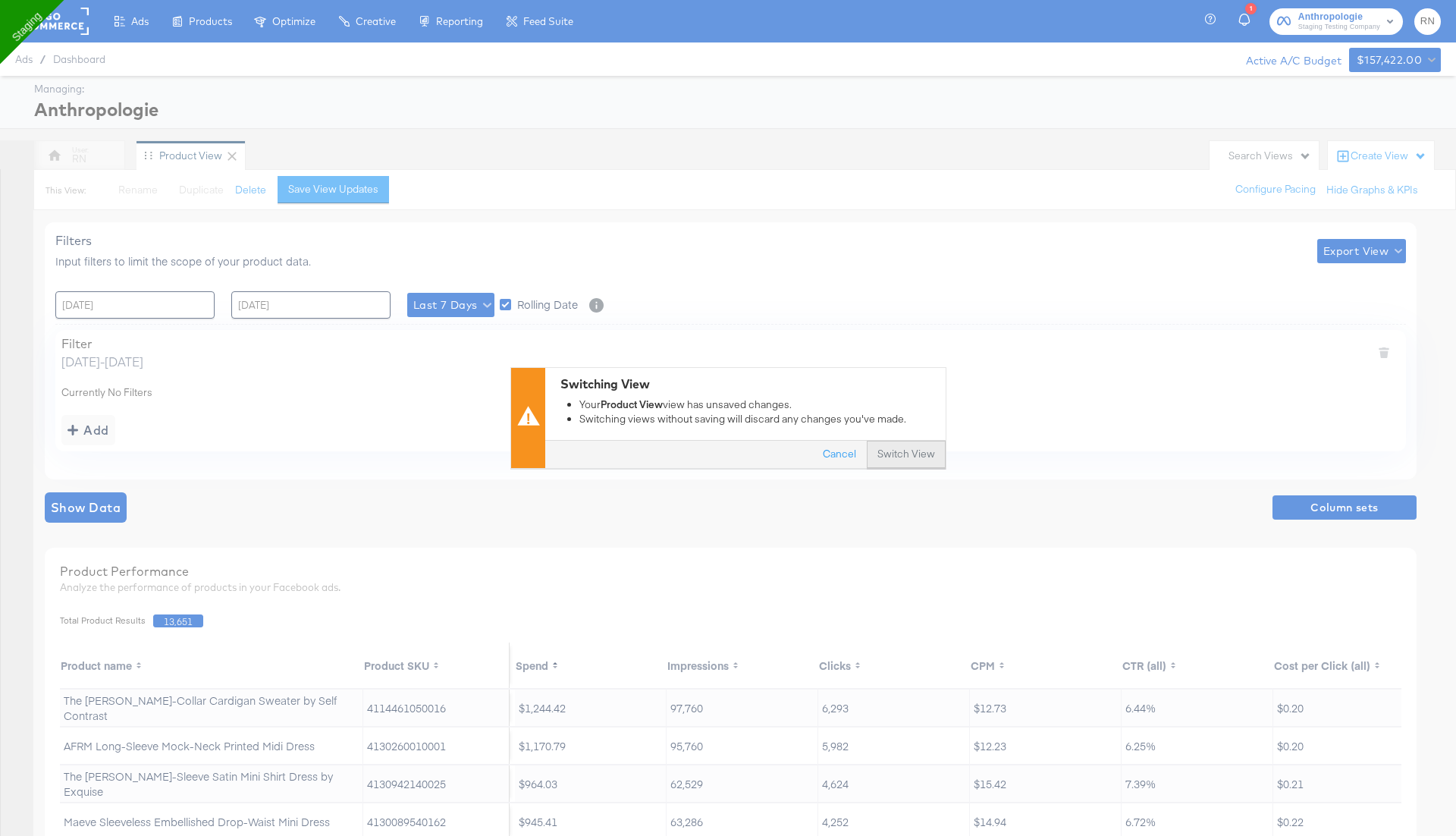
click at [902, 452] on button "Switch View" at bounding box center [906, 455] width 79 height 28
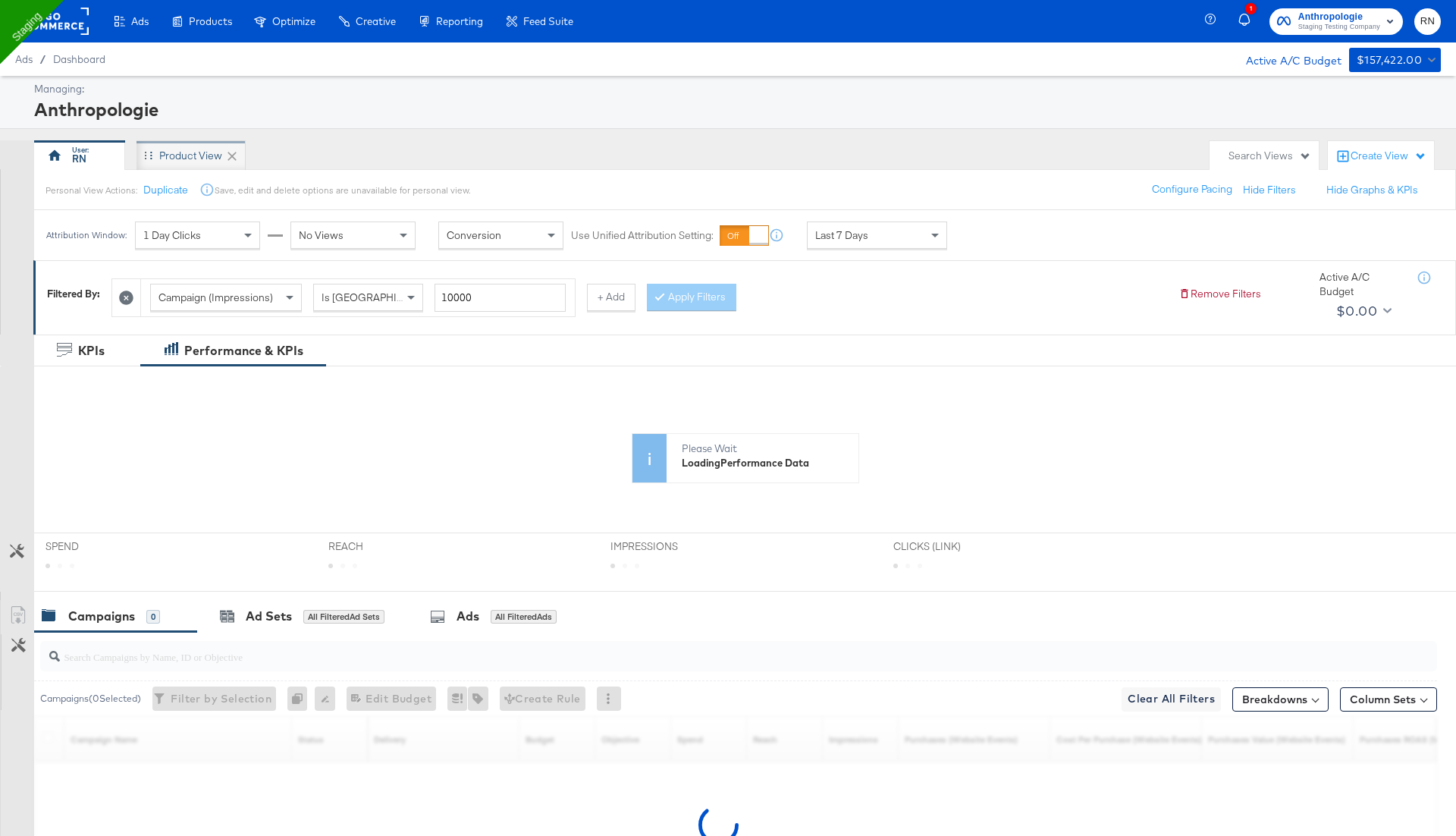
click at [193, 155] on div "Product View" at bounding box center [190, 156] width 63 height 15
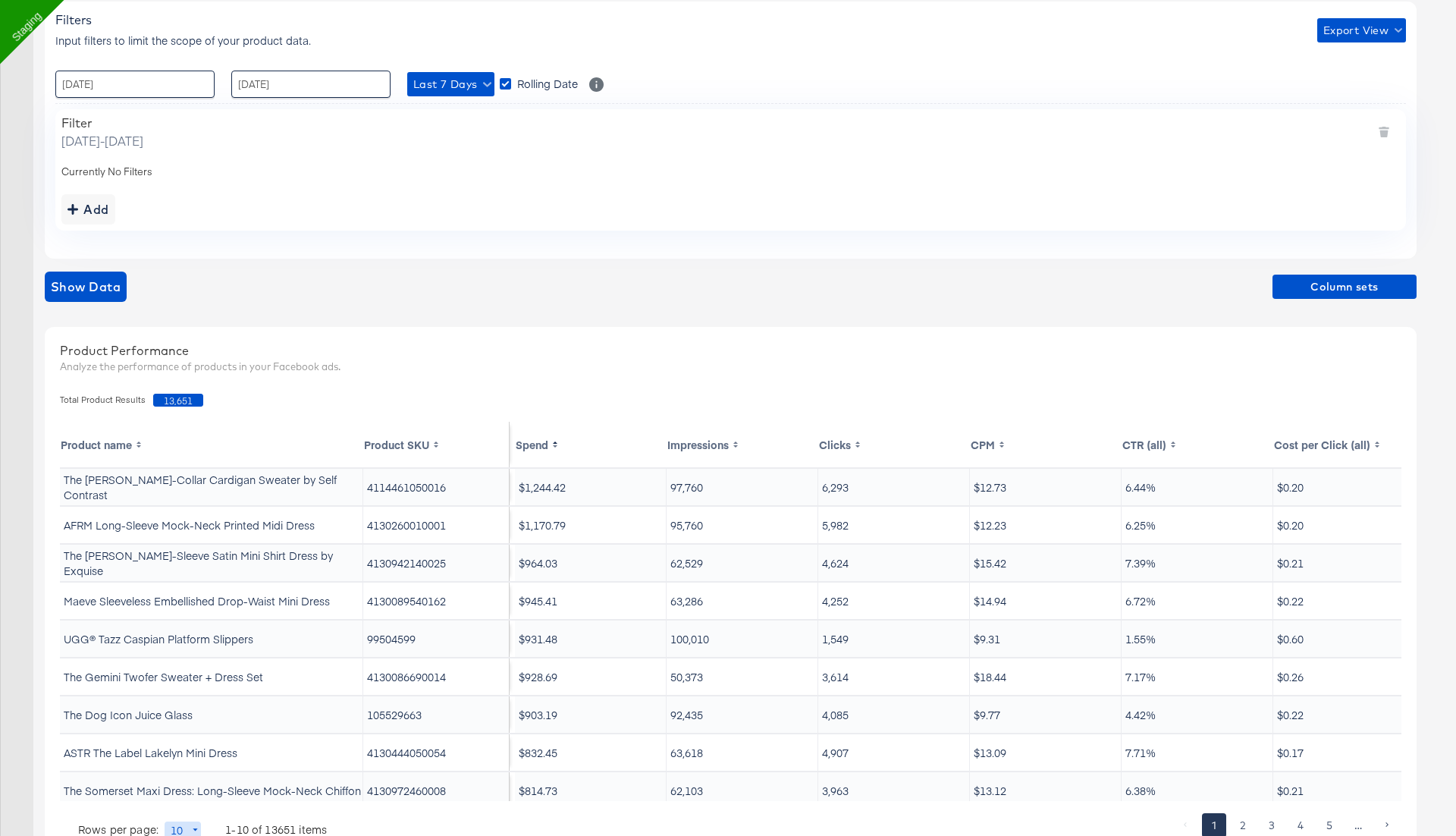
scroll to position [188, 0]
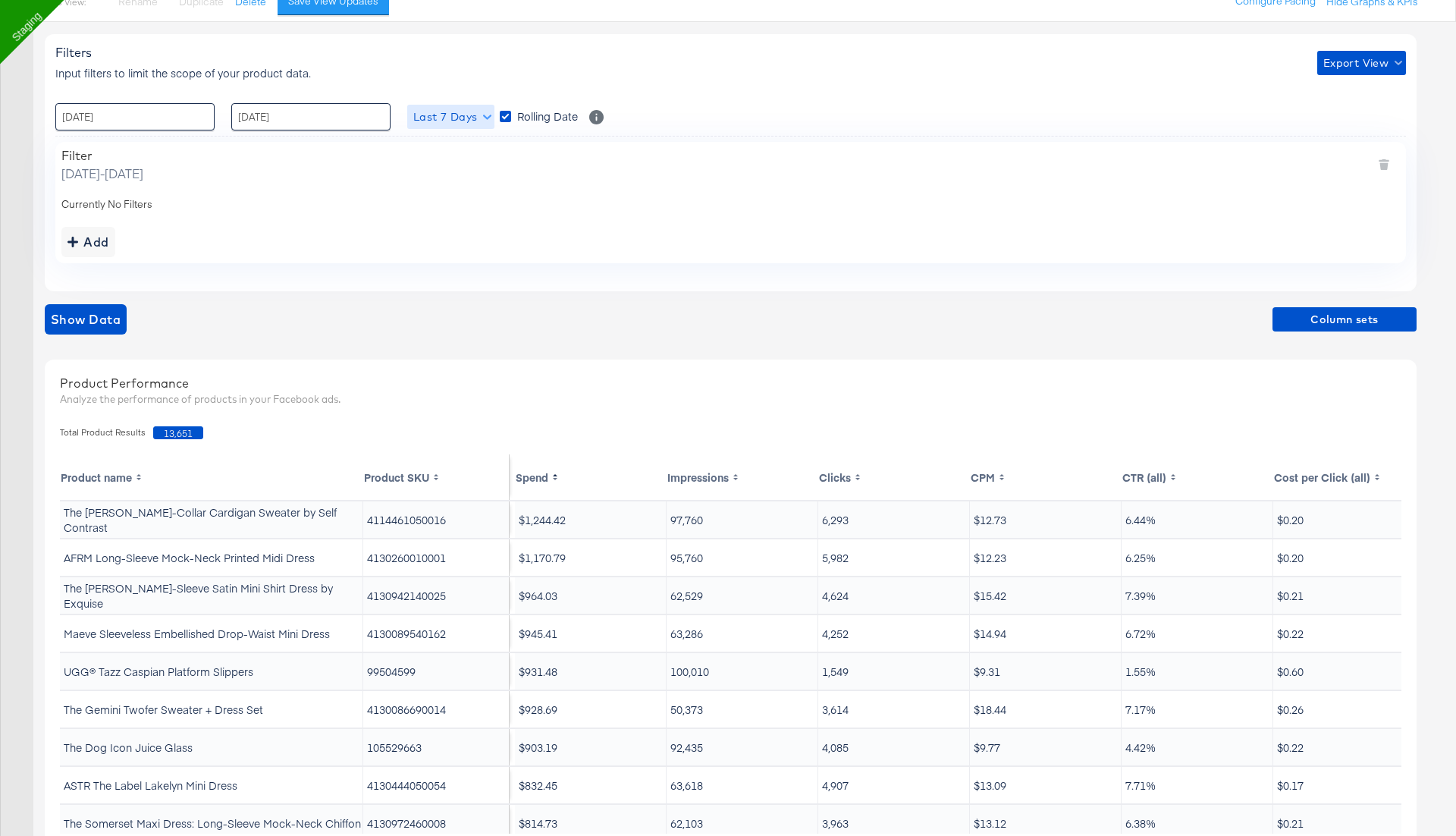
click at [470, 113] on span "Last 7 Days" at bounding box center [451, 117] width 75 height 19
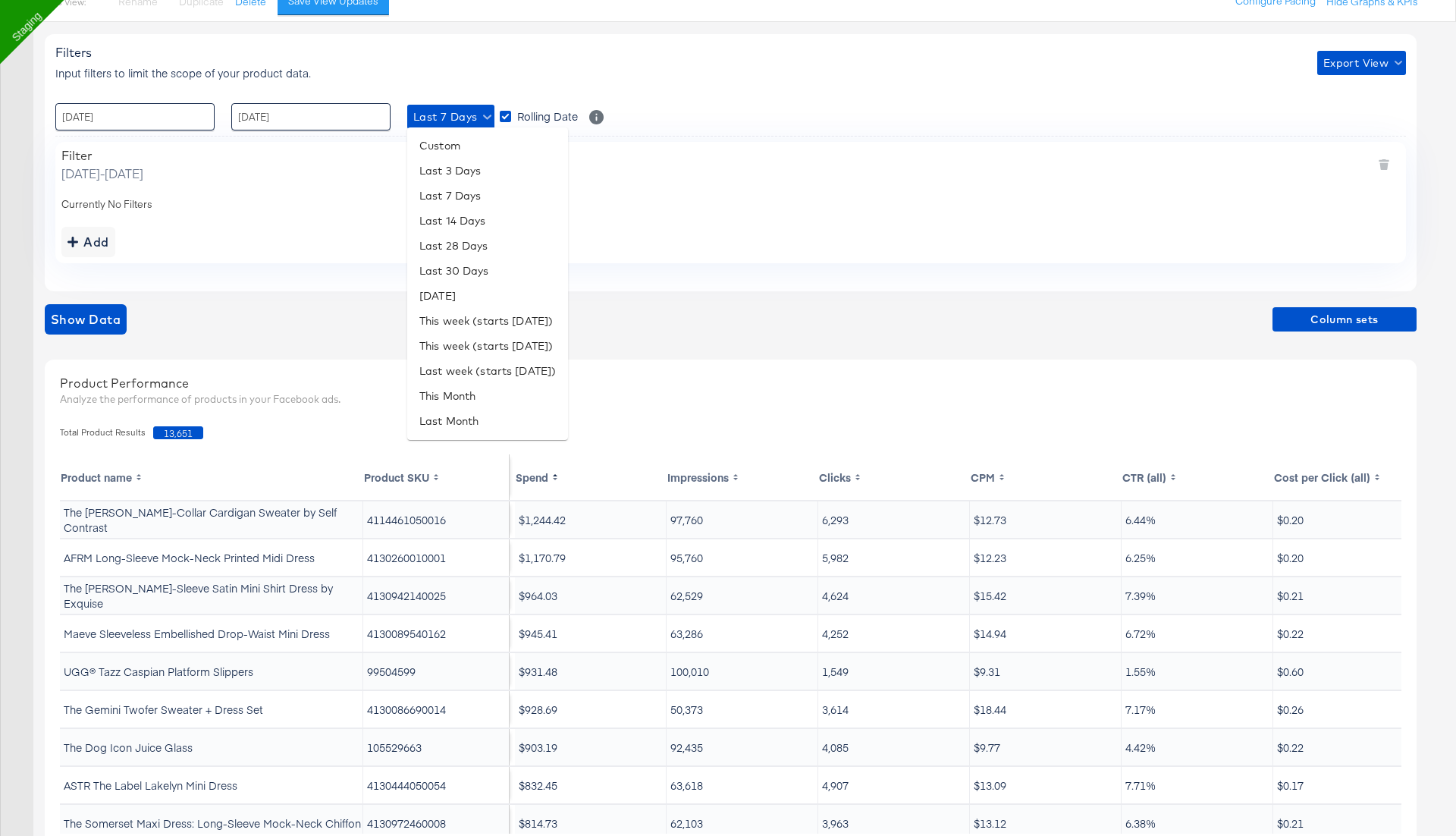
click at [709, 299] on div at bounding box center [728, 418] width 1456 height 836
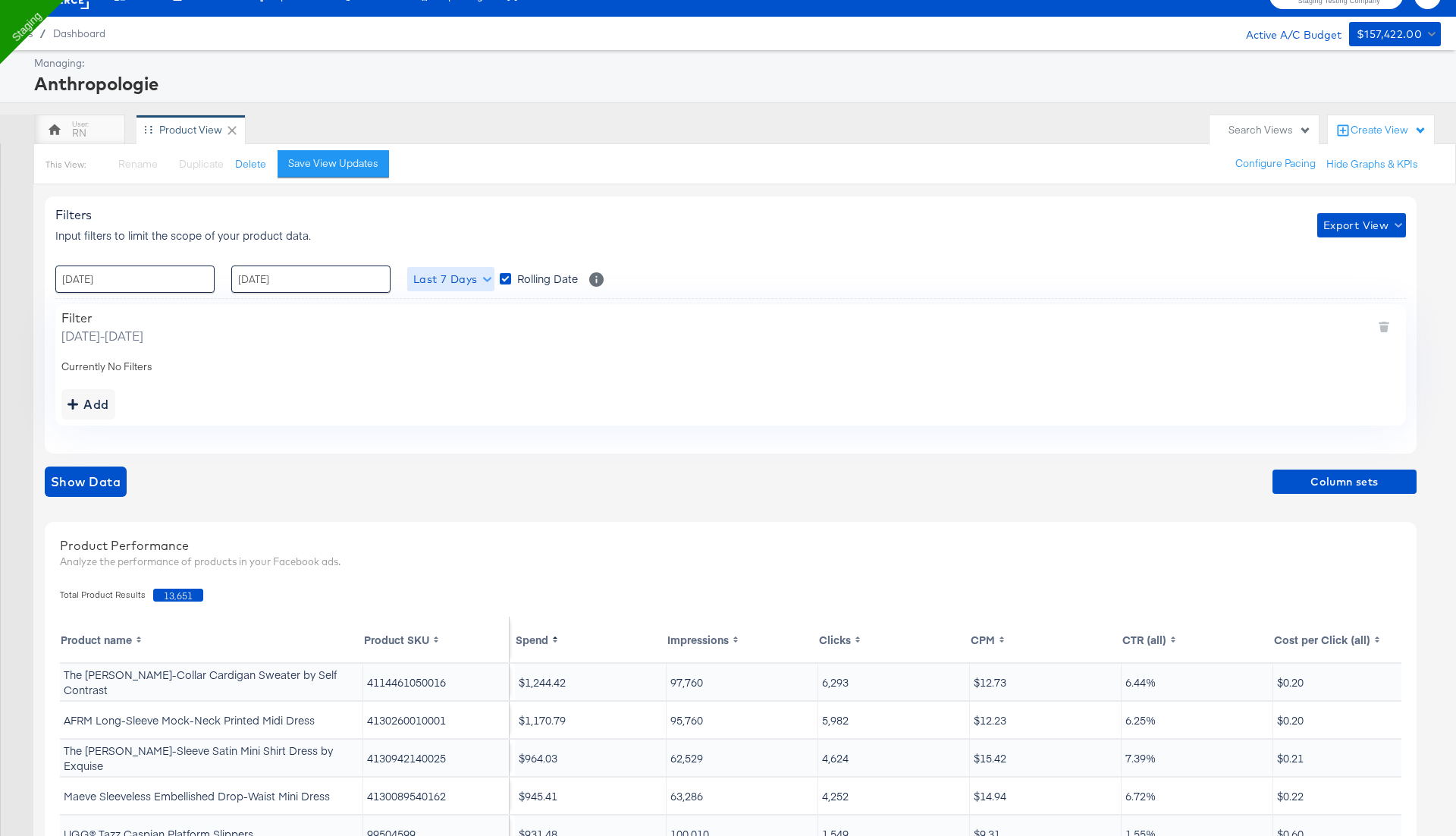
scroll to position [0, 0]
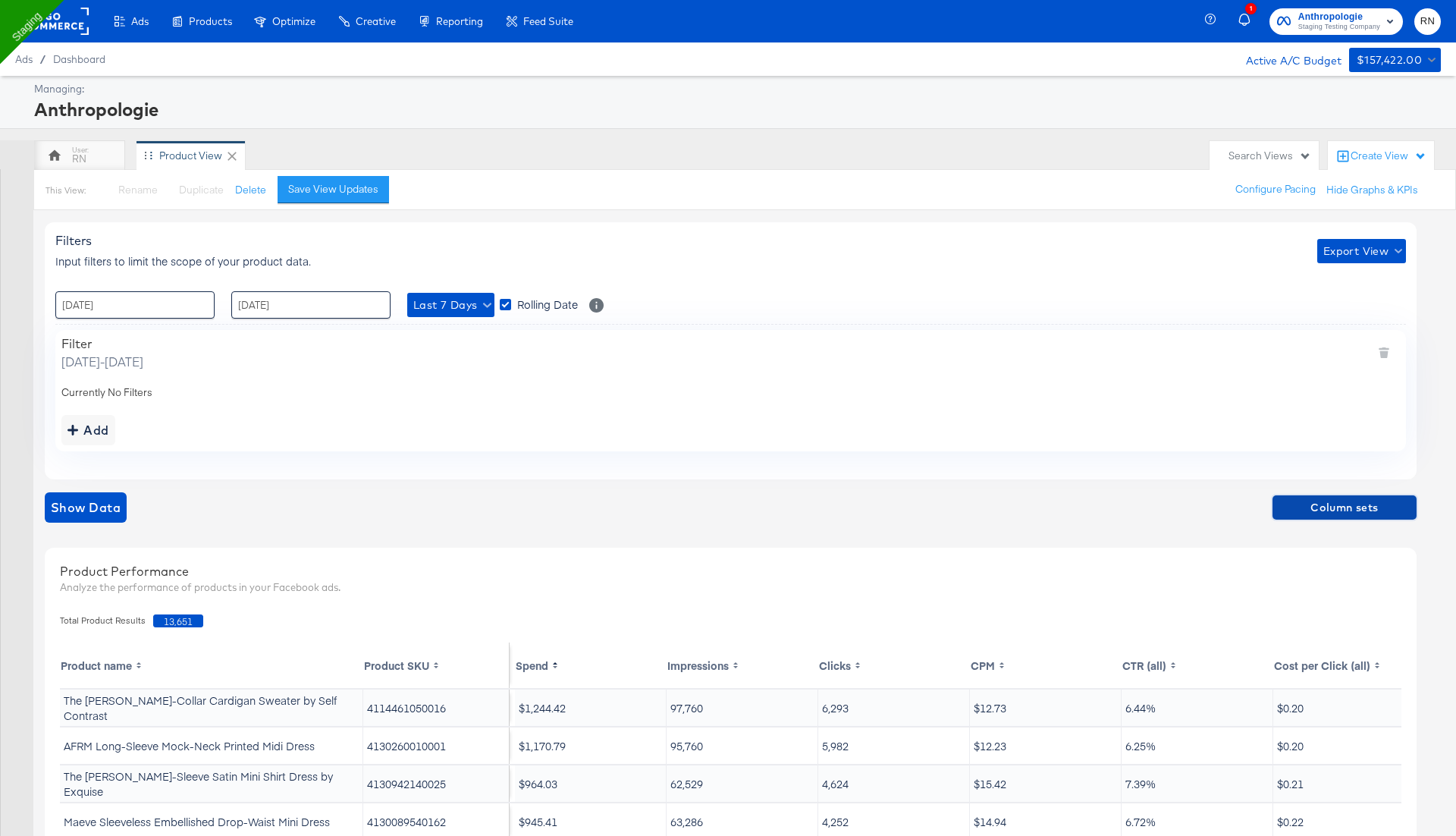
click at [1320, 511] on span "Column sets" at bounding box center [1344, 508] width 132 height 19
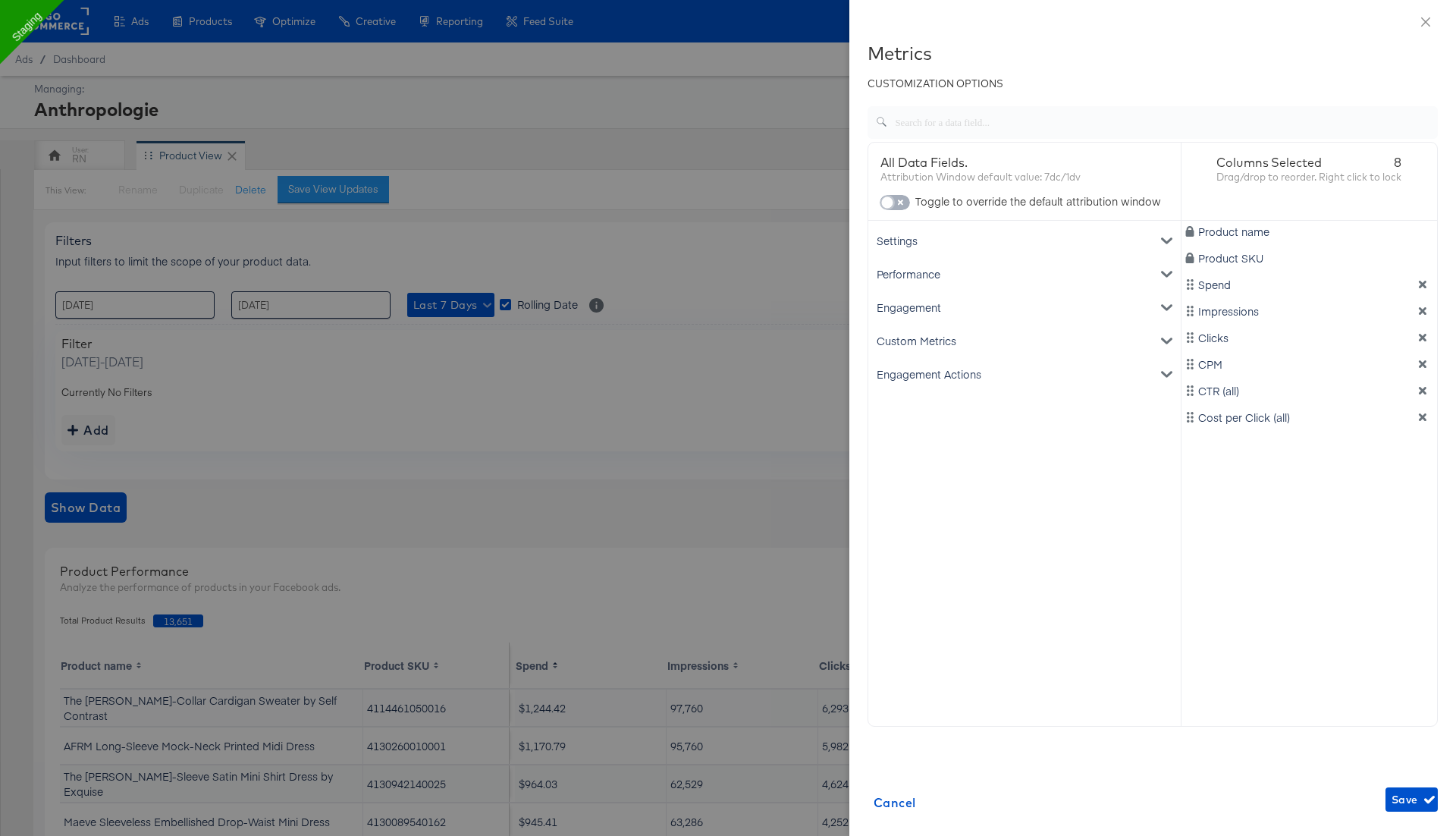
click at [890, 196] on span at bounding box center [887, 202] width 11 height 11
click at [904, 203] on input "checkbox" at bounding box center [887, 207] width 46 height 16
checkbox input "true"
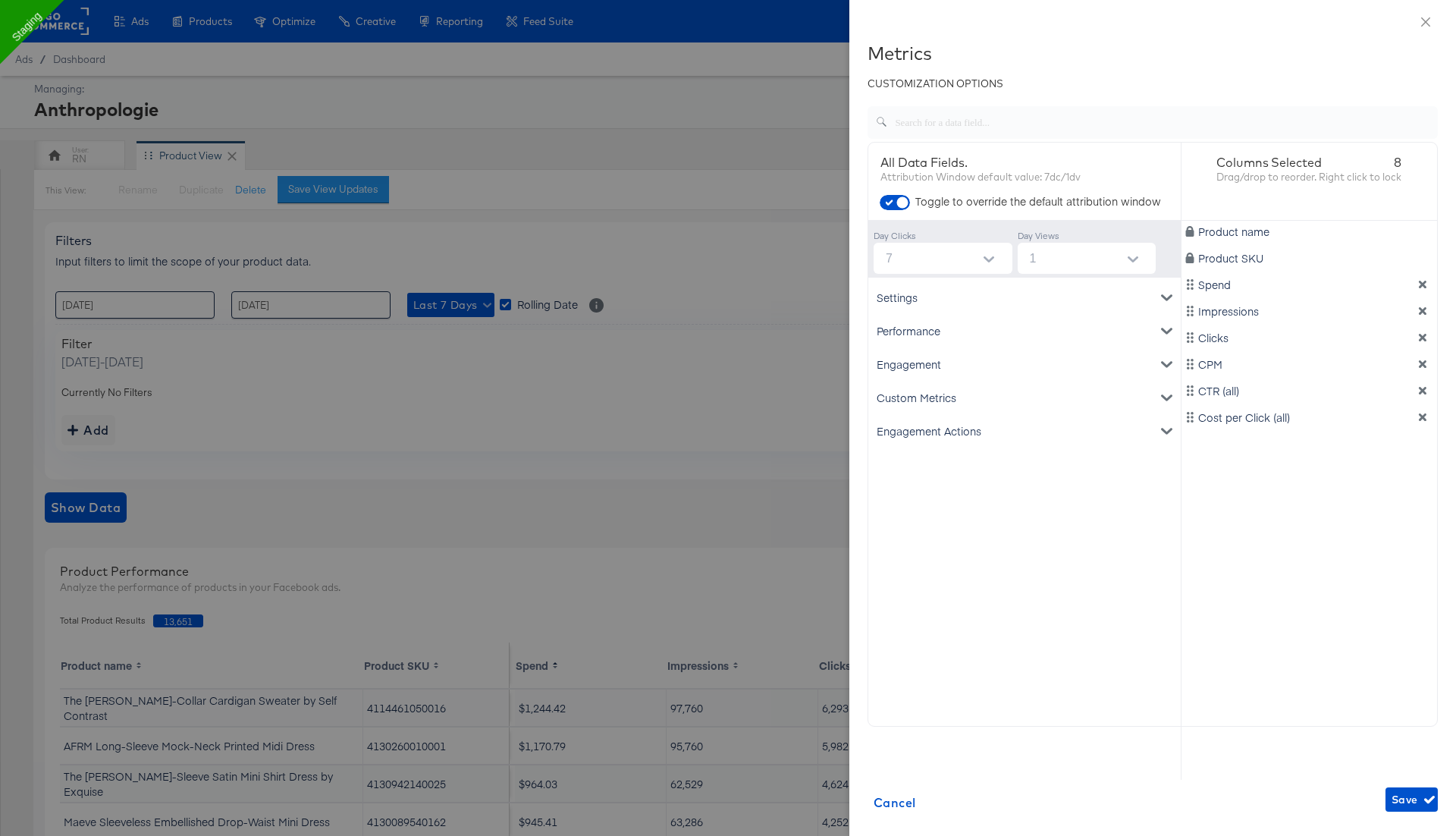
click at [946, 394] on div "Custom Metrics" at bounding box center [1024, 397] width 306 height 34
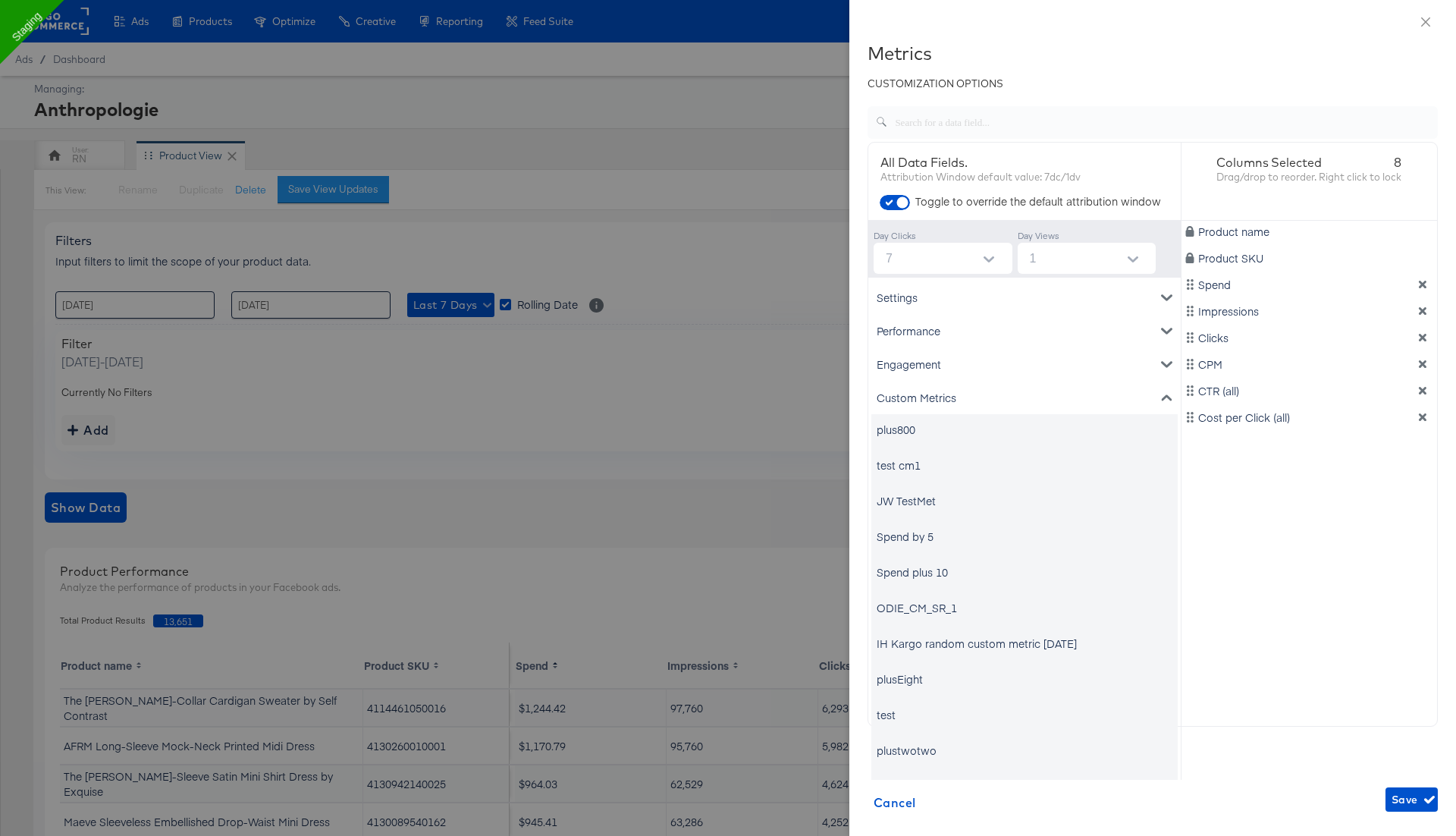
click at [939, 401] on div "Custom Metrics" at bounding box center [1024, 397] width 306 height 34
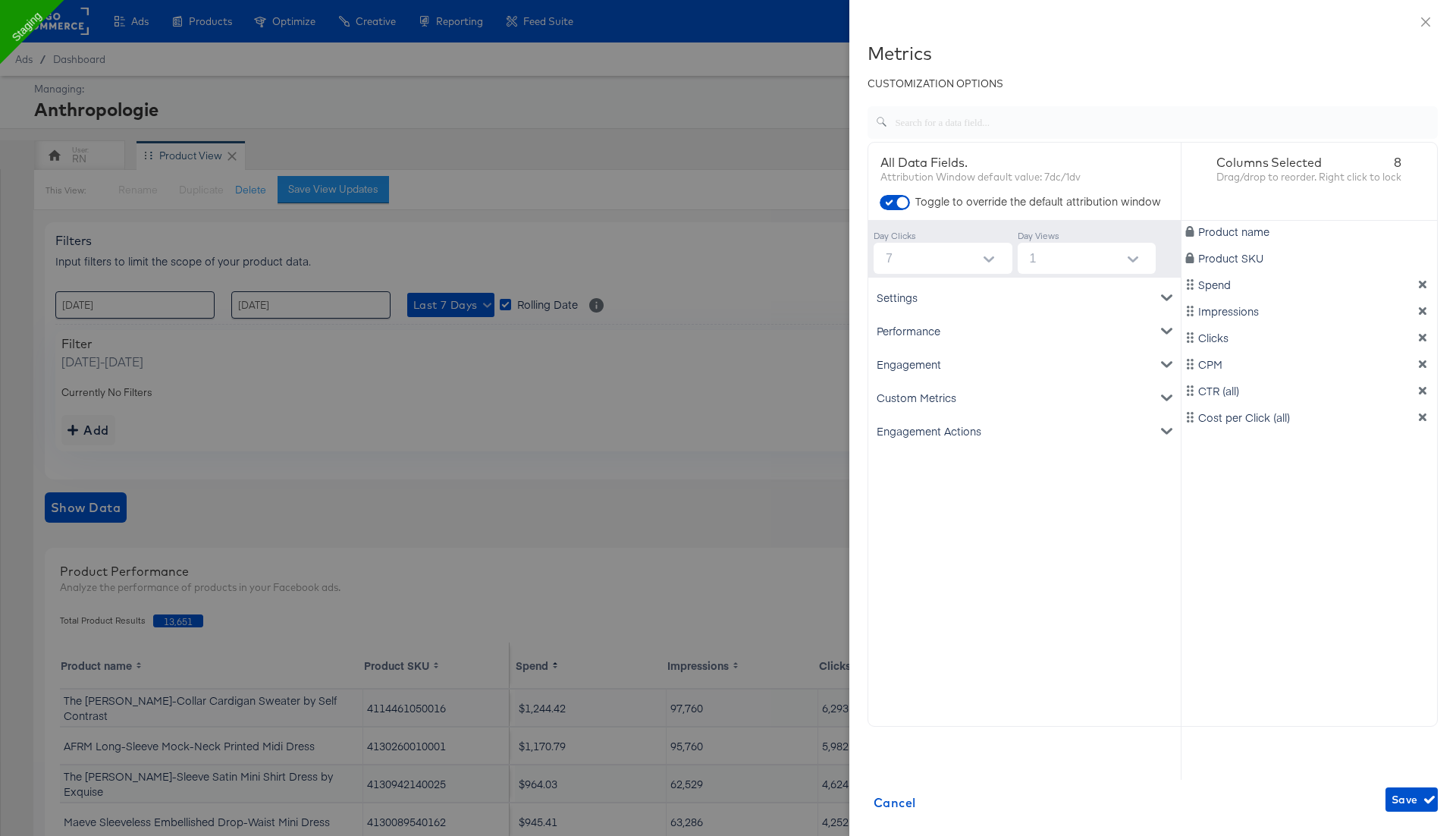
click at [933, 368] on div "Engagement" at bounding box center [1024, 363] width 306 height 34
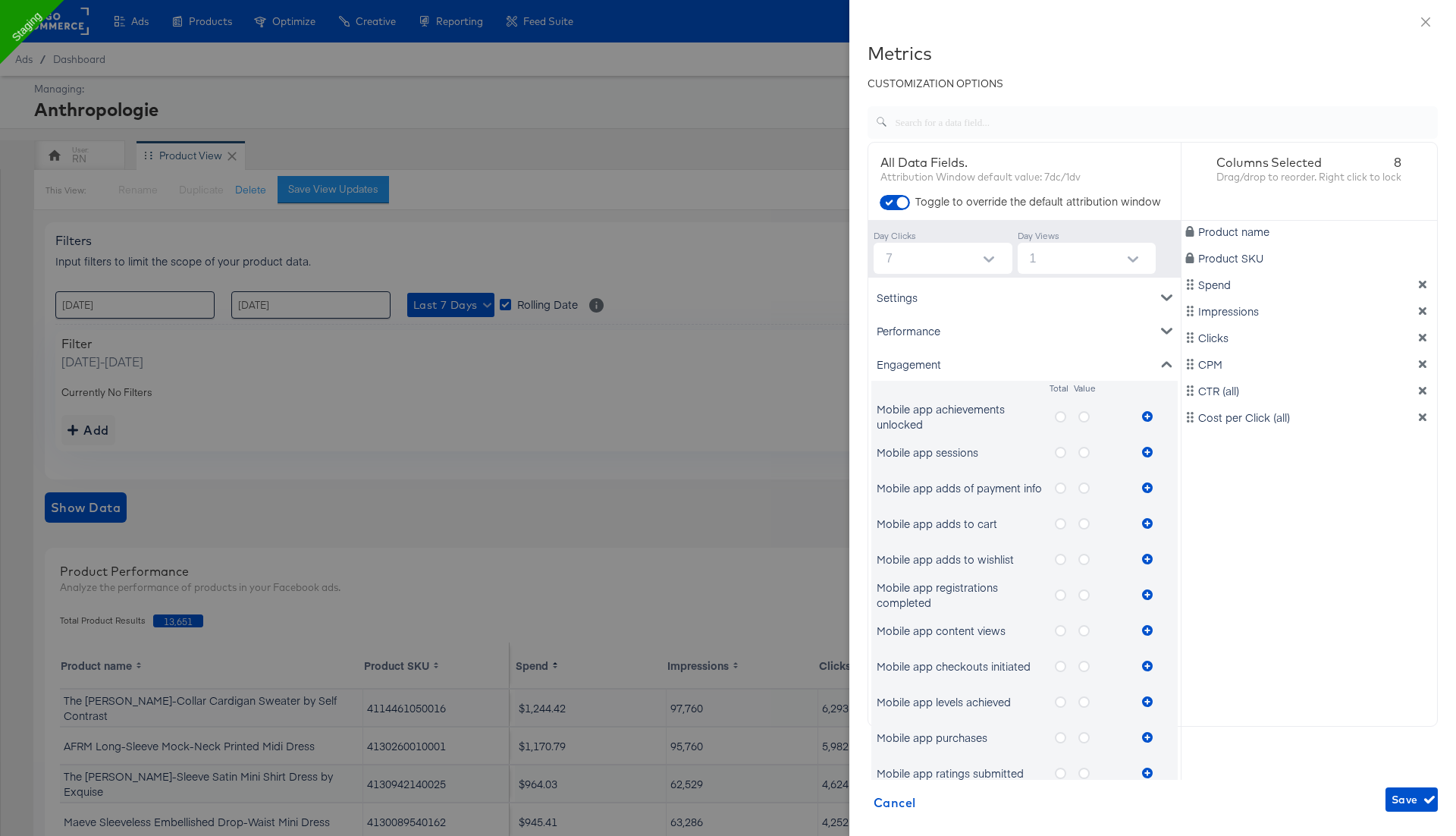
click at [933, 368] on div "Engagement" at bounding box center [1024, 363] width 306 height 34
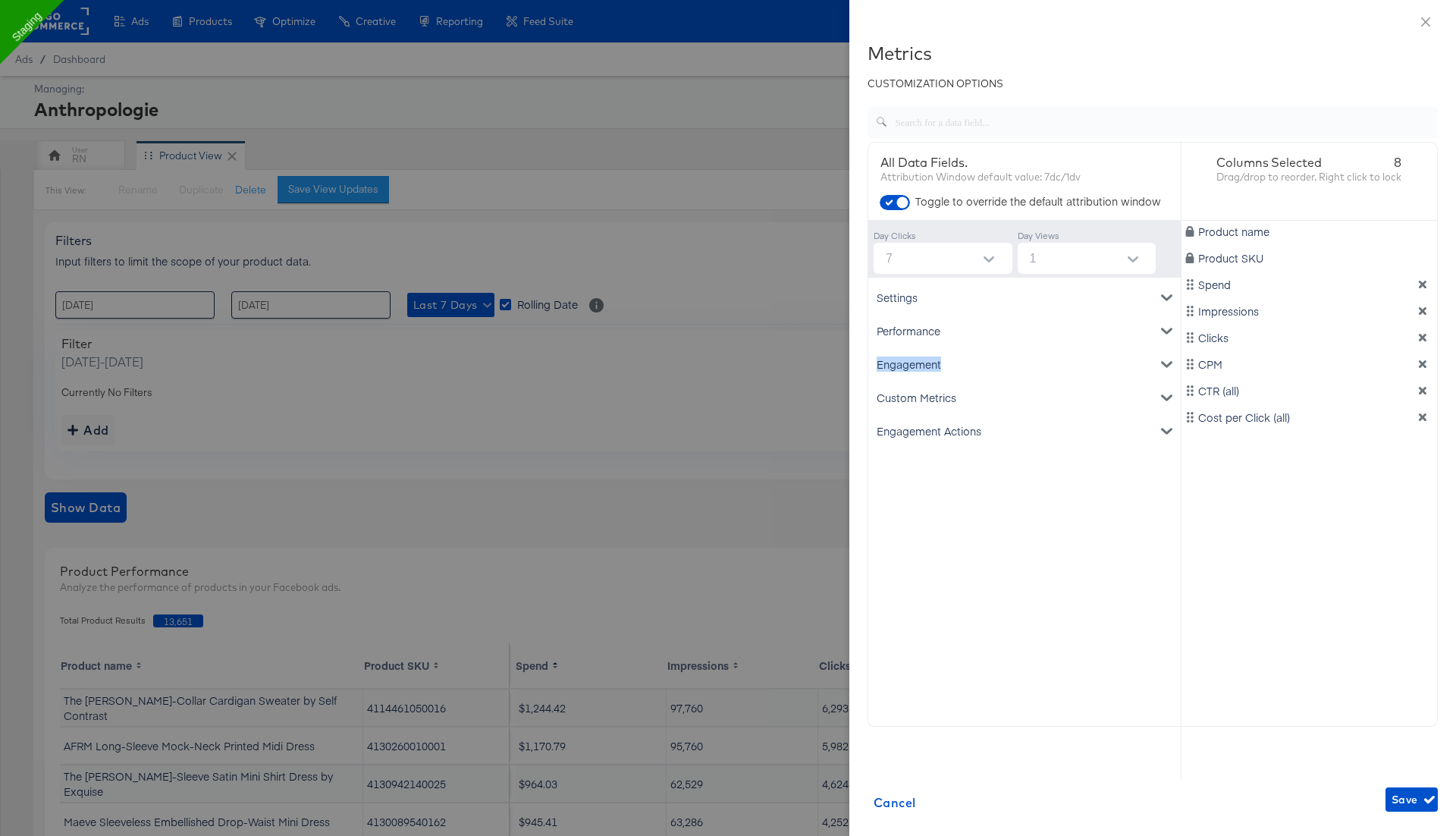
click at [933, 368] on div "Engagement" at bounding box center [1024, 363] width 306 height 34
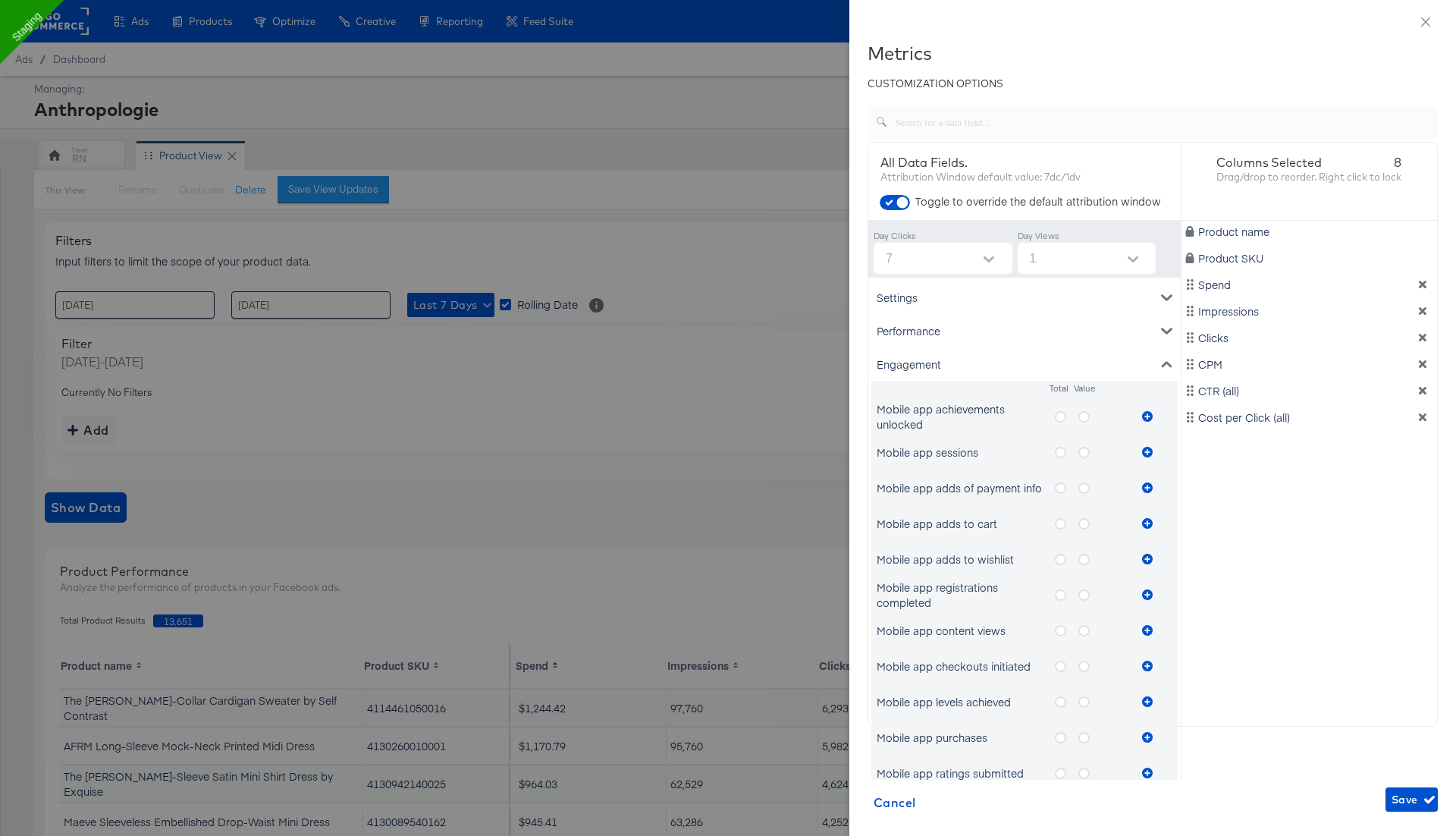
click at [1063, 453] on icon "metrics-list" at bounding box center [1060, 452] width 11 height 11
click at [0, 0] on input "metrics-list" at bounding box center [0, 0] width 0 height 0
click at [1147, 454] on icon "metrics-list" at bounding box center [1147, 452] width 10 height 10
click at [1084, 455] on icon "metrics-list" at bounding box center [1083, 452] width 11 height 11
click at [0, 0] on input "metrics-list" at bounding box center [0, 0] width 0 height 0
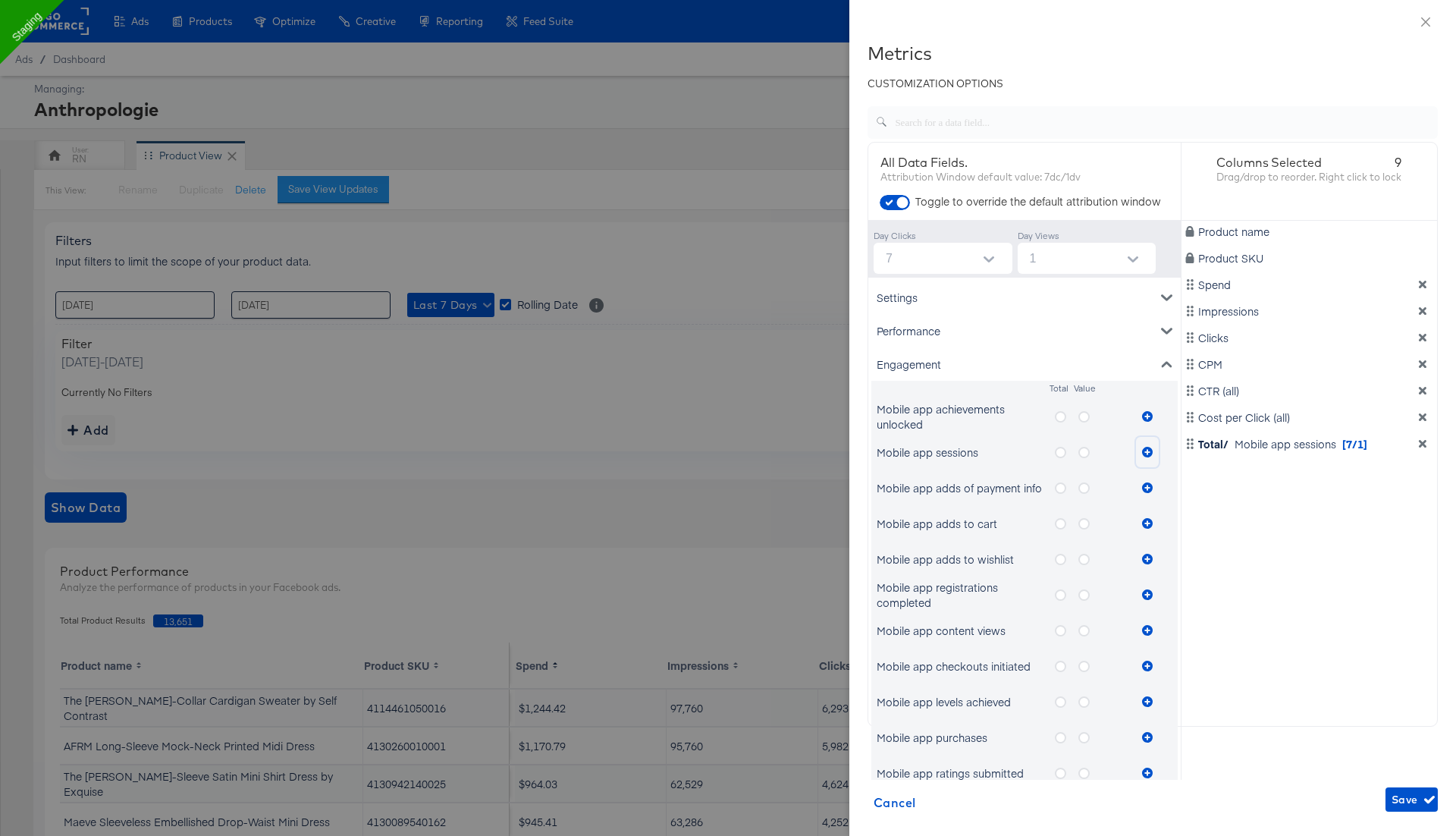
click at [1150, 451] on icon "metrics-list" at bounding box center [1147, 452] width 10 height 10
click at [1408, 800] on span "Save" at bounding box center [1411, 800] width 40 height 19
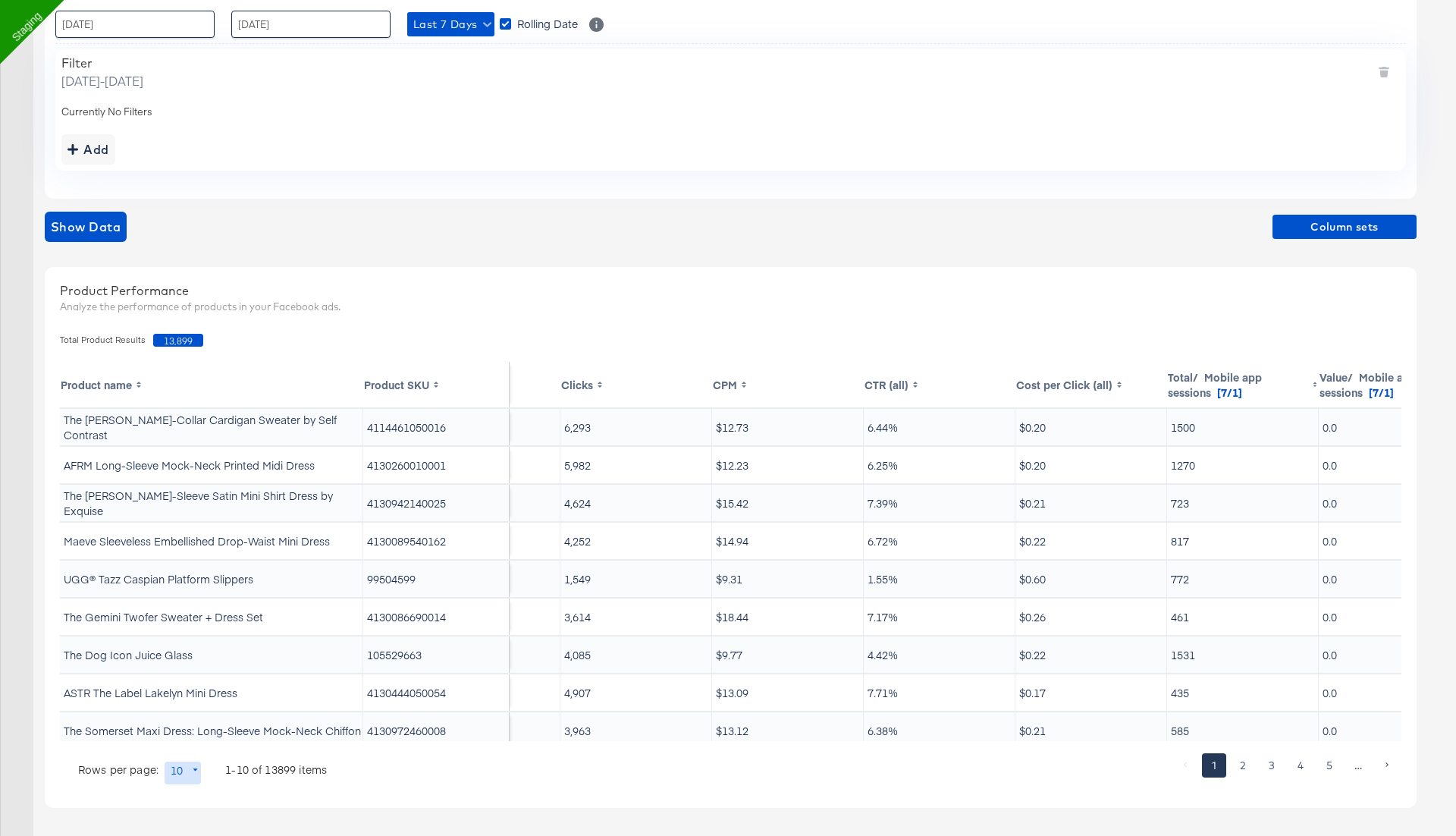
scroll to position [0, 327]
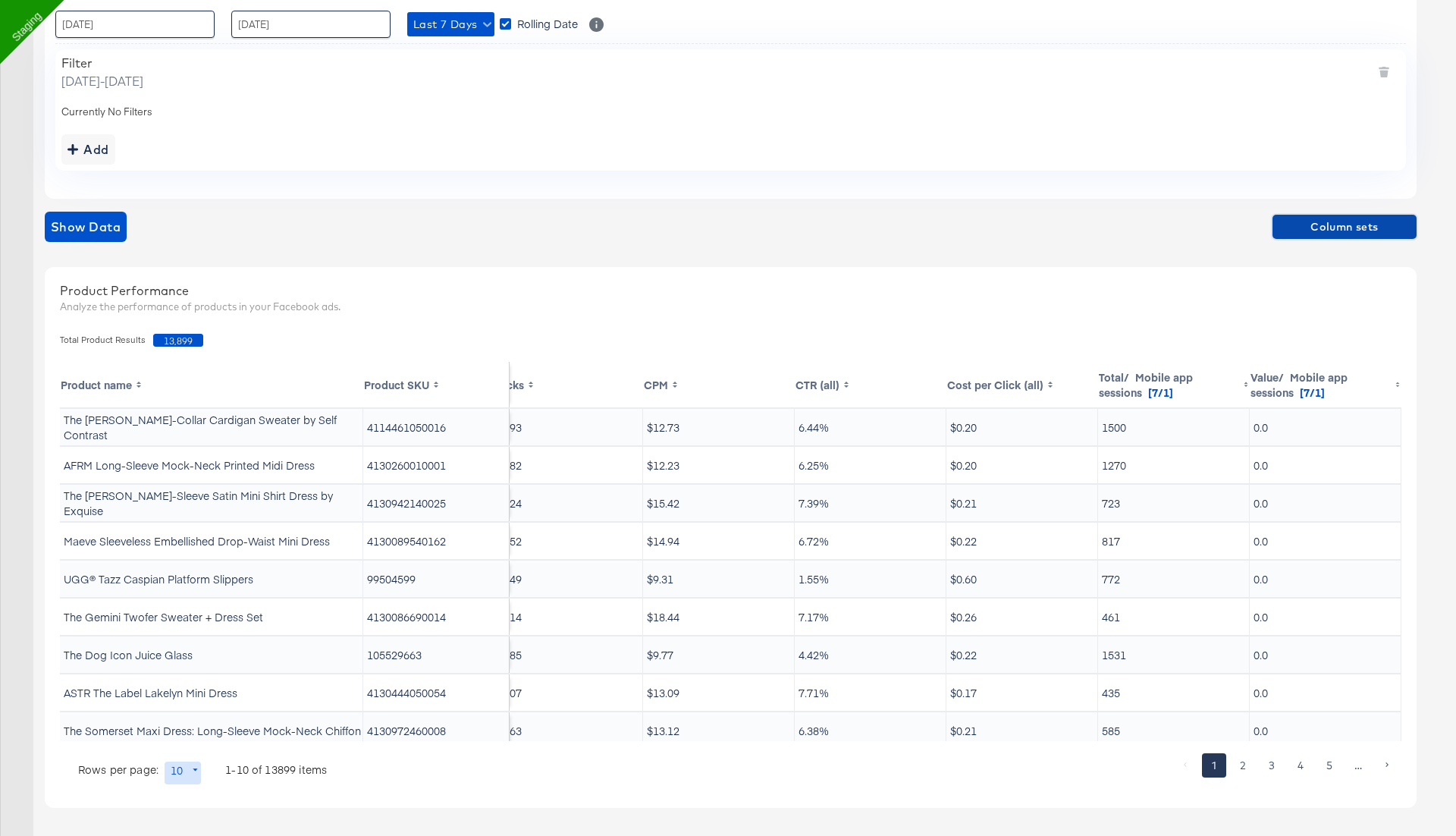
click at [1350, 229] on span "Column sets" at bounding box center [1344, 228] width 132 height 19
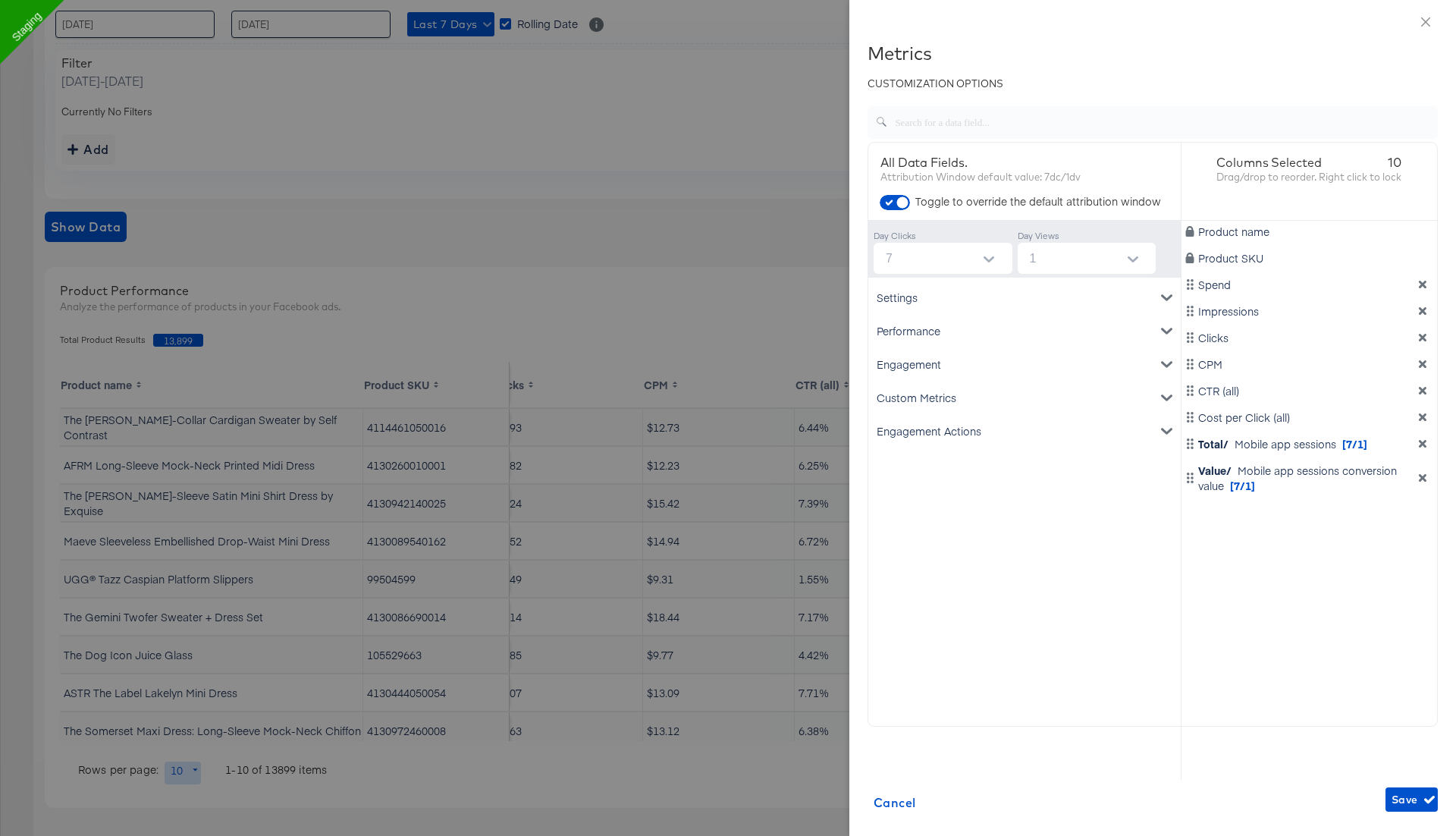
click at [978, 440] on div "Engagement Actions" at bounding box center [1024, 431] width 306 height 34
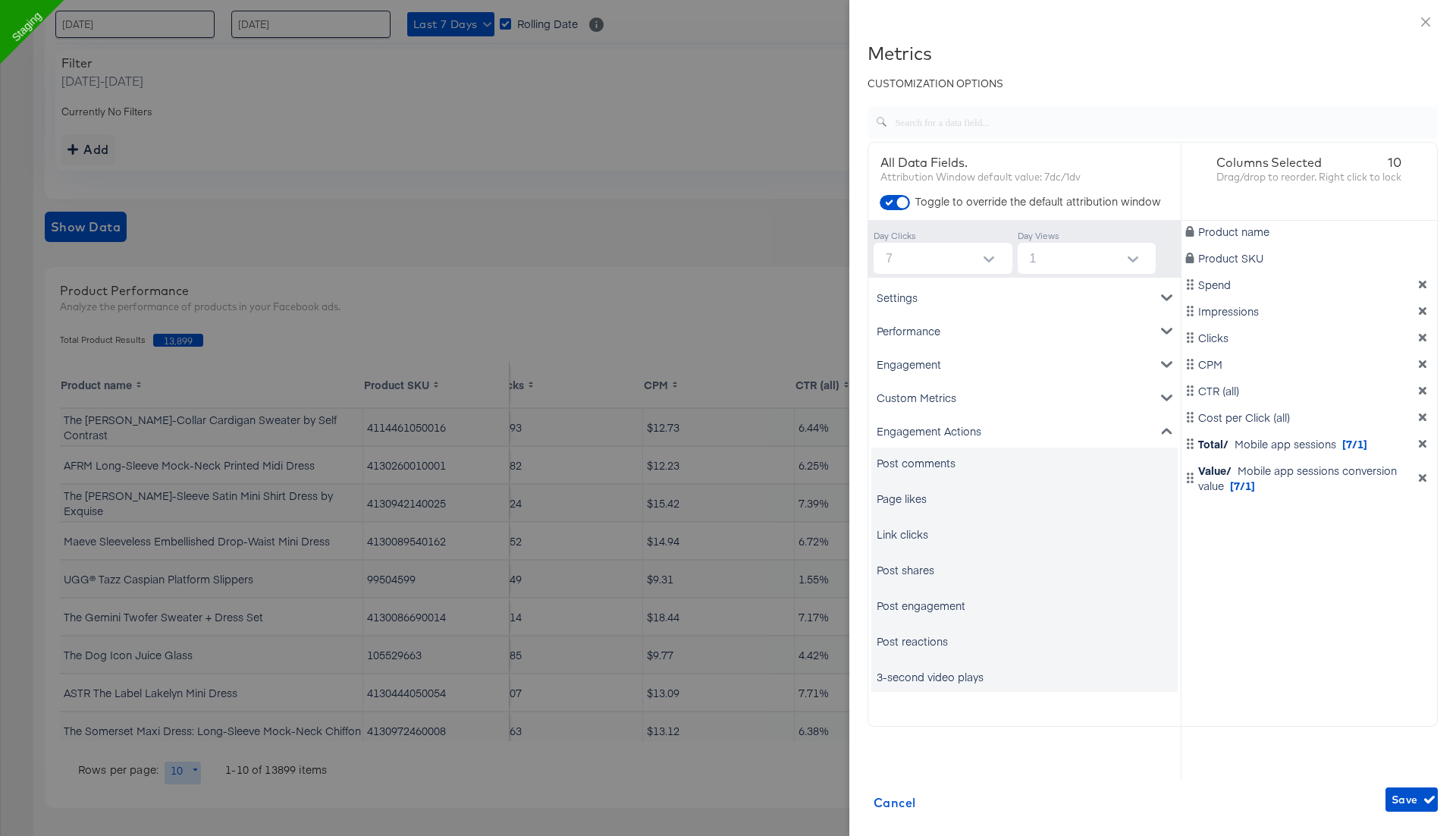
click at [972, 433] on div "Engagement Actions" at bounding box center [1024, 431] width 306 height 34
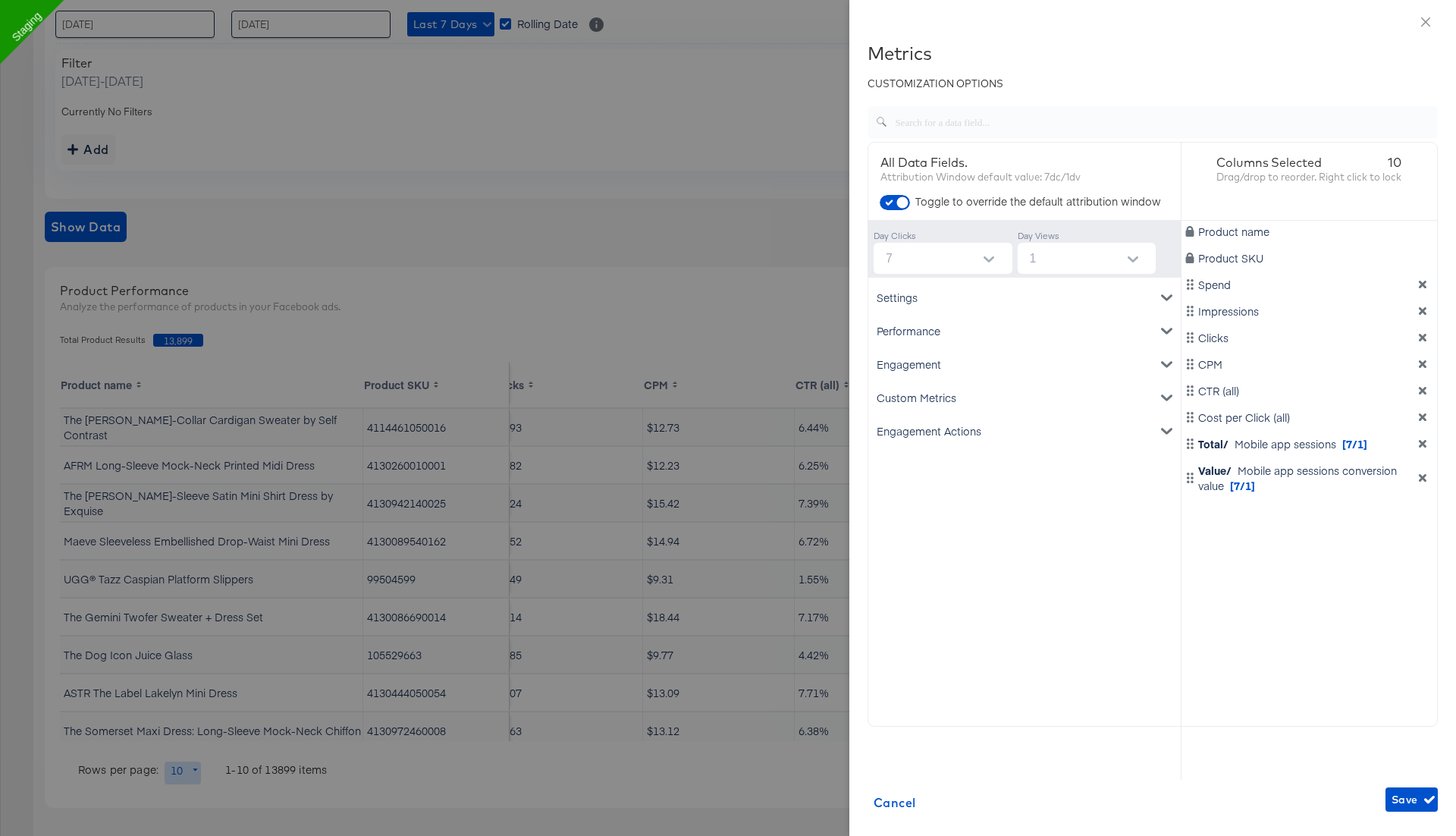
click at [925, 319] on div "Performance" at bounding box center [1024, 331] width 306 height 34
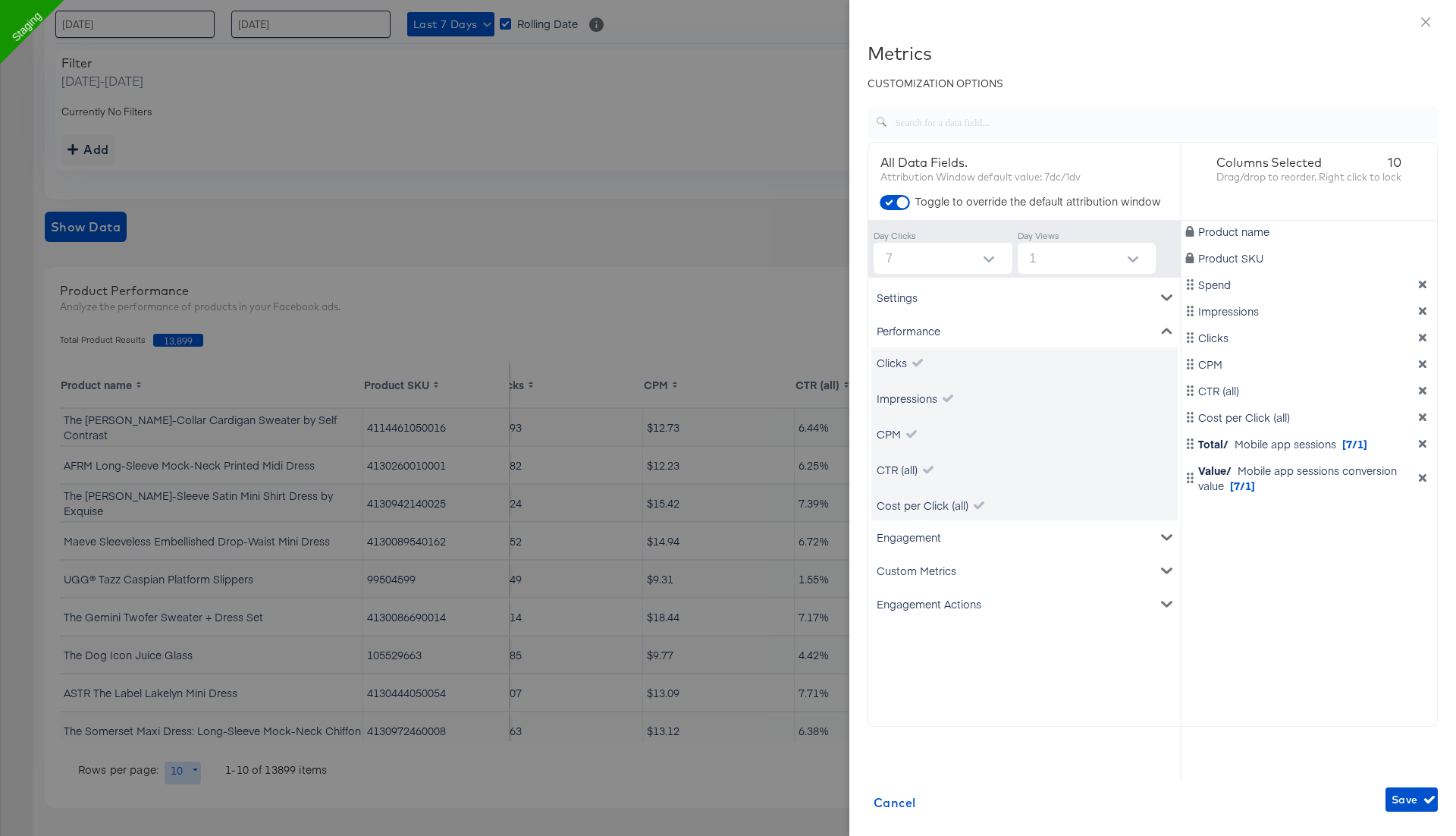
click at [925, 319] on div "Performance" at bounding box center [1024, 331] width 306 height 34
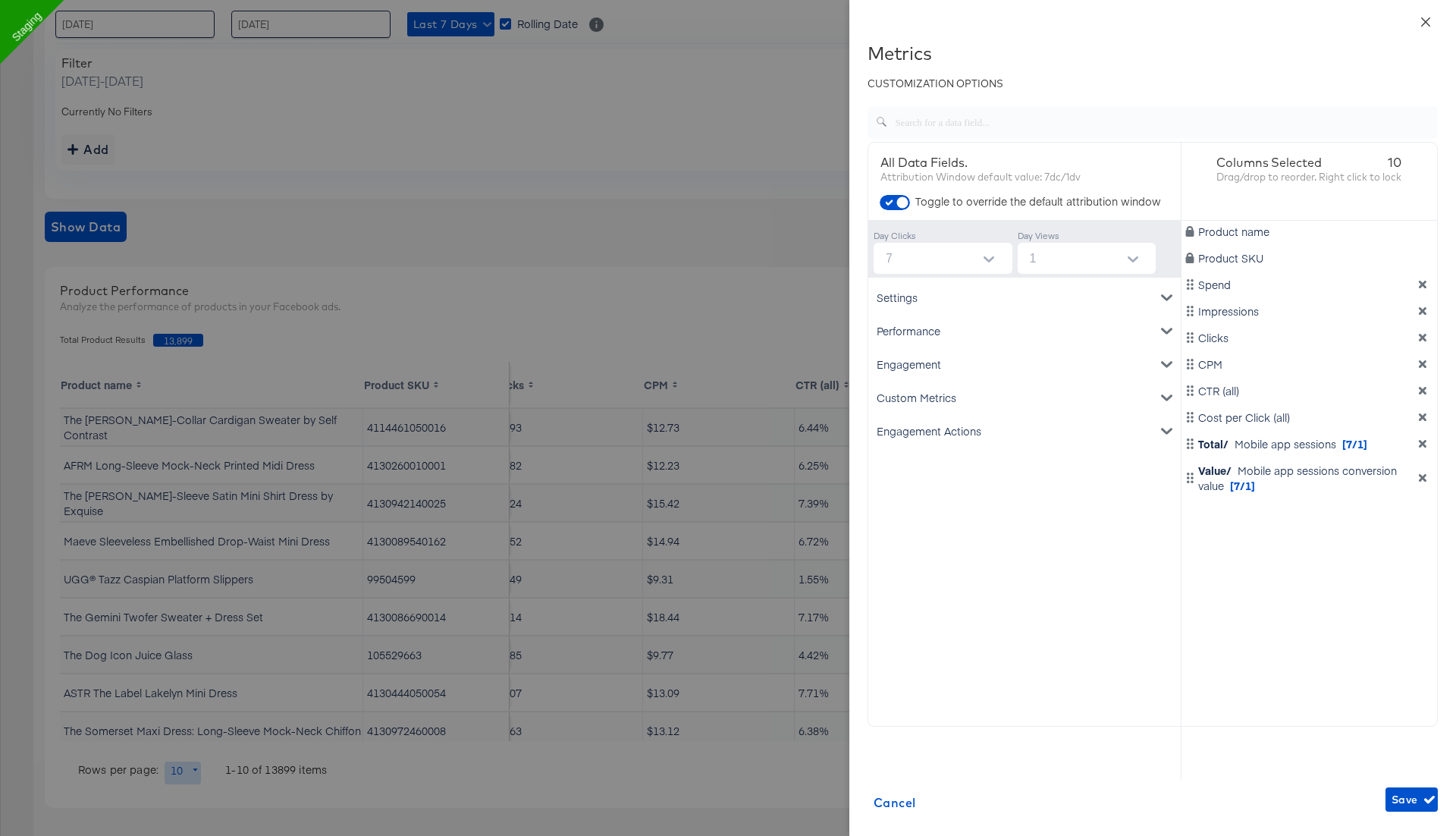
click at [1428, 22] on icon "close" at bounding box center [1426, 22] width 12 height 12
